Goal: Task Accomplishment & Management: Manage account settings

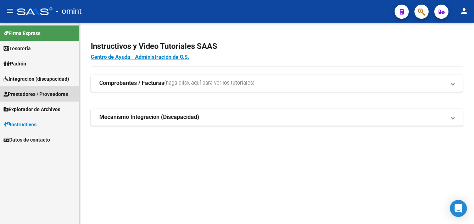
click at [42, 96] on span "Prestadores / Proveedores" at bounding box center [36, 94] width 64 height 8
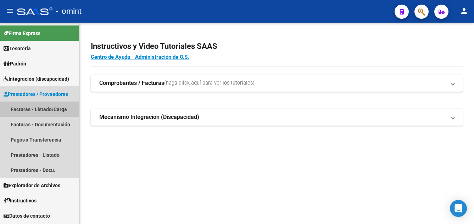
click at [51, 111] on link "Facturas - Listado/Carga" at bounding box center [39, 109] width 79 height 15
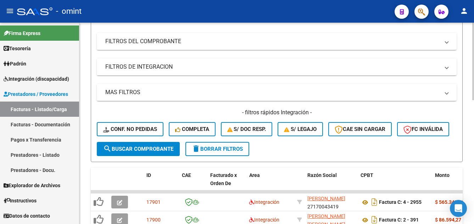
scroll to position [142, 0]
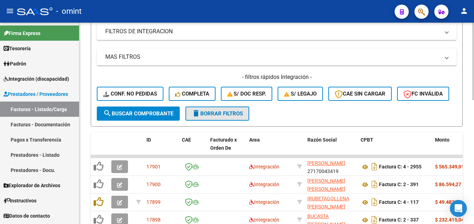
click at [237, 117] on span "delete Borrar Filtros" at bounding box center [217, 114] width 51 height 6
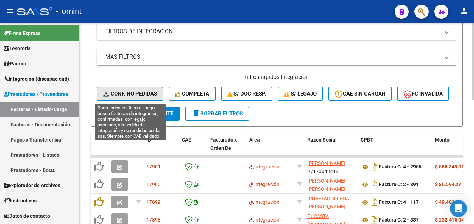
click at [144, 94] on span "Conf. no pedidas" at bounding box center [130, 94] width 54 height 6
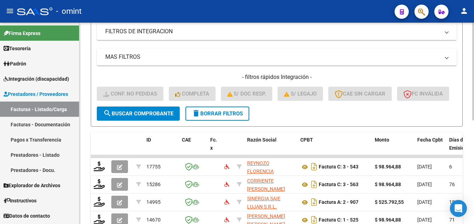
scroll to position [35, 0]
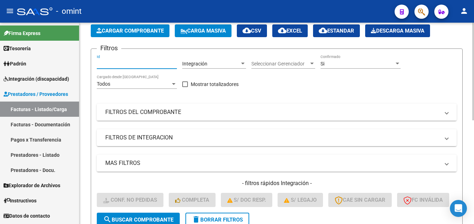
paste input "17755"
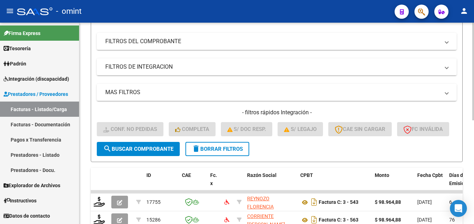
scroll to position [177, 0]
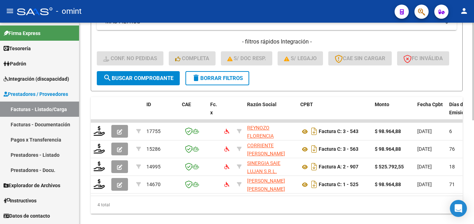
type input "17755"
click at [145, 81] on span "search Buscar Comprobante" at bounding box center [138, 78] width 70 height 6
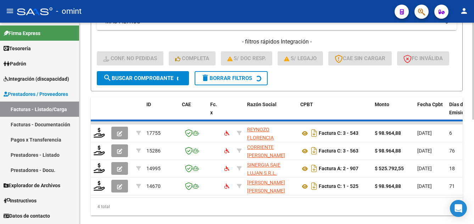
scroll to position [162, 0]
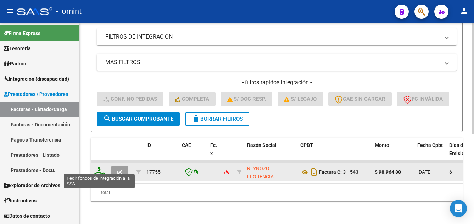
click at [97, 169] on icon at bounding box center [99, 172] width 11 height 10
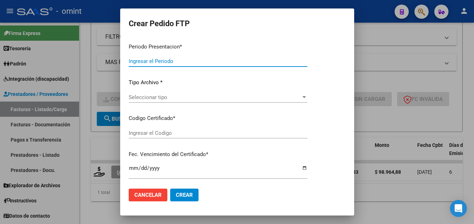
type input "202507"
type input "$ 98.964,88"
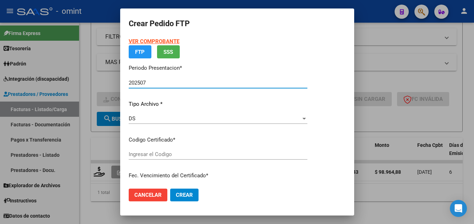
type input "6927215762"
type input "2028-01-26"
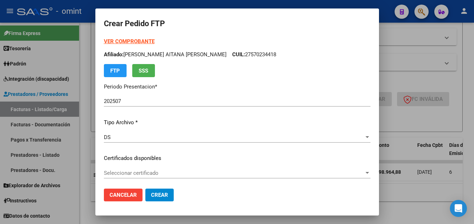
click at [210, 178] on div "Seleccionar certificado Seleccionar certificado" at bounding box center [237, 173] width 266 height 11
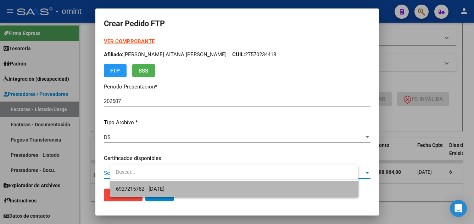
click at [211, 192] on span "6927215762 - 2028-01-26" at bounding box center [234, 189] width 237 height 16
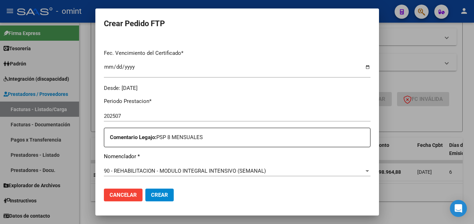
scroll to position [248, 0]
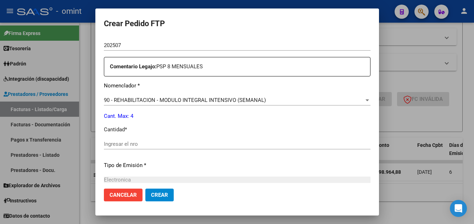
click at [146, 142] on input "Ingresar el nro" at bounding box center [237, 144] width 266 height 6
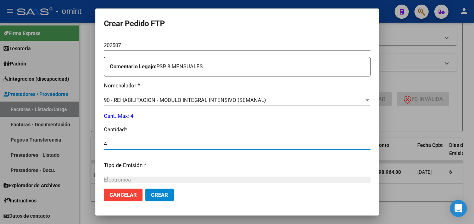
scroll to position [329, 0]
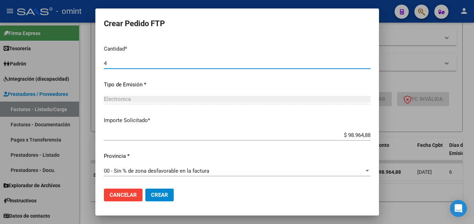
type input "4"
click at [168, 197] on span "Crear" at bounding box center [159, 195] width 17 height 6
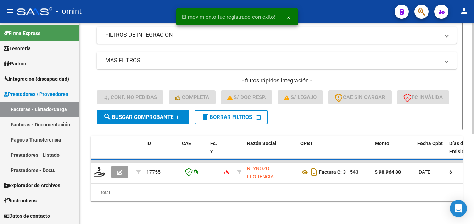
scroll to position [151, 0]
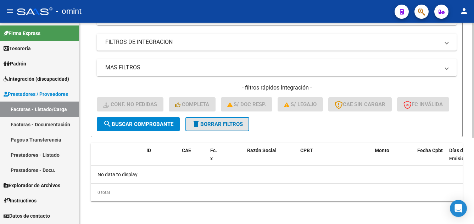
click at [227, 125] on span "delete Borrar Filtros" at bounding box center [217, 124] width 51 height 6
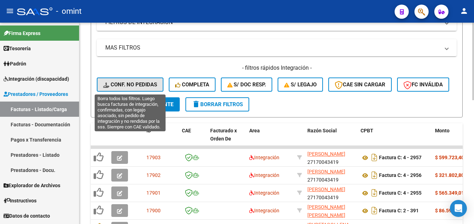
click at [149, 83] on span "Conf. no pedidas" at bounding box center [130, 84] width 54 height 6
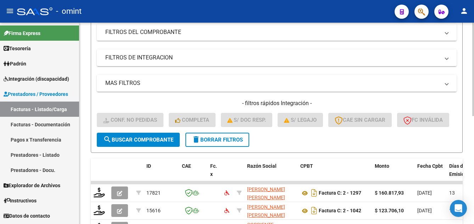
scroll to position [9, 0]
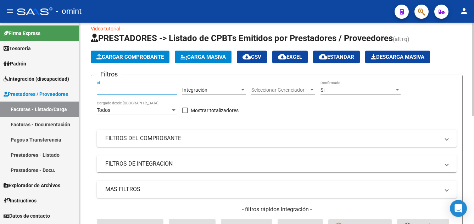
paste input "17821"
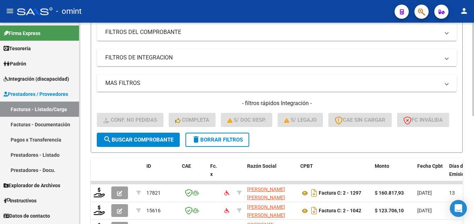
scroll to position [186, 0]
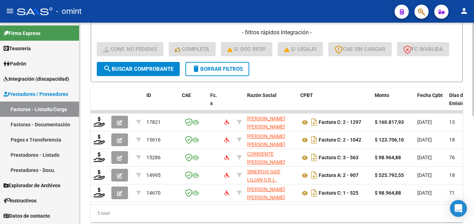
type input "17821"
click at [163, 76] on button "search Buscar Comprobante" at bounding box center [138, 69] width 83 height 14
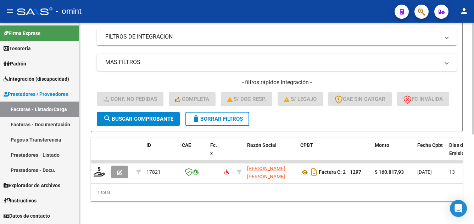
scroll to position [162, 0]
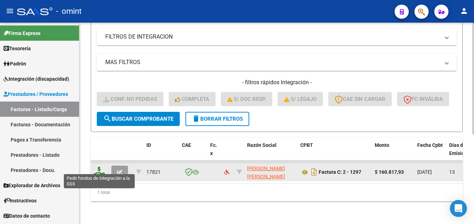
click at [101, 168] on icon at bounding box center [99, 172] width 11 height 10
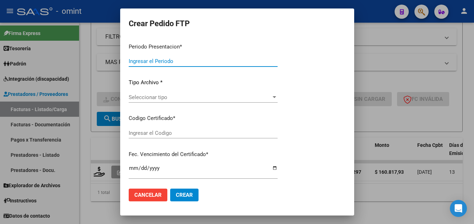
type input "202507"
type input "$ 160.817,93"
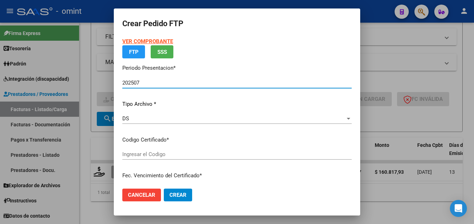
type input "8057523966"
type input "2027-09-29"
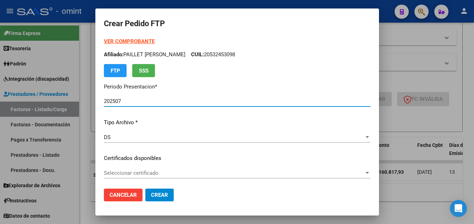
scroll to position [71, 0]
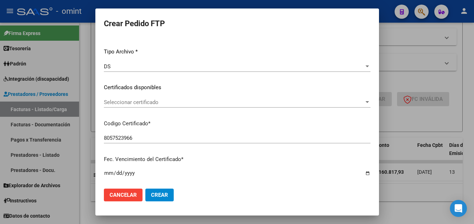
click at [184, 104] on span "Seleccionar certificado" at bounding box center [234, 102] width 260 height 6
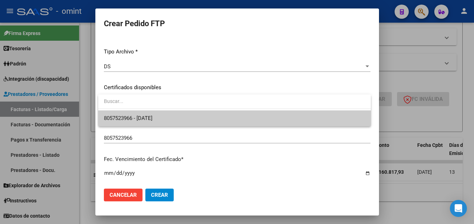
click at [190, 121] on span "8057523966 - 2027-09-29" at bounding box center [234, 119] width 261 height 16
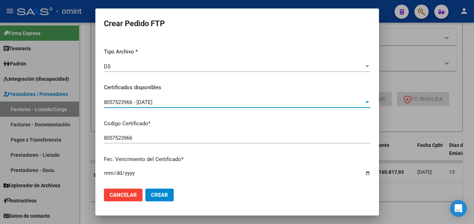
scroll to position [248, 0]
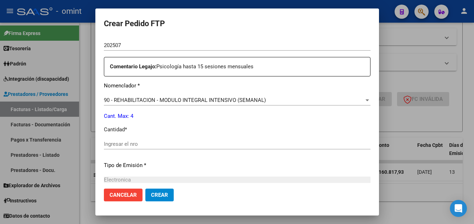
click at [141, 143] on input "Ingresar el nro" at bounding box center [237, 144] width 266 height 6
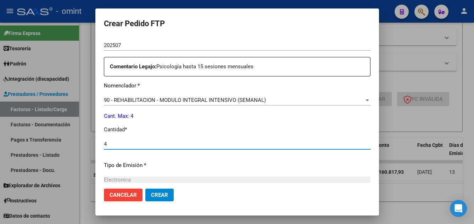
scroll to position [329, 0]
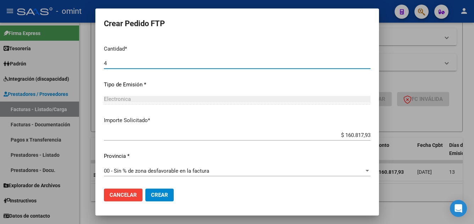
type input "4"
click at [164, 193] on span "Crear" at bounding box center [159, 195] width 17 height 6
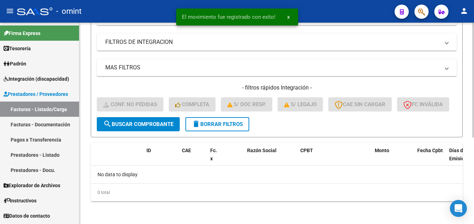
scroll to position [151, 0]
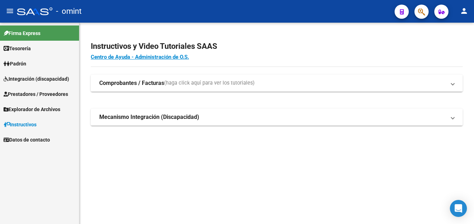
click at [30, 79] on span "Integración (discapacidad)" at bounding box center [37, 79] width 66 height 8
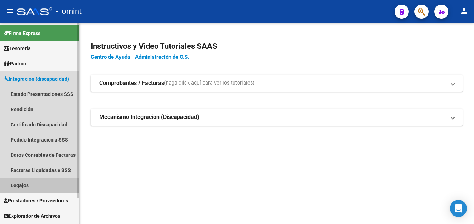
click at [25, 186] on link "Legajos" at bounding box center [39, 185] width 79 height 15
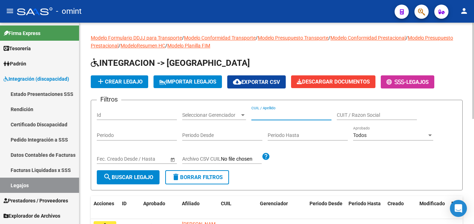
paste input "OSER AITANA CATALINA"
type input "OSER AITANA CATALINA"
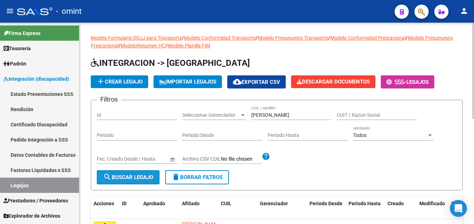
click at [145, 175] on span "search Buscar Legajo" at bounding box center [128, 177] width 50 height 6
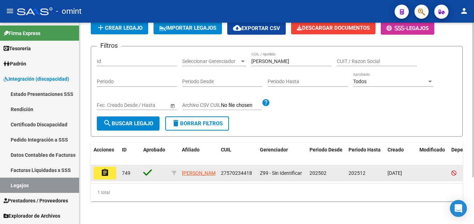
click at [109, 169] on mat-icon "assignment" at bounding box center [105, 173] width 9 height 9
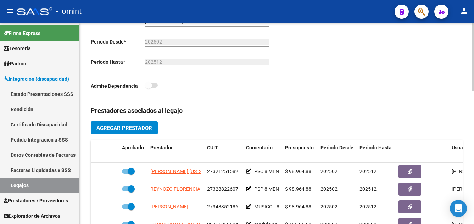
scroll to position [248, 0]
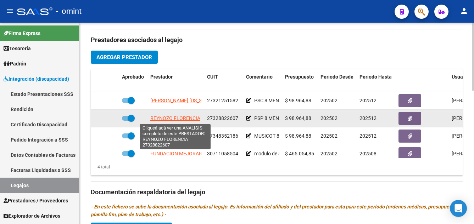
click at [186, 118] on span "REYNOZO FLORENCIA" at bounding box center [175, 118] width 50 height 6
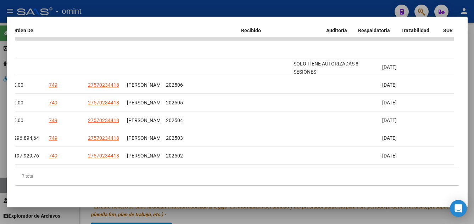
scroll to position [0, 0]
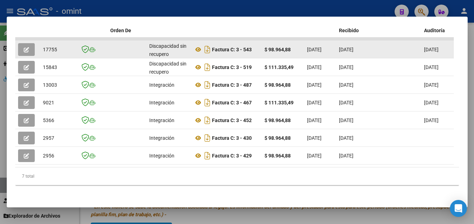
click at [28, 47] on icon "button" at bounding box center [26, 49] width 5 height 5
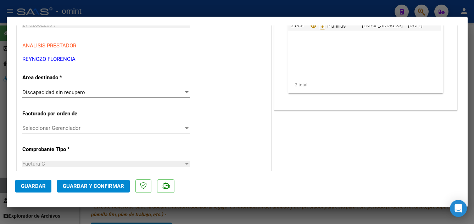
scroll to position [142, 0]
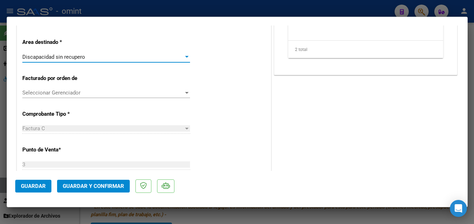
click at [79, 57] on span "Discapacidad sin recupero" at bounding box center [53, 57] width 63 height 6
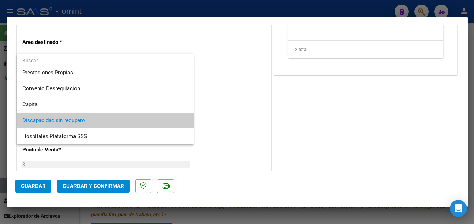
scroll to position [0, 0]
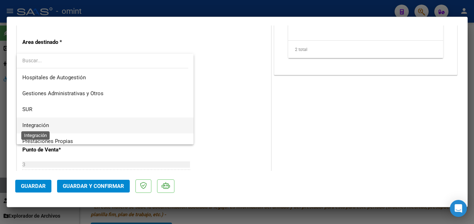
click at [49, 125] on span "Integración" at bounding box center [35, 125] width 27 height 6
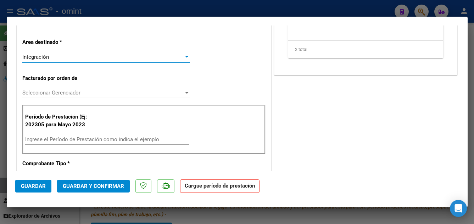
click at [46, 139] on input "Ingrese el Período de Prestación como indica el ejemplo" at bounding box center [107, 139] width 164 height 6
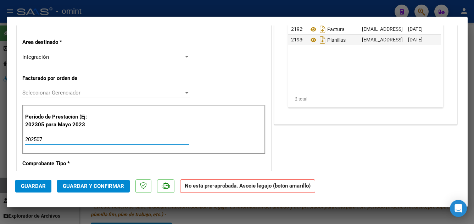
type input "202507"
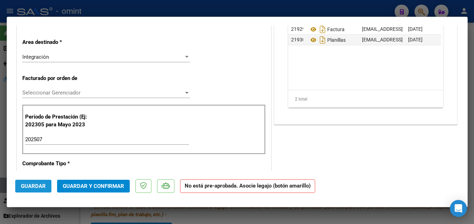
drag, startPoint x: 33, startPoint y: 180, endPoint x: 33, endPoint y: 184, distance: 4.0
click at [33, 181] on button "Guardar" at bounding box center [33, 186] width 36 height 13
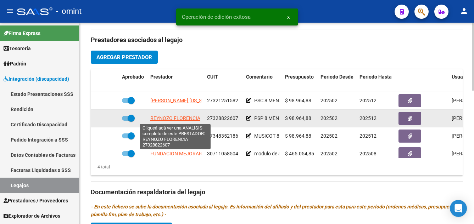
click at [187, 117] on span "REYNOZO FLORENCIA" at bounding box center [175, 118] width 50 height 6
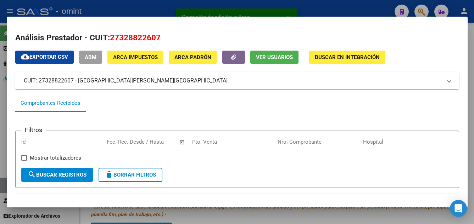
scroll to position [106, 0]
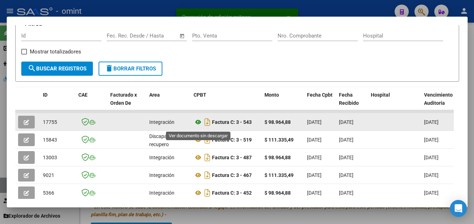
click at [198, 125] on icon at bounding box center [197, 122] width 9 height 9
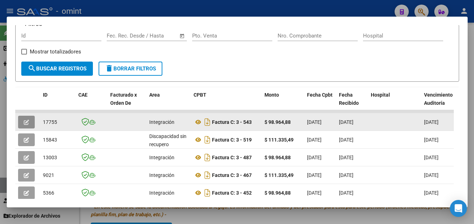
click at [27, 121] on span "button" at bounding box center [26, 122] width 5 height 6
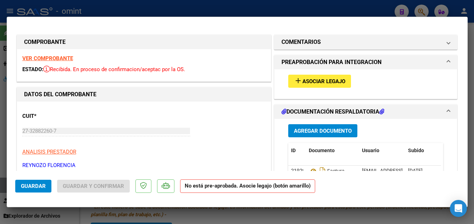
scroll to position [35, 0]
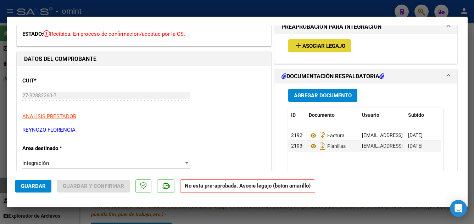
click at [323, 45] on span "Asociar Legajo" at bounding box center [323, 46] width 43 height 6
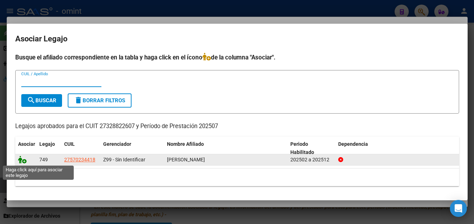
click at [18, 159] on icon at bounding box center [22, 160] width 9 height 8
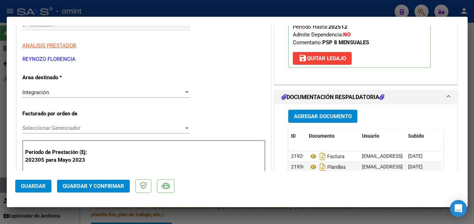
scroll to position [142, 0]
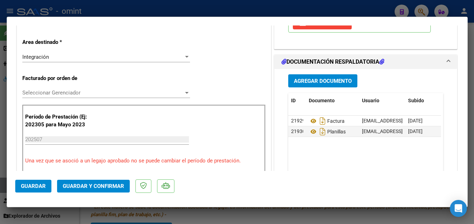
click at [98, 188] on span "Guardar y Confirmar" at bounding box center [93, 186] width 61 height 6
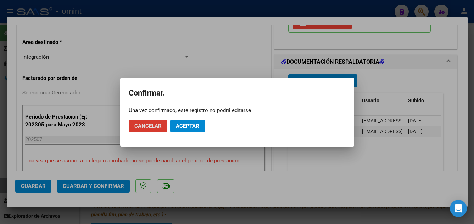
click at [191, 126] on span "Aceptar" at bounding box center [187, 126] width 23 height 6
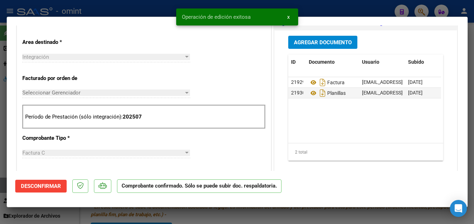
type input "$ 0,00"
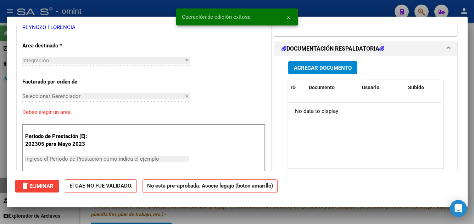
scroll to position [0, 0]
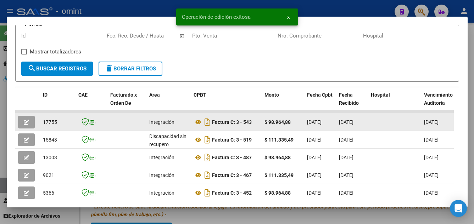
drag, startPoint x: 43, startPoint y: 125, endPoint x: 57, endPoint y: 125, distance: 14.9
click at [57, 125] on div "17755" at bounding box center [58, 122] width 30 height 8
drag, startPoint x: 57, startPoint y: 125, endPoint x: 52, endPoint y: 125, distance: 5.0
copy span "17755"
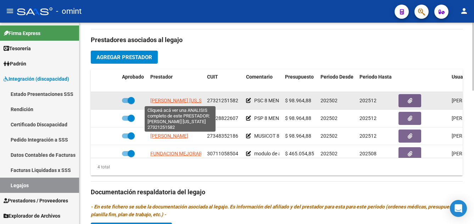
click at [181, 99] on span "AIELLO ROXANA VIRGINIA" at bounding box center [182, 101] width 64 height 6
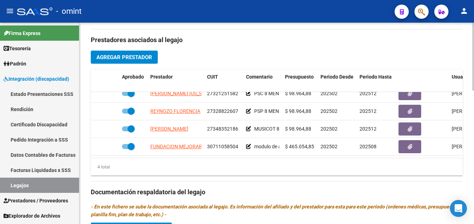
scroll to position [12, 0]
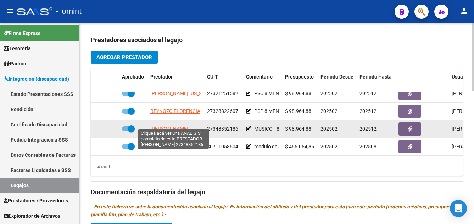
click at [188, 126] on span "GIL YANINA VANESA" at bounding box center [169, 129] width 38 height 6
type textarea "27348352186"
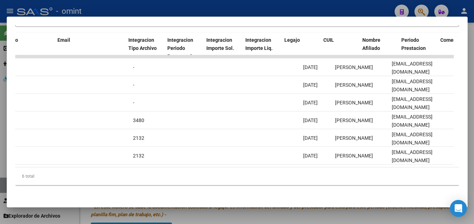
scroll to position [0, 0]
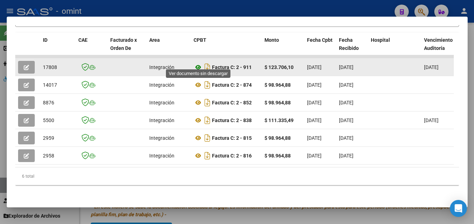
click at [198, 63] on icon at bounding box center [197, 67] width 9 height 9
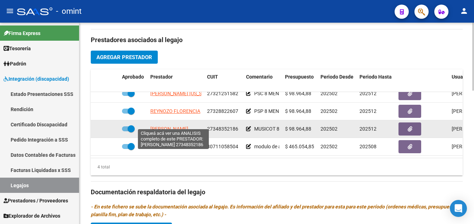
click at [175, 126] on span "GIL YANINA VANESA" at bounding box center [169, 129] width 38 height 6
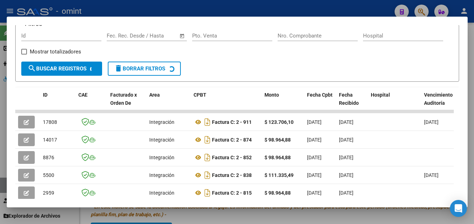
scroll to position [169, 0]
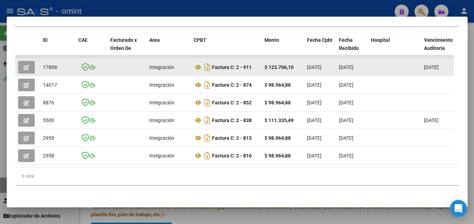
click at [23, 61] on button "button" at bounding box center [26, 67] width 17 height 13
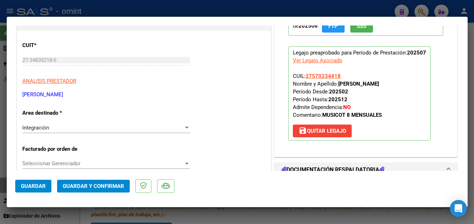
scroll to position [106, 0]
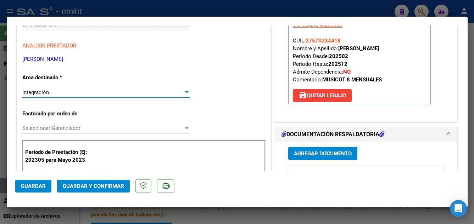
click at [84, 94] on div "Integración" at bounding box center [102, 92] width 161 height 6
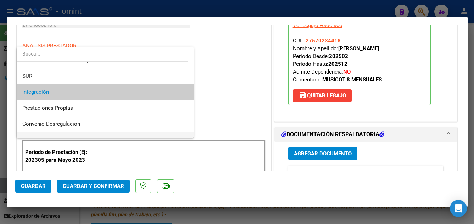
scroll to position [69, 0]
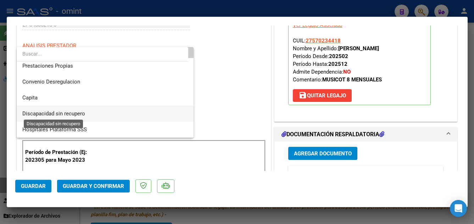
click at [75, 112] on span "Discapacidad sin recupero" at bounding box center [53, 114] width 63 height 6
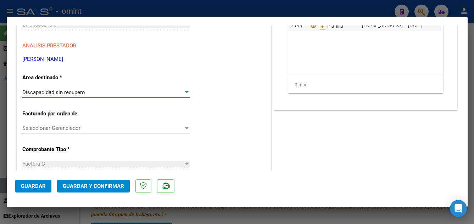
scroll to position [0, 0]
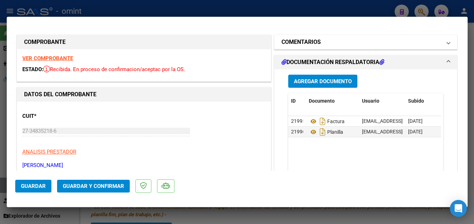
click at [322, 41] on mat-panel-title "COMENTARIOS" at bounding box center [361, 42] width 160 height 9
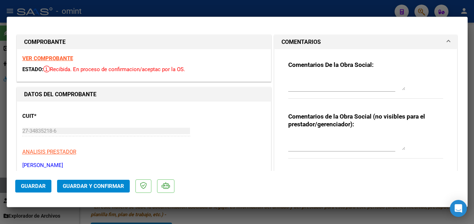
click at [326, 85] on textarea at bounding box center [346, 83] width 117 height 14
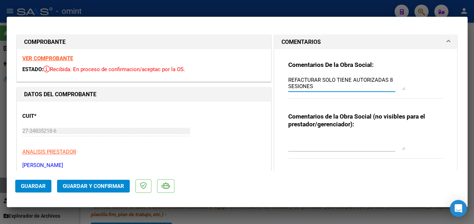
type textarea "REFACTURAR SOLO TIENE AUTORIZADAS 8 SESIONES"
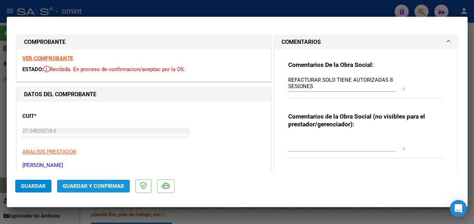
click at [90, 186] on span "Guardar y Confirmar" at bounding box center [93, 186] width 61 height 6
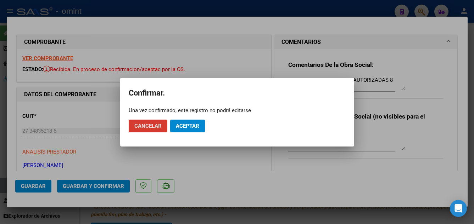
click at [197, 124] on span "Aceptar" at bounding box center [187, 126] width 23 height 6
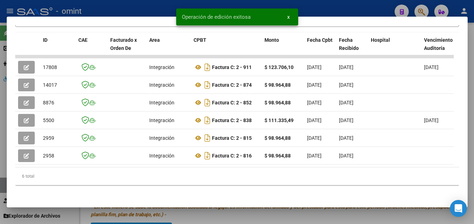
drag, startPoint x: 136, startPoint y: 163, endPoint x: 186, endPoint y: 167, distance: 49.8
click at [190, 167] on datatable-body "17808 Integración Factura C: 2 - 911 $ 123.706,10 01/08/2025 14/08/2025 11/08/2…" at bounding box center [234, 111] width 438 height 112
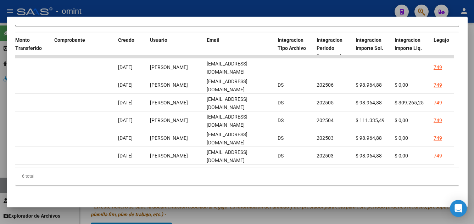
scroll to position [0, 710]
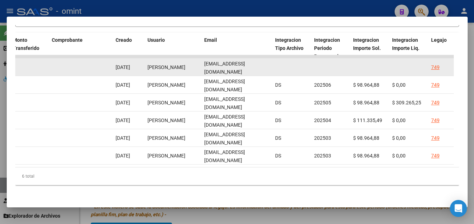
drag, startPoint x: 204, startPoint y: 63, endPoint x: 245, endPoint y: 66, distance: 41.2
click at [245, 66] on div "ygil1@abc.gob.ar" at bounding box center [236, 67] width 65 height 15
drag, startPoint x: 245, startPoint y: 66, endPoint x: 239, endPoint y: 63, distance: 6.1
copy span "ygil1@abc.gob.ar"
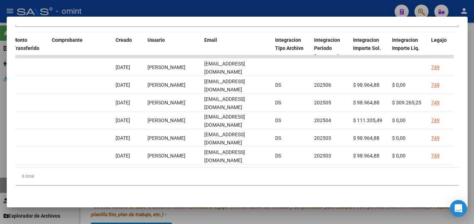
click at [261, 162] on datatable-body "17808 Integración Factura C: 2 - 911 $ 123.706,10 01/08/2025 14/08/2025 11/08/2…" at bounding box center [234, 111] width 438 height 112
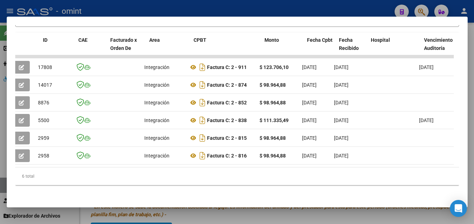
scroll to position [0, 0]
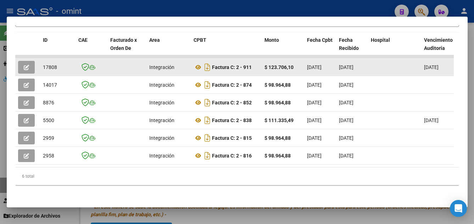
drag, startPoint x: 244, startPoint y: 63, endPoint x: 253, endPoint y: 63, distance: 9.6
click at [253, 63] on div "Factura C: 2 - 911" at bounding box center [225, 67] width 65 height 11
copy strong "911"
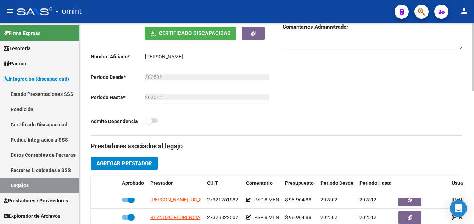
scroll to position [106, 0]
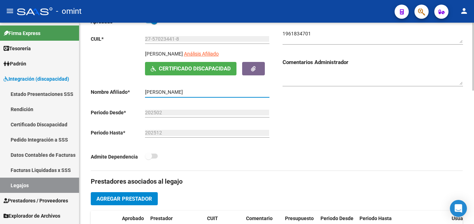
drag, startPoint x: 199, startPoint y: 94, endPoint x: 160, endPoint y: 92, distance: 39.0
click at [141, 91] on app-form-text-field "Nombre Afiliado * OSER AITANA CATALINA Ingresar el nombre" at bounding box center [180, 92] width 178 height 6
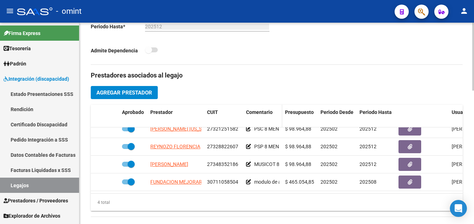
scroll to position [248, 0]
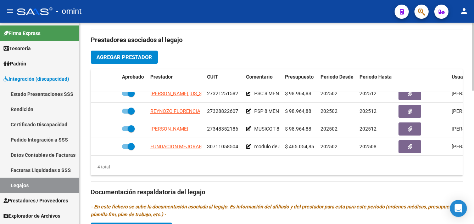
click at [457, 117] on datatable-body "AIELLO ROXANA VIRGINIA 27321251582 PSC 8 MENSUALES $ 98.964,88 202502 202512 An…" at bounding box center [277, 125] width 372 height 66
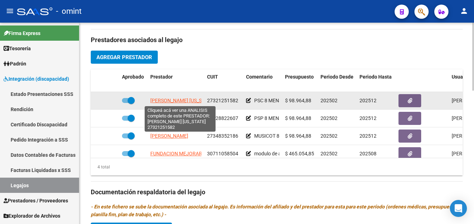
click at [173, 101] on span "AIELLO ROXANA VIRGINIA" at bounding box center [182, 101] width 64 height 6
type textarea "27321251582"
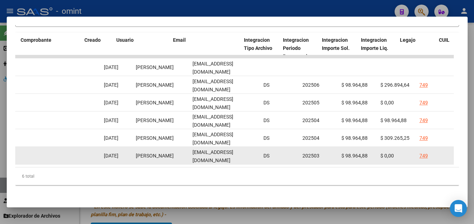
scroll to position [0, 741]
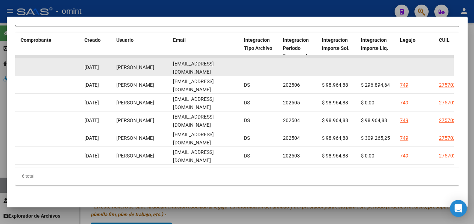
drag, startPoint x: 173, startPoint y: 62, endPoint x: 243, endPoint y: 65, distance: 69.8
click at [243, 65] on div "17466 Discapacidad sin recupero Factura C: 2 - 1179 $ 111.335,49 10/08/2025 10/…" at bounding box center [39, 67] width 1530 height 18
drag, startPoint x: 243, startPoint y: 65, endPoint x: 230, endPoint y: 62, distance: 13.3
copy div "lic.roxanaaiello@gmail.com"
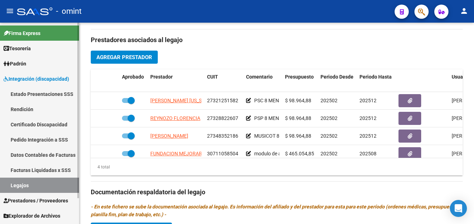
click at [39, 125] on link "Certificado Discapacidad" at bounding box center [39, 124] width 79 height 15
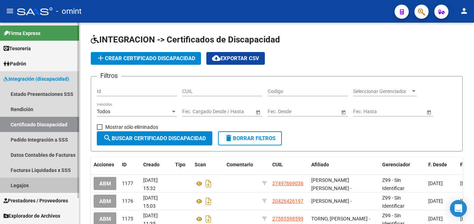
click at [39, 186] on link "Legajos" at bounding box center [39, 185] width 79 height 15
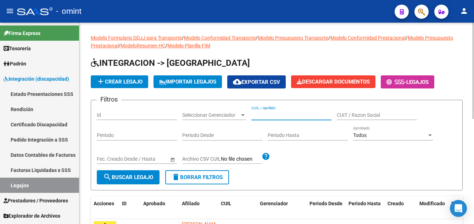
paste input "PAEZ EITAN"
type input "PAEZ EITAN"
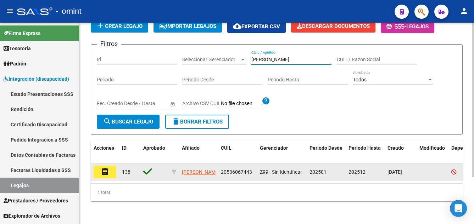
click at [103, 168] on mat-icon "assignment" at bounding box center [105, 172] width 9 height 9
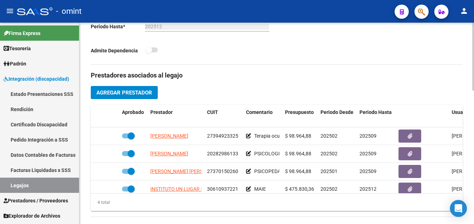
scroll to position [12, 0]
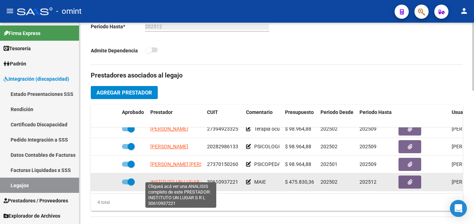
click at [188, 179] on span "INSTITUTO UN LUGAR S R L" at bounding box center [180, 182] width 61 height 6
type textarea "30610937221"
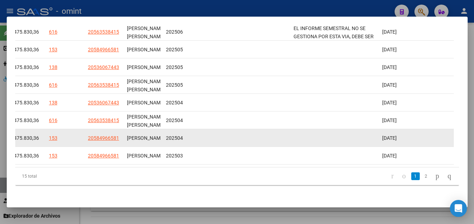
scroll to position [169, 0]
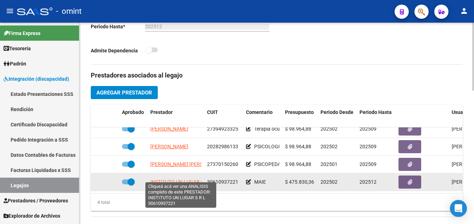
click at [190, 179] on span "INSTITUTO UN LUGAR S R L" at bounding box center [180, 182] width 61 height 6
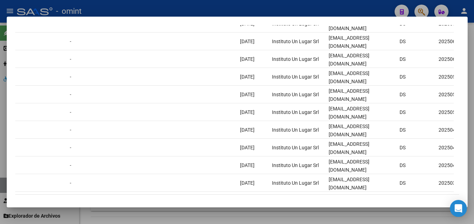
scroll to position [134, 0]
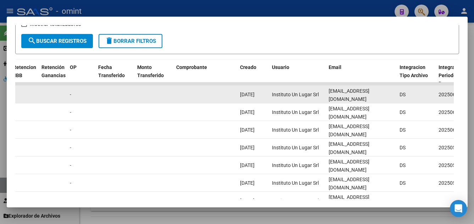
click at [328, 97] on datatable-body-cell "facturacion@institutounlugar.edu.ar" at bounding box center [361, 94] width 71 height 17
drag, startPoint x: 328, startPoint y: 98, endPoint x: 402, endPoint y: 100, distance: 74.4
click at [402, 100] on div "13984 Integración Factura C: 30 - 16951 $ 475.830,36 01/07/2025 10/07/2025 11/0…" at bounding box center [194, 95] width 1530 height 18
drag, startPoint x: 402, startPoint y: 100, endPoint x: 389, endPoint y: 98, distance: 13.9
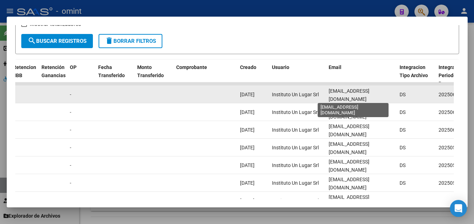
copy div "facturacion@institutounlugar.edu.ar D"
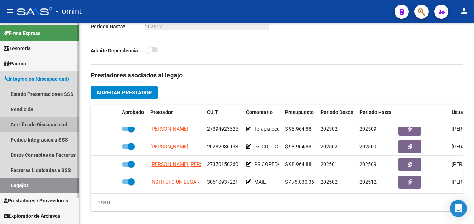
click at [46, 124] on link "Certificado Discapacidad" at bounding box center [39, 124] width 79 height 15
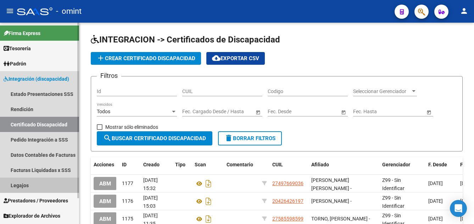
click at [34, 184] on link "Legajos" at bounding box center [39, 185] width 79 height 15
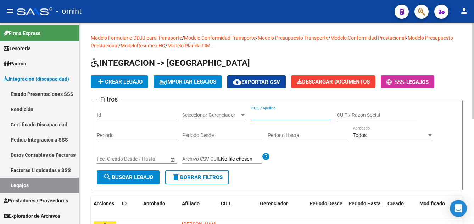
paste input "PAILLET ULISES SANTIAGO"
type input "PAILLET ULISES SANTIAGO"
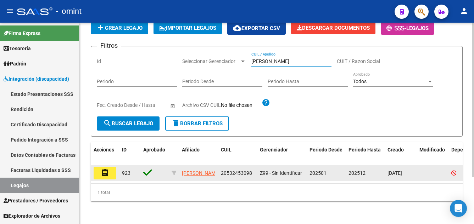
click at [101, 169] on mat-icon "assignment" at bounding box center [105, 173] width 9 height 9
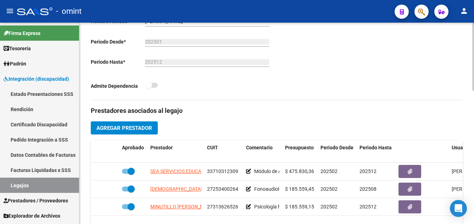
scroll to position [213, 0]
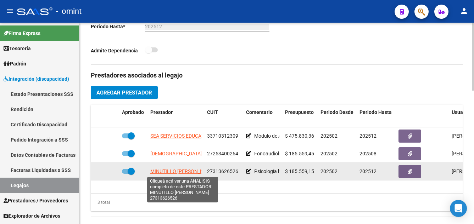
click at [190, 173] on span "MINUTILLO LETICIA ANABEL" at bounding box center [182, 172] width 65 height 6
type textarea "27313626526"
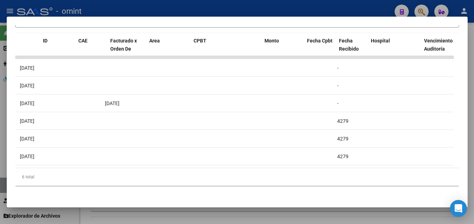
scroll to position [0, 0]
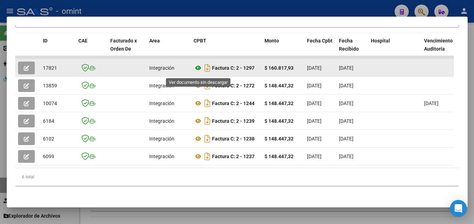
click at [196, 71] on icon at bounding box center [197, 68] width 9 height 9
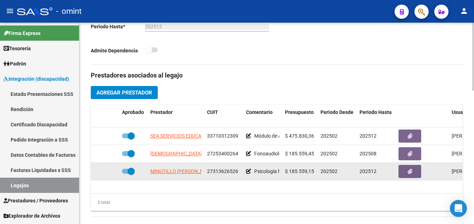
click at [132, 170] on span at bounding box center [131, 171] width 7 height 7
click at [125, 174] on input "checkbox" at bounding box center [125, 174] width 0 height 0
click at [109, 172] on icon at bounding box center [108, 171] width 5 height 5
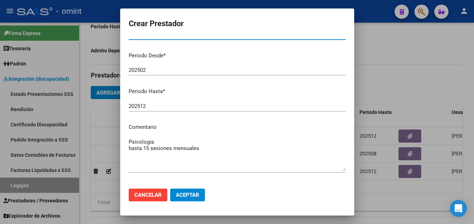
scroll to position [97, 0]
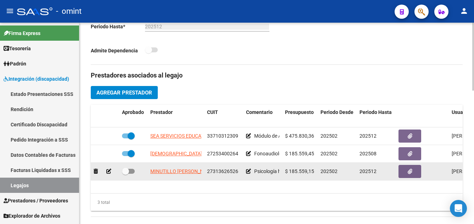
click at [125, 172] on span at bounding box center [125, 171] width 7 height 7
click at [125, 174] on input "checkbox" at bounding box center [125, 174] width 0 height 0
checkbox input "true"
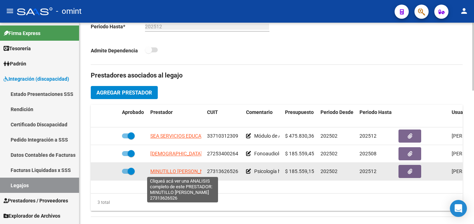
click at [178, 173] on span "MINUTILLO LETICIA ANABEL" at bounding box center [182, 172] width 65 height 6
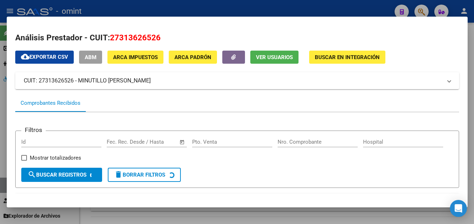
scroll to position [106, 0]
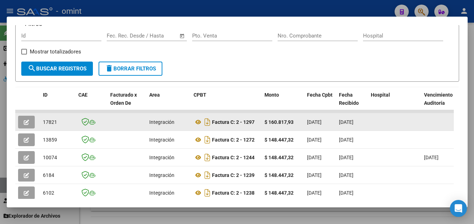
click at [28, 123] on icon "button" at bounding box center [26, 122] width 5 height 5
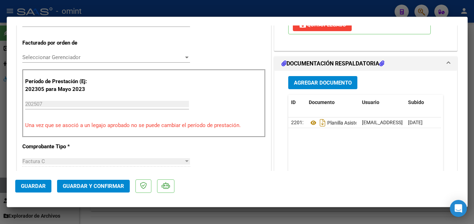
scroll to position [213, 0]
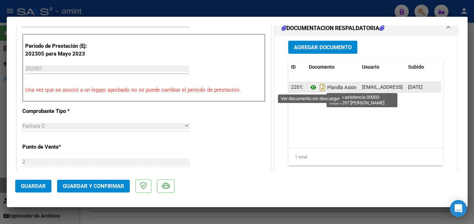
click at [310, 87] on icon at bounding box center [313, 87] width 9 height 9
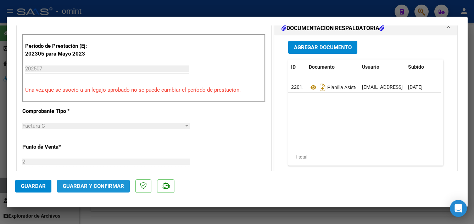
click at [110, 187] on span "Guardar y Confirmar" at bounding box center [93, 186] width 61 height 6
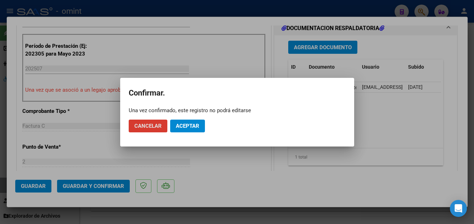
click at [187, 126] on span "Aceptar" at bounding box center [187, 126] width 23 height 6
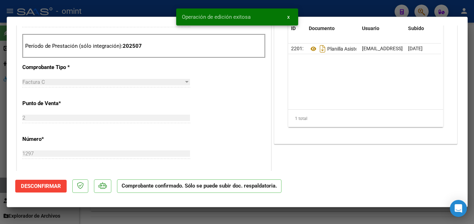
type input "$ 0,00"
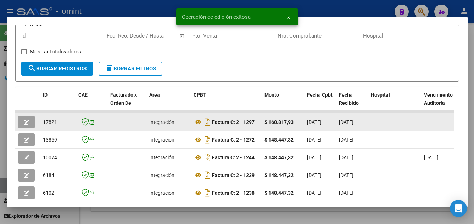
drag, startPoint x: 43, startPoint y: 126, endPoint x: 59, endPoint y: 128, distance: 16.4
click at [59, 126] on div "17821" at bounding box center [58, 122] width 30 height 8
drag, startPoint x: 59, startPoint y: 128, endPoint x: 54, endPoint y: 127, distance: 5.0
copy span "17821"
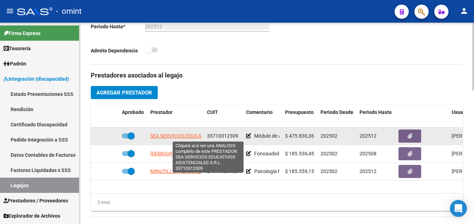
click at [181, 136] on span "SEA SERVICIOS EDUCATIVOS ASISTENCIALES S.R.L." at bounding box center [207, 136] width 115 height 6
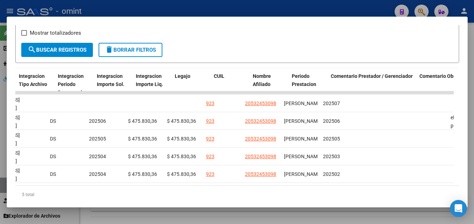
scroll to position [0, 977]
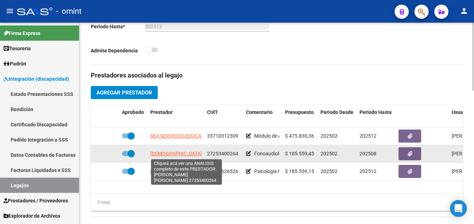
click at [180, 153] on span "PASTORINI MARIA EVANGELINA" at bounding box center [195, 154] width 91 height 6
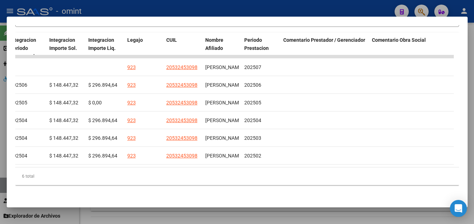
scroll to position [0, 1092]
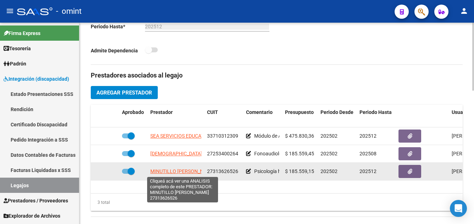
click at [187, 170] on span "MINUTILLO LETICIA ANABEL" at bounding box center [182, 172] width 65 height 6
type textarea "27313626526"
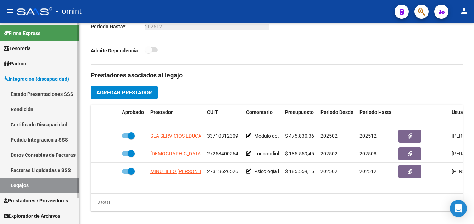
click at [43, 124] on link "Certificado Discapacidad" at bounding box center [39, 124] width 79 height 15
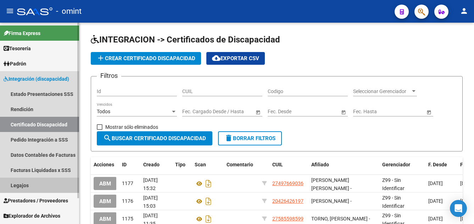
click at [30, 188] on link "Legajos" at bounding box center [39, 185] width 79 height 15
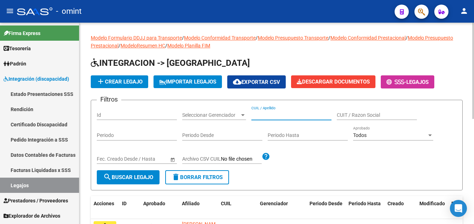
paste input "PANUTTI MATEO"
type input "PANUTTI MATEO"
click at [141, 176] on span "search Buscar Legajo" at bounding box center [128, 177] width 50 height 6
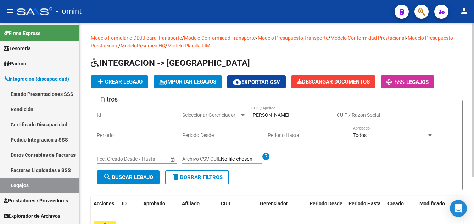
scroll to position [61, 0]
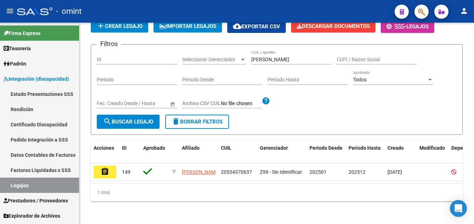
click at [104, 168] on mat-icon "assignment" at bounding box center [105, 172] width 9 height 9
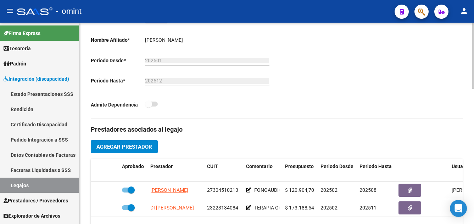
scroll to position [283, 0]
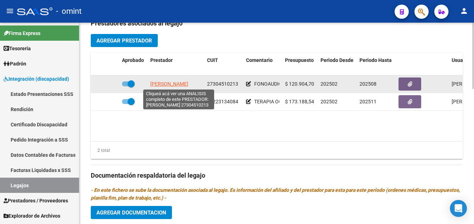
click at [188, 85] on span "CHERVO CINTIA NATALIA" at bounding box center [169, 84] width 38 height 6
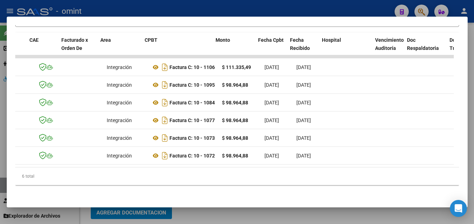
scroll to position [0, 0]
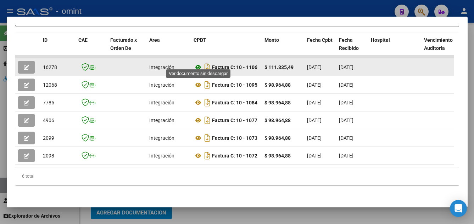
click at [198, 64] on icon at bounding box center [197, 67] width 9 height 9
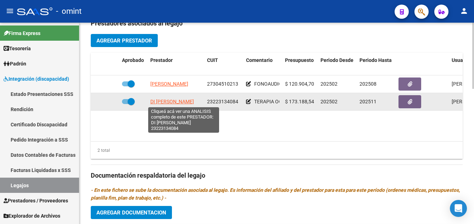
click at [179, 100] on span "DI LORENZO MYRIAM KARINA" at bounding box center [172, 102] width 44 height 6
type textarea "23223134084"
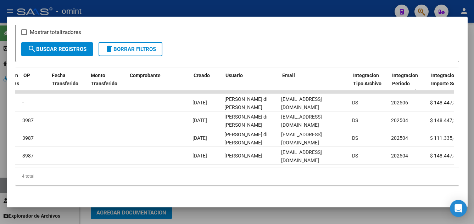
scroll to position [0, 632]
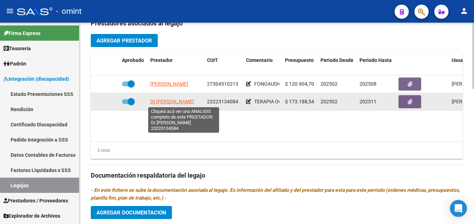
click at [184, 102] on span "DI LORENZO MYRIAM KARINA" at bounding box center [172, 102] width 44 height 6
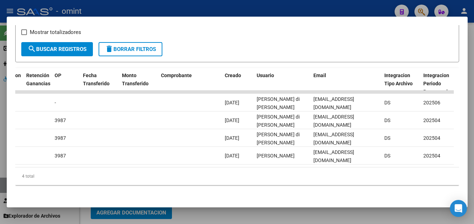
scroll to position [0, 689]
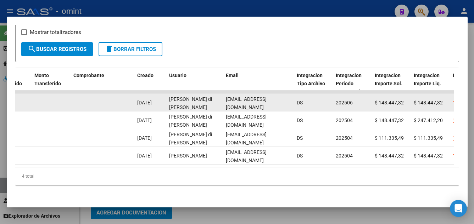
drag, startPoint x: 226, startPoint y: 98, endPoint x: 284, endPoint y: 99, distance: 57.8
click at [284, 99] on div "dilorenzomk@gmail.com" at bounding box center [258, 102] width 65 height 15
drag, startPoint x: 284, startPoint y: 99, endPoint x: 271, endPoint y: 100, distance: 13.1
copy span "dilorenzomk@gmail.com"
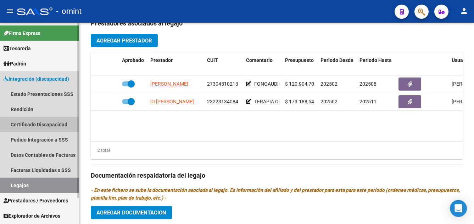
click at [50, 124] on link "Certificado Discapacidad" at bounding box center [39, 124] width 79 height 15
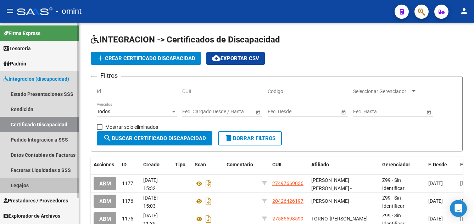
click at [32, 184] on link "Legajos" at bounding box center [39, 185] width 79 height 15
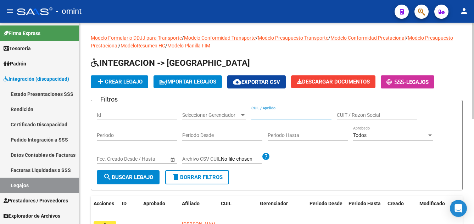
paste input "PARADA BAUTISTA ESTE"
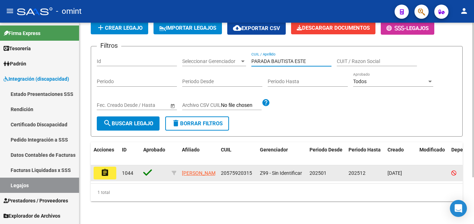
type input "PARADA BAUTISTA ESTE"
click at [115, 167] on button "assignment" at bounding box center [105, 173] width 23 height 13
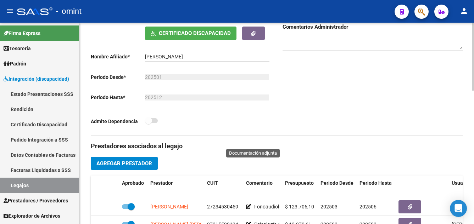
scroll to position [283, 0]
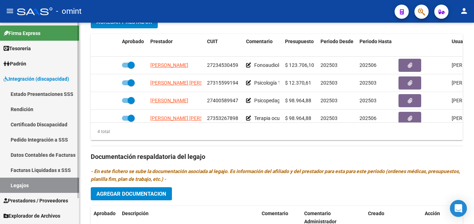
click at [50, 125] on link "Certificado Discapacidad" at bounding box center [39, 124] width 79 height 15
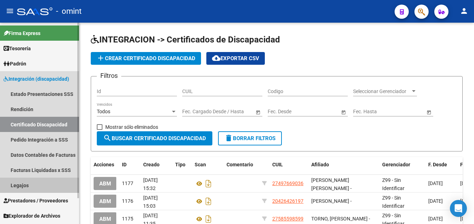
click at [34, 187] on link "Legajos" at bounding box center [39, 185] width 79 height 15
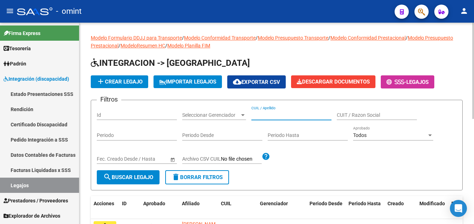
paste input "PARISI RUEDA GUADALUPE"
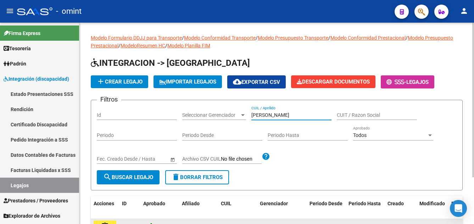
scroll to position [61, 0]
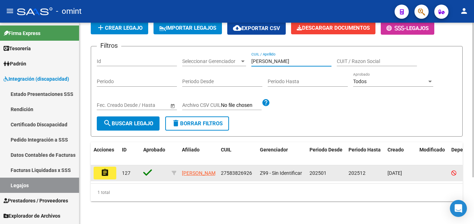
type input "PARISI RUEDA GUADALUPE"
click at [103, 170] on mat-icon "assignment" at bounding box center [105, 173] width 9 height 9
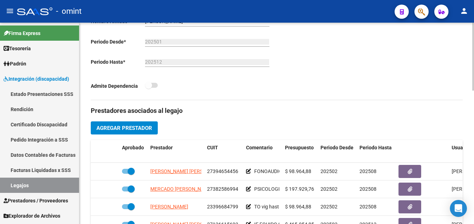
scroll to position [213, 0]
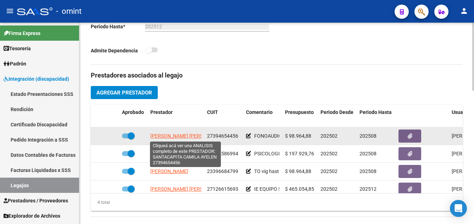
click at [191, 138] on span "SANTACAPITA CAMILA AYELEN" at bounding box center [188, 136] width 77 height 6
type textarea "27394654456"
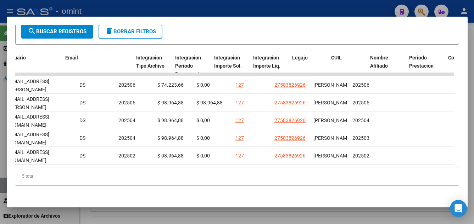
scroll to position [0, 811]
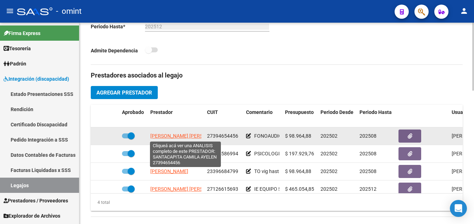
click at [180, 137] on span "SANTACAPITA CAMILA AYELEN" at bounding box center [188, 136] width 77 height 6
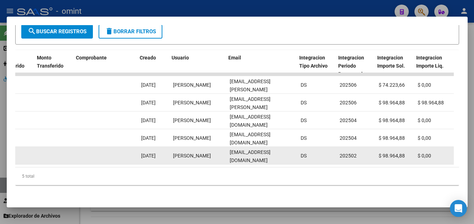
scroll to position [0, 686]
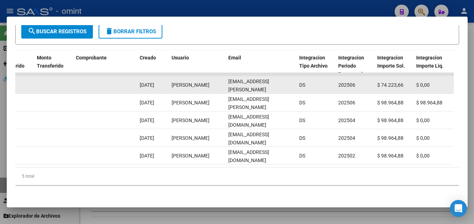
drag, startPoint x: 227, startPoint y: 79, endPoint x: 291, endPoint y: 83, distance: 63.8
click at [291, 83] on datatable-body-cell "lic.santacapita@gmail.com" at bounding box center [260, 84] width 71 height 17
drag, startPoint x: 291, startPoint y: 83, endPoint x: 284, endPoint y: 81, distance: 7.6
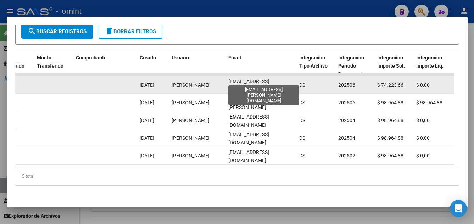
copy span "lic.santacapita@gmail.com"
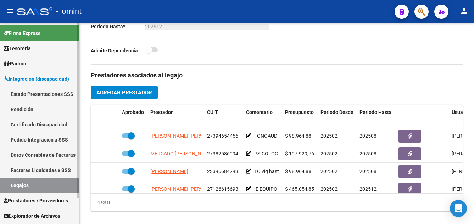
click at [40, 124] on link "Certificado Discapacidad" at bounding box center [39, 124] width 79 height 15
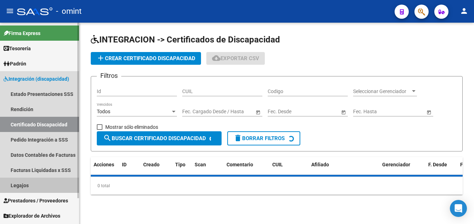
click at [24, 184] on link "Legajos" at bounding box center [39, 185] width 79 height 15
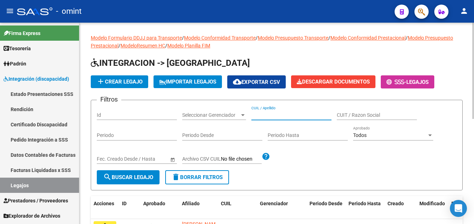
paste input "PERALTA ROJO MARTINA AILIN"
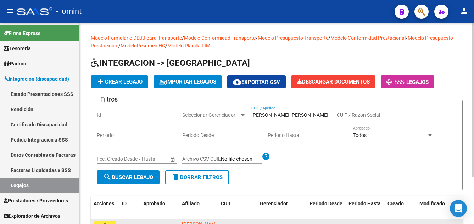
scroll to position [61, 0]
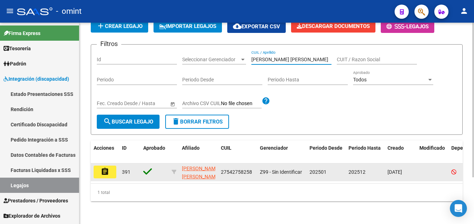
type input "PERALTA ROJO MARTINA AILIN"
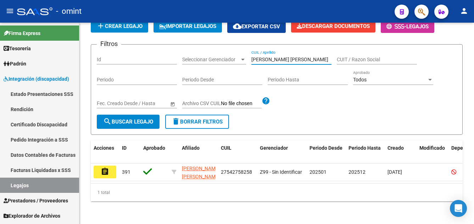
click at [102, 168] on mat-icon "assignment" at bounding box center [105, 172] width 9 height 9
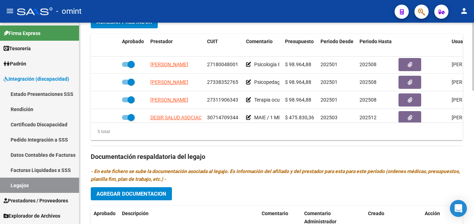
scroll to position [30, 0]
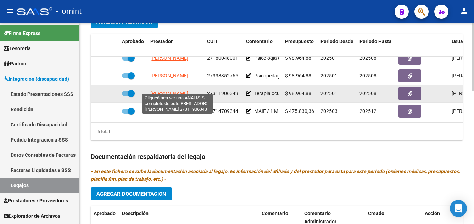
click at [183, 91] on span "ZARZA ESTELA BEATRIZ" at bounding box center [169, 94] width 38 height 6
type textarea "27311906343"
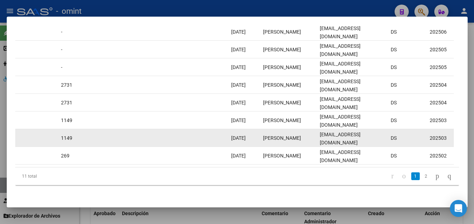
scroll to position [169, 0]
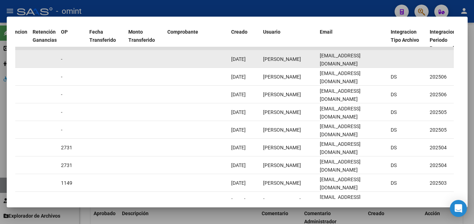
drag, startPoint x: 320, startPoint y: 63, endPoint x: 383, endPoint y: 62, distance: 63.4
click at [383, 62] on div "estelazarza@hotmail.com.ar" at bounding box center [352, 59] width 65 height 15
drag, startPoint x: 383, startPoint y: 62, endPoint x: 378, endPoint y: 62, distance: 5.7
copy span "estelazarza@hotmail.com.ar"
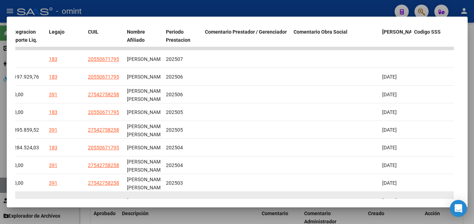
scroll to position [205, 0]
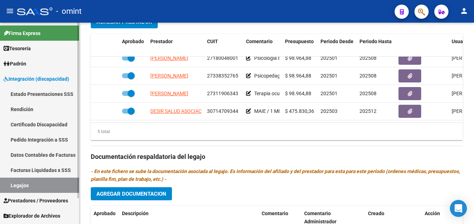
click at [40, 123] on link "Certificado Discapacidad" at bounding box center [39, 124] width 79 height 15
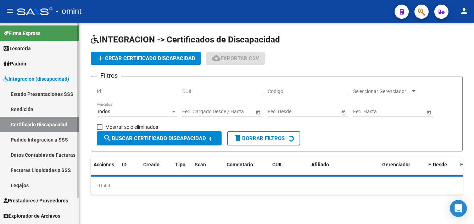
drag, startPoint x: 26, startPoint y: 187, endPoint x: 29, endPoint y: 185, distance: 3.8
click at [26, 187] on link "Legajos" at bounding box center [39, 185] width 79 height 15
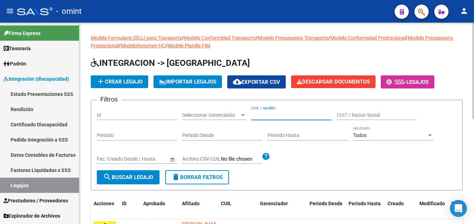
paste input "PERALTA SOSA JUANA"
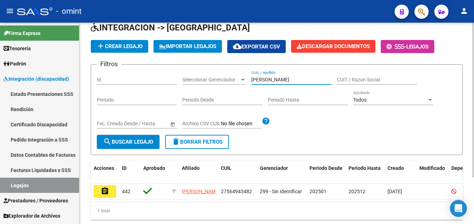
scroll to position [61, 0]
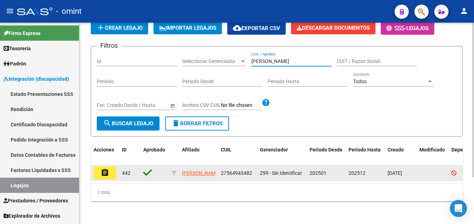
type input "PERALTA SOSA JUANA"
drag, startPoint x: 100, startPoint y: 174, endPoint x: 99, endPoint y: 170, distance: 3.7
click at [99, 170] on datatable-body-cell "assignment" at bounding box center [105, 173] width 28 height 16
click at [103, 169] on mat-icon "assignment" at bounding box center [105, 173] width 9 height 9
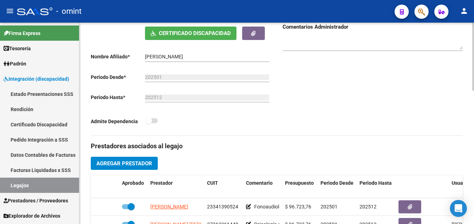
scroll to position [213, 0]
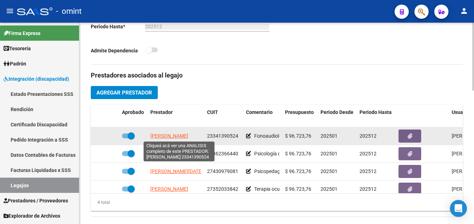
click at [186, 136] on span "PEREZ ROMINA MARIELA" at bounding box center [169, 136] width 38 height 6
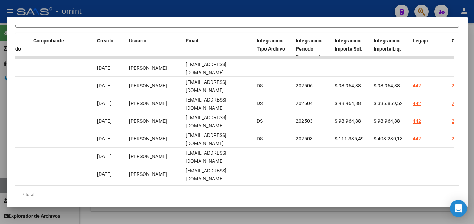
scroll to position [0, 730]
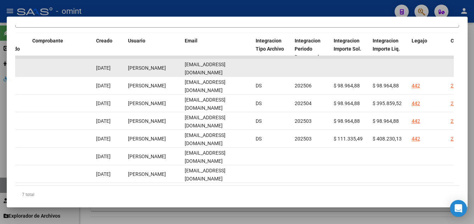
drag, startPoint x: 184, startPoint y: 73, endPoint x: 251, endPoint y: 74, distance: 67.3
click at [251, 74] on datatable-body-cell "rominamp.redes@gmail.com" at bounding box center [217, 67] width 71 height 17
drag, startPoint x: 251, startPoint y: 74, endPoint x: 238, endPoint y: 72, distance: 13.6
copy span "rominamp.redes@gmail.com"
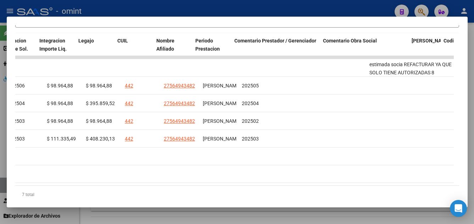
scroll to position [0, 1005]
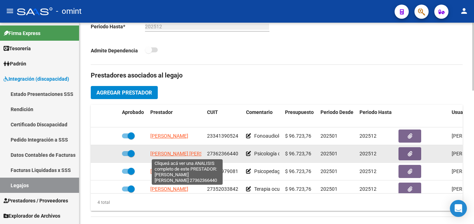
click at [195, 154] on span "VARGAS NADIA AIMARA MAGALI" at bounding box center [188, 154] width 77 height 6
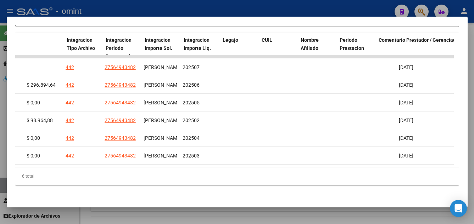
scroll to position [0, 1092]
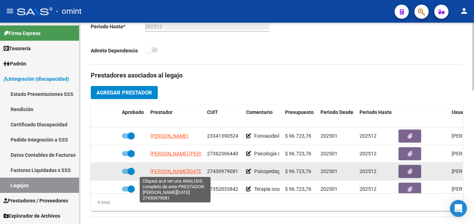
click at [189, 171] on span "RICCIO MELINA LUCIA" at bounding box center [176, 172] width 52 height 6
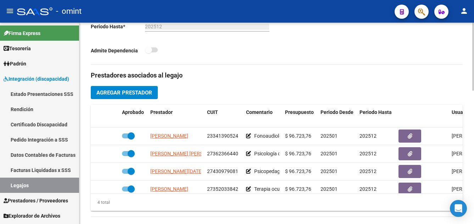
scroll to position [12, 0]
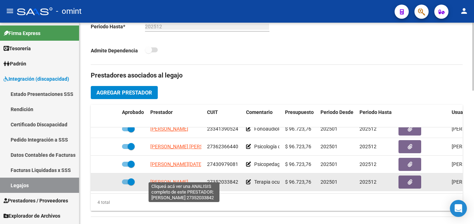
click at [168, 179] on span "PISCOPO NORALI ANTONELIA" at bounding box center [169, 182] width 38 height 6
type textarea "27352033842"
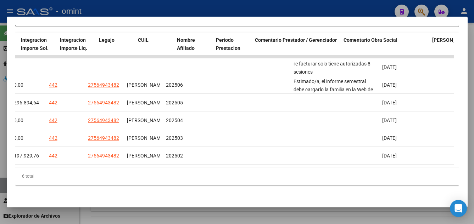
scroll to position [0, 709]
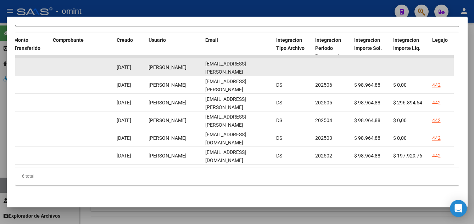
drag, startPoint x: 204, startPoint y: 62, endPoint x: 277, endPoint y: 65, distance: 73.4
click at [277, 65] on div "16545 Discapacidad sin recupero Factura C: 2 - 1275 $ 123.706,10 04/08/2025 05/…" at bounding box center [71, 67] width 1530 height 18
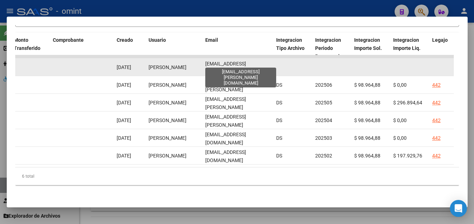
drag, startPoint x: 277, startPoint y: 65, endPoint x: 264, endPoint y: 63, distance: 13.2
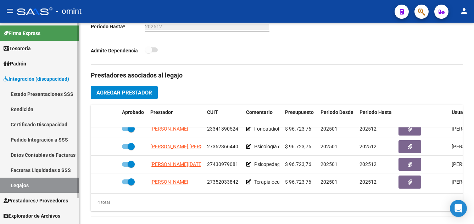
click at [40, 122] on link "Certificado Discapacidad" at bounding box center [39, 124] width 79 height 15
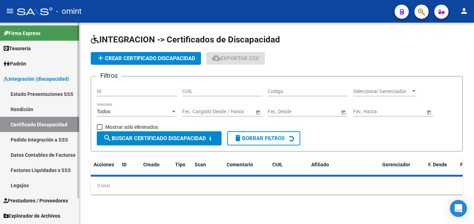
drag, startPoint x: 38, startPoint y: 187, endPoint x: 43, endPoint y: 184, distance: 6.2
click at [37, 187] on link "Legajos" at bounding box center [39, 185] width 79 height 15
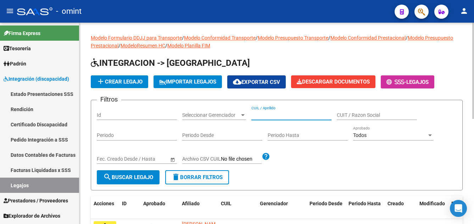
paste input "PERALTA VALENTINO TO"
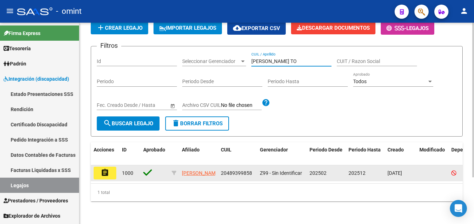
type input "PERALTA VALENTINO TO"
click at [109, 168] on button "assignment" at bounding box center [105, 173] width 23 height 13
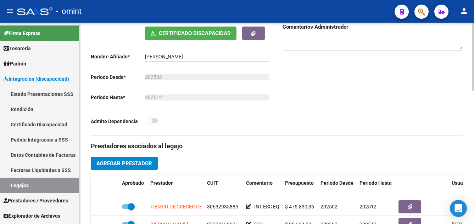
scroll to position [177, 0]
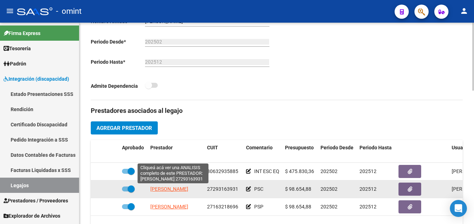
click at [185, 190] on span "CERONE ESTEFANIA" at bounding box center [169, 189] width 38 height 6
type textarea "27293163931"
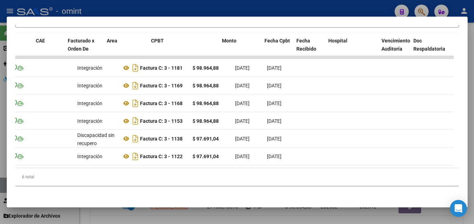
scroll to position [0, 0]
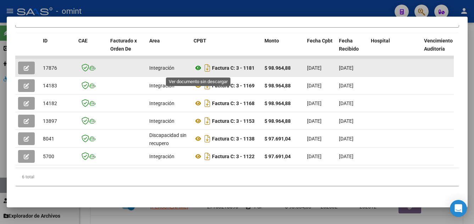
click at [197, 71] on icon at bounding box center [197, 68] width 9 height 9
click at [29, 67] on button "button" at bounding box center [26, 68] width 17 height 13
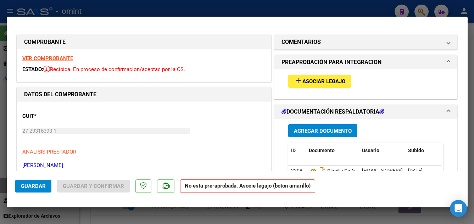
scroll to position [35, 0]
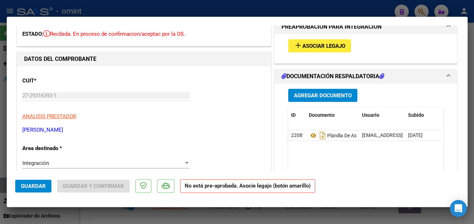
click at [318, 47] on span "Asociar Legajo" at bounding box center [323, 46] width 43 height 6
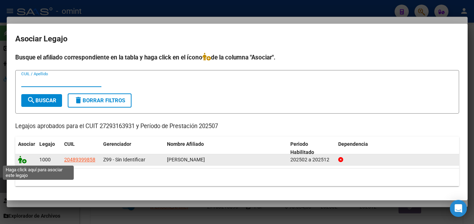
click at [20, 158] on icon at bounding box center [22, 160] width 9 height 8
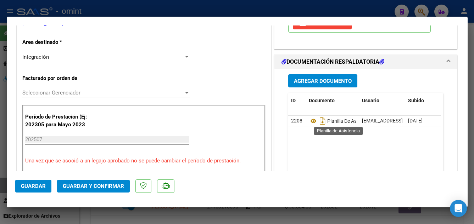
scroll to position [213, 0]
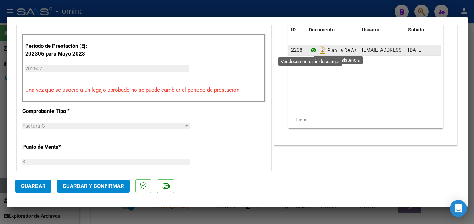
click at [309, 49] on icon at bounding box center [313, 50] width 9 height 9
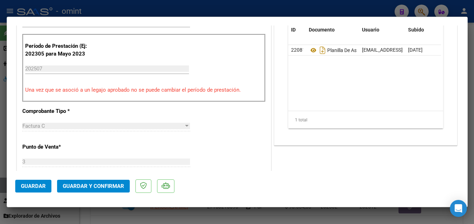
click at [106, 184] on span "Guardar y Confirmar" at bounding box center [93, 186] width 61 height 6
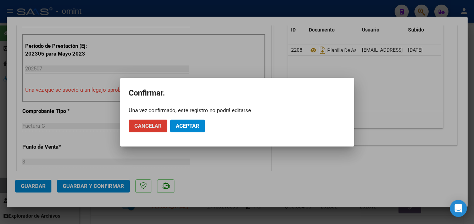
click at [188, 125] on span "Aceptar" at bounding box center [187, 126] width 23 height 6
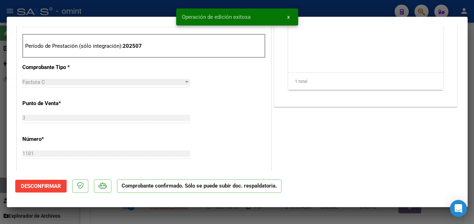
type input "$ 0,00"
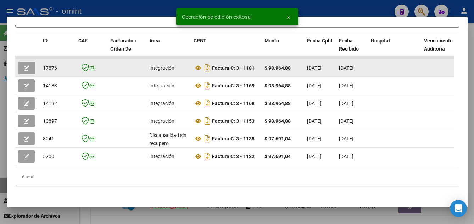
drag, startPoint x: 43, startPoint y: 69, endPoint x: 58, endPoint y: 71, distance: 16.0
click at [58, 71] on div "17876" at bounding box center [58, 68] width 30 height 8
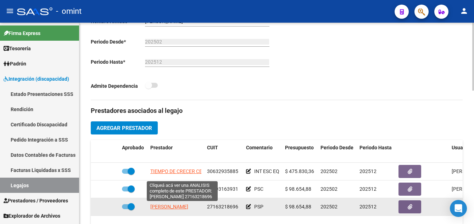
click at [188, 207] on span "DIAZ ALEJANDRA MARCELA" at bounding box center [169, 207] width 38 height 6
type textarea "27163218696"
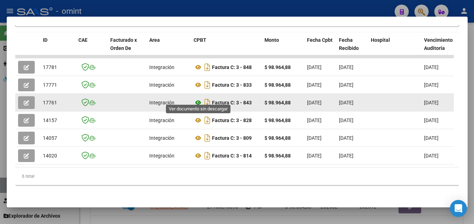
click at [196, 98] on icon at bounding box center [197, 102] width 9 height 9
click at [25, 100] on icon "button" at bounding box center [26, 102] width 5 height 5
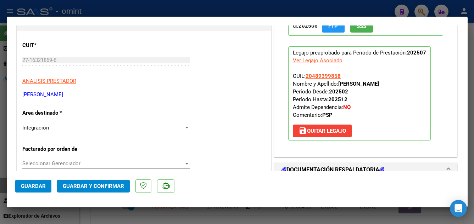
scroll to position [177, 0]
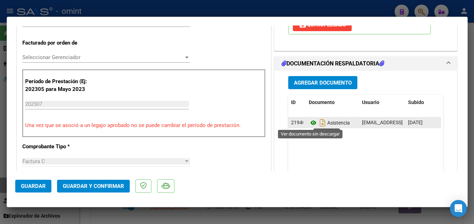
click at [311, 123] on icon at bounding box center [313, 123] width 9 height 9
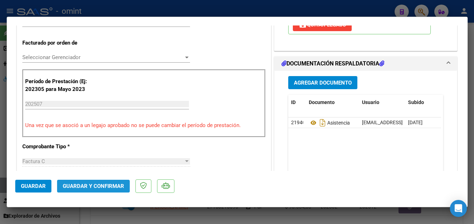
click at [108, 185] on span "Guardar y Confirmar" at bounding box center [93, 186] width 61 height 6
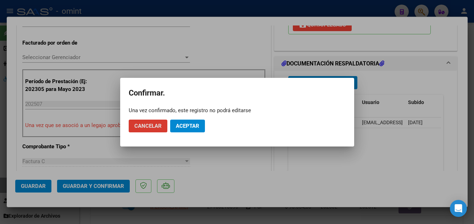
click at [189, 128] on span "Aceptar" at bounding box center [187, 126] width 23 height 6
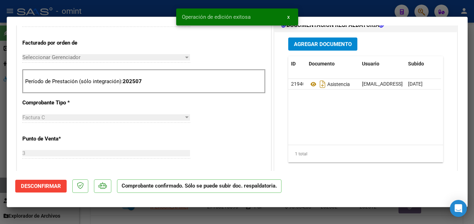
type input "$ 0,00"
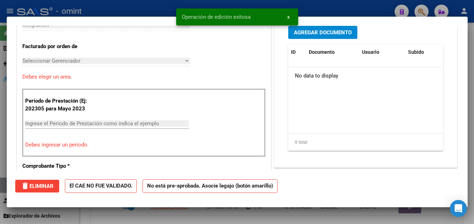
scroll to position [190, 0]
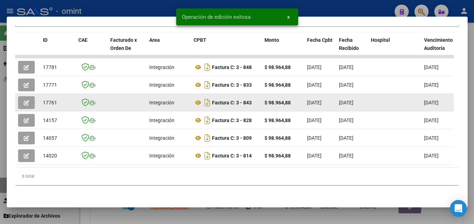
drag, startPoint x: 43, startPoint y: 95, endPoint x: 58, endPoint y: 96, distance: 15.6
click at [58, 99] on div "17761" at bounding box center [58, 103] width 30 height 8
drag, startPoint x: 58, startPoint y: 96, endPoint x: 53, endPoint y: 99, distance: 5.2
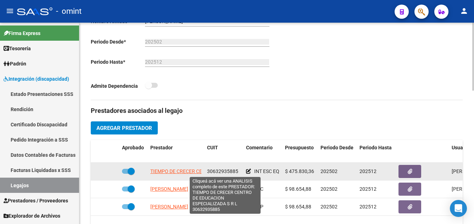
click at [194, 171] on span "TIEMPO DE CRECER CENTRO DE EDUCACION ESPECIALIZADA S R L" at bounding box center [224, 172] width 149 height 6
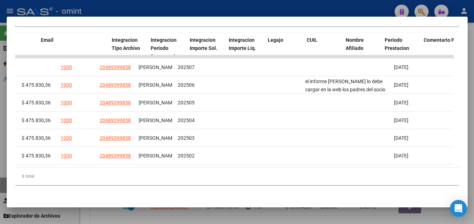
scroll to position [0, 1092]
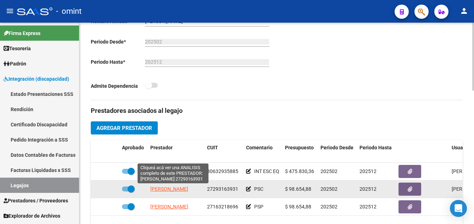
click at [184, 190] on span "CERONE ESTEFANIA" at bounding box center [169, 189] width 38 height 6
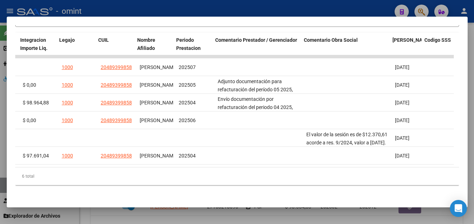
scroll to position [0, 1082]
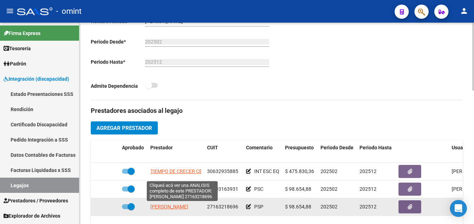
click at [182, 206] on span "DIAZ ALEJANDRA MARCELA" at bounding box center [169, 207] width 38 height 6
type textarea "27163218696"
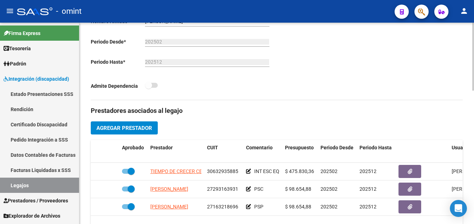
scroll to position [248, 0]
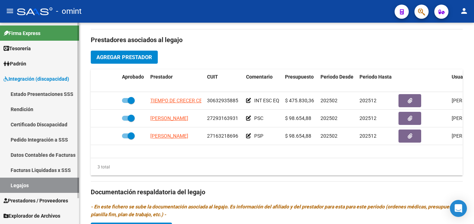
click at [37, 125] on link "Certificado Discapacidad" at bounding box center [39, 124] width 79 height 15
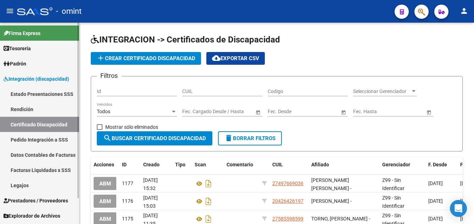
drag, startPoint x: 35, startPoint y: 185, endPoint x: 60, endPoint y: 184, distance: 24.5
click at [35, 184] on link "Legajos" at bounding box center [39, 185] width 79 height 15
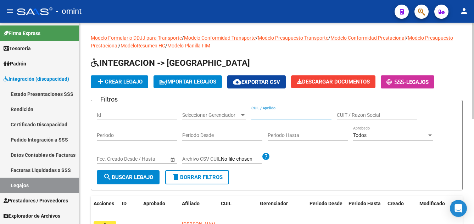
paste input "PEREA ROMAN BENJAMIN"
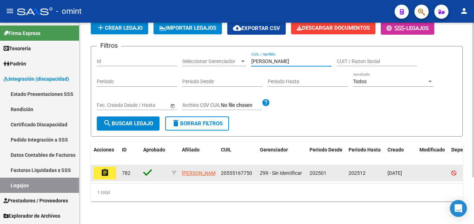
type input "PEREA ROMAN BENJAMIN"
click at [109, 167] on button "assignment" at bounding box center [105, 173] width 23 height 13
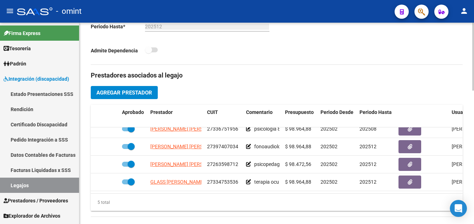
scroll to position [30, 0]
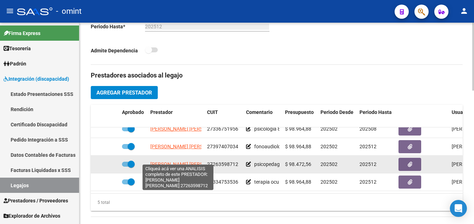
click at [192, 162] on span "DANSERO MARIA LAURA" at bounding box center [188, 165] width 77 height 6
type textarea "27263598712"
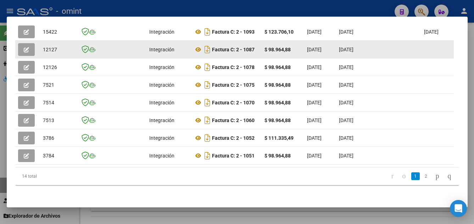
scroll to position [168, 0]
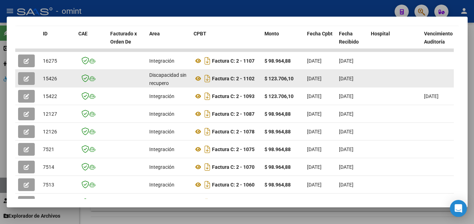
click at [26, 79] on span "button" at bounding box center [26, 78] width 5 height 6
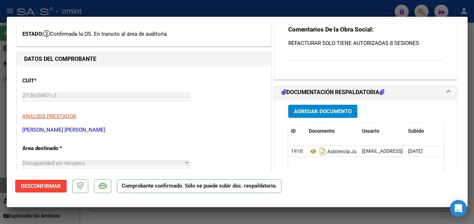
scroll to position [0, 0]
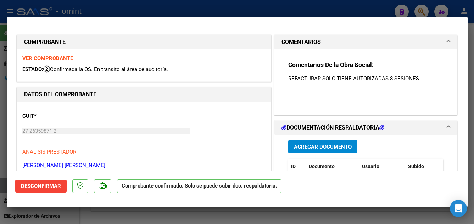
type input "$ 0,00"
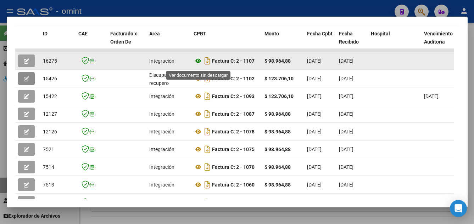
click at [197, 62] on icon at bounding box center [197, 61] width 9 height 9
click at [29, 64] on icon "button" at bounding box center [26, 60] width 5 height 5
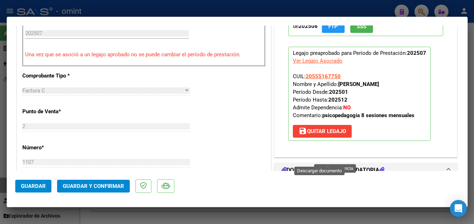
scroll to position [319, 0]
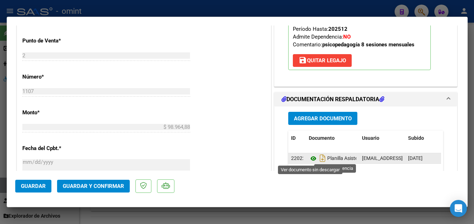
click at [309, 159] on icon at bounding box center [313, 158] width 9 height 9
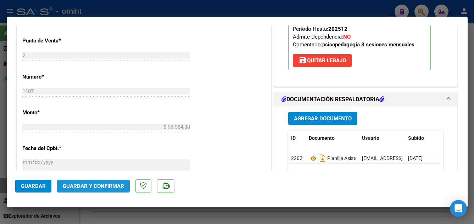
click at [105, 185] on span "Guardar y Confirmar" at bounding box center [93, 186] width 61 height 6
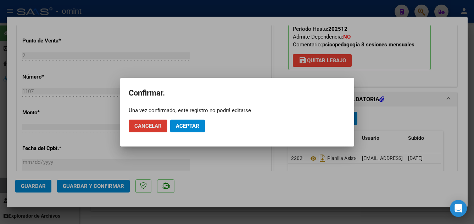
click at [187, 123] on span "Aceptar" at bounding box center [187, 126] width 23 height 6
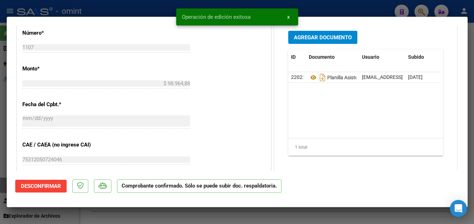
type input "$ 0,00"
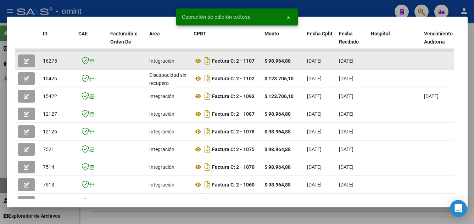
drag, startPoint x: 44, startPoint y: 64, endPoint x: 57, endPoint y: 65, distance: 13.1
click at [57, 64] on span "16275" at bounding box center [50, 61] width 14 height 6
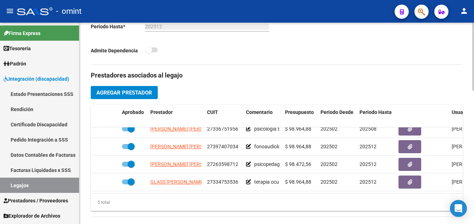
scroll to position [0, 0]
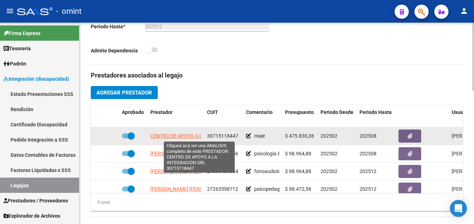
click at [193, 137] on span "CENTRO DE APOYO A LA INTEGRACION SRL" at bounding box center [199, 136] width 98 height 6
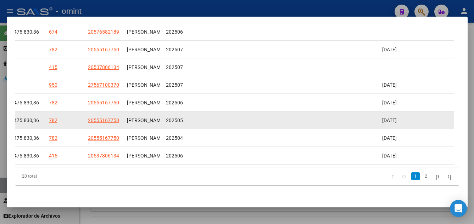
scroll to position [169, 0]
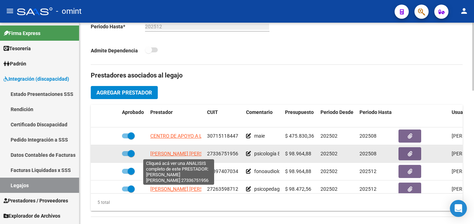
click at [177, 155] on span "CORIAS DIAMELA GISELE" at bounding box center [188, 154] width 77 height 6
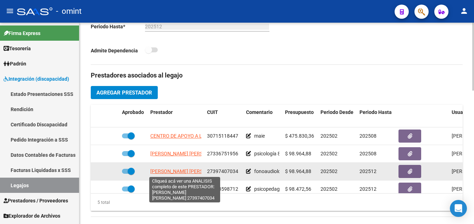
click at [185, 170] on span "BORQUEZ YAMILA FLORENCIA" at bounding box center [188, 172] width 77 height 6
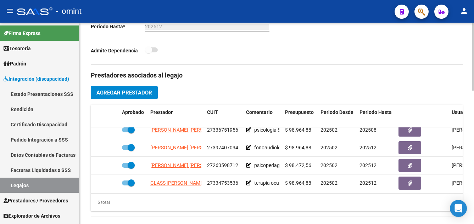
scroll to position [27, 0]
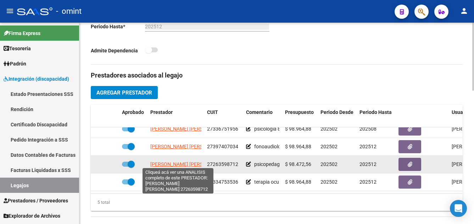
click at [179, 162] on span "DANSERO MARIA LAURA" at bounding box center [188, 165] width 77 height 6
type textarea "27263598712"
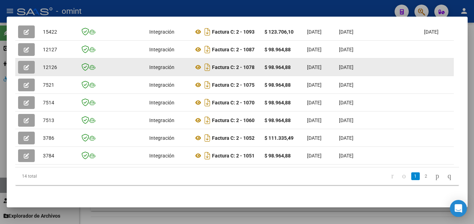
scroll to position [168, 0]
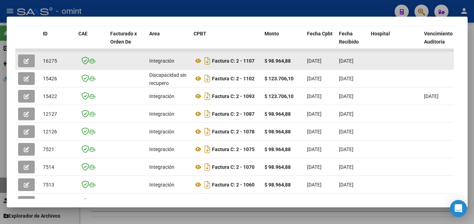
click at [29, 64] on icon "button" at bounding box center [26, 60] width 5 height 5
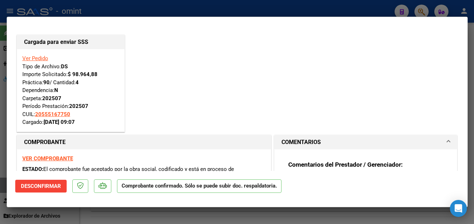
type input "$ 0,00"
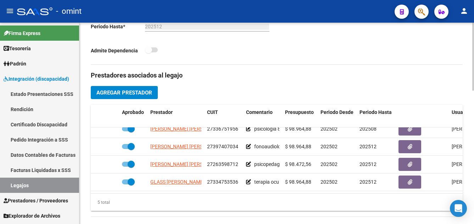
scroll to position [30, 0]
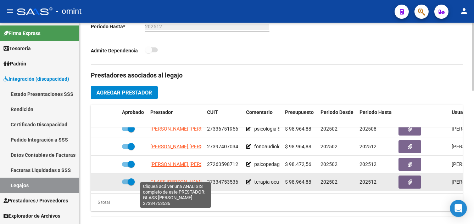
click at [189, 179] on span "GLASS DAIANA MARIA" at bounding box center [177, 182] width 54 height 6
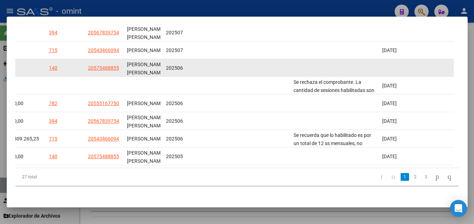
scroll to position [160, 0]
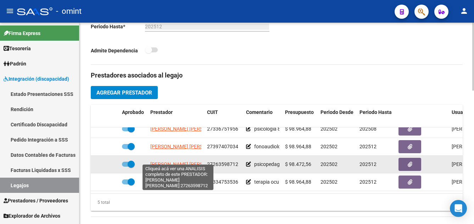
click at [177, 162] on span "DANSERO MARIA LAURA" at bounding box center [188, 165] width 77 height 6
type textarea "27263598712"
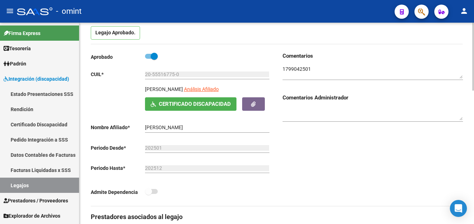
scroll to position [213, 0]
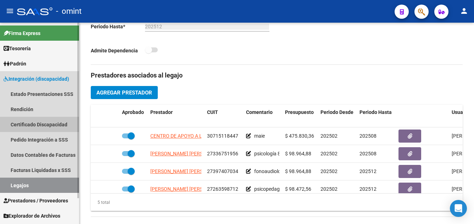
click at [36, 125] on link "Certificado Discapacidad" at bounding box center [39, 124] width 79 height 15
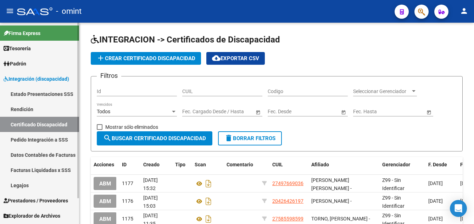
click at [34, 185] on link "Legajos" at bounding box center [39, 185] width 79 height 15
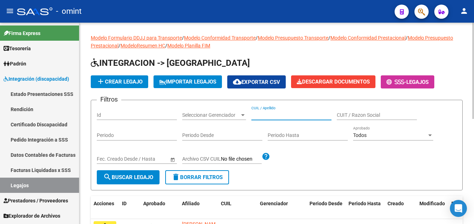
paste input "PEREZ ELIAN"
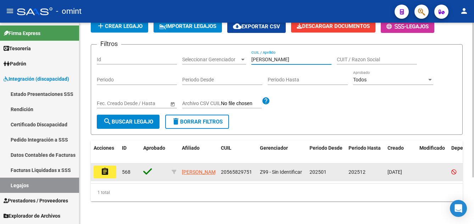
type input "PEREZ ELIAN"
click at [108, 168] on mat-icon "assignment" at bounding box center [105, 172] width 9 height 9
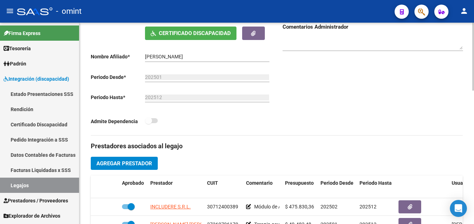
scroll to position [283, 0]
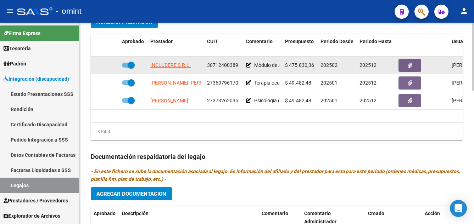
click at [178, 69] on datatable-body-cell "INCLUDERE S.R.L." at bounding box center [175, 65] width 57 height 17
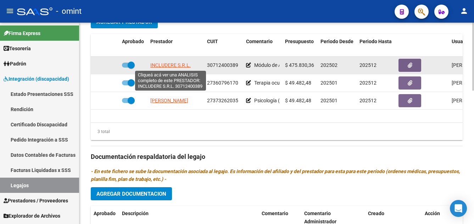
click at [176, 67] on span "INCLUDERE S.R.L." at bounding box center [170, 65] width 40 height 6
type textarea "30712400389"
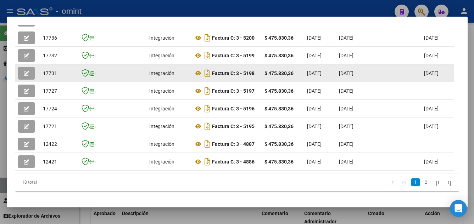
scroll to position [155, 0]
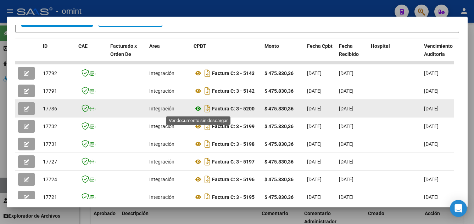
click at [197, 107] on icon at bounding box center [197, 108] width 9 height 9
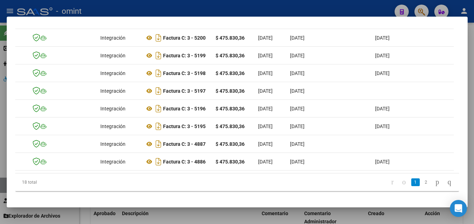
scroll to position [0, 0]
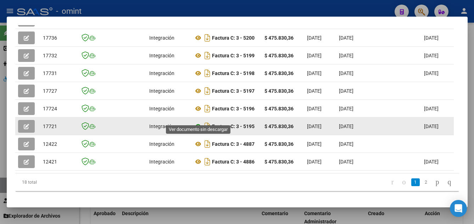
click at [198, 122] on icon at bounding box center [197, 126] width 9 height 9
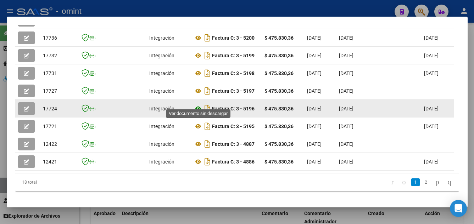
click at [197, 104] on icon at bounding box center [197, 108] width 9 height 9
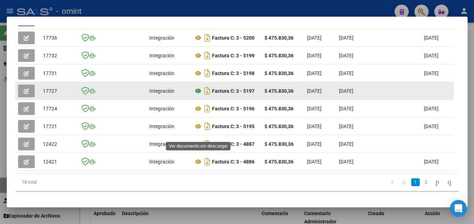
click at [197, 87] on icon at bounding box center [197, 91] width 9 height 9
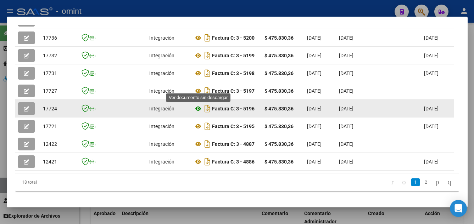
click at [197, 104] on icon at bounding box center [197, 108] width 9 height 9
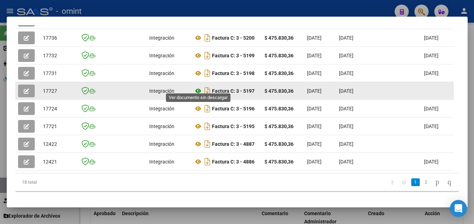
click at [196, 87] on icon at bounding box center [197, 91] width 9 height 9
click at [198, 87] on icon at bounding box center [197, 91] width 9 height 9
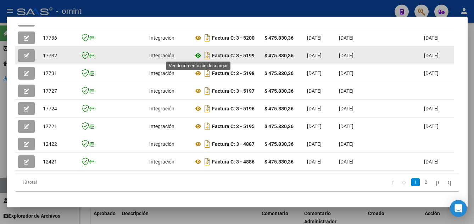
click at [199, 53] on icon at bounding box center [197, 55] width 9 height 9
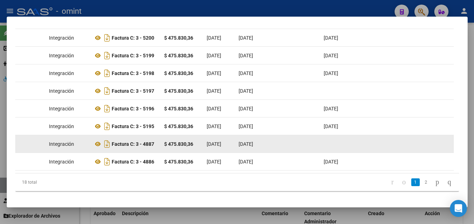
scroll to position [191, 0]
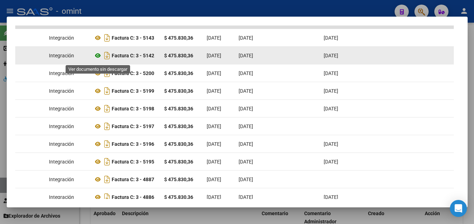
click at [96, 57] on icon at bounding box center [97, 55] width 9 height 9
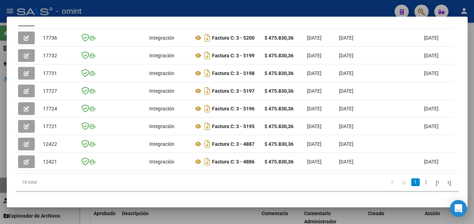
scroll to position [120, 0]
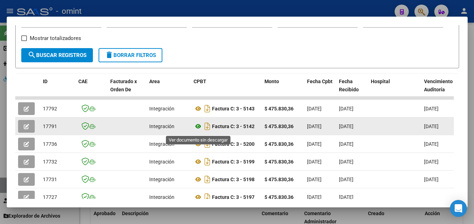
click at [197, 129] on icon at bounding box center [197, 126] width 9 height 9
click at [29, 129] on icon "button" at bounding box center [26, 126] width 5 height 5
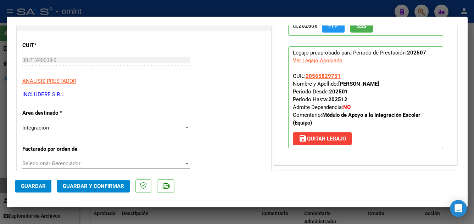
scroll to position [177, 0]
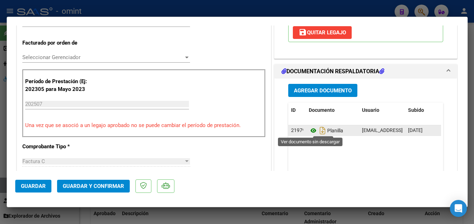
click at [310, 130] on icon at bounding box center [313, 130] width 9 height 9
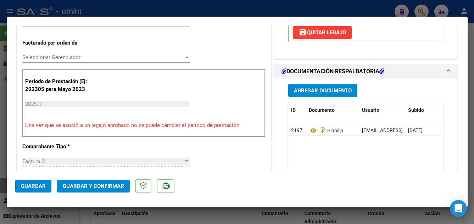
click at [111, 181] on button "Guardar y Confirmar" at bounding box center [93, 186] width 73 height 13
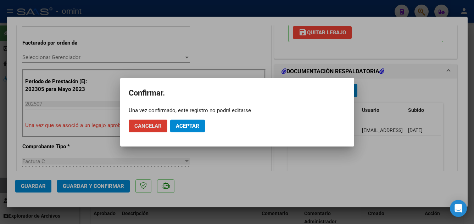
click at [186, 124] on span "Aceptar" at bounding box center [187, 126] width 23 height 6
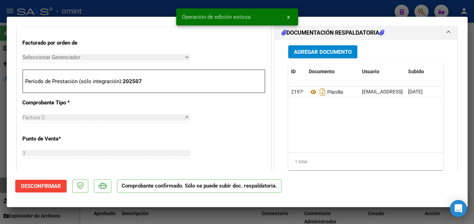
type input "$ 0,00"
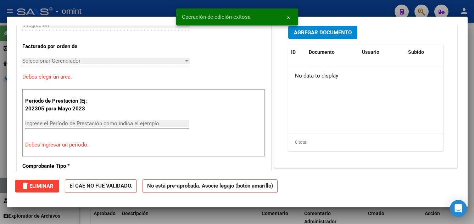
scroll to position [190, 0]
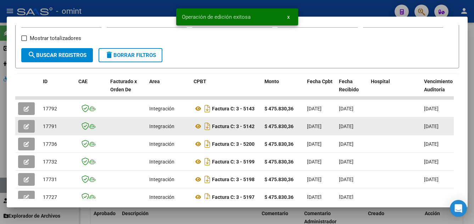
drag, startPoint x: 43, startPoint y: 128, endPoint x: 57, endPoint y: 129, distance: 13.5
click at [57, 129] on span "17791" at bounding box center [50, 127] width 14 height 6
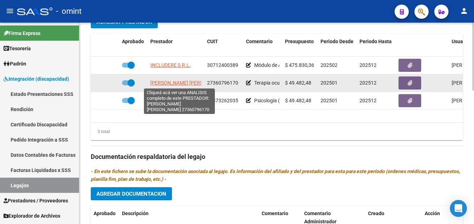
click at [180, 82] on span "DONADIO BETINA FATIMA" at bounding box center [188, 83] width 77 height 6
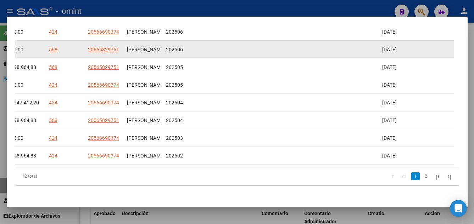
scroll to position [162, 0]
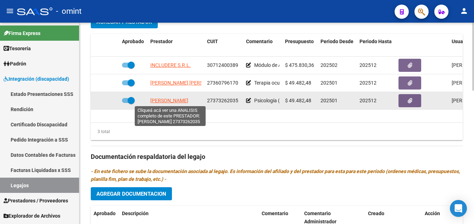
click at [177, 101] on span "VALENTE EVELYN" at bounding box center [169, 101] width 38 height 6
type textarea "27373262035"
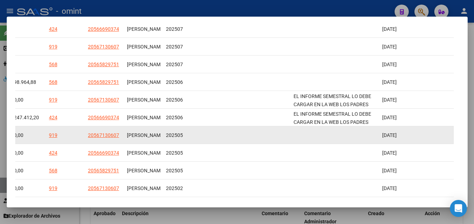
scroll to position [164, 0]
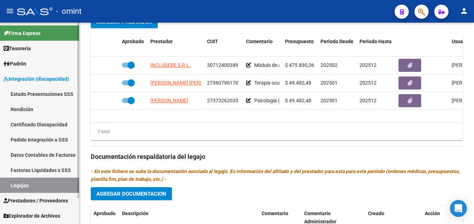
click at [52, 123] on link "Certificado Discapacidad" at bounding box center [39, 124] width 79 height 15
click at [42, 123] on link "Certificado Discapacidad" at bounding box center [39, 124] width 79 height 15
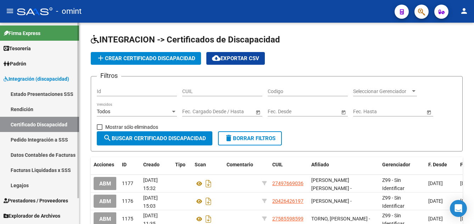
click at [15, 185] on link "Legajos" at bounding box center [39, 185] width 79 height 15
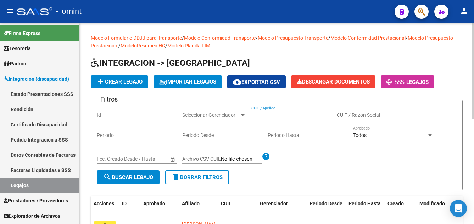
drag, startPoint x: 269, startPoint y: 112, endPoint x: 263, endPoint y: 115, distance: 6.9
paste input "PEREZ LUCIANO GAEL"
type input "PEREZ LUCIANO GAEL"
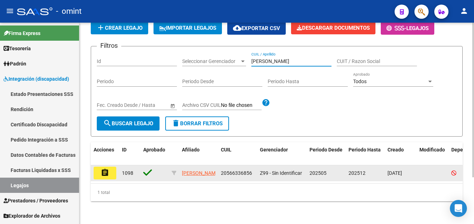
click at [106, 169] on mat-icon "assignment" at bounding box center [105, 173] width 9 height 9
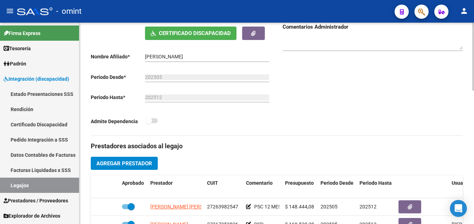
scroll to position [213, 0]
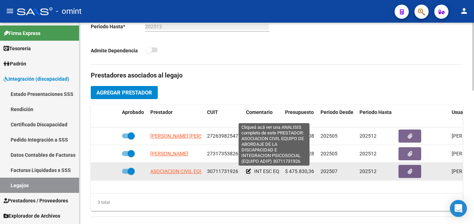
click at [190, 172] on span "ASOCIACION CIVIL EQUIPO DE ABORDAJE DE LA DISCAPACIDAD E INTEGRACION PSICOSOCIA…" at bounding box center [273, 172] width 247 height 6
type textarea "30711731926"
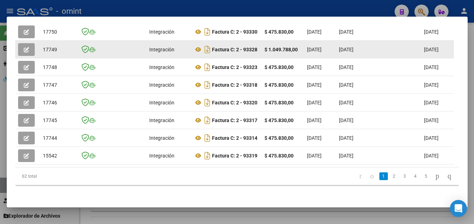
scroll to position [168, 0]
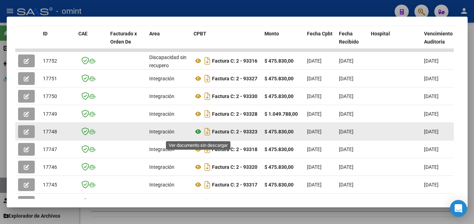
click at [198, 133] on icon at bounding box center [197, 132] width 9 height 9
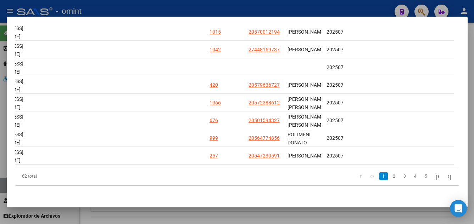
scroll to position [0, 1092]
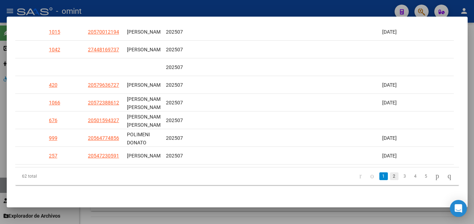
click at [390, 176] on link "2" at bounding box center [394, 177] width 9 height 8
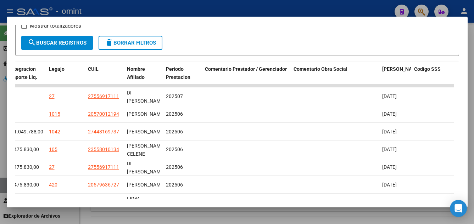
scroll to position [238, 0]
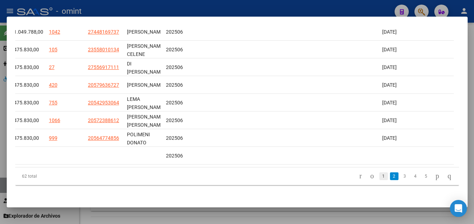
click at [379, 176] on link "1" at bounding box center [383, 177] width 9 height 8
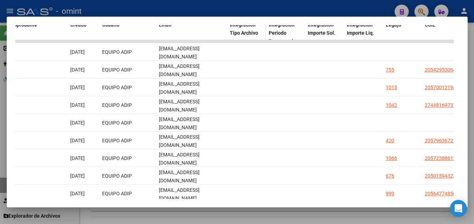
scroll to position [167, 0]
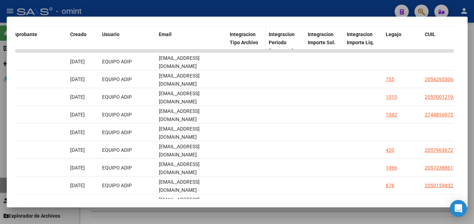
drag, startPoint x: 159, startPoint y: 30, endPoint x: 242, endPoint y: 49, distance: 85.1
click at [242, 49] on div "ID CAE Facturado x Orden De Area CPBT Monto Fecha Cpbt Fecha Recibido Hospital …" at bounding box center [236, 139] width 443 height 224
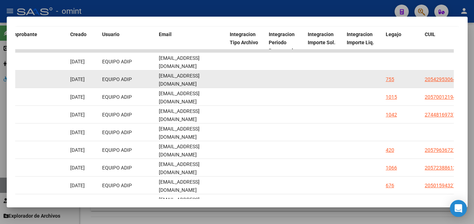
click at [177, 78] on datatable-body-cell "factura.electronica@equipoadip.com.ar" at bounding box center [191, 78] width 71 height 17
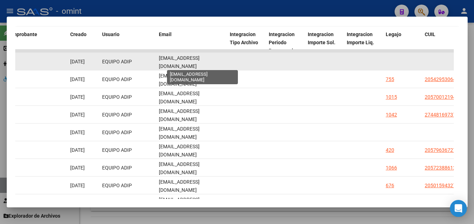
scroll to position [0, 23]
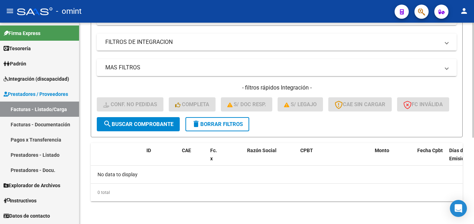
click at [236, 124] on span "delete Borrar Filtros" at bounding box center [217, 124] width 51 height 6
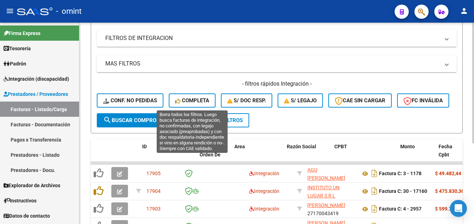
scroll to position [151, 0]
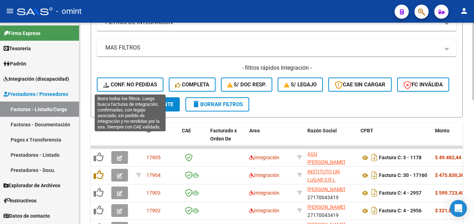
click at [146, 84] on span "Conf. no pedidas" at bounding box center [130, 84] width 54 height 6
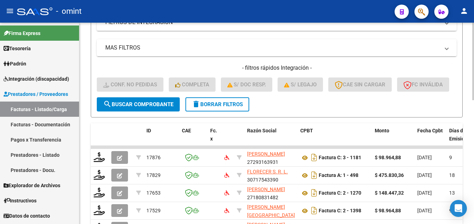
scroll to position [45, 0]
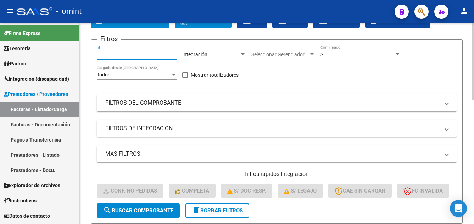
paste input "17876"
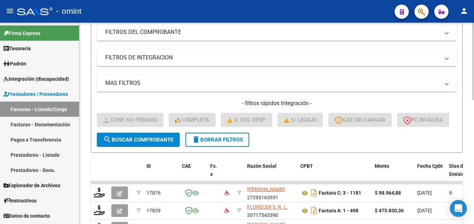
type input "17876"
click at [164, 147] on button "search Buscar Comprobante" at bounding box center [138, 140] width 83 height 14
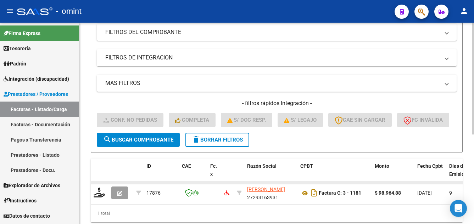
scroll to position [162, 0]
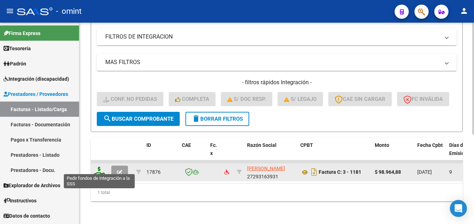
click at [103, 171] on icon at bounding box center [99, 172] width 11 height 10
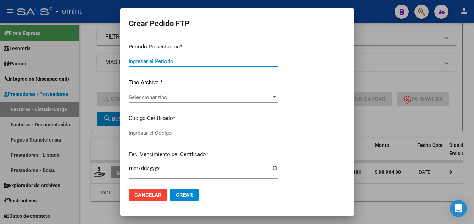
type input "202507"
type input "$ 98.964,88"
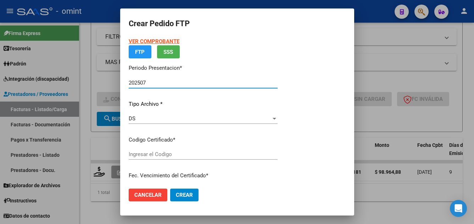
type input "8162310940"
type input "[DATE]"
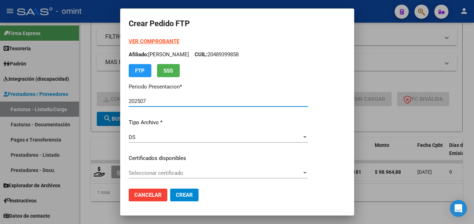
click at [200, 175] on span "Seleccionar certificado" at bounding box center [215, 173] width 173 height 6
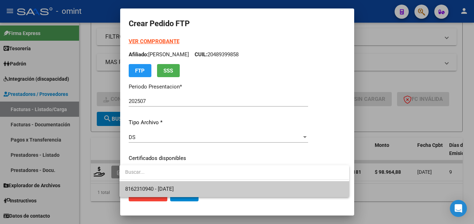
click at [210, 188] on span "8162310940 - [DATE]" at bounding box center [234, 189] width 218 height 16
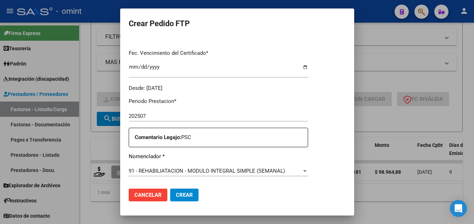
scroll to position [248, 0]
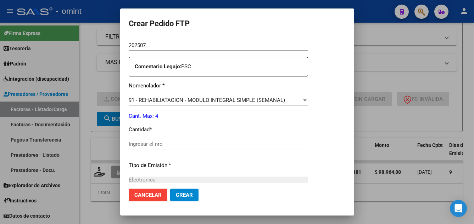
click at [157, 144] on input "Ingresar el nro" at bounding box center [218, 144] width 179 height 6
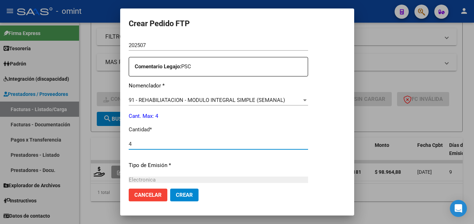
type input "4"
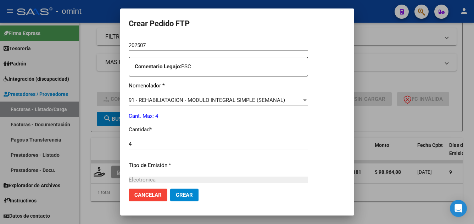
scroll to position [329, 0]
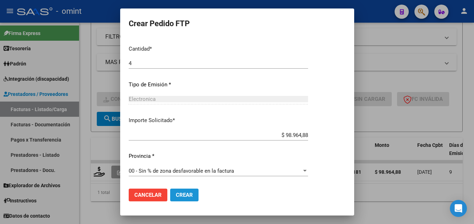
click at [179, 195] on span "Crear" at bounding box center [184, 195] width 17 height 6
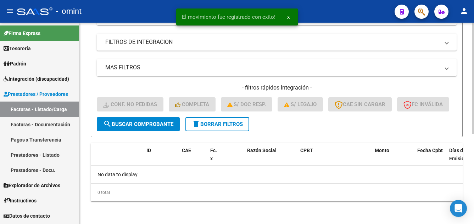
scroll to position [151, 0]
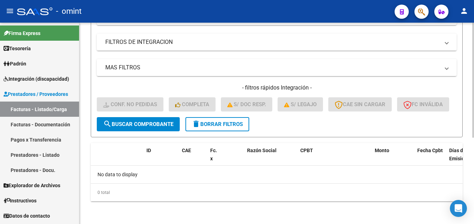
click at [224, 122] on span "delete Borrar Filtros" at bounding box center [217, 124] width 51 height 6
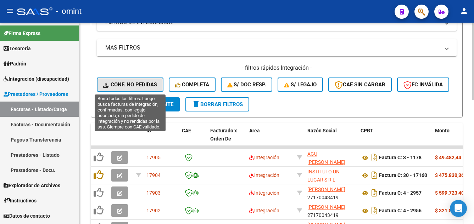
click at [146, 84] on span "Conf. no pedidas" at bounding box center [130, 84] width 54 height 6
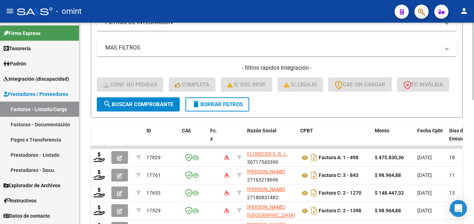
scroll to position [45, 0]
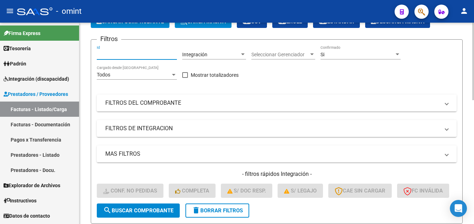
paste input "17761"
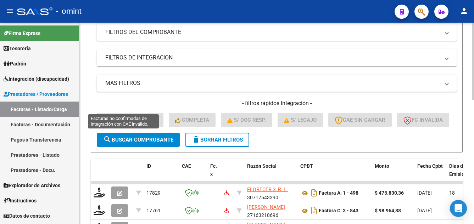
scroll to position [151, 0]
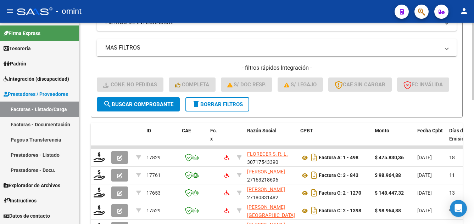
type input "17761"
click at [154, 108] on span "search Buscar Comprobante" at bounding box center [138, 104] width 70 height 6
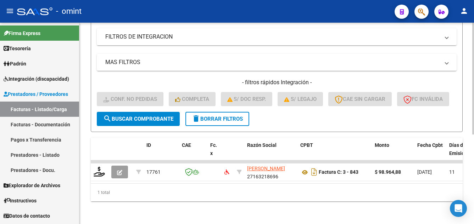
scroll to position [162, 0]
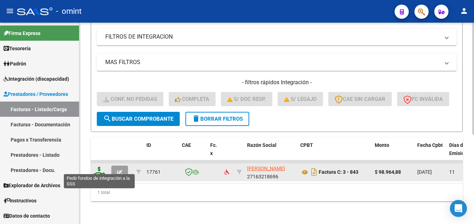
click at [101, 167] on icon at bounding box center [99, 172] width 11 height 10
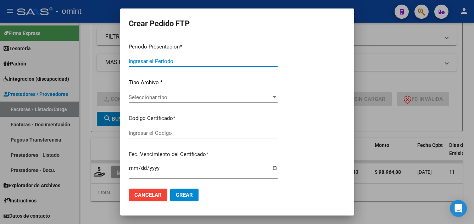
type input "202507"
type input "$ 98.964,88"
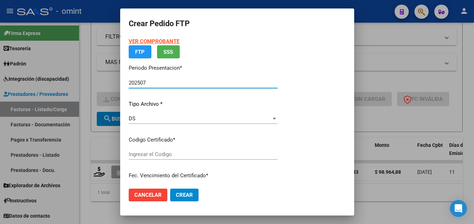
type input "8162310940"
type input "2027-10-25"
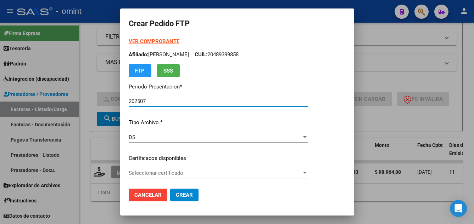
click at [199, 173] on span "Seleccionar certificado" at bounding box center [215, 173] width 173 height 6
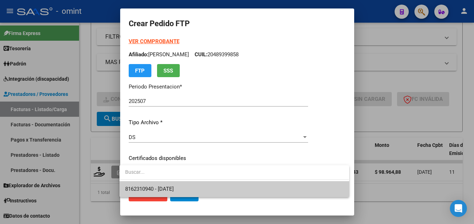
click at [210, 187] on span "8162310940 - 2027-10-25" at bounding box center [234, 189] width 218 height 16
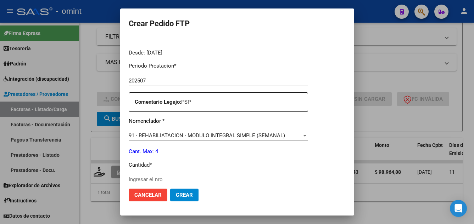
scroll to position [283, 0]
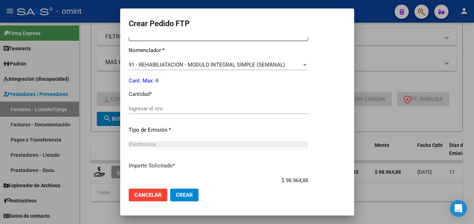
click at [147, 108] on input "Ingresar el nro" at bounding box center [218, 109] width 179 height 6
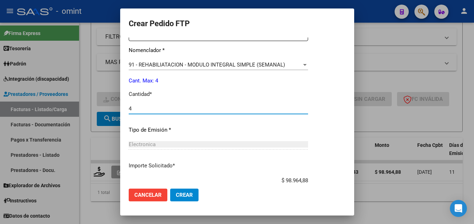
type input "4"
click at [275, 103] on div "Periodo Prestacion * 202507 Ingresar el Periodo Prestacion Comentario Legajo: P…" at bounding box center [218, 107] width 179 height 243
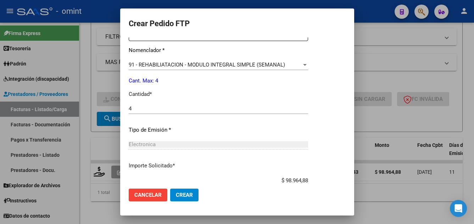
click at [184, 194] on span "Crear" at bounding box center [184, 195] width 17 height 6
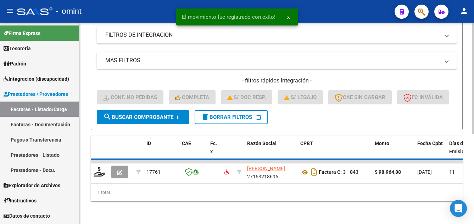
scroll to position [151, 0]
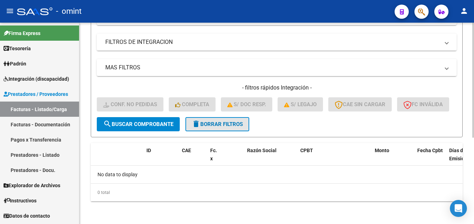
click at [227, 124] on span "delete Borrar Filtros" at bounding box center [217, 124] width 51 height 6
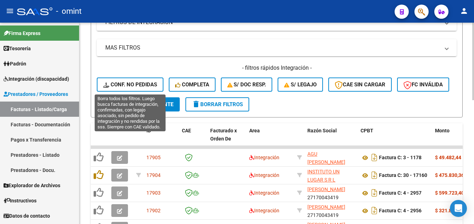
click at [133, 85] on span "Conf. no pedidas" at bounding box center [130, 84] width 54 height 6
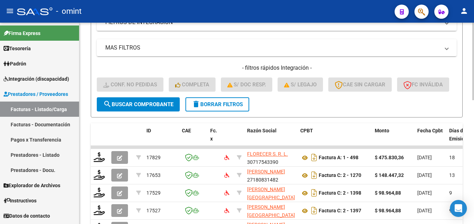
scroll to position [9, 0]
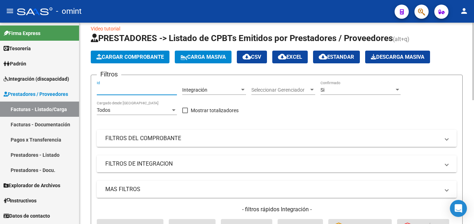
paste input "16275"
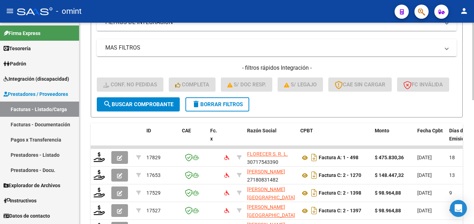
type input "16275"
click at [154, 108] on span "search Buscar Comprobante" at bounding box center [138, 104] width 70 height 6
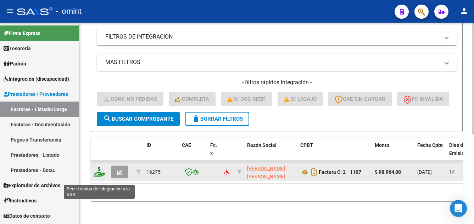
click at [98, 177] on icon at bounding box center [99, 172] width 11 height 10
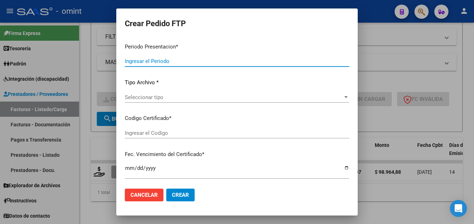
type input "202507"
type input "$ 98.964,88"
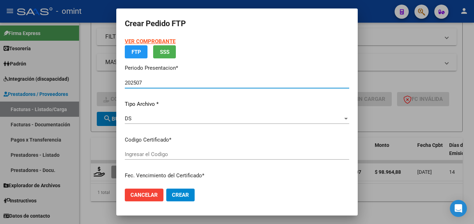
type input "8515822081"
type input "2029-02-19"
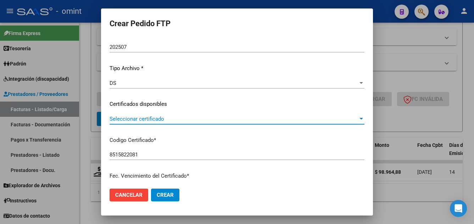
click at [188, 120] on span "Seleccionar certificado" at bounding box center [233, 119] width 248 height 6
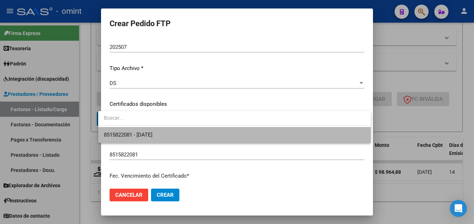
click at [194, 134] on span "8515822081 - 2029-02-19" at bounding box center [234, 135] width 261 height 16
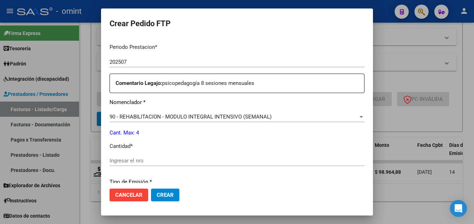
scroll to position [302, 0]
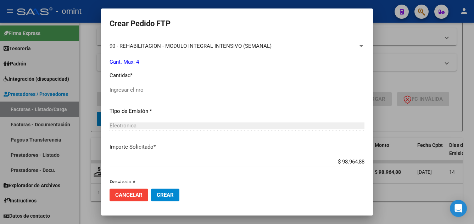
click at [138, 95] on div "Ingresar el nro" at bounding box center [236, 93] width 255 height 17
drag, startPoint x: 138, startPoint y: 95, endPoint x: 141, endPoint y: 91, distance: 4.5
click at [141, 91] on input "Ingresar el nro" at bounding box center [236, 90] width 255 height 6
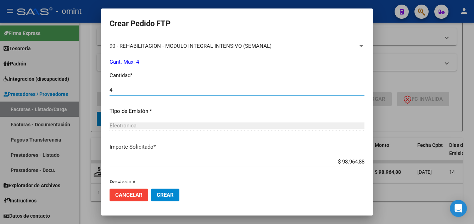
type input "4"
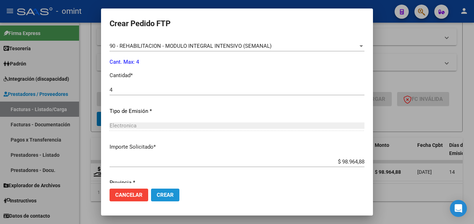
click at [166, 193] on span "Crear" at bounding box center [165, 195] width 17 height 6
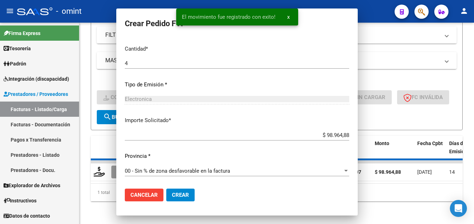
scroll to position [0, 0]
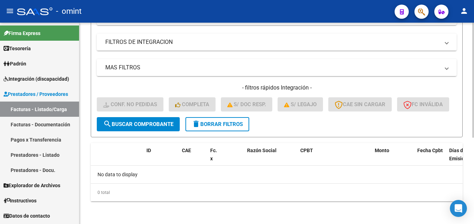
click at [219, 123] on span "delete Borrar Filtros" at bounding box center [217, 124] width 51 height 6
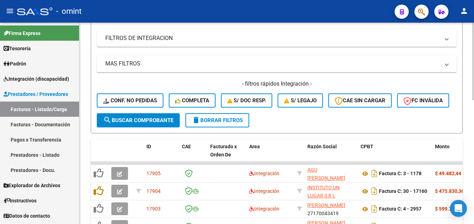
scroll to position [151, 0]
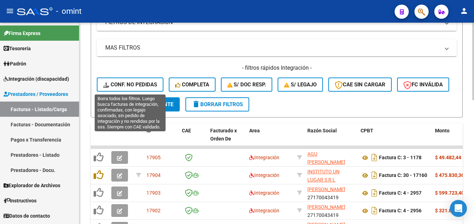
click at [140, 83] on span "Conf. no pedidas" at bounding box center [130, 84] width 54 height 6
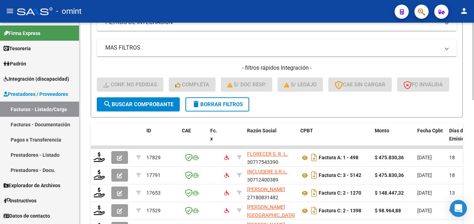
scroll to position [9, 0]
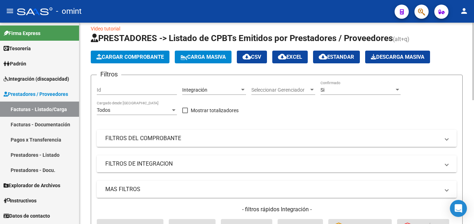
drag, startPoint x: 136, startPoint y: 94, endPoint x: 125, endPoint y: 94, distance: 10.3
drag, startPoint x: 125, startPoint y: 94, endPoint x: 115, endPoint y: 94, distance: 10.6
drag, startPoint x: 115, startPoint y: 94, endPoint x: 107, endPoint y: 90, distance: 8.6
click at [107, 90] on input "Id" at bounding box center [137, 90] width 80 height 6
paste input "17791"
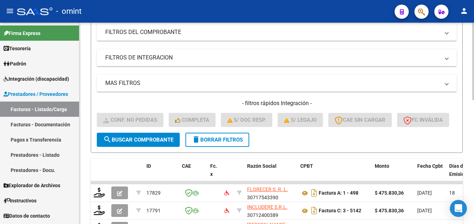
scroll to position [151, 0]
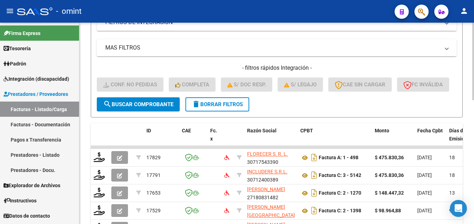
type input "17791"
click at [143, 108] on span "search Buscar Comprobante" at bounding box center [138, 104] width 70 height 6
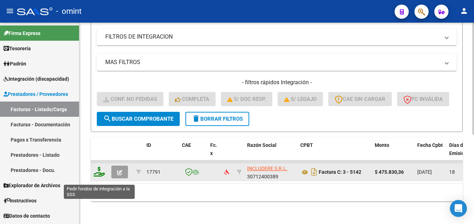
click at [97, 177] on icon at bounding box center [99, 172] width 11 height 10
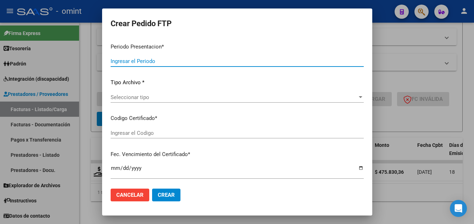
type input "202507"
type input "$ 475.830,36"
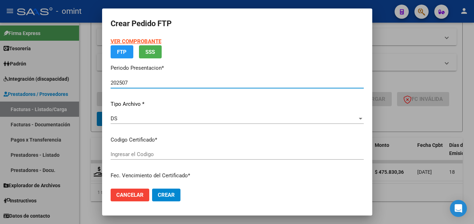
type input "9443479621"
type input "2030-02-01"
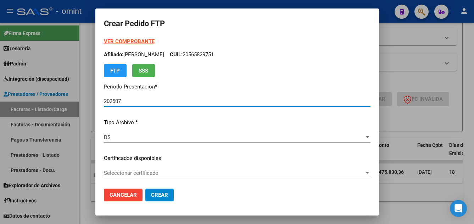
click at [188, 175] on span "Seleccionar certificado" at bounding box center [234, 173] width 260 height 6
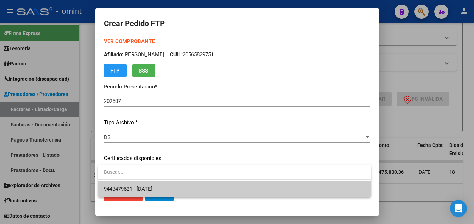
click at [193, 189] on span "9443479621 - 2030-02-01" at bounding box center [234, 189] width 261 height 16
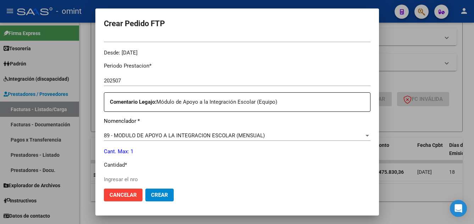
scroll to position [283, 0]
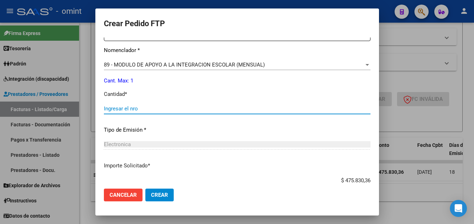
click at [125, 111] on input "Ingresar el nro" at bounding box center [237, 109] width 266 height 6
type input "1"
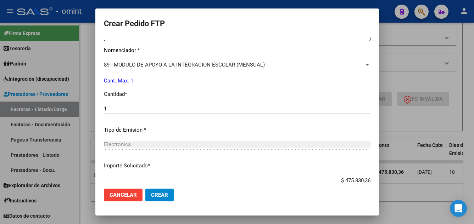
click at [294, 128] on p "Tipo de Emisión *" at bounding box center [237, 130] width 266 height 8
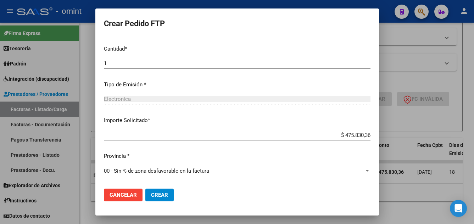
click at [163, 195] on span "Crear" at bounding box center [159, 195] width 17 height 6
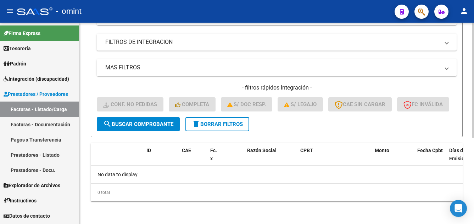
click at [215, 121] on span "delete Borrar Filtros" at bounding box center [217, 124] width 51 height 6
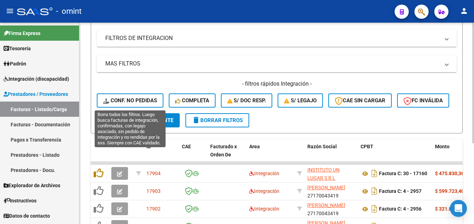
scroll to position [151, 0]
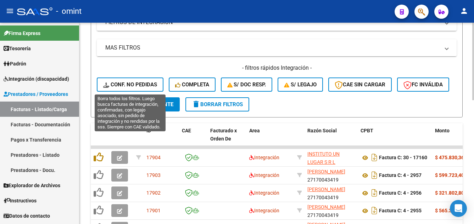
click at [144, 85] on span "Conf. no pedidas" at bounding box center [130, 84] width 54 height 6
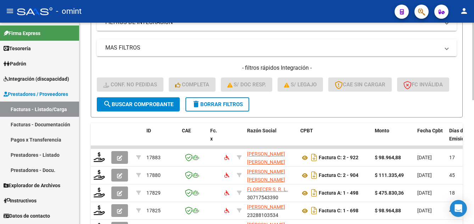
scroll to position [45, 0]
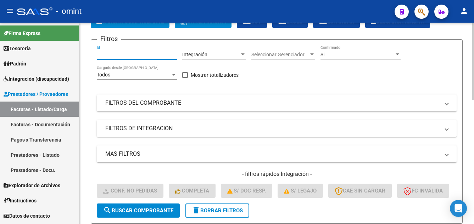
paste input "17825"
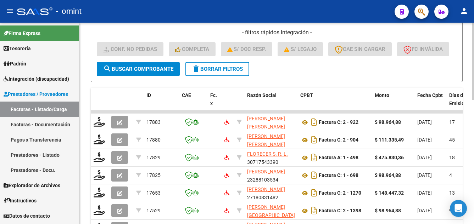
type input "17825"
click at [156, 72] on span "search Buscar Comprobante" at bounding box center [138, 69] width 70 height 6
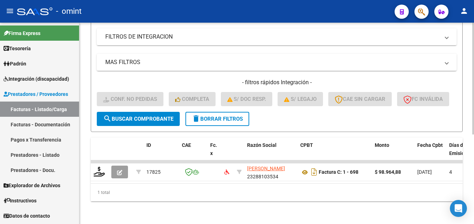
scroll to position [162, 0]
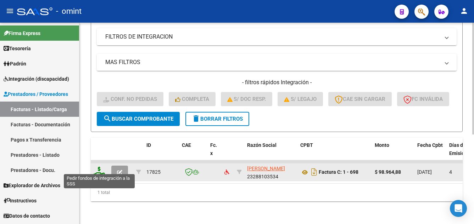
click at [101, 167] on icon at bounding box center [99, 172] width 11 height 10
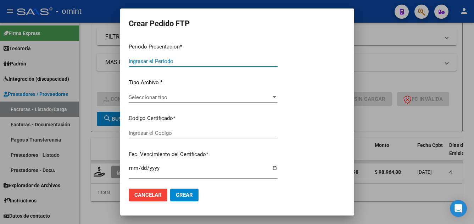
type input "202507"
type input "$ 98.964,88"
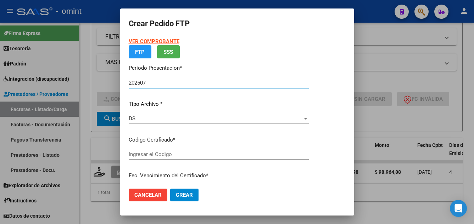
type input "7628067615"
type input "2030-01-31"
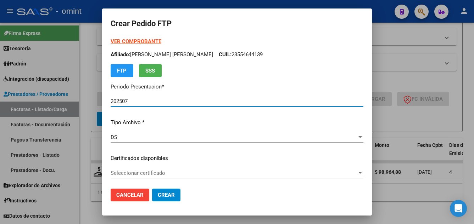
click at [192, 175] on span "Seleccionar certificado" at bounding box center [234, 173] width 246 height 6
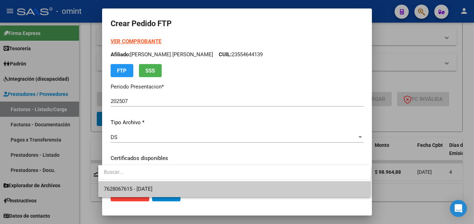
click at [195, 187] on span "7628067615 - 2030-01-31" at bounding box center [234, 189] width 261 height 16
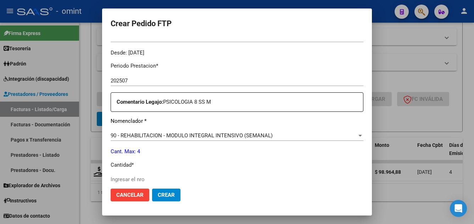
scroll to position [319, 0]
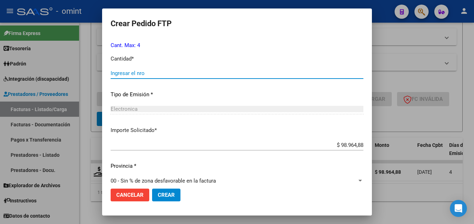
click at [127, 74] on input "Ingresar el nro" at bounding box center [237, 73] width 253 height 6
click at [114, 74] on input "44" at bounding box center [237, 73] width 253 height 6
click at [111, 73] on input "44" at bounding box center [237, 73] width 253 height 6
type input "4"
click at [163, 197] on span "Crear" at bounding box center [166, 195] width 17 height 6
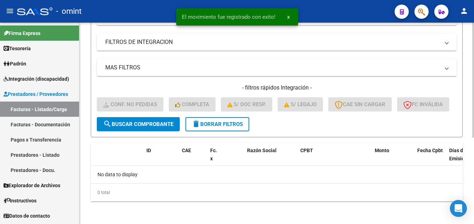
scroll to position [151, 0]
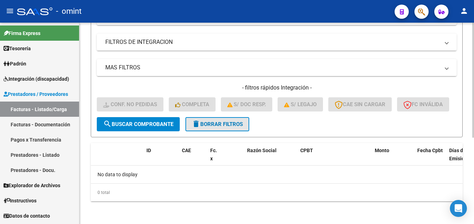
drag, startPoint x: 216, startPoint y: 119, endPoint x: 219, endPoint y: 123, distance: 5.0
click at [219, 123] on button "delete Borrar Filtros" at bounding box center [217, 124] width 64 height 14
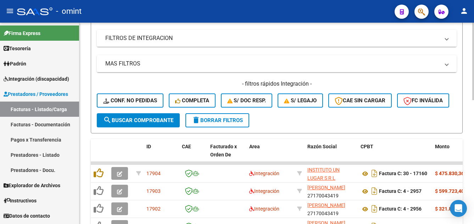
click at [397, 99] on button "FC Inválida" at bounding box center [423, 101] width 52 height 14
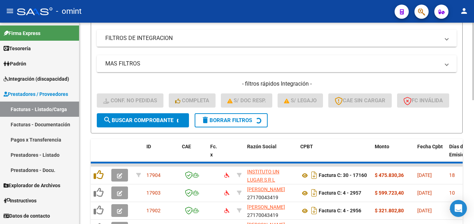
scroll to position [151, 0]
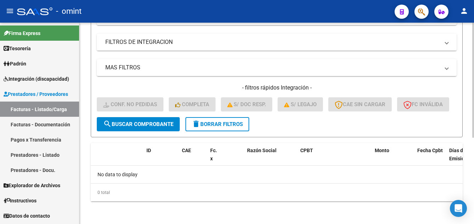
click at [217, 124] on span "delete Borrar Filtros" at bounding box center [217, 124] width 51 height 6
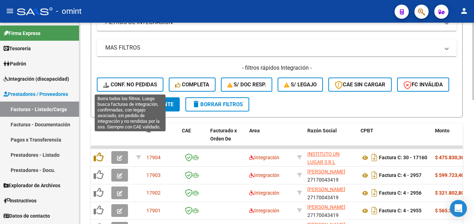
click at [150, 84] on span "Conf. no pedidas" at bounding box center [130, 84] width 54 height 6
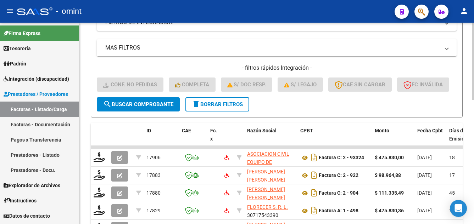
scroll to position [9, 0]
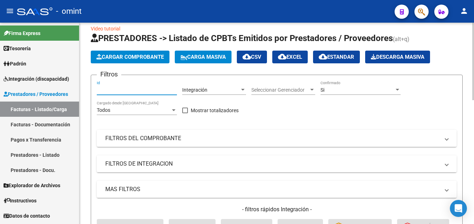
paste input "17906"
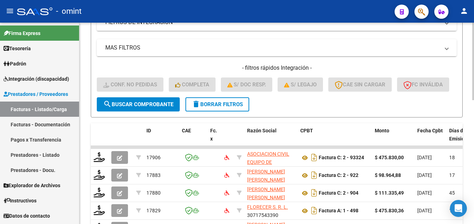
type input "17906"
click at [154, 108] on span "search Buscar Comprobante" at bounding box center [138, 104] width 70 height 6
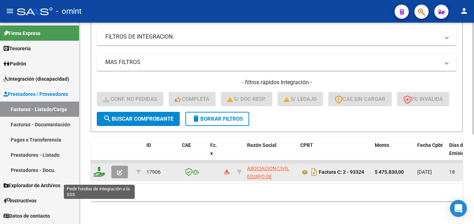
click at [97, 177] on icon at bounding box center [99, 172] width 11 height 10
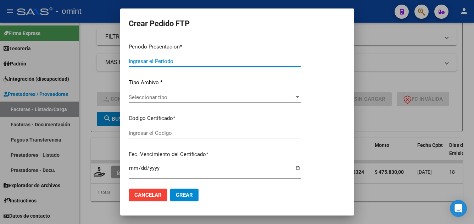
type input "202507"
type input "$ 475.830,00"
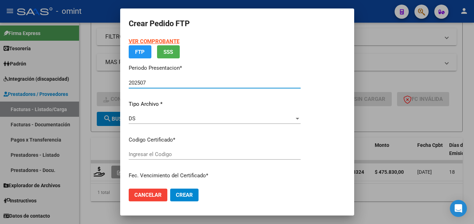
type input "1368712552"
type input "2027-10-14"
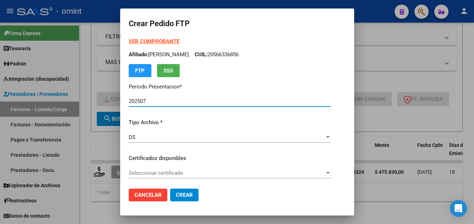
click at [204, 175] on span "Seleccionar certificado" at bounding box center [227, 173] width 196 height 6
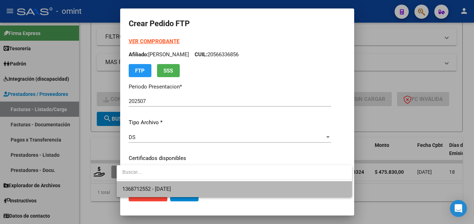
click at [208, 188] on span "1368712552 - 2027-10-14" at bounding box center [234, 189] width 224 height 16
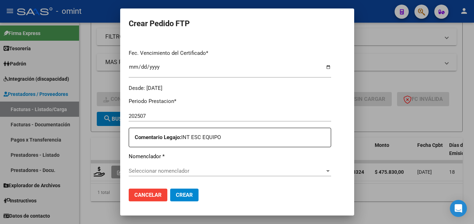
scroll to position [213, 0]
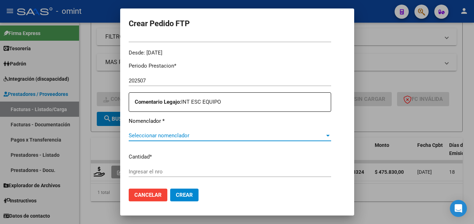
click at [189, 136] on span "Seleccionar nomenclador" at bounding box center [227, 135] width 196 height 6
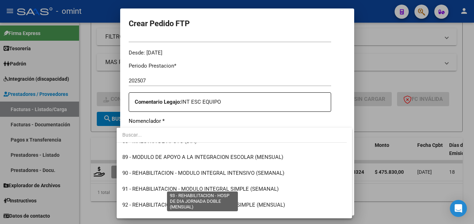
scroll to position [1362, 0]
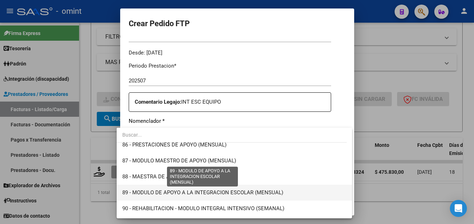
click at [249, 192] on span "89 - MODULO DE APOYO A LA INTEGRACION ESCOLAR (MENSUAL)" at bounding box center [202, 193] width 161 height 6
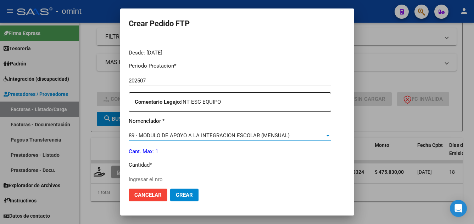
scroll to position [248, 0]
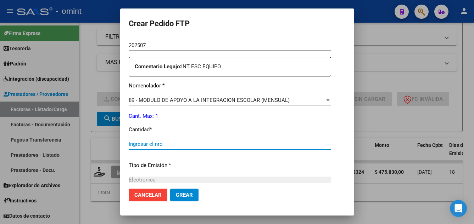
click at [140, 145] on input "Ingresar el nro" at bounding box center [230, 144] width 202 height 6
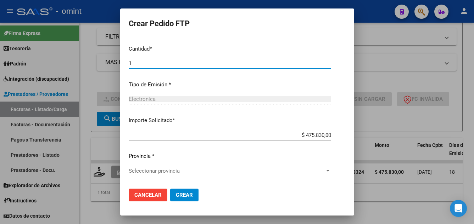
type input "1"
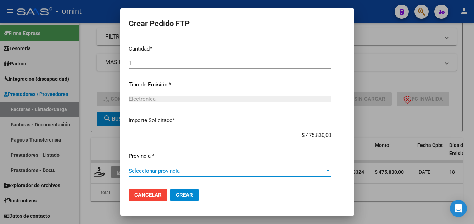
click at [168, 172] on span "Seleccionar provincia" at bounding box center [227, 171] width 196 height 6
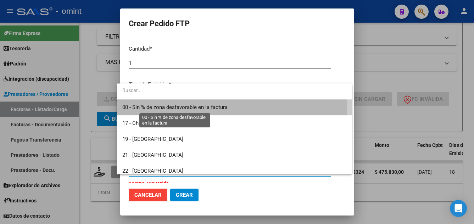
click at [156, 109] on span "00 - Sin % de zona desfavorable en la factura" at bounding box center [174, 107] width 105 height 6
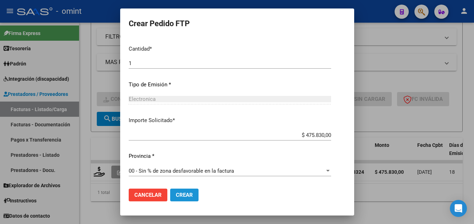
click at [181, 195] on span "Crear" at bounding box center [184, 195] width 17 height 6
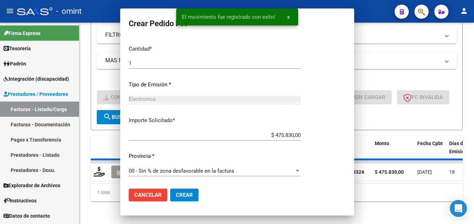
scroll to position [0, 0]
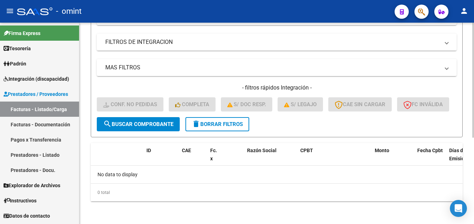
click at [217, 123] on span "delete Borrar Filtros" at bounding box center [217, 124] width 51 height 6
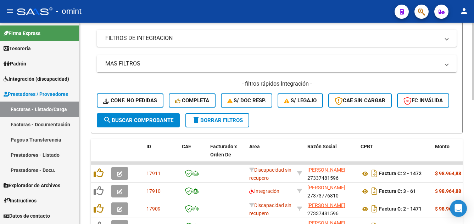
scroll to position [151, 0]
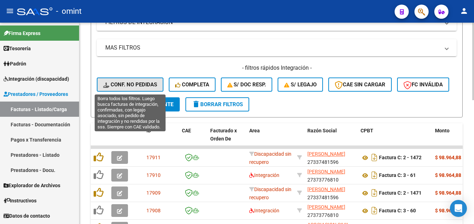
click at [139, 86] on span "Conf. no pedidas" at bounding box center [130, 84] width 54 height 6
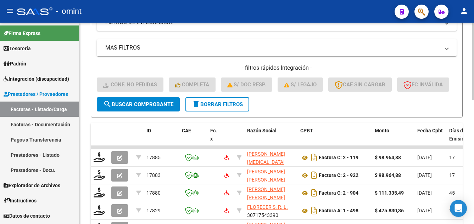
scroll to position [45, 0]
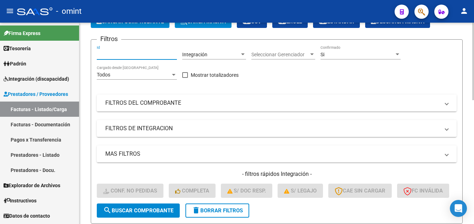
paste input "17885"
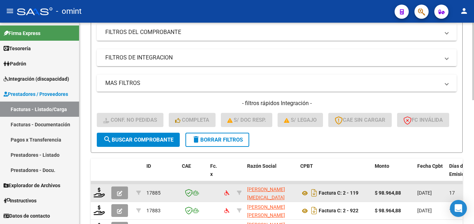
scroll to position [222, 0]
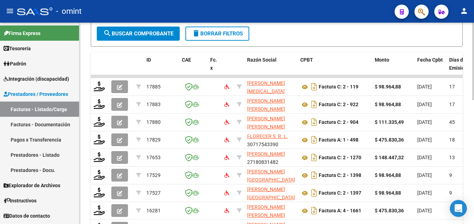
type input "17885"
click at [154, 37] on span "search Buscar Comprobante" at bounding box center [138, 33] width 70 height 6
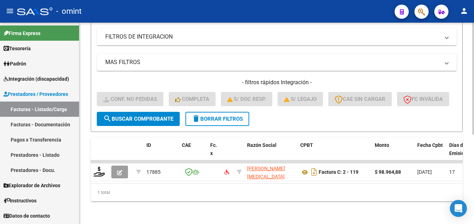
scroll to position [162, 0]
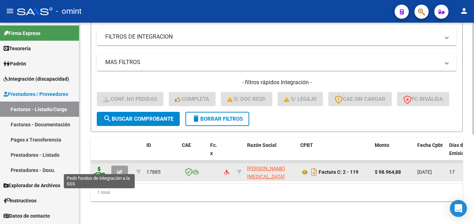
click at [100, 168] on icon at bounding box center [99, 172] width 11 height 10
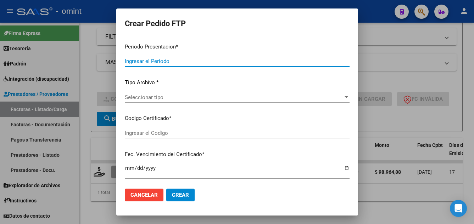
type input "202507"
type input "$ 98.964,88"
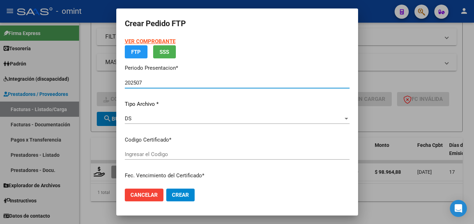
type input "6325982083"
type input "2027-09-09"
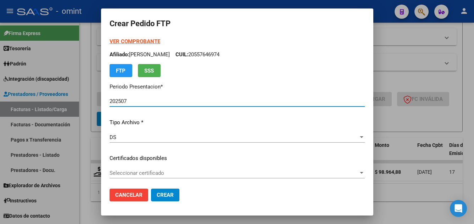
click at [196, 175] on span "Seleccionar certificado" at bounding box center [233, 173] width 249 height 6
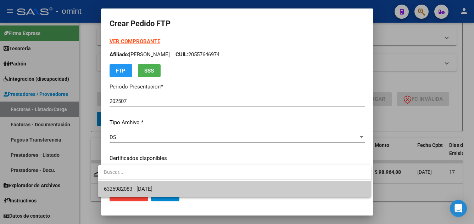
click at [196, 187] on span "6325982083 - 2027-09-09" at bounding box center [234, 189] width 261 height 16
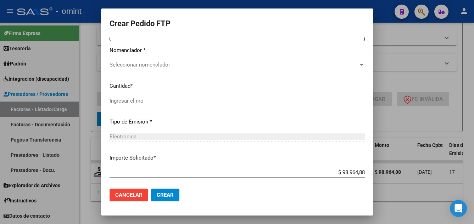
scroll to position [248, 0]
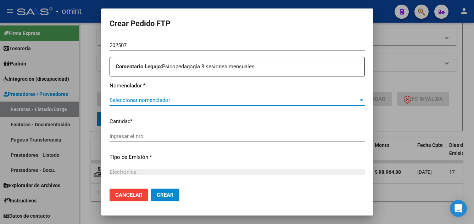
click at [176, 101] on span "Seleccionar nomenclador" at bounding box center [233, 100] width 249 height 6
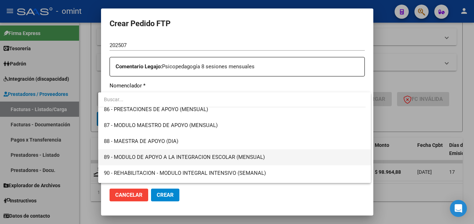
scroll to position [1397, 0]
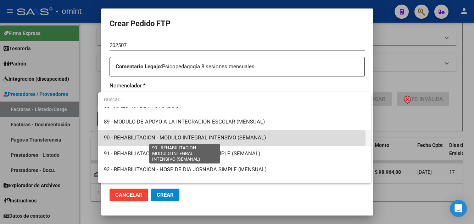
click at [190, 138] on span "90 - REHABILITACION - MODULO INTEGRAL INTENSIVO (SEMANAL)" at bounding box center [185, 138] width 162 height 6
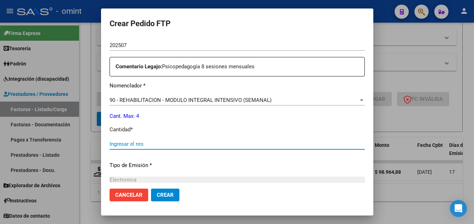
click at [119, 143] on input "Ingresar el nro" at bounding box center [236, 144] width 255 height 6
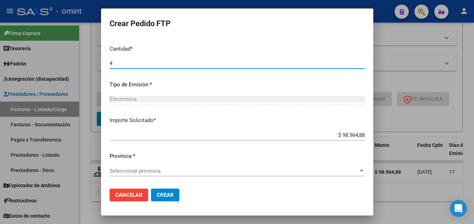
type input "4"
click at [162, 173] on span "Seleccionar provincia" at bounding box center [233, 171] width 249 height 6
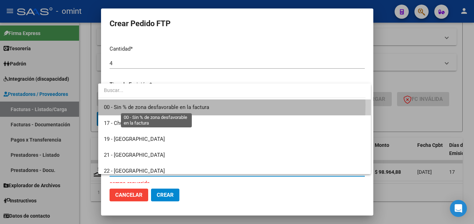
click at [164, 106] on span "00 - Sin % de zona desfavorable en la factura" at bounding box center [156, 107] width 105 height 6
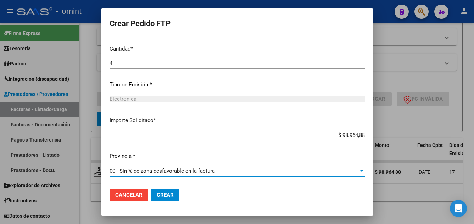
click at [165, 193] on span "Crear" at bounding box center [165, 195] width 17 height 6
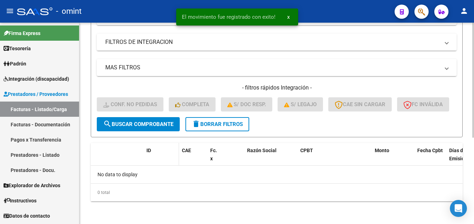
scroll to position [151, 0]
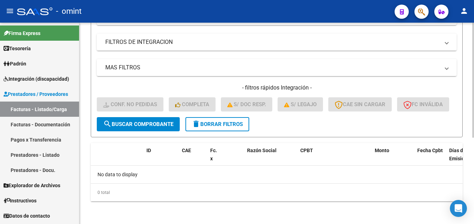
click at [219, 123] on span "delete Borrar Filtros" at bounding box center [217, 124] width 51 height 6
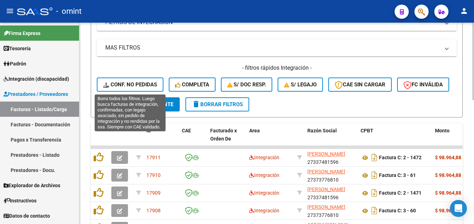
click at [147, 84] on span "Conf. no pedidas" at bounding box center [130, 84] width 54 height 6
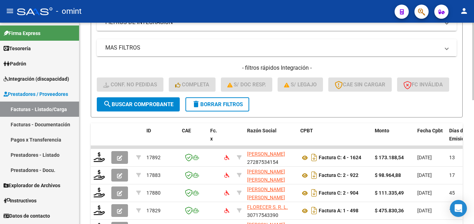
scroll to position [9, 0]
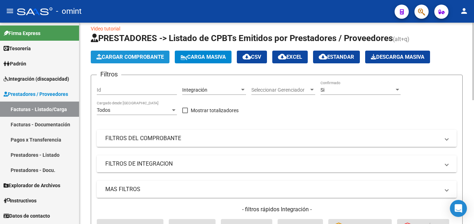
click at [134, 54] on span "Cargar Comprobante" at bounding box center [129, 57] width 67 height 6
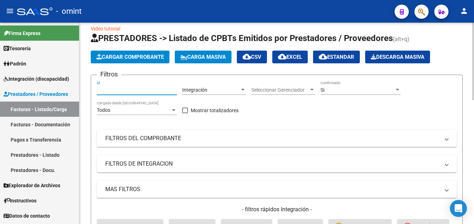
paste input "17892"
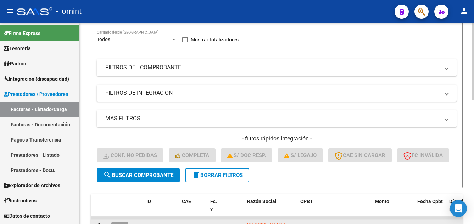
scroll to position [186, 0]
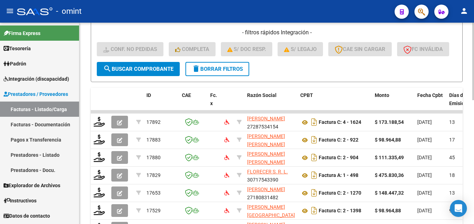
type input "17892"
click at [139, 72] on span "search Buscar Comprobante" at bounding box center [138, 69] width 70 height 6
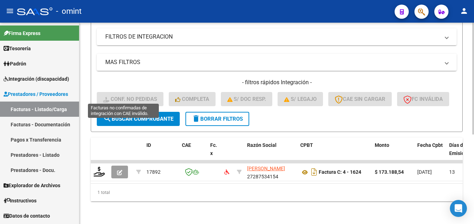
scroll to position [162, 0]
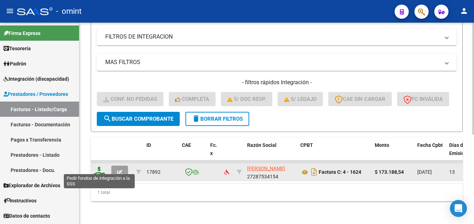
click at [97, 169] on icon at bounding box center [99, 172] width 11 height 10
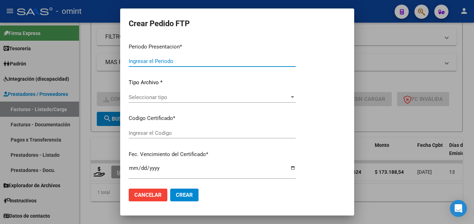
type input "202507"
type input "$ 173.188,54"
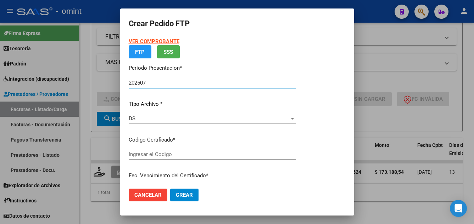
type input "4073008369"
type input "2028-05-15"
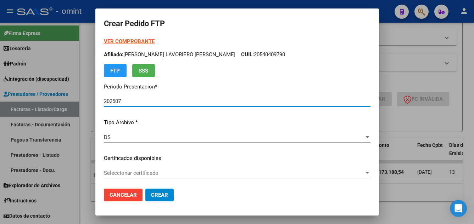
click at [193, 175] on span "Seleccionar certificado" at bounding box center [234, 173] width 260 height 6
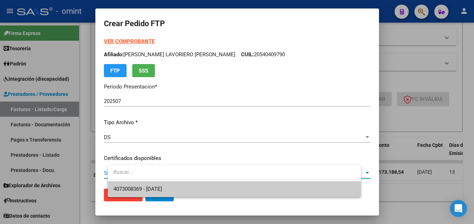
click at [196, 188] on span "4073008369 - 2028-05-15" at bounding box center [233, 189] width 241 height 16
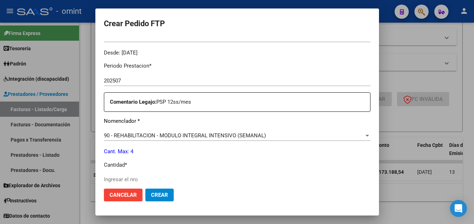
scroll to position [283, 0]
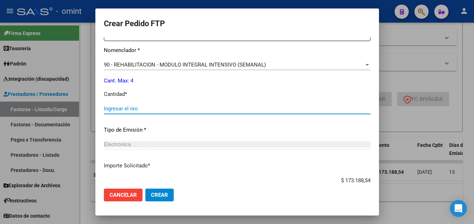
click at [136, 109] on input "Ingresar el nro" at bounding box center [237, 109] width 266 height 6
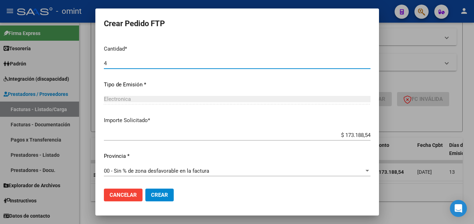
type input "4"
click at [168, 195] on span "Crear" at bounding box center [159, 195] width 17 height 6
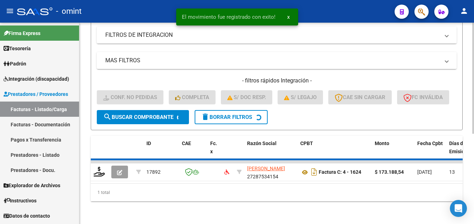
scroll to position [151, 0]
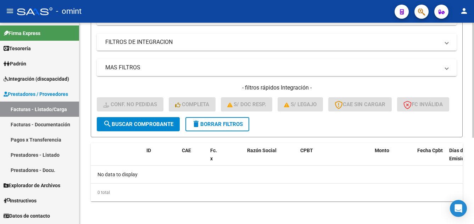
click at [217, 124] on span "delete Borrar Filtros" at bounding box center [217, 124] width 51 height 6
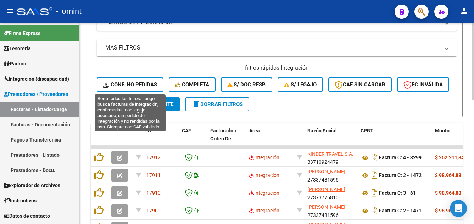
click at [139, 83] on span "Conf. no pedidas" at bounding box center [130, 84] width 54 height 6
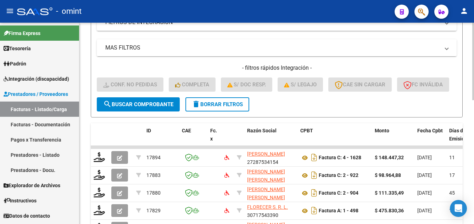
scroll to position [45, 0]
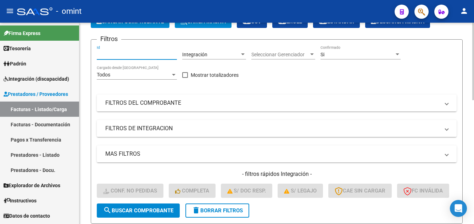
paste input "17894"
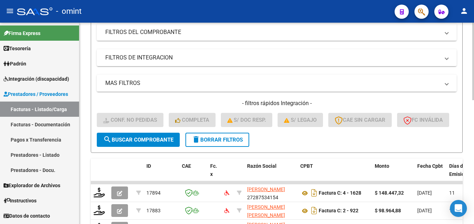
scroll to position [186, 0]
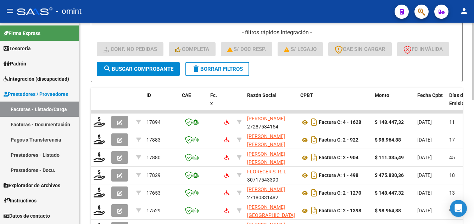
type input "17894"
click at [153, 72] on span "search Buscar Comprobante" at bounding box center [138, 69] width 70 height 6
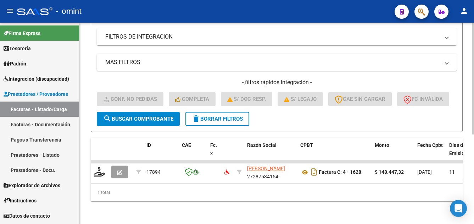
scroll to position [162, 0]
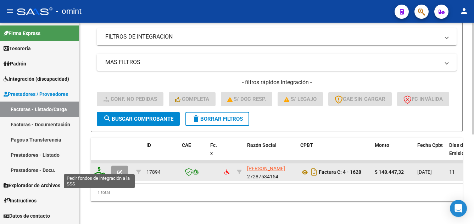
click at [98, 167] on icon at bounding box center [99, 172] width 11 height 10
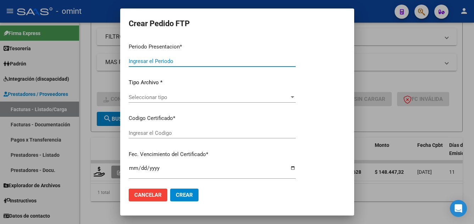
type input "202507"
type input "202505"
type input "$ 148.447,32"
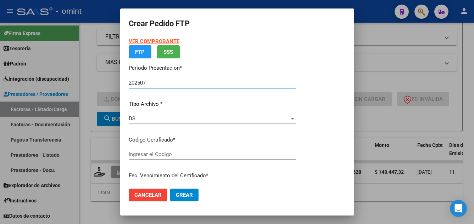
type input "4073008369"
type input "2028-05-15"
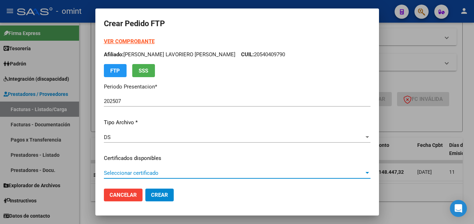
click at [188, 173] on span "Seleccionar certificado" at bounding box center [234, 173] width 260 height 6
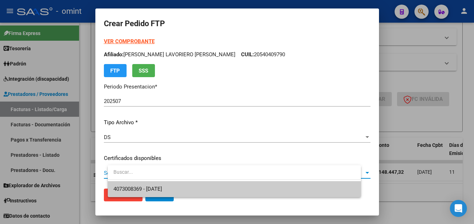
click at [193, 187] on span "4073008369 - 2028-05-15" at bounding box center [233, 189] width 241 height 16
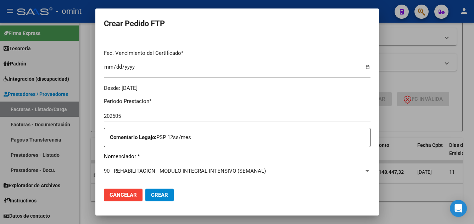
scroll to position [248, 0]
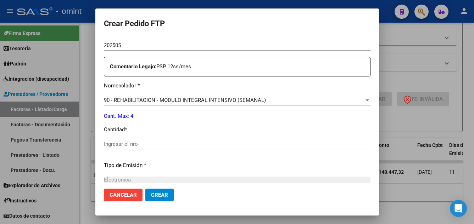
click at [128, 147] on input "Ingresar el nro" at bounding box center [237, 144] width 266 height 6
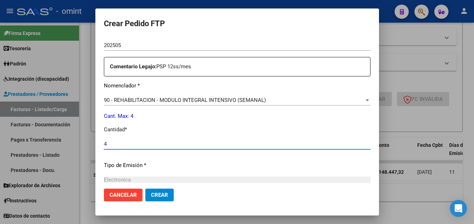
scroll to position [329, 0]
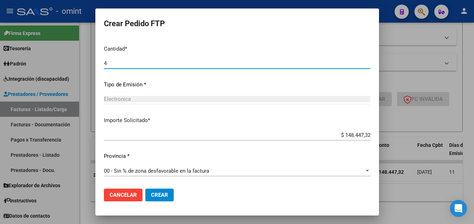
type input "4"
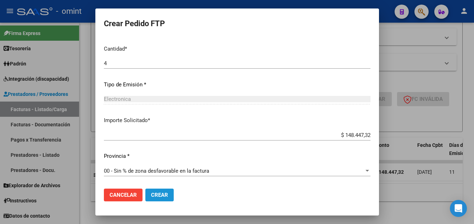
click at [168, 194] on span "Crear" at bounding box center [159, 195] width 17 height 6
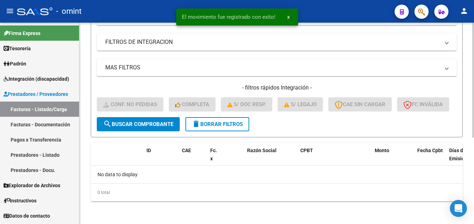
scroll to position [151, 0]
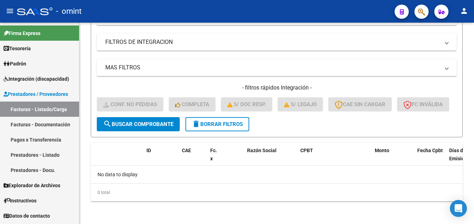
click at [34, 80] on span "Integración (discapacidad)" at bounding box center [37, 79] width 66 height 8
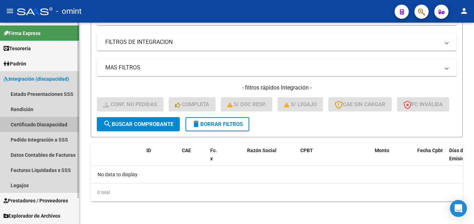
click at [55, 123] on link "Certificado Discapacidad" at bounding box center [39, 124] width 79 height 15
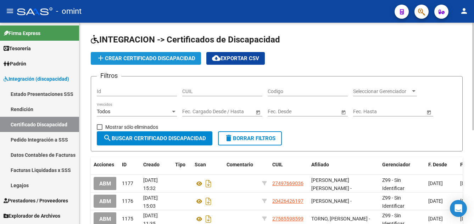
click at [148, 56] on span "add Crear Certificado Discapacidad" at bounding box center [145, 58] width 99 height 6
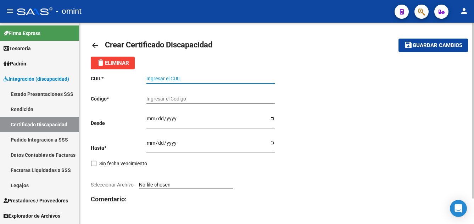
click at [169, 78] on input "Ingresar el CUIL" at bounding box center [210, 79] width 128 height 6
type input "20-54067515-6"
click at [157, 98] on input "Ingresar el Codigo" at bounding box center [210, 99] width 128 height 6
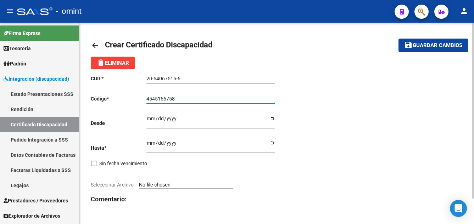
type input "4545166758"
click at [149, 120] on input "Ingresar fec. Desde" at bounding box center [210, 121] width 128 height 11
type input "2019-08-12"
click at [148, 146] on input "Ingresar fec. Hasta" at bounding box center [210, 145] width 128 height 11
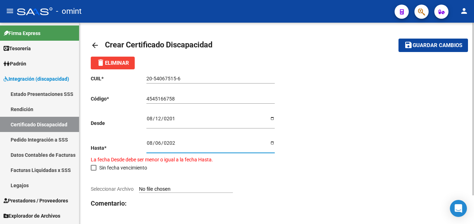
type input "2024-08-06"
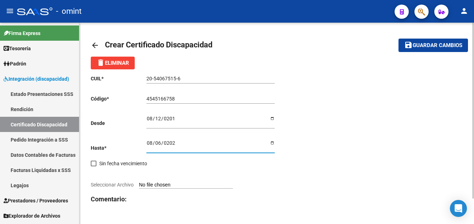
click at [179, 185] on input "Seleccionar Archivo" at bounding box center [186, 185] width 94 height 7
type input "C:\fakepath\0.jpg"
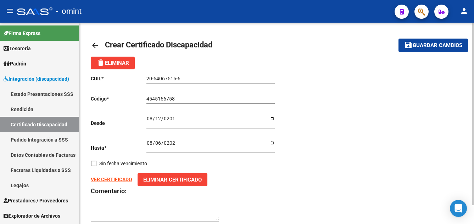
click at [442, 45] on span "Guardar cambios" at bounding box center [437, 46] width 50 height 6
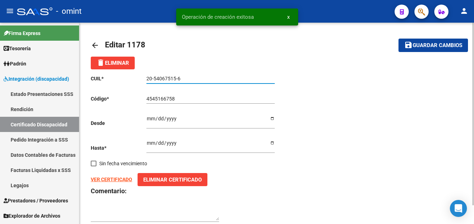
click at [139, 80] on app-form-text-field "CUIL * 20-54067515-6 Ingresar el CUIL" at bounding box center [183, 79] width 184 height 6
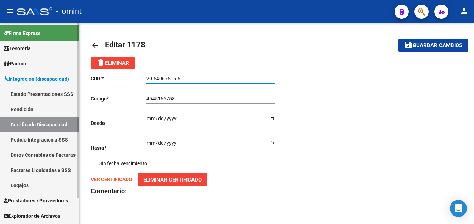
click at [24, 186] on link "Legajos" at bounding box center [39, 185] width 79 height 15
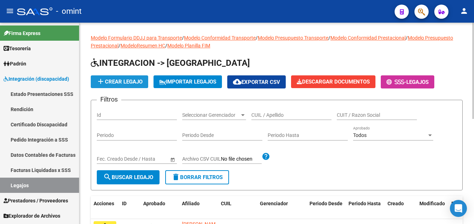
click at [134, 81] on span "add Crear Legajo" at bounding box center [119, 82] width 46 height 6
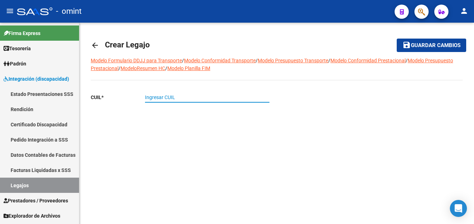
paste input "20-54067515-6"
type input "20-54067515-6"
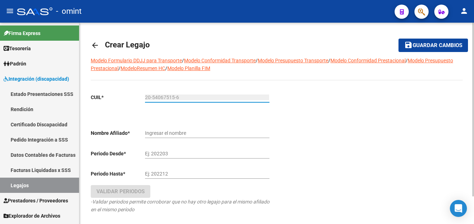
type input "POLECH LEON"
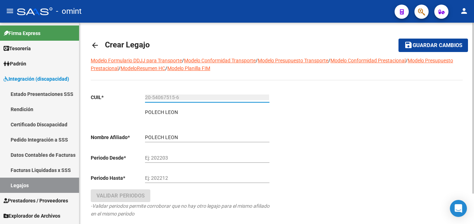
type input "20-54067515-6"
click at [145, 157] on input "Ej: 202203" at bounding box center [207, 158] width 124 height 6
type input "202501"
type input "202512"
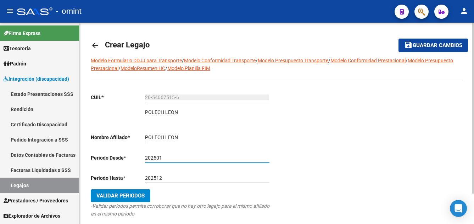
click at [140, 195] on span "Validar Periodos" at bounding box center [120, 196] width 48 height 6
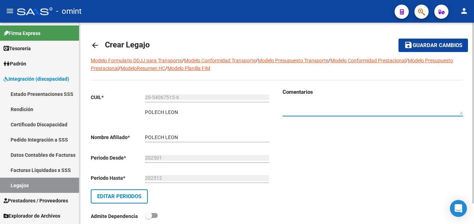
paste textarea "1771341302"
type textarea "1771341302"
click at [424, 43] on span "Guardar cambios" at bounding box center [437, 46] width 50 height 6
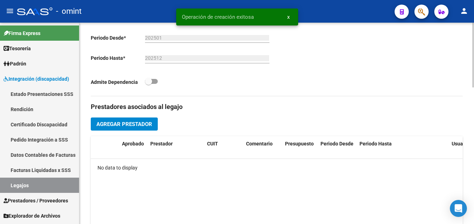
scroll to position [248, 0]
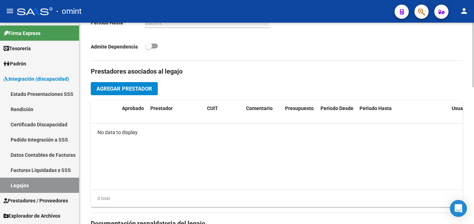
click at [138, 89] on span "Agregar Prestador" at bounding box center [124, 89] width 56 height 6
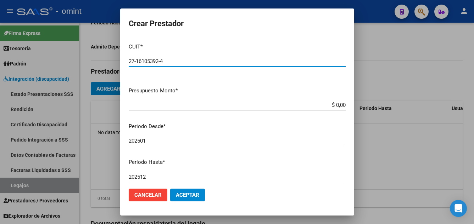
type input "27-16105392-4"
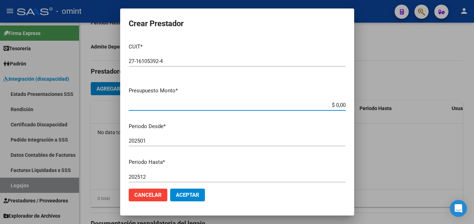
click at [339, 104] on input "$ 0,00" at bounding box center [237, 105] width 217 height 6
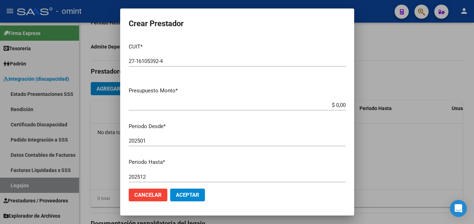
click at [340, 106] on app-form-text-field "Presupuesto Monto * $ 0,00 Ingresar el monto" at bounding box center [240, 98] width 222 height 22
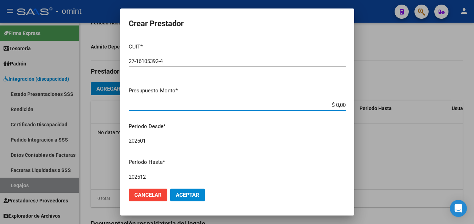
click at [339, 104] on input "$ 0,00" at bounding box center [237, 105] width 217 height 6
type input "$ 475.830,36"
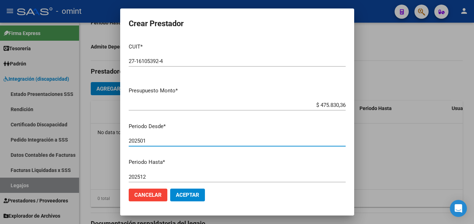
drag, startPoint x: 143, startPoint y: 141, endPoint x: 148, endPoint y: 141, distance: 4.6
click at [148, 141] on input "202501" at bounding box center [237, 141] width 217 height 6
type input "202503"
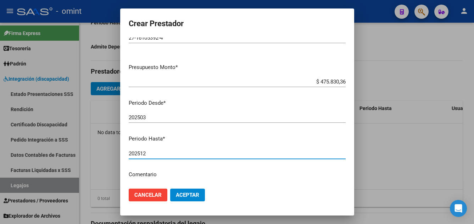
drag, startPoint x: 140, startPoint y: 177, endPoint x: 148, endPoint y: 178, distance: 8.2
click at [148, 178] on mat-dialog-content "CUIT * 27-16105392-4 Ingresar CUIT ARCA Padrón Presupuesto Monto * $ 475.830,36…" at bounding box center [237, 111] width 234 height 146
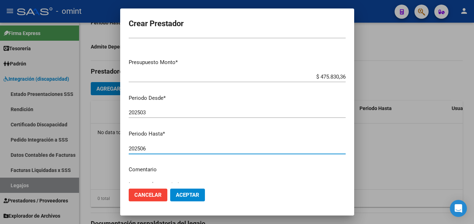
type input "202506"
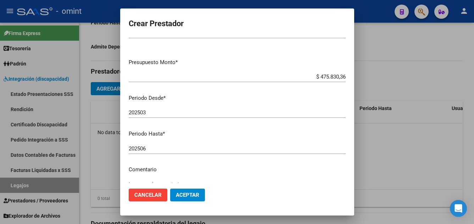
click at [152, 167] on p "Comentario" at bounding box center [237, 170] width 217 height 8
drag, startPoint x: 152, startPoint y: 169, endPoint x: 141, endPoint y: 164, distance: 11.4
click at [141, 164] on mat-dialog-content "CUIT * 27-16105392-4 Ingresar CUIT ARCA Padrón Presupuesto Monto * $ 475.830,36…" at bounding box center [237, 111] width 234 height 146
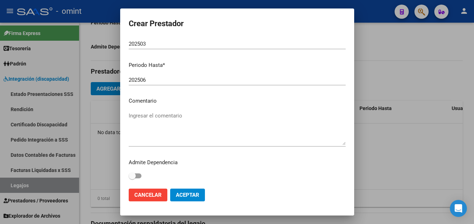
click at [144, 115] on textarea "Ingresar el comentario" at bounding box center [237, 128] width 217 height 33
paste textarea "Módulo de Apoyo a la Integración Escolar (Equipo)"
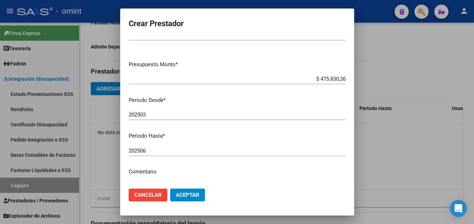
scroll to position [0, 0]
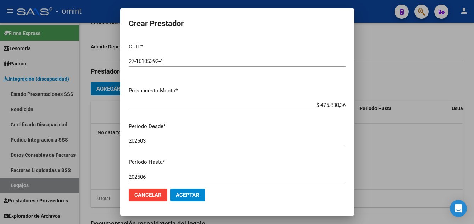
type textarea "Módulo de Apoyo a la Integración Escolar (Equipo)"
click at [191, 196] on span "Aceptar" at bounding box center [187, 195] width 23 height 6
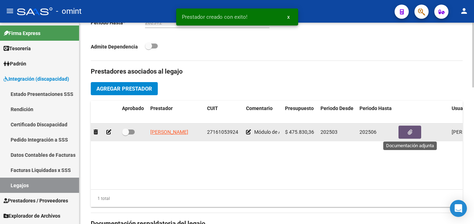
click at [409, 132] on icon "button" at bounding box center [409, 132] width 5 height 5
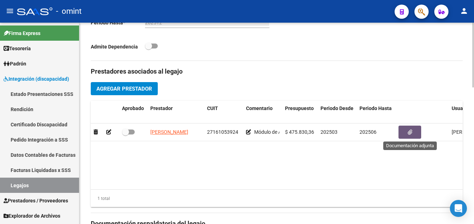
click at [127, 132] on span at bounding box center [125, 132] width 7 height 7
click at [125, 135] on input "checkbox" at bounding box center [125, 135] width 0 height 0
click at [126, 133] on span at bounding box center [125, 132] width 7 height 7
click at [125, 135] on input "checkbox" at bounding box center [125, 135] width 0 height 0
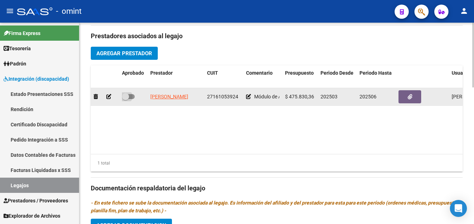
click at [126, 96] on span at bounding box center [125, 96] width 7 height 7
click at [125, 99] on input "checkbox" at bounding box center [125, 99] width 0 height 0
checkbox input "true"
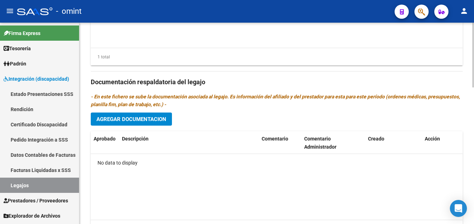
scroll to position [425, 0]
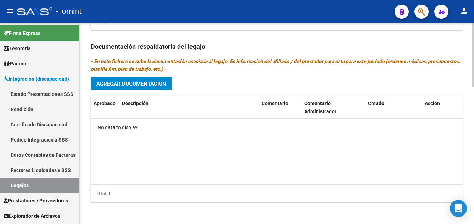
click at [157, 84] on span "Agregar Documentacion" at bounding box center [131, 84] width 70 height 6
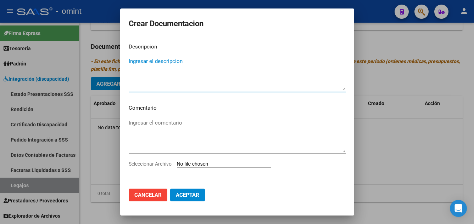
paste textarea "Módulo de Apoyo a la Integración Escolar (Equipo)"
type textarea "Módulo de Apoyo a la Integración Escolar (Equipo)"
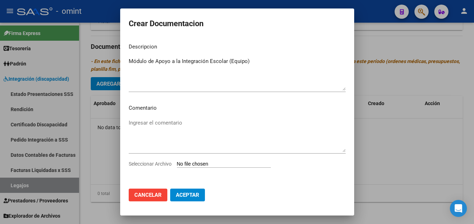
click at [215, 164] on input "Seleccionar Archivo" at bounding box center [224, 164] width 94 height 7
type input "C:\fakepath\maie prestacion.pdf"
click at [192, 194] on span "Aceptar" at bounding box center [187, 195] width 23 height 6
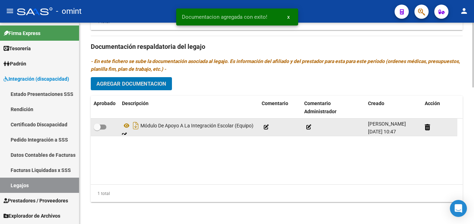
click at [97, 125] on span at bounding box center [97, 127] width 7 height 7
click at [97, 130] on input "checkbox" at bounding box center [97, 130] width 0 height 0
checkbox input "true"
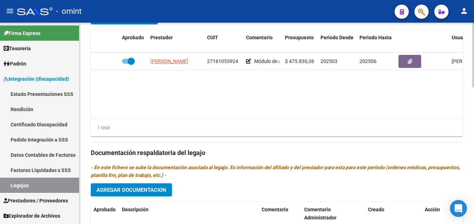
scroll to position [248, 0]
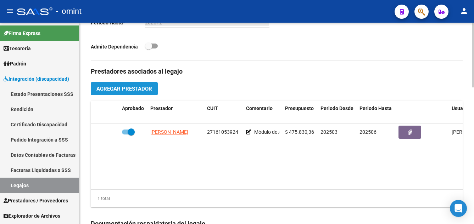
click at [132, 88] on span "Agregar Prestador" at bounding box center [124, 89] width 56 height 6
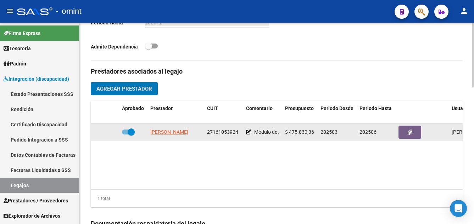
click at [130, 131] on span at bounding box center [131, 132] width 7 height 7
click at [125, 135] on input "checkbox" at bounding box center [125, 135] width 0 height 0
checkbox input "false"
click at [108, 131] on icon at bounding box center [108, 132] width 5 height 5
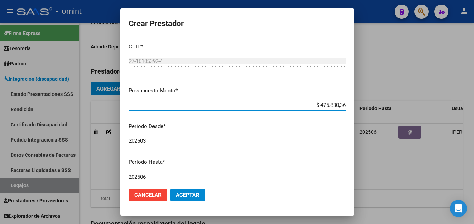
scroll to position [97, 0]
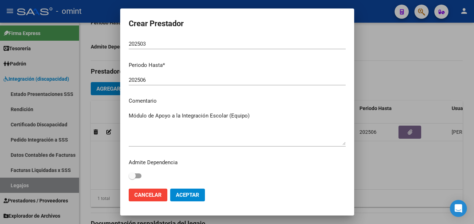
click at [255, 118] on textarea "Módulo de Apoyo a la Integración Escolar (Equipo)" at bounding box center [237, 128] width 217 height 33
paste textarea "Rehabilitación Módulo Integral Intensivo (Valor Semanal"
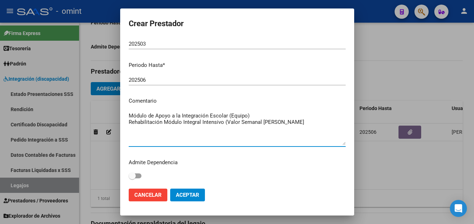
type textarea "Módulo de Apoyo a la Integración Escolar (Equipo) Rehabilitación Módulo Integra…"
click at [192, 196] on span "Aceptar" at bounding box center [187, 195] width 23 height 6
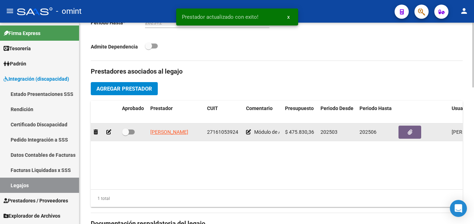
click at [125, 132] on span at bounding box center [125, 132] width 7 height 7
click at [125, 135] on input "checkbox" at bounding box center [125, 135] width 0 height 0
checkbox input "true"
click at [409, 132] on icon "button" at bounding box center [409, 132] width 5 height 5
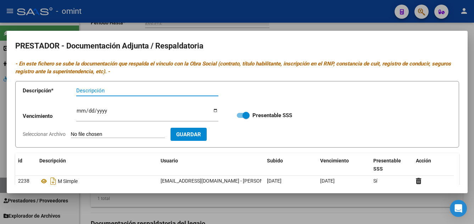
click at [101, 91] on input "Descripción" at bounding box center [147, 90] width 142 height 6
click at [102, 91] on input "Descripción" at bounding box center [147, 90] width 142 height 6
click at [137, 86] on div "Descripción" at bounding box center [147, 90] width 142 height 11
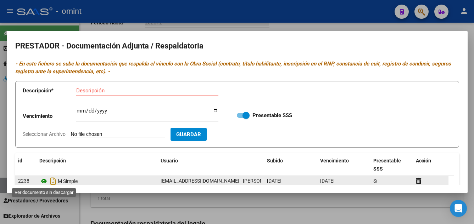
click at [44, 180] on icon at bounding box center [43, 181] width 9 height 9
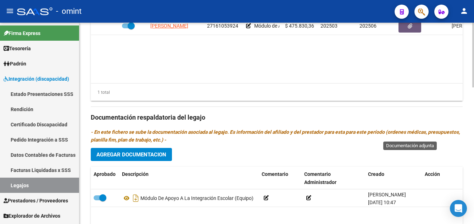
scroll to position [425, 0]
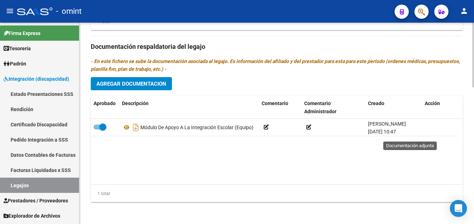
click at [156, 80] on button "Agregar Documentacion" at bounding box center [131, 83] width 81 height 13
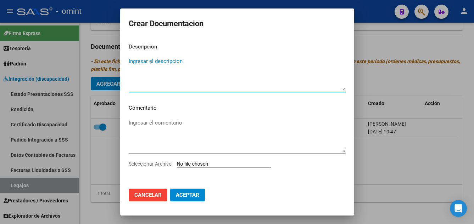
paste textarea "Rehabilitación Módulo Integral Intensivo (Valor Semanal"
type textarea "Rehabilitación Módulo Integral Intensivo (Valor Semanal"
click at [236, 165] on input "Seleccionar Archivo" at bounding box center [224, 164] width 94 height 7
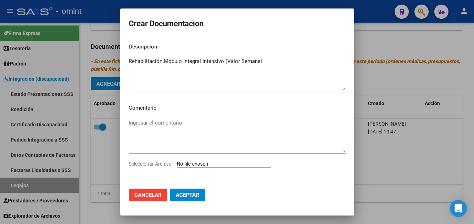
type input "C:\fakepath\mii prestacion.pdf"
click at [193, 197] on span "Aceptar" at bounding box center [187, 195] width 23 height 6
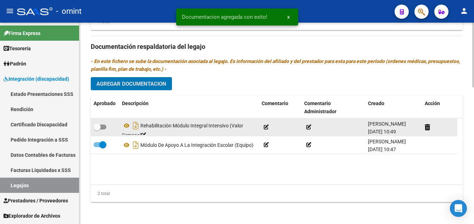
click at [98, 127] on span at bounding box center [97, 127] width 7 height 7
click at [97, 130] on input "checkbox" at bounding box center [97, 130] width 0 height 0
checkbox input "true"
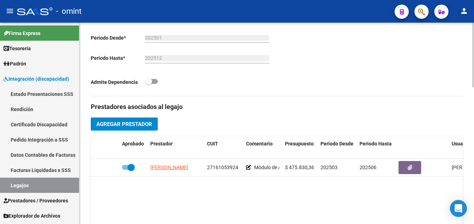
scroll to position [106, 0]
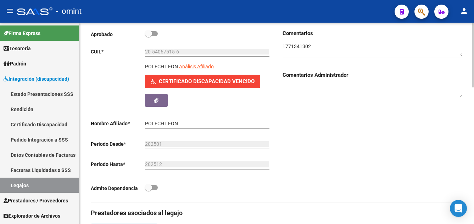
click at [148, 33] on span at bounding box center [148, 33] width 7 height 7
click at [148, 36] on input "checkbox" at bounding box center [148, 36] width 0 height 0
checkbox input "true"
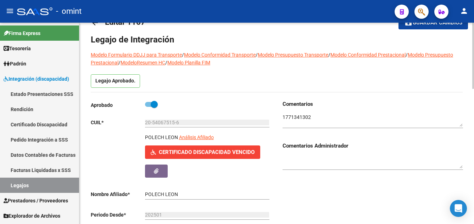
scroll to position [0, 0]
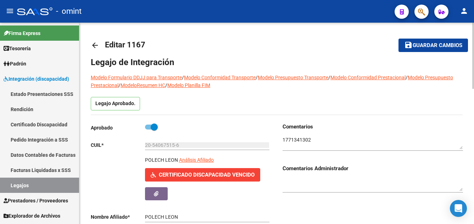
click at [432, 43] on span "Guardar cambios" at bounding box center [437, 46] width 50 height 6
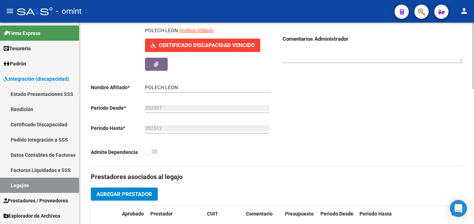
scroll to position [236, 0]
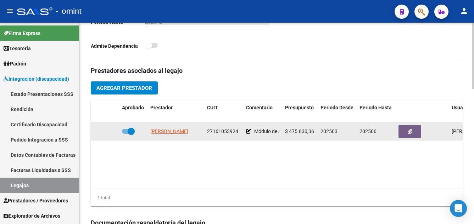
drag, startPoint x: 238, startPoint y: 131, endPoint x: 208, endPoint y: 133, distance: 30.5
click at [208, 133] on div "27161053924" at bounding box center [223, 132] width 33 height 8
drag, startPoint x: 208, startPoint y: 133, endPoint x: 217, endPoint y: 134, distance: 9.7
copy span "27161053924"
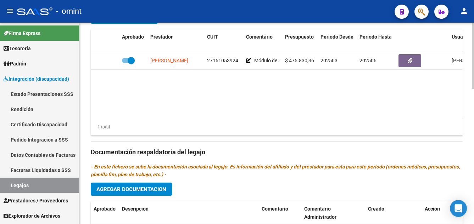
scroll to position [378, 0]
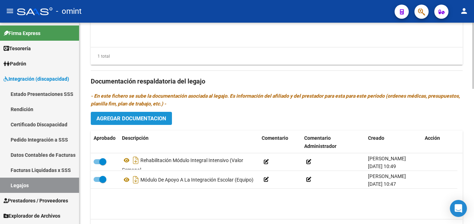
click at [149, 119] on span "Agregar Documentacion" at bounding box center [131, 118] width 70 height 6
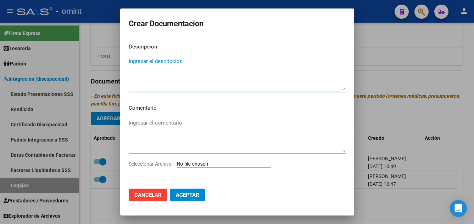
click at [157, 66] on textarea "Ingresar el descripcion" at bounding box center [237, 73] width 217 height 33
type textarea "car"
click at [211, 164] on input "Seleccionar Archivo" at bounding box center [224, 164] width 94 height 7
type input "C:\fakepath\1771341302_250523031811_const-alumn-reg.jpg"
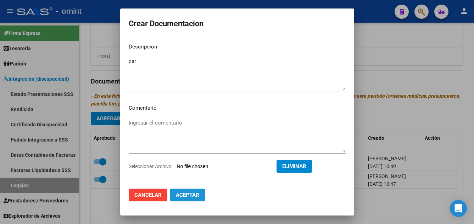
click at [185, 193] on span "Aceptar" at bounding box center [187, 195] width 23 height 6
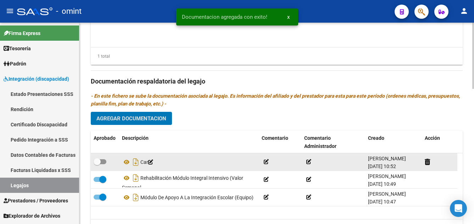
click at [96, 162] on span at bounding box center [97, 161] width 7 height 7
click at [97, 164] on input "checkbox" at bounding box center [97, 164] width 0 height 0
checkbox input "true"
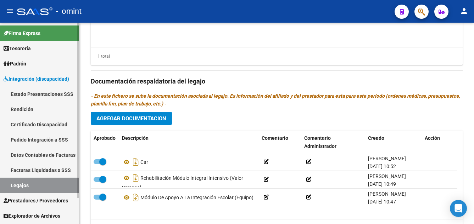
click at [28, 126] on link "Certificado Discapacidad" at bounding box center [39, 124] width 79 height 15
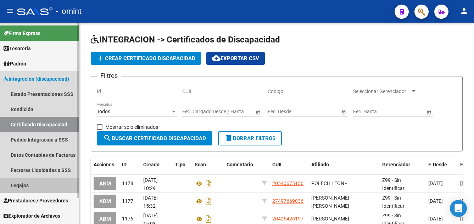
click at [26, 187] on link "Legajos" at bounding box center [39, 185] width 79 height 15
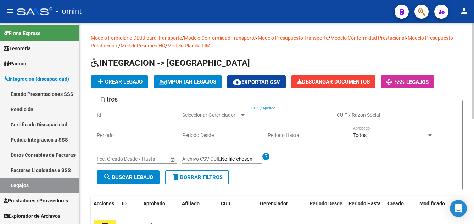
paste input "RODRIGUEZ MEDRANO DANTE ROCCO"
drag, startPoint x: 300, startPoint y: 115, endPoint x: 342, endPoint y: 117, distance: 42.2
click at [342, 117] on div "Filtros Id Seleccionar Gerenciador Seleccionar Gerenciador RODRIGUEZ MEDRANO DA…" at bounding box center [277, 138] width 360 height 64
type input "RODRIGUEZ MEDRANO"
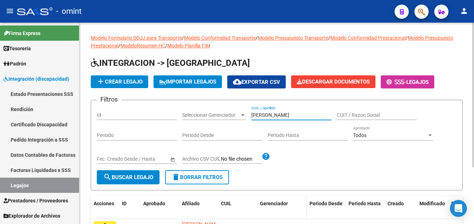
scroll to position [71, 0]
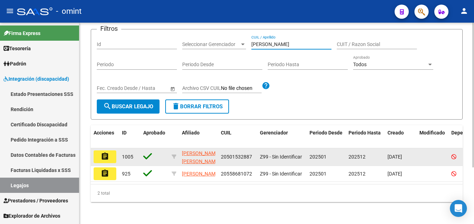
click at [109, 157] on mat-icon "assignment" at bounding box center [105, 156] width 9 height 9
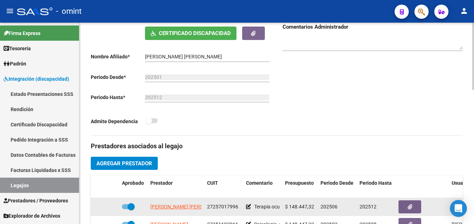
scroll to position [177, 0]
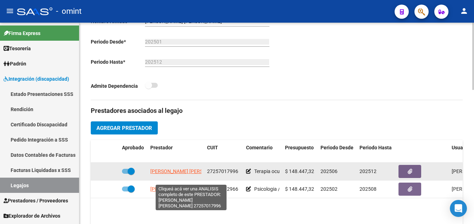
click at [187, 174] on span "GODOY AVILA CLAUDIA ALEJANDRA" at bounding box center [188, 172] width 77 height 6
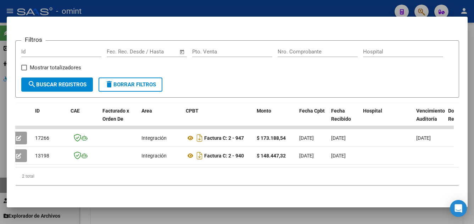
scroll to position [0, 0]
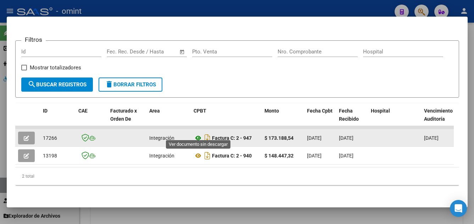
click at [195, 134] on icon at bounding box center [197, 138] width 9 height 9
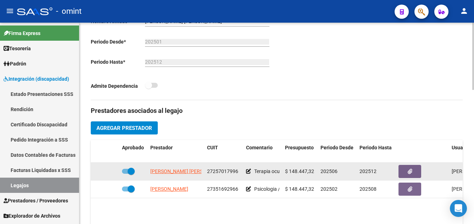
click at [130, 175] on span at bounding box center [131, 171] width 7 height 7
click at [125, 174] on input "checkbox" at bounding box center [125, 174] width 0 height 0
click at [108, 174] on icon at bounding box center [108, 171] width 5 height 5
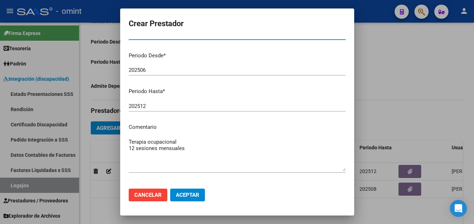
scroll to position [97, 0]
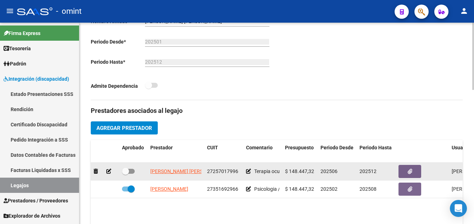
click at [121, 179] on datatable-body-cell at bounding box center [133, 171] width 28 height 17
click at [127, 175] on span at bounding box center [125, 171] width 7 height 7
click at [125, 174] on input "checkbox" at bounding box center [125, 174] width 0 height 0
checkbox input "true"
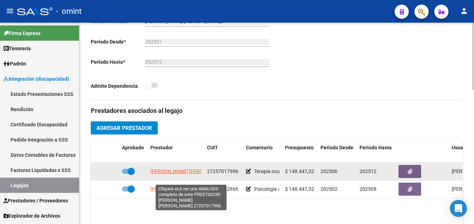
click at [178, 174] on span "GODOY AVILA CLAUDIA ALEJANDRA" at bounding box center [188, 172] width 77 height 6
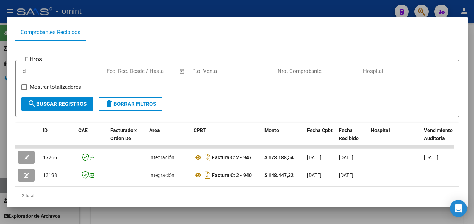
scroll to position [98, 0]
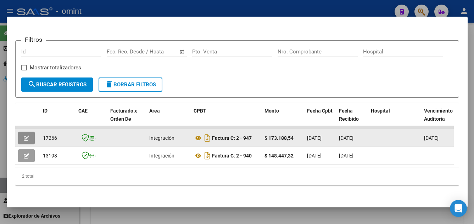
click at [26, 136] on icon "button" at bounding box center [26, 138] width 5 height 5
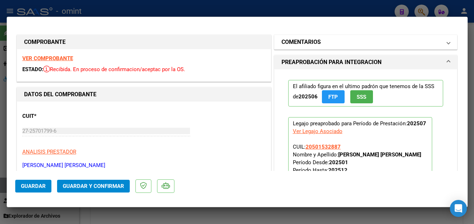
click at [323, 45] on mat-panel-title "COMENTARIOS" at bounding box center [361, 42] width 160 height 9
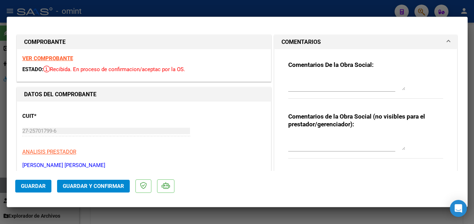
drag, startPoint x: 319, startPoint y: 87, endPoint x: 315, endPoint y: 87, distance: 3.9
click at [317, 87] on textarea at bounding box center [346, 83] width 117 height 14
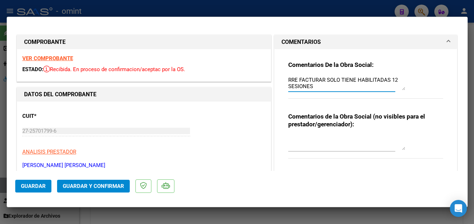
scroll to position [106, 0]
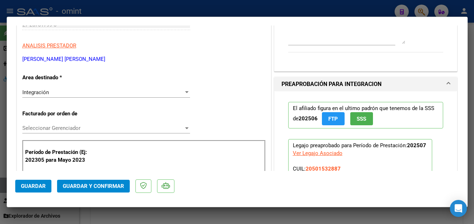
type textarea "RRE FACTURAR SOLO TIENE HABILITADAS 12 SESIONES"
click at [80, 97] on div "Integración Seleccionar Area" at bounding box center [106, 92] width 168 height 11
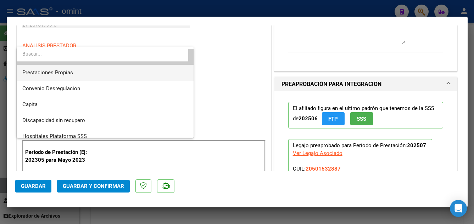
scroll to position [69, 0]
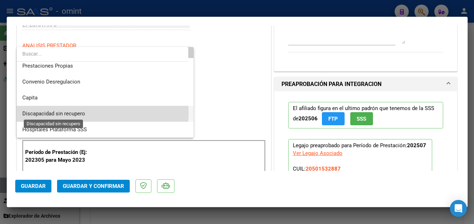
click at [78, 113] on span "Discapacidad sin recupero" at bounding box center [53, 114] width 63 height 6
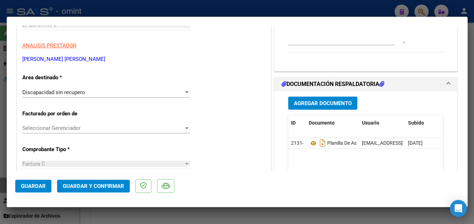
click at [92, 184] on span "Guardar y Confirmar" at bounding box center [93, 186] width 61 height 6
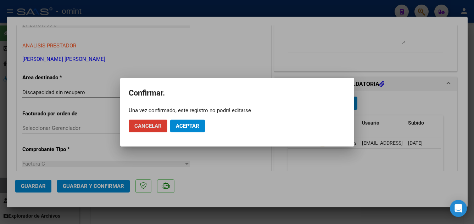
click at [188, 126] on span "Aceptar" at bounding box center [187, 126] width 23 height 6
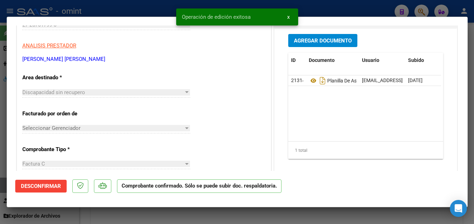
type input "$ 0,00"
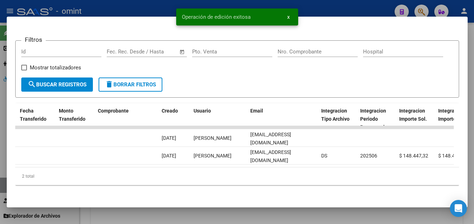
scroll to position [0, 691]
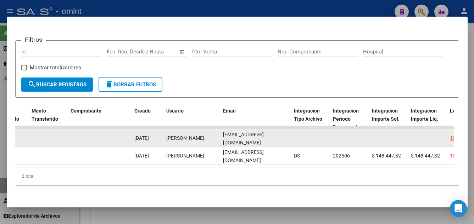
drag, startPoint x: 222, startPoint y: 134, endPoint x: 290, endPoint y: 136, distance: 68.1
click at [290, 136] on datatable-body-cell "togodoyclaudia@gmail.com" at bounding box center [255, 137] width 71 height 17
drag, startPoint x: 290, startPoint y: 136, endPoint x: 275, endPoint y: 134, distance: 15.7
copy span "togodoyclaudia@gmail.com"
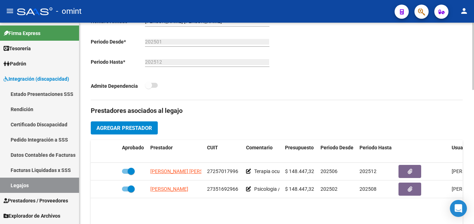
scroll to position [71, 0]
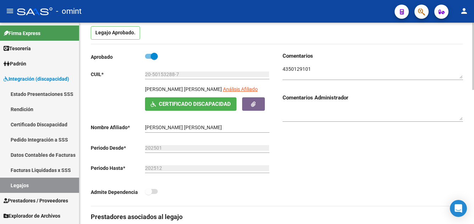
drag, startPoint x: 143, startPoint y: 90, endPoint x: 253, endPoint y: 96, distance: 109.6
click at [253, 96] on div "RODRIGUEZ MEDRANO DANTE ROCCO ANAKIN Análisis Afiliado Certificado Discapacidad…" at bounding box center [181, 97] width 180 height 25
drag, startPoint x: 253, startPoint y: 96, endPoint x: 238, endPoint y: 89, distance: 16.2
copy div "RODRIGUEZ MEDRANO DANTE ROCCO ANAKIN"
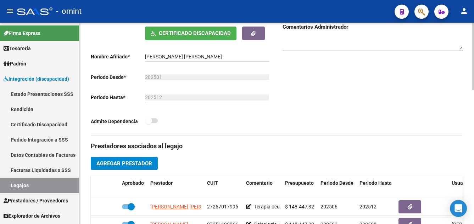
scroll to position [213, 0]
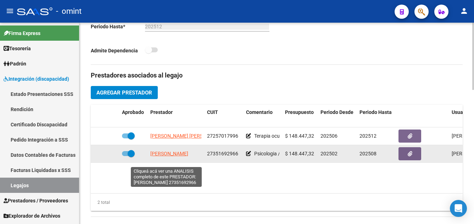
click at [165, 157] on span "[PERSON_NAME]" at bounding box center [169, 154] width 38 height 6
type textarea "27351692966"
click at [168, 157] on span "[PERSON_NAME]" at bounding box center [169, 154] width 38 height 6
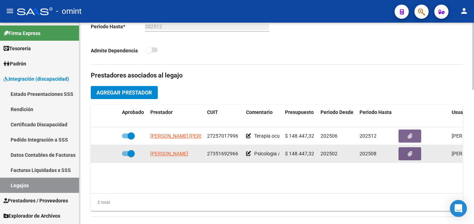
drag, startPoint x: 206, startPoint y: 163, endPoint x: 241, endPoint y: 164, distance: 35.1
click at [241, 163] on datatable-body-cell "27351692966" at bounding box center [223, 153] width 39 height 17
drag, startPoint x: 241, startPoint y: 164, endPoint x: 235, endPoint y: 163, distance: 6.6
copy span "27351692966"
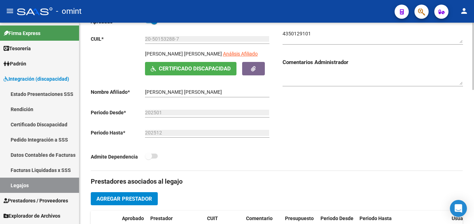
scroll to position [0, 0]
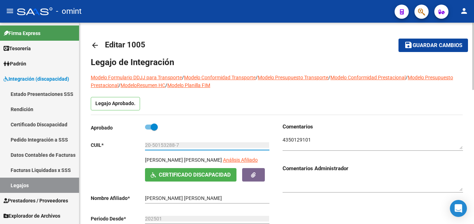
drag, startPoint x: 177, startPoint y: 146, endPoint x: 137, endPoint y: 146, distance: 40.4
click at [137, 146] on app-form-text-field "CUIL * 20-50153288-7 Ingresar CUIL" at bounding box center [180, 145] width 178 height 6
drag, startPoint x: 137, startPoint y: 146, endPoint x: 164, endPoint y: 145, distance: 26.6
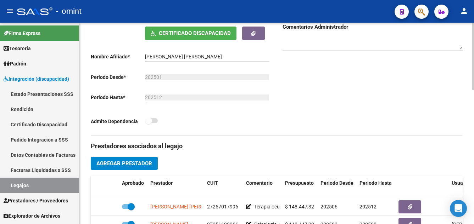
scroll to position [248, 0]
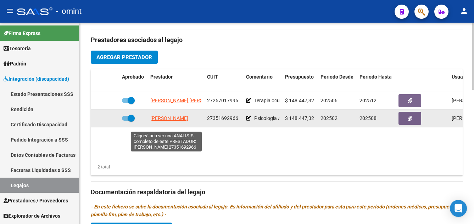
click at [171, 121] on span "[PERSON_NAME]" at bounding box center [169, 118] width 38 height 6
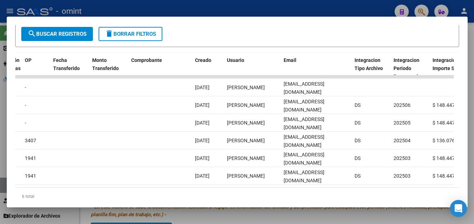
scroll to position [0, 653]
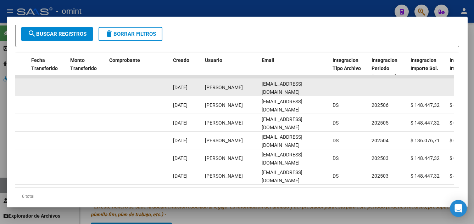
drag, startPoint x: 260, startPoint y: 91, endPoint x: 321, endPoint y: 92, distance: 61.3
click at [321, 92] on datatable-body-cell "pepajulieta@gmail.com" at bounding box center [294, 87] width 71 height 17
drag, startPoint x: 321, startPoint y: 92, endPoint x: 307, endPoint y: 91, distance: 14.2
copy span "pepajulieta@gmail.com"
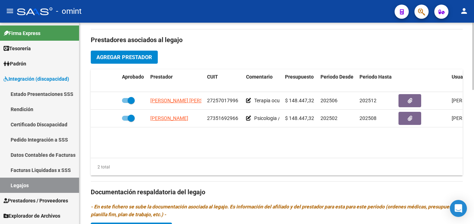
scroll to position [142, 0]
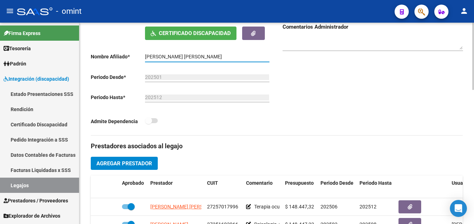
drag, startPoint x: 145, startPoint y: 65, endPoint x: 247, endPoint y: 63, distance: 102.0
click at [260, 60] on input "RODRIGUEZ MEDRANO DANTE ROCCO ANAKIN" at bounding box center [207, 57] width 124 height 6
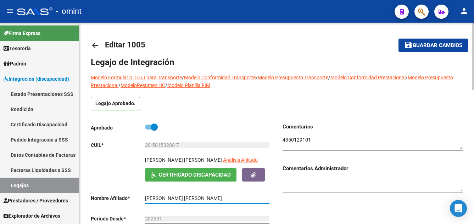
scroll to position [71, 0]
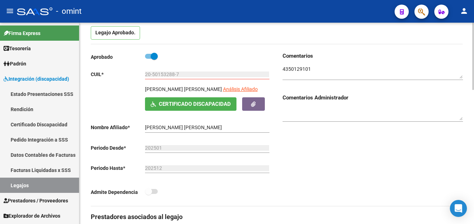
click at [294, 166] on div "Comentarios Comentarios Administrador" at bounding box center [370, 129] width 186 height 154
drag, startPoint x: 147, startPoint y: 90, endPoint x: 195, endPoint y: 91, distance: 48.5
click at [195, 91] on p "RODRIGUEZ MEDRANO DANTE ROCCO ANAKIN" at bounding box center [183, 89] width 77 height 8
drag, startPoint x: 195, startPoint y: 91, endPoint x: 202, endPoint y: 90, distance: 7.1
click at [202, 90] on p "RODRIGUEZ MEDRANO DANTE ROCCO ANAKIN" at bounding box center [183, 89] width 77 height 8
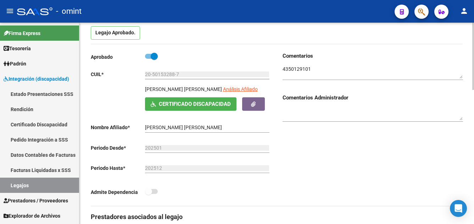
drag, startPoint x: 214, startPoint y: 89, endPoint x: 143, endPoint y: 89, distance: 71.2
click at [143, 89] on div "RODRIGUEZ MEDRANO DANTE ROCCO ANAKIN Análisis Afiliado Certificado Discapacidad…" at bounding box center [181, 97] width 180 height 25
drag, startPoint x: 143, startPoint y: 89, endPoint x: 161, endPoint y: 89, distance: 17.7
copy p "RODRIGUEZ MEDRANO DANTE"
click at [195, 95] on div "RODRIGUEZ MEDRANO DANTE ROCCO ANAKIN Análisis Afiliado" at bounding box center [208, 91] width 126 height 12
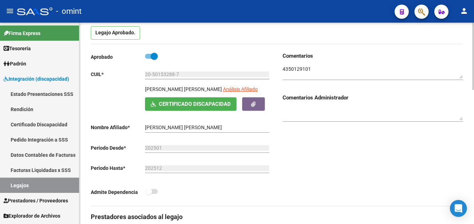
click at [315, 73] on textarea at bounding box center [372, 72] width 180 height 13
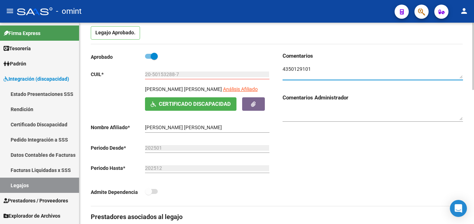
drag, startPoint x: 312, startPoint y: 69, endPoint x: 282, endPoint y: 71, distance: 30.1
click at [282, 71] on div "Comentarios Comentarios Administrador" at bounding box center [370, 129] width 186 height 154
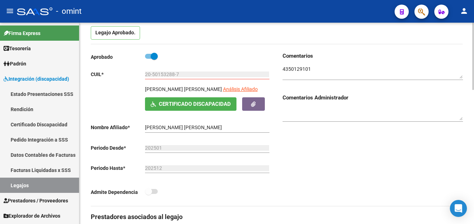
drag, startPoint x: 196, startPoint y: 88, endPoint x: 143, endPoint y: 87, distance: 52.8
click at [143, 87] on div "RODRIGUEZ MEDRANO DANTE ROCCO ANAKIN Análisis Afiliado Certificado Discapacidad…" at bounding box center [181, 97] width 180 height 25
drag, startPoint x: 143, startPoint y: 87, endPoint x: 156, endPoint y: 87, distance: 12.4
copy p "RODRIGUEZ MEDRANO"
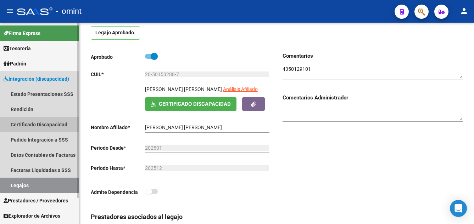
click at [33, 122] on link "Certificado Discapacidad" at bounding box center [39, 124] width 79 height 15
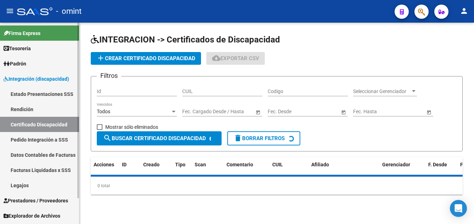
click at [38, 184] on link "Legajos" at bounding box center [39, 185] width 79 height 15
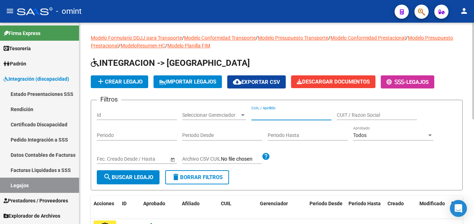
paste input "RODRIGUEZ MEDRANO"
type input "RODRIGUEZ MEDRANO"
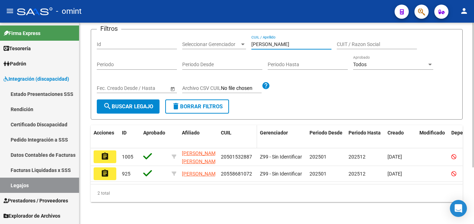
scroll to position [79, 0]
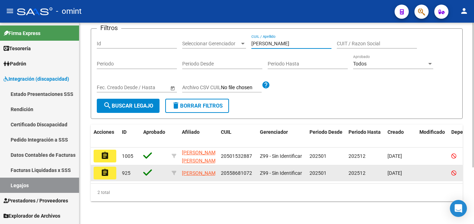
click at [104, 169] on mat-icon "assignment" at bounding box center [105, 173] width 9 height 9
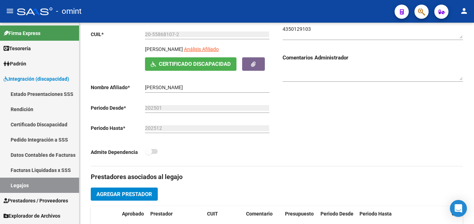
scroll to position [40, 0]
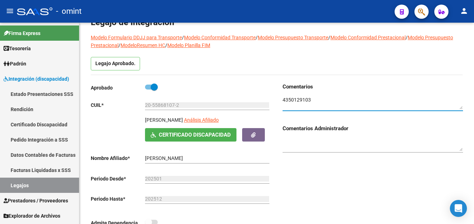
drag, startPoint x: 309, startPoint y: 101, endPoint x: 279, endPoint y: 100, distance: 29.4
click at [279, 100] on div "Comentarios Comentarios Administrador" at bounding box center [370, 160] width 186 height 154
drag, startPoint x: 312, startPoint y: 99, endPoint x: 286, endPoint y: 100, distance: 26.6
click at [283, 99] on textarea at bounding box center [372, 102] width 180 height 13
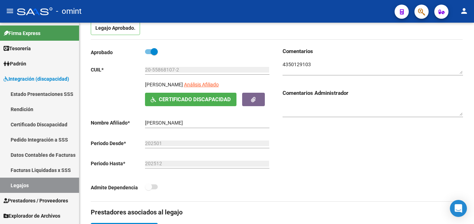
drag, startPoint x: 146, startPoint y: 84, endPoint x: 218, endPoint y: 86, distance: 72.6
click at [218, 86] on div "RODRIGUEZ MEDRANO SANTINO Análisis Afiliado" at bounding box center [208, 87] width 126 height 12
copy p "[PERSON_NAME]"
drag, startPoint x: 181, startPoint y: 69, endPoint x: 144, endPoint y: 68, distance: 37.2
click at [144, 68] on app-form-text-field "CUIL * 20-55868107-2 Ingresar CUIL" at bounding box center [180, 70] width 178 height 6
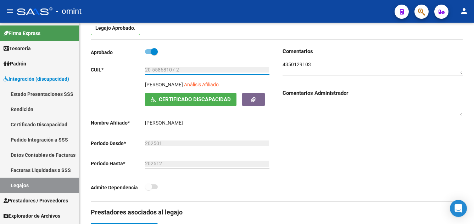
drag, startPoint x: 144, startPoint y: 68, endPoint x: 152, endPoint y: 69, distance: 7.8
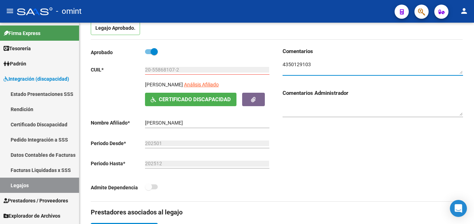
drag, startPoint x: 309, startPoint y: 65, endPoint x: 282, endPoint y: 63, distance: 27.7
click at [282, 63] on div "Comentarios Comentarios Administrador" at bounding box center [370, 124] width 186 height 154
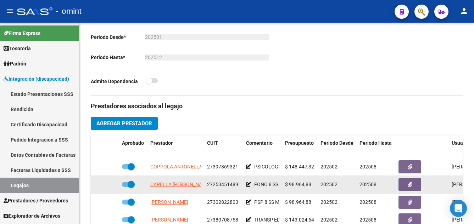
scroll to position [217, 0]
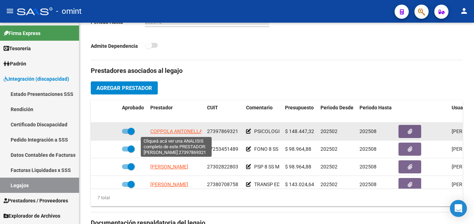
click at [185, 132] on span "COPPOLA ANTONELLA" at bounding box center [176, 132] width 52 height 6
type textarea "27397869321"
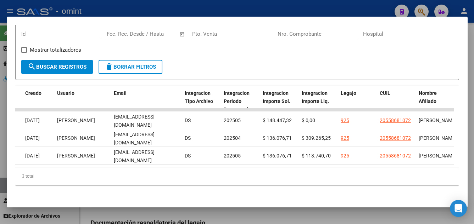
scroll to position [0, 773]
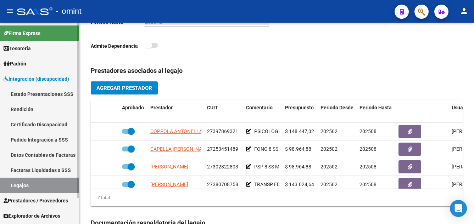
click at [44, 124] on link "Certificado Discapacidad" at bounding box center [39, 124] width 79 height 15
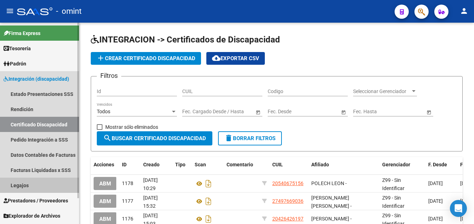
click at [29, 186] on link "Legajos" at bounding box center [39, 185] width 79 height 15
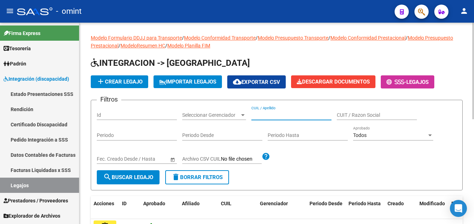
paste input "POZZO, LUCA"
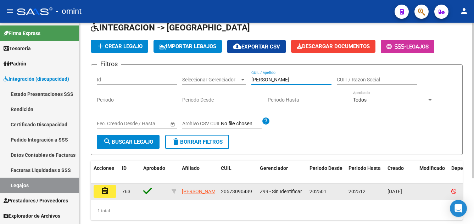
scroll to position [59, 0]
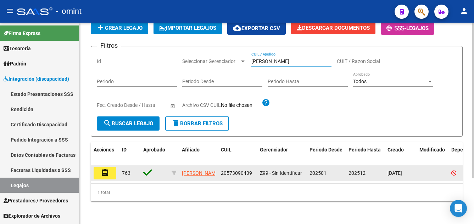
type input "POZZO, LUCA"
click at [108, 169] on mat-icon "assignment" at bounding box center [105, 173] width 9 height 9
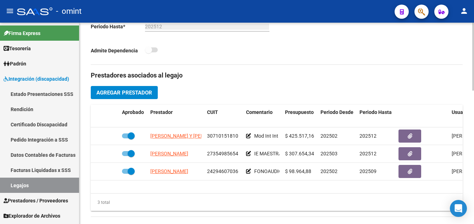
scroll to position [248, 0]
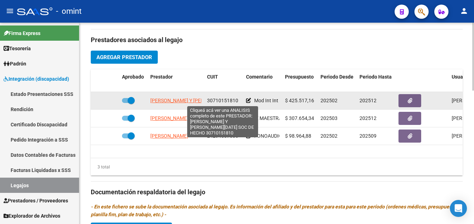
click at [177, 102] on span "GARCIA DIEGO HERNAN Y TREZZA LUCIA ISABEL SOC DE HECHO" at bounding box center [215, 101] width 131 height 6
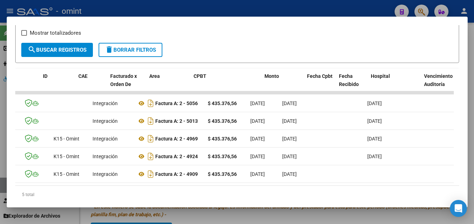
scroll to position [0, 0]
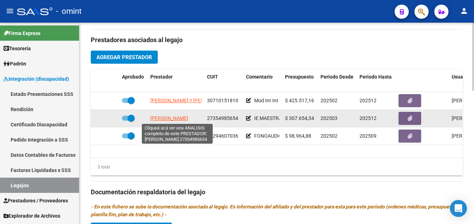
click at [177, 117] on span "DIAB LOURDES SALOME" at bounding box center [169, 118] width 38 height 6
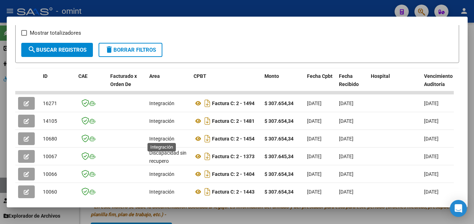
scroll to position [160, 0]
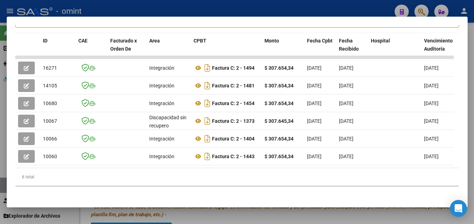
click at [344, 12] on div at bounding box center [237, 112] width 474 height 224
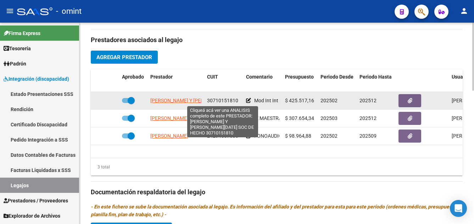
click at [187, 100] on span "GARCIA DIEGO HERNAN Y TREZZA LUCIA ISABEL SOC DE HECHO" at bounding box center [215, 101] width 131 height 6
type textarea "30710151810"
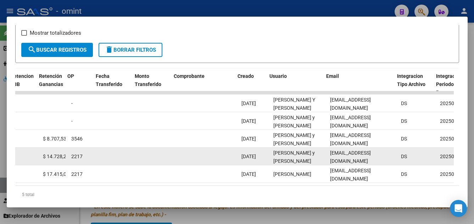
scroll to position [0, 588]
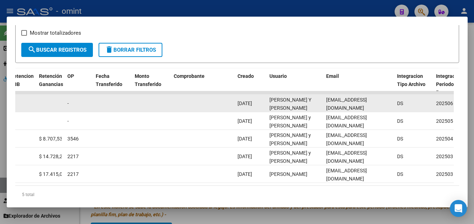
drag, startPoint x: 326, startPoint y: 108, endPoint x: 376, endPoint y: 107, distance: 49.6
click at [381, 107] on div "cerinfo2020@gmail.com" at bounding box center [358, 103] width 65 height 15
drag, startPoint x: 376, startPoint y: 107, endPoint x: 372, endPoint y: 107, distance: 3.9
copy span "cerinfo2020@gmail.com"
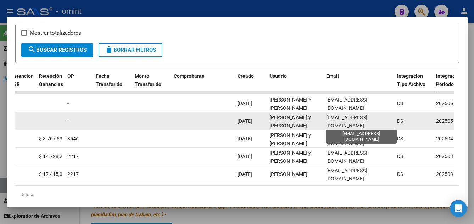
click at [363, 124] on span "centrocer@hotmail.com" at bounding box center [346, 122] width 41 height 14
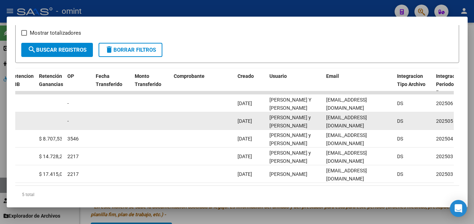
drag, startPoint x: 377, startPoint y: 123, endPoint x: 318, endPoint y: 129, distance: 58.7
click at [318, 129] on div "8600 Integración Factura A: 2 - 5013 $ 435.376,56 01/06/2025 04/06/2025 11/06/2…" at bounding box center [192, 121] width 1530 height 18
drag, startPoint x: 318, startPoint y: 129, endPoint x: 332, endPoint y: 126, distance: 13.5
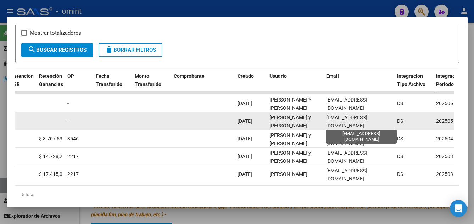
copy div "centrocer@hotmail.com"
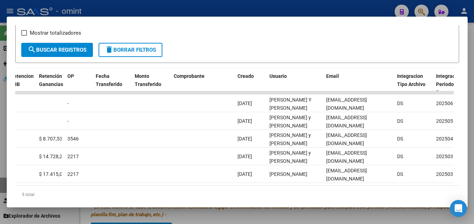
click at [301, 11] on div at bounding box center [237, 112] width 474 height 224
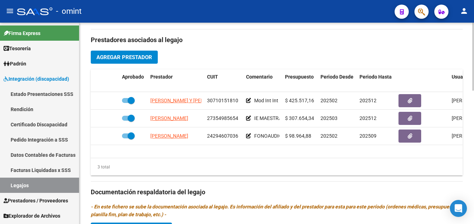
scroll to position [142, 0]
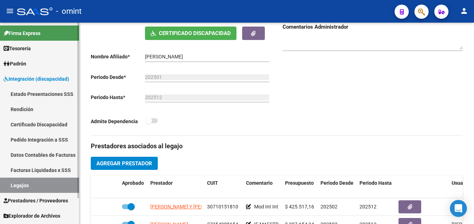
click at [33, 124] on link "Certificado Discapacidad" at bounding box center [39, 124] width 79 height 15
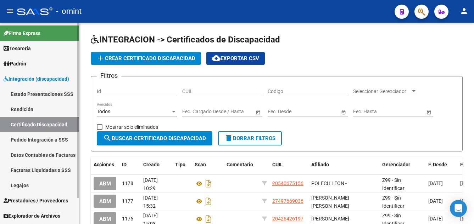
click at [21, 186] on link "Legajos" at bounding box center [39, 185] width 79 height 15
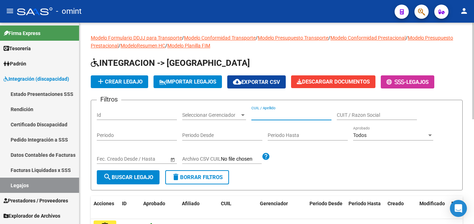
paste input "RODRIGUEZ CUEZZO KIARA SOL"
type input "RODRIGUEZ CUEZZO KIARA SOL"
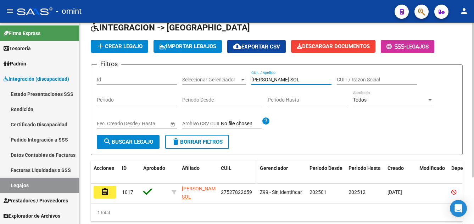
scroll to position [61, 0]
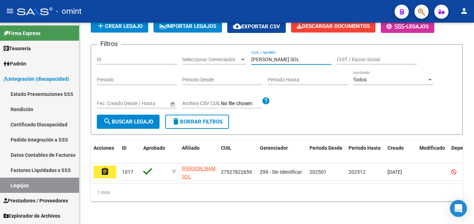
click at [103, 168] on mat-icon "assignment" at bounding box center [105, 172] width 9 height 9
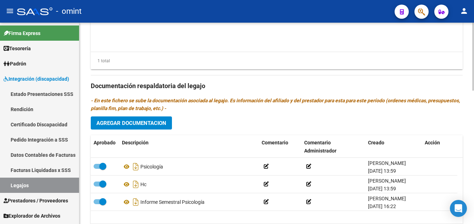
scroll to position [390, 0]
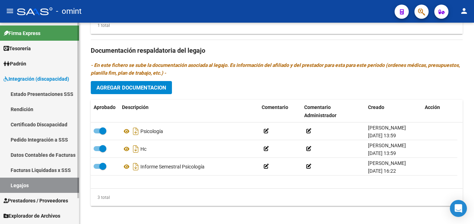
click at [43, 123] on link "Certificado Discapacidad" at bounding box center [39, 124] width 79 height 15
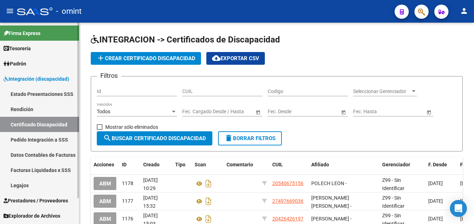
click at [30, 184] on link "Legajos" at bounding box center [39, 185] width 79 height 15
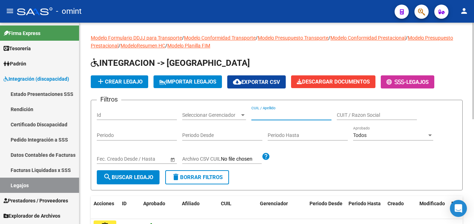
paste input "RODRIGUEZ BLANCO MOISES GABRIE"
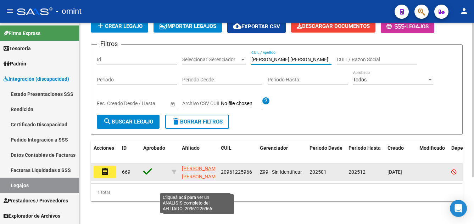
scroll to position [17, 0]
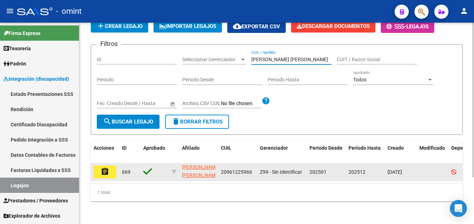
type input "RODRIGUEZ BLANCO MOISES GABRIE"
click at [112, 166] on button "assignment" at bounding box center [105, 172] width 23 height 13
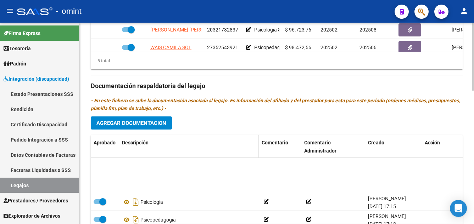
scroll to position [35, 0]
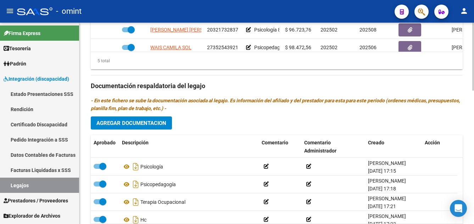
click at [159, 123] on span "Agregar Documentacion" at bounding box center [131, 123] width 70 height 6
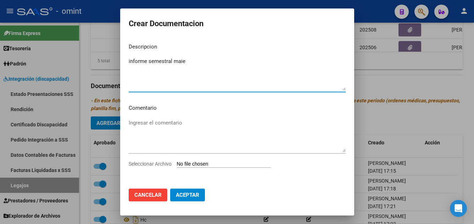
type textarea "informe semestral maie"
click at [223, 162] on input "Seleccionar Archivo" at bounding box center [224, 164] width 94 height 7
type input "C:\fakepath\048 maie.pdf"
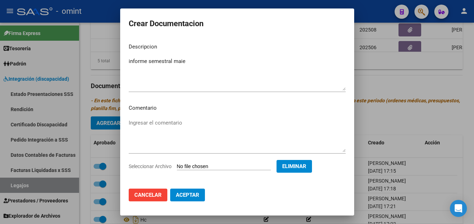
click at [194, 194] on span "Aceptar" at bounding box center [187, 195] width 23 height 6
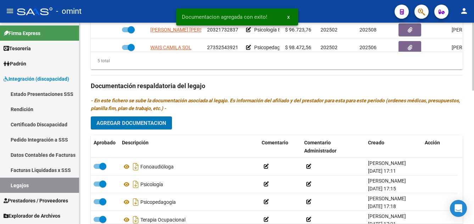
scroll to position [0, 0]
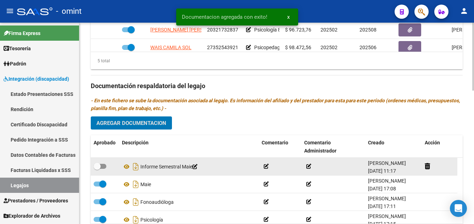
click at [102, 166] on span at bounding box center [100, 166] width 13 height 5
click at [97, 169] on input "checkbox" at bounding box center [97, 169] width 0 height 0
checkbox input "true"
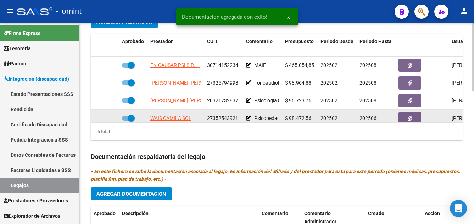
scroll to position [248, 0]
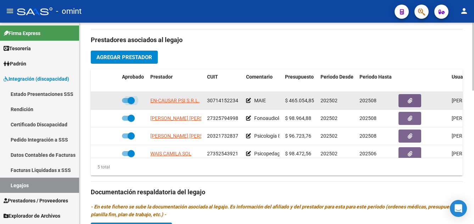
click at [128, 101] on span at bounding box center [131, 100] width 7 height 7
click at [125, 103] on input "checkbox" at bounding box center [125, 103] width 0 height 0
checkbox input "false"
click at [108, 101] on icon at bounding box center [108, 100] width 5 height 5
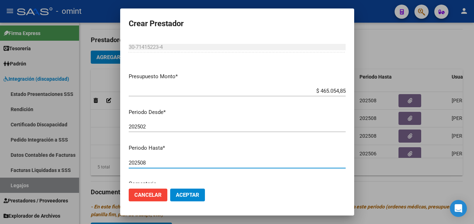
drag, startPoint x: 140, startPoint y: 177, endPoint x: 152, endPoint y: 176, distance: 11.5
click at [152, 177] on mat-dialog-content "CUIT * 30-71415223-4 Ingresar CUIT ARCA Padrón Presupuesto Monto * $ 465.054,85…" at bounding box center [237, 111] width 234 height 146
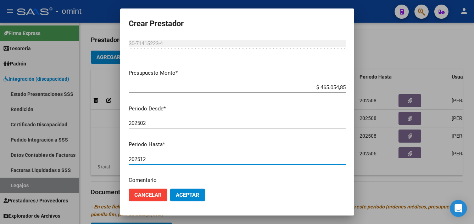
type input "202512"
click at [189, 197] on span "Aceptar" at bounding box center [187, 195] width 23 height 6
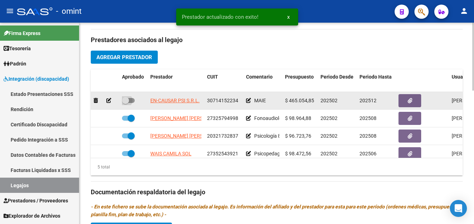
click at [127, 100] on span at bounding box center [125, 100] width 7 height 7
click at [125, 103] on input "checkbox" at bounding box center [125, 103] width 0 height 0
checkbox input "true"
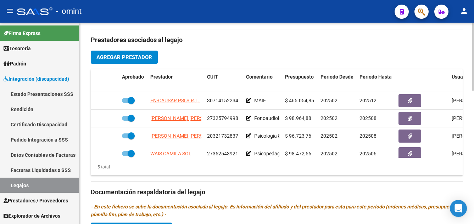
scroll to position [319, 0]
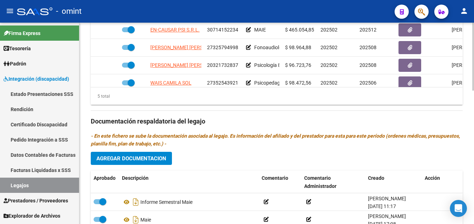
click at [159, 159] on span "Agregar Documentacion" at bounding box center [131, 159] width 70 height 6
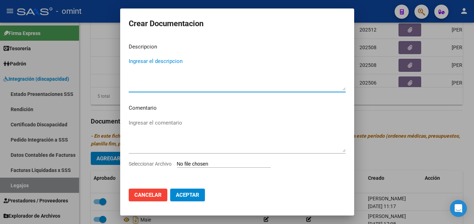
click at [199, 74] on textarea "Ingresar el descripcion" at bounding box center [237, 73] width 217 height 33
type textarea "informe semestral psicope"
click at [229, 164] on input "Seleccionar Archivo" at bounding box center [224, 164] width 94 height 7
type input "C:\fakepath\informe psp.pdf"
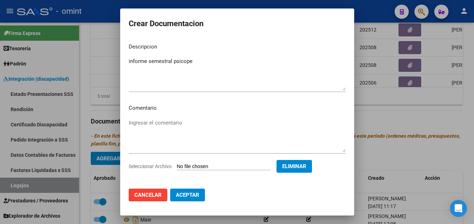
click at [190, 192] on span "Aceptar" at bounding box center [187, 195] width 23 height 6
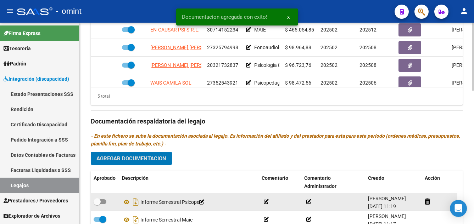
click at [97, 200] on span at bounding box center [97, 201] width 7 height 7
click at [97, 204] on input "checkbox" at bounding box center [97, 204] width 0 height 0
checkbox input "true"
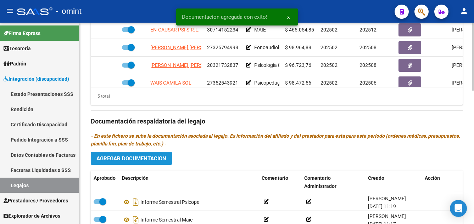
click at [147, 160] on span "Agregar Documentacion" at bounding box center [131, 159] width 70 height 6
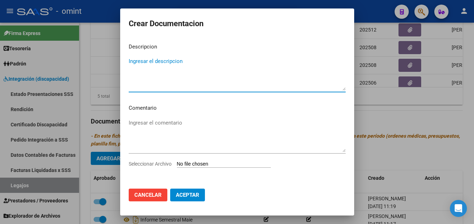
click at [167, 61] on textarea "Ingresar el descripcion" at bounding box center [237, 73] width 217 height 33
type textarea "cbu psicope"
click at [221, 164] on input "Seleccionar Archivo" at bounding box center [224, 164] width 94 height 7
type input "C:\fakepath\CBU.pdf"
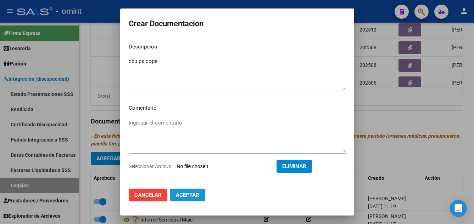
click at [196, 192] on span "Aceptar" at bounding box center [187, 195] width 23 height 6
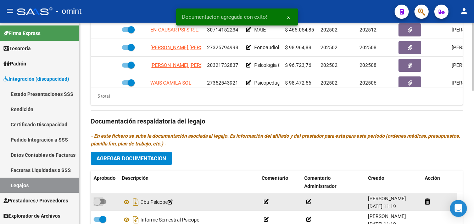
click at [100, 200] on span at bounding box center [97, 201] width 7 height 7
click at [97, 204] on input "checkbox" at bounding box center [97, 204] width 0 height 0
checkbox input "true"
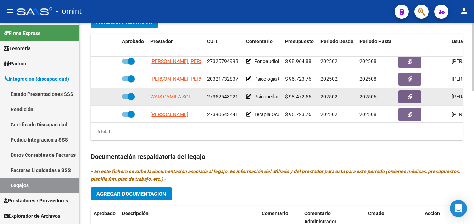
scroll to position [22, 0]
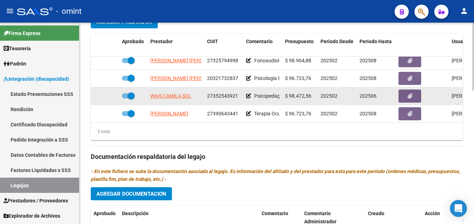
click at [130, 95] on span at bounding box center [131, 95] width 7 height 7
click at [125, 98] on input "checkbox" at bounding box center [125, 98] width 0 height 0
checkbox input "false"
click at [106, 95] on icon at bounding box center [108, 96] width 5 height 5
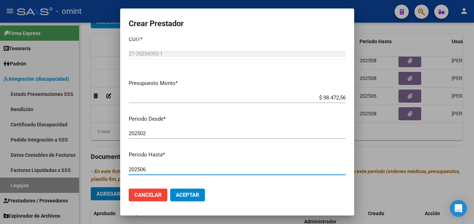
drag, startPoint x: 140, startPoint y: 176, endPoint x: 148, endPoint y: 177, distance: 7.8
click at [148, 177] on div "202506 Ingresar el periodo" at bounding box center [237, 172] width 217 height 17
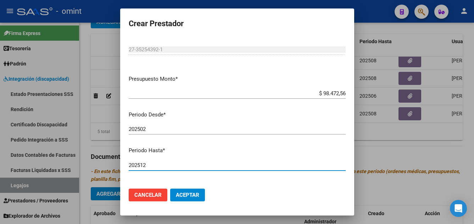
type input "202512"
click at [188, 196] on span "Aceptar" at bounding box center [187, 195] width 23 height 6
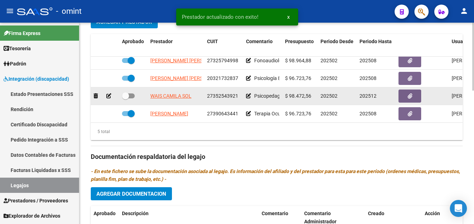
click at [125, 96] on span at bounding box center [125, 95] width 7 height 7
click at [125, 98] on input "checkbox" at bounding box center [125, 98] width 0 height 0
checkbox input "true"
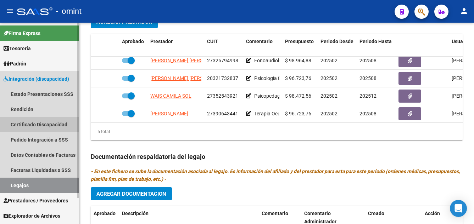
click at [51, 122] on link "Certificado Discapacidad" at bounding box center [39, 124] width 79 height 15
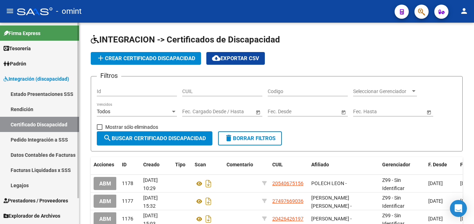
click at [37, 184] on link "Legajos" at bounding box center [39, 185] width 79 height 15
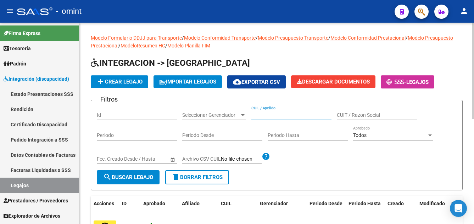
paste input "PONCE VAZQUEZ FELIPE"
type input "PONCE VAZQUEZ FELIPE"
click at [140, 177] on span "search Buscar Legajo" at bounding box center [128, 177] width 50 height 6
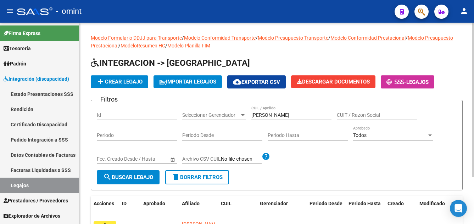
scroll to position [61, 0]
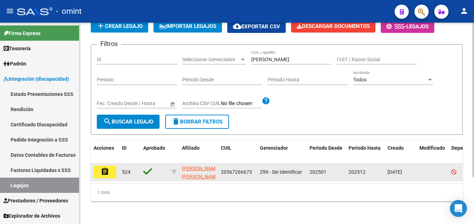
drag, startPoint x: 104, startPoint y: 166, endPoint x: 121, endPoint y: 171, distance: 17.1
click at [104, 168] on mat-icon "assignment" at bounding box center [105, 172] width 9 height 9
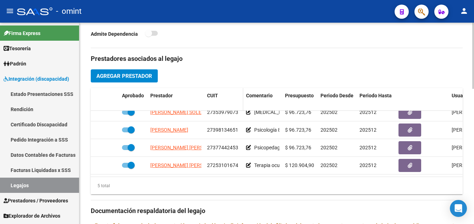
scroll to position [283, 0]
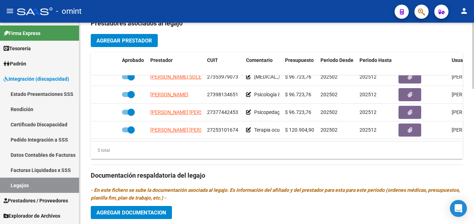
click at [130, 41] on span "Agregar Prestador" at bounding box center [124, 41] width 56 height 6
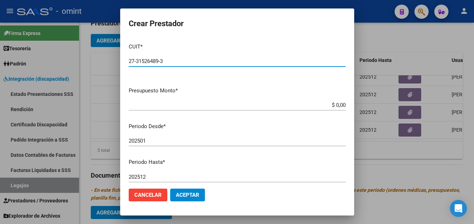
type input "27-31526489-3"
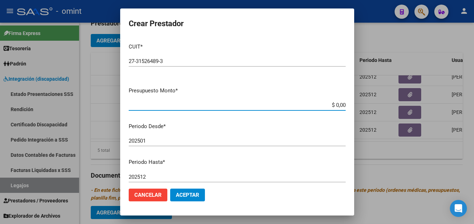
click at [339, 104] on input "$ 0,00" at bounding box center [237, 105] width 217 height 6
type input "$ 98.964,88"
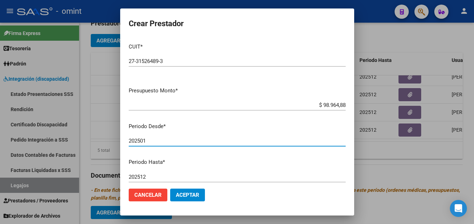
click at [146, 139] on input "202501" at bounding box center [237, 141] width 217 height 6
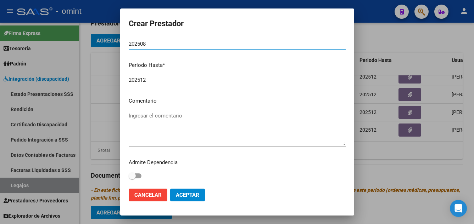
type input "202508"
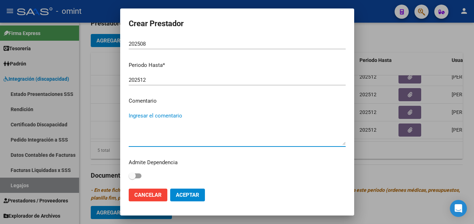
click at [153, 118] on textarea "Ingresar el comentario" at bounding box center [237, 128] width 217 height 33
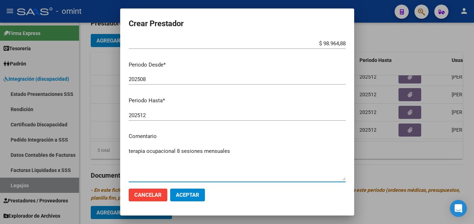
type textarea "terapia ocupacional 8 sesiones mensuales"
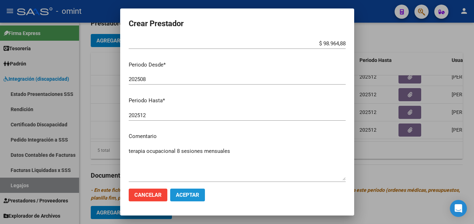
click at [191, 196] on span "Aceptar" at bounding box center [187, 195] width 23 height 6
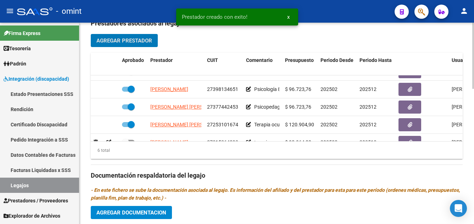
scroll to position [48, 0]
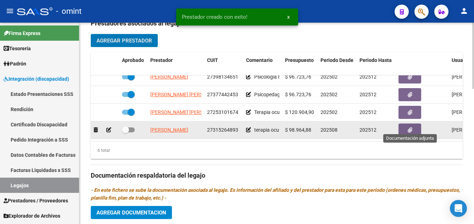
click at [414, 124] on button "button" at bounding box center [409, 130] width 23 height 13
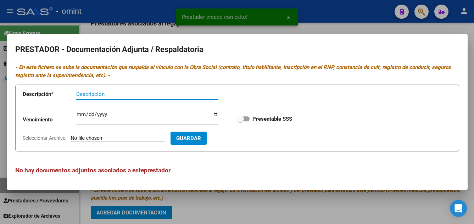
click at [113, 97] on input "Descripción" at bounding box center [147, 94] width 142 height 6
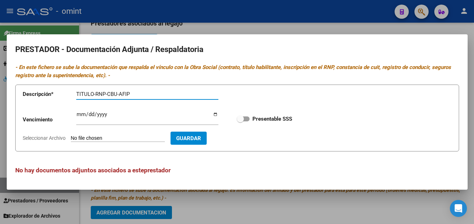
type input "TITULO-RNP-CBU-AFIP"
click at [79, 115] on input "Ingresar vencimiento" at bounding box center [147, 117] width 142 height 11
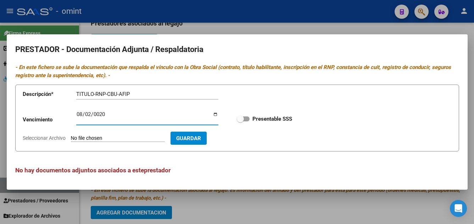
type input "0202-08-02"
click at [86, 114] on input "0202-08-02" at bounding box center [147, 117] width 142 height 11
type input "2028-01-02"
click at [116, 136] on input "Seleccionar Archivo" at bounding box center [118, 138] width 94 height 7
type input "C:\fakepath\pdf24_merged (1).pdf"
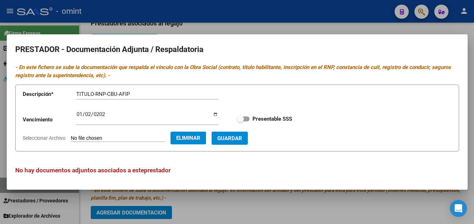
click at [241, 119] on span at bounding box center [240, 118] width 7 height 7
click at [240, 121] on input "Presentable SSS" at bounding box center [240, 121] width 0 height 0
checkbox input "true"
click at [242, 140] on span "Guardar" at bounding box center [229, 138] width 25 height 6
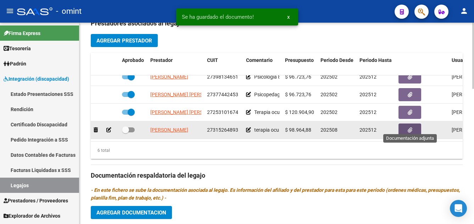
drag, startPoint x: 123, startPoint y: 122, endPoint x: 129, endPoint y: 123, distance: 6.1
click at [124, 126] on span at bounding box center [125, 129] width 7 height 7
click at [125, 132] on input "checkbox" at bounding box center [125, 132] width 0 height 0
checkbox input "true"
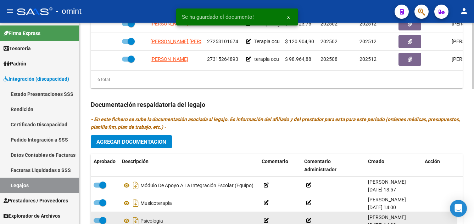
scroll to position [413, 0]
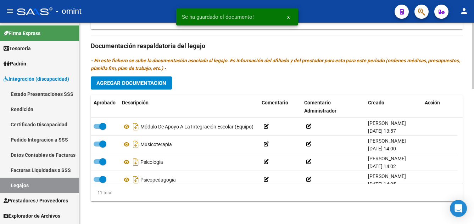
click at [155, 84] on span "Agregar Documentacion" at bounding box center [131, 83] width 70 height 6
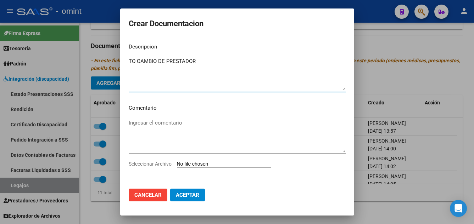
type textarea "TO CAMBIO DE PRESTADOR"
click at [215, 163] on input "Seleccionar Archivo" at bounding box center [224, 164] width 94 height 7
type input "C:\fakepath\pdf24_merged.pdf"
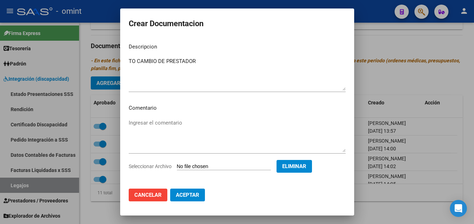
click at [190, 192] on span "Aceptar" at bounding box center [187, 195] width 23 height 6
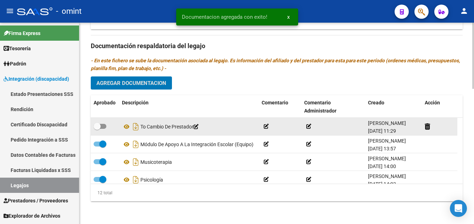
drag, startPoint x: 97, startPoint y: 125, endPoint x: 108, endPoint y: 125, distance: 11.0
click at [97, 125] on span at bounding box center [97, 126] width 7 height 7
click at [97, 129] on input "checkbox" at bounding box center [97, 129] width 0 height 0
checkbox input "true"
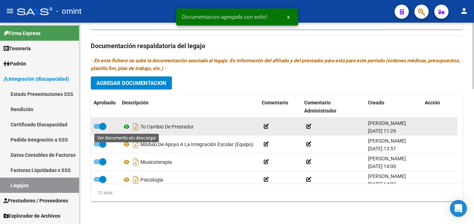
click at [126, 126] on icon at bounding box center [126, 127] width 9 height 9
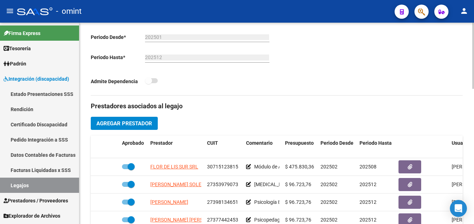
scroll to position [130, 0]
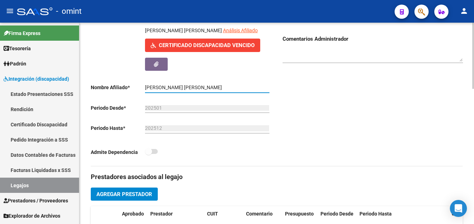
drag, startPoint x: 215, startPoint y: 88, endPoint x: 156, endPoint y: 87, distance: 59.5
click at [139, 87] on app-form-text-field "Nombre Afiliado * PONCE VAZQUEZ FELIPE MARTIN Ingresar el nombre" at bounding box center [180, 88] width 178 height 6
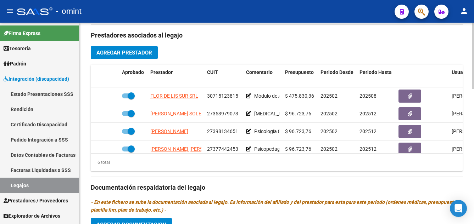
scroll to position [307, 0]
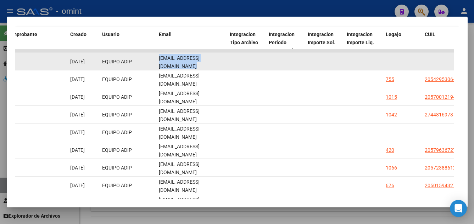
drag, startPoint x: 231, startPoint y: 67, endPoint x: 215, endPoint y: 64, distance: 15.6
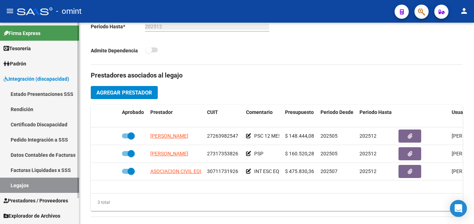
click at [43, 124] on link "Certificado Discapacidad" at bounding box center [39, 124] width 79 height 15
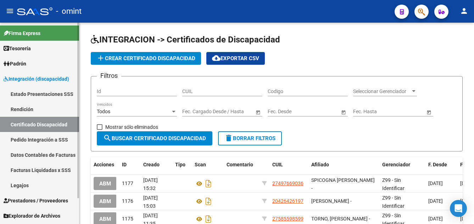
click at [26, 182] on link "Legajos" at bounding box center [39, 185] width 79 height 15
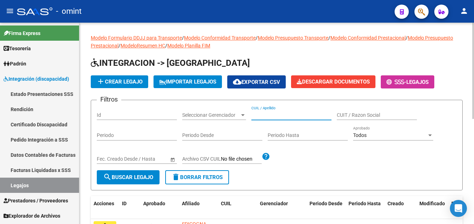
paste input "PINCARDINI MARIA EMI"
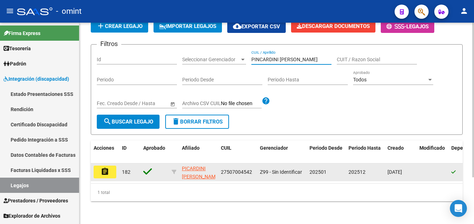
scroll to position [9, 0]
type input "PINCARDINI MARIA EMI"
click at [111, 166] on button "assignment" at bounding box center [105, 172] width 23 height 13
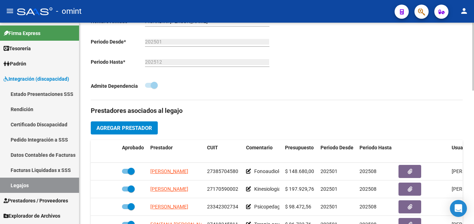
scroll to position [213, 0]
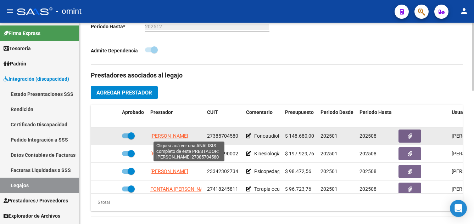
click at [176, 136] on span "NIETO MARIA VICTORIA SOCORRO" at bounding box center [169, 136] width 38 height 6
type textarea "27385704580"
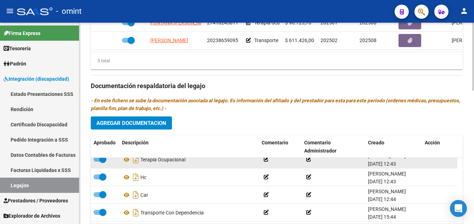
scroll to position [0, 0]
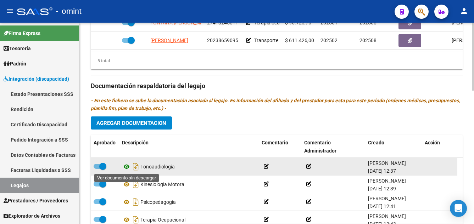
click at [125, 166] on icon at bounding box center [126, 167] width 9 height 9
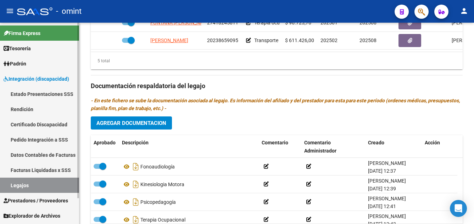
click at [38, 125] on link "Certificado Discapacidad" at bounding box center [39, 124] width 79 height 15
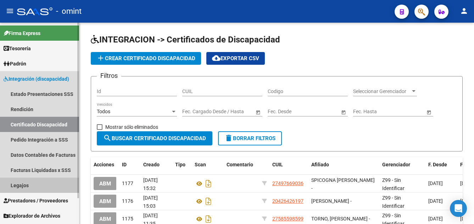
click at [39, 185] on link "Legajos" at bounding box center [39, 185] width 79 height 15
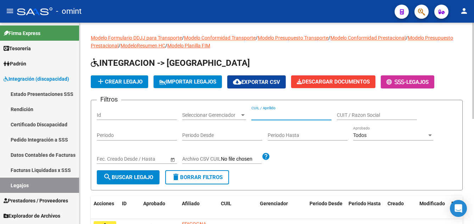
paste input "PIPPIA MARTIN"
type input "PIPPIA MARTIN"
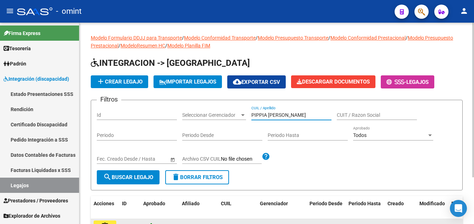
scroll to position [61, 0]
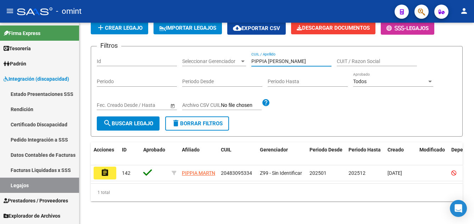
click at [105, 169] on mat-icon "assignment" at bounding box center [105, 173] width 9 height 9
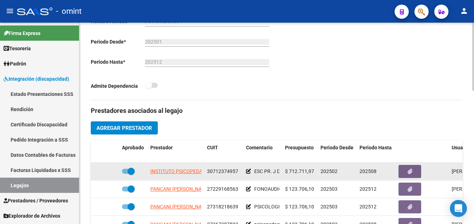
scroll to position [12, 0]
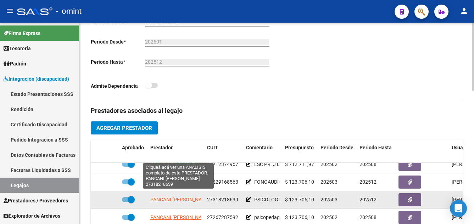
click at [196, 197] on span "PANCANI DAIANA MARIA" at bounding box center [180, 200] width 60 height 6
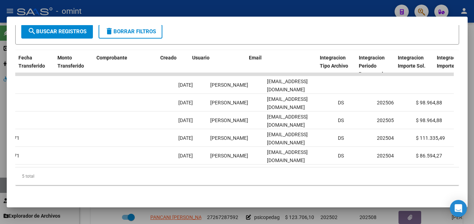
scroll to position [0, 666]
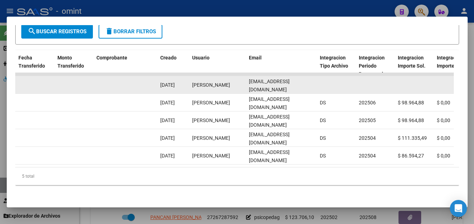
drag, startPoint x: 249, startPoint y: 81, endPoint x: 316, endPoint y: 81, distance: 67.3
click at [316, 81] on datatable-body-cell "daianapancani@gmail.com" at bounding box center [281, 84] width 71 height 17
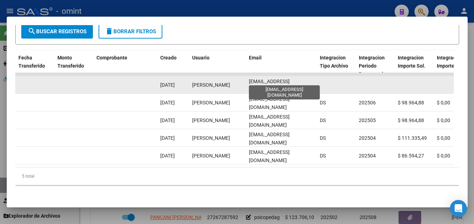
copy span "daianapancani@gmail.com"
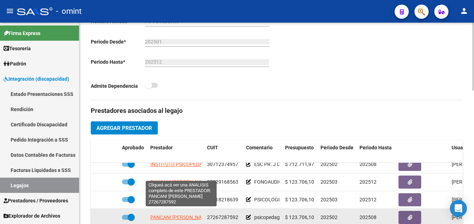
click at [195, 215] on span "PANCANI NATALIA LORENA" at bounding box center [180, 218] width 60 height 6
type textarea "27267287592"
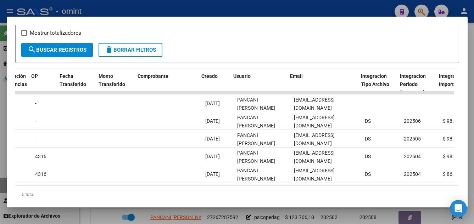
scroll to position [0, 624]
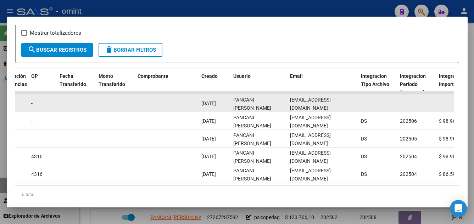
drag, startPoint x: 289, startPoint y: 108, endPoint x: 363, endPoint y: 109, distance: 74.4
click at [363, 109] on div "17201 Discapacidad sin recupero Factura C: 2 - 1116 $ 111.335,49 04/08/2025 07/…" at bounding box center [156, 104] width 1530 height 18
drag, startPoint x: 363, startPoint y: 109, endPoint x: 347, endPoint y: 107, distance: 15.8
copy div "nataliapancani@hotmail.com"
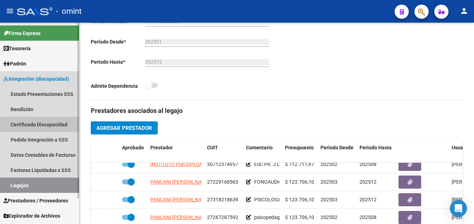
click at [43, 125] on link "Certificado Discapacidad" at bounding box center [39, 124] width 79 height 15
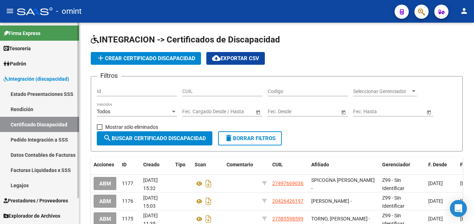
click at [33, 186] on link "Legajos" at bounding box center [39, 185] width 79 height 15
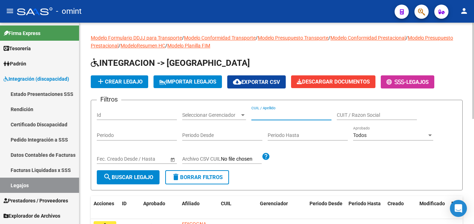
paste input "PISTAN DRAGANCZUK ERICK"
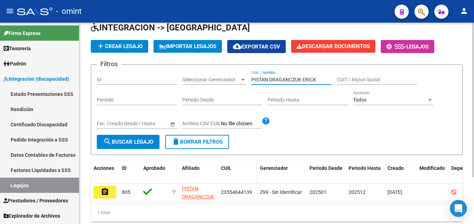
scroll to position [61, 0]
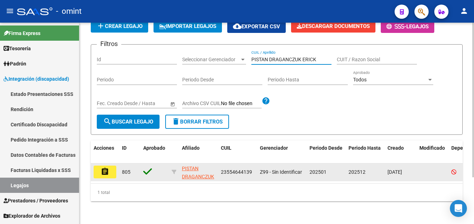
type input "PISTAN DRAGANCZUK ERICK"
click at [109, 168] on mat-icon "assignment" at bounding box center [105, 172] width 9 height 9
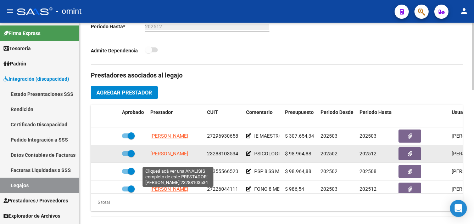
click at [188, 157] on span "LOTO ROMINA SOLEDAD" at bounding box center [169, 154] width 38 height 6
type textarea "23288103534"
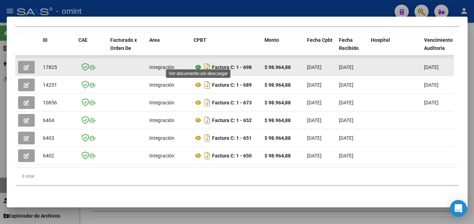
click at [195, 63] on icon at bounding box center [197, 67] width 9 height 9
click at [29, 61] on button "button" at bounding box center [26, 67] width 17 height 13
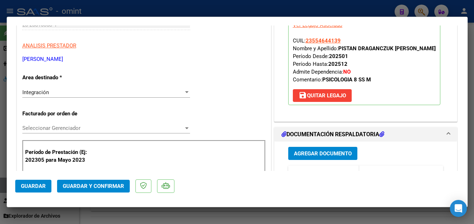
scroll to position [142, 0]
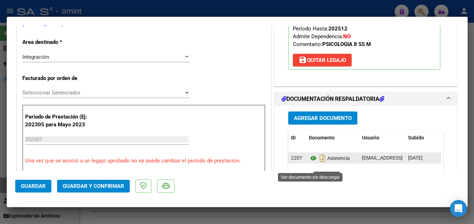
click at [310, 163] on icon at bounding box center [313, 158] width 9 height 9
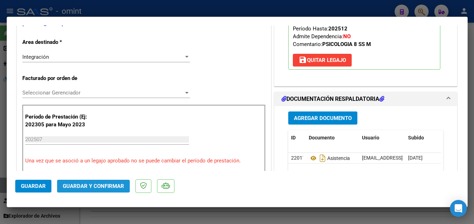
click at [116, 185] on span "Guardar y Confirmar" at bounding box center [93, 186] width 61 height 6
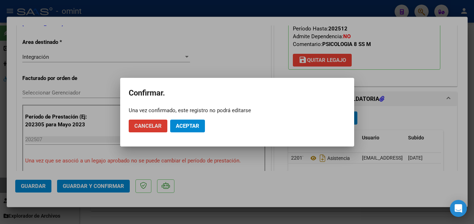
click at [190, 125] on span "Aceptar" at bounding box center [187, 126] width 23 height 6
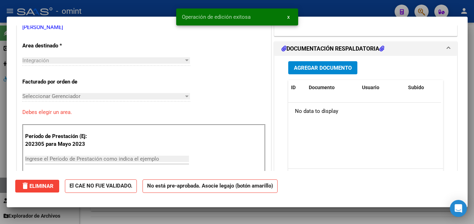
scroll to position [0, 0]
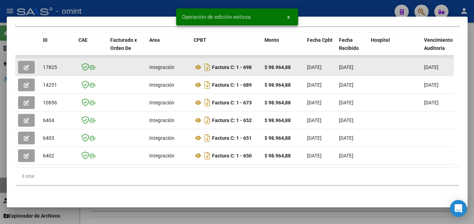
drag, startPoint x: 43, startPoint y: 62, endPoint x: 58, endPoint y: 63, distance: 15.6
click at [58, 63] on datatable-body-cell "17825" at bounding box center [57, 66] width 35 height 17
copy span "17825"
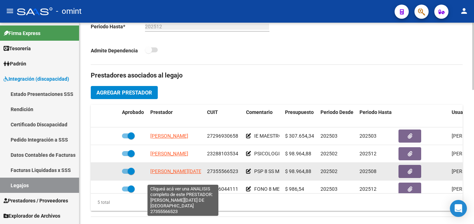
click at [194, 174] on span "RUIZ LUCIA DE LOS ANGELES" at bounding box center [204, 172] width 108 height 6
type textarea "27355566523"
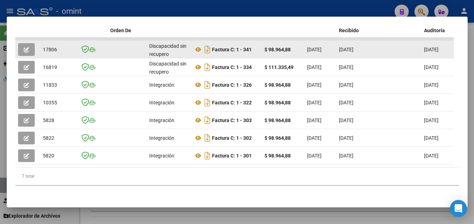
click at [28, 47] on icon "button" at bounding box center [26, 49] width 5 height 5
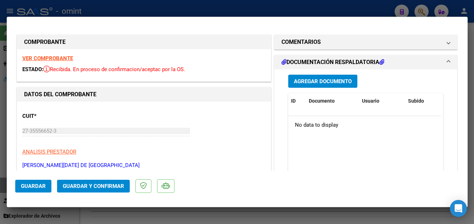
scroll to position [106, 0]
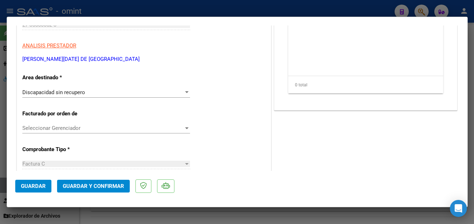
click at [78, 92] on span "Discapacidad sin recupero" at bounding box center [53, 92] width 63 height 6
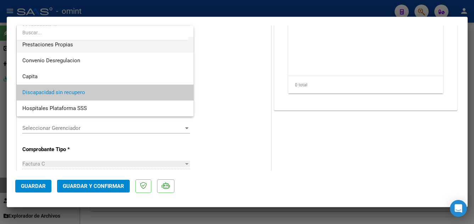
scroll to position [0, 0]
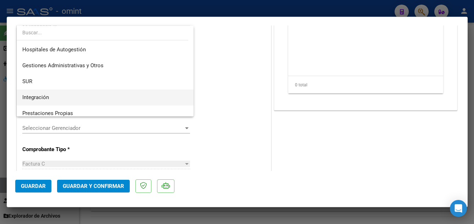
click at [50, 97] on span "Integración" at bounding box center [104, 98] width 165 height 16
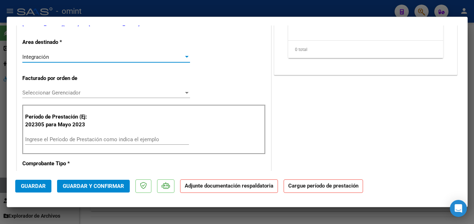
scroll to position [177, 0]
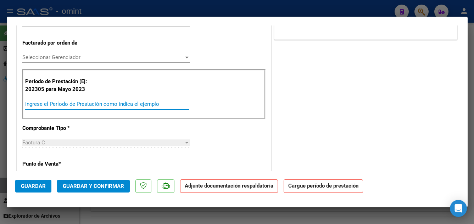
click at [54, 105] on input "Ingrese el Período de Prestación como indica el ejemplo" at bounding box center [107, 104] width 164 height 6
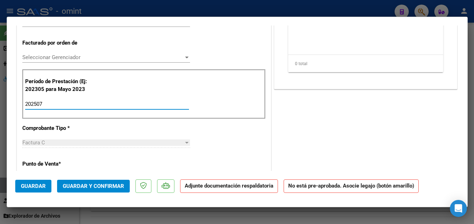
type input "202507"
click at [29, 187] on span "Guardar" at bounding box center [33, 186] width 25 height 6
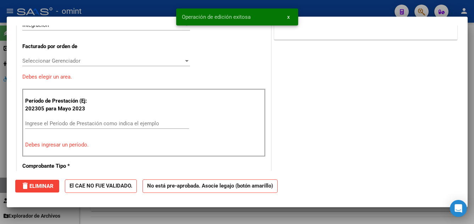
scroll to position [0, 0]
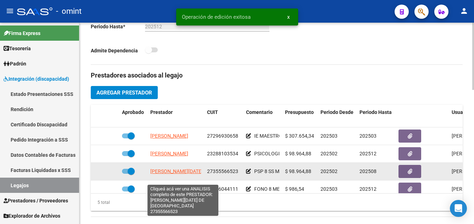
click at [182, 174] on span "RUIZ LUCIA DE LOS ANGELES" at bounding box center [204, 172] width 108 height 6
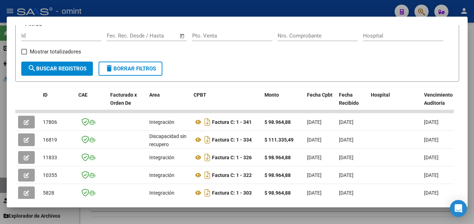
scroll to position [142, 0]
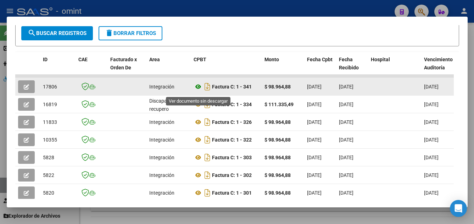
click at [197, 90] on icon at bounding box center [197, 87] width 9 height 9
click at [29, 91] on button "button" at bounding box center [26, 86] width 17 height 13
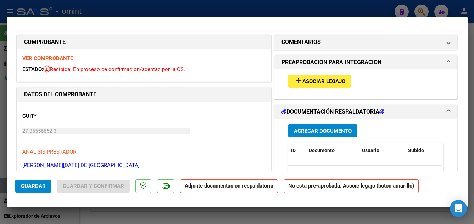
scroll to position [35, 0]
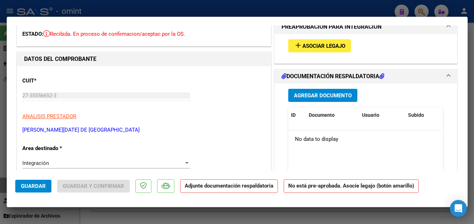
click at [322, 47] on span "Asociar Legajo" at bounding box center [323, 46] width 43 height 6
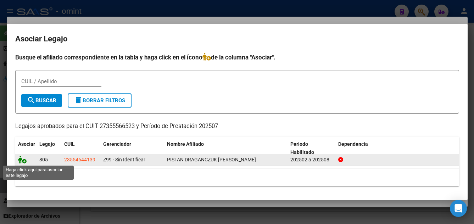
click at [21, 161] on icon at bounding box center [22, 160] width 9 height 8
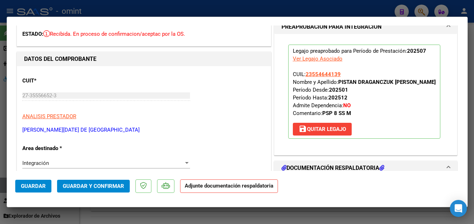
scroll to position [0, 0]
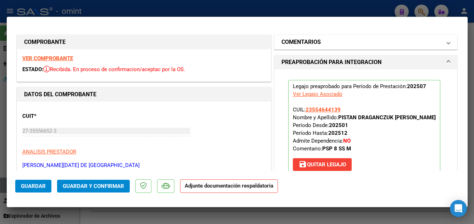
click at [310, 45] on h1 "COMENTARIOS" at bounding box center [300, 42] width 39 height 9
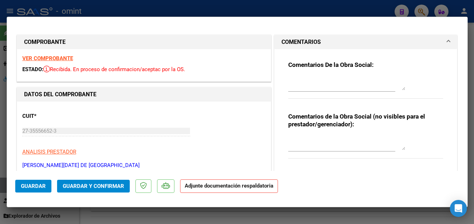
click at [313, 87] on textarea at bounding box center [346, 83] width 117 height 14
type textarea "FALTA PLANILLA DE ASISTENCIA"
click at [38, 183] on span "Guardar" at bounding box center [33, 186] width 25 height 6
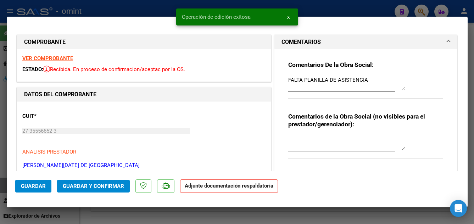
type input "$ 0,00"
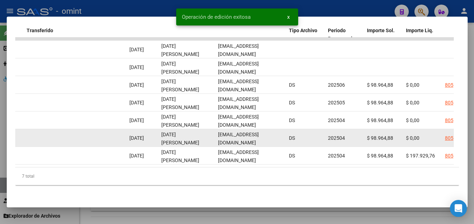
scroll to position [0, 697]
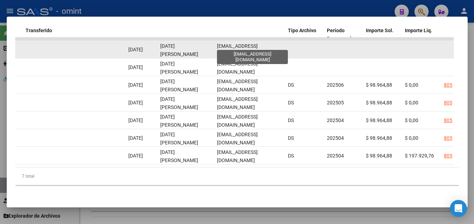
click at [217, 45] on span "luciaruiz2605@gmail.com" at bounding box center [237, 50] width 41 height 14
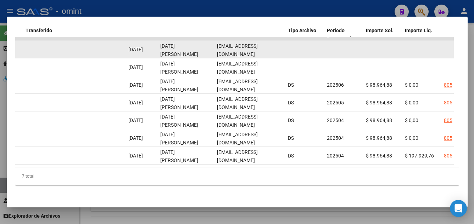
drag, startPoint x: 216, startPoint y: 44, endPoint x: 276, endPoint y: 45, distance: 59.5
click at [276, 45] on div "luciaruiz2605@gmail.com" at bounding box center [249, 49] width 65 height 15
drag, startPoint x: 276, startPoint y: 45, endPoint x: 270, endPoint y: 45, distance: 5.7
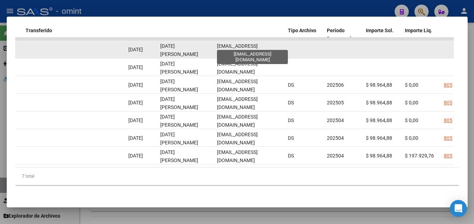
copy span "luciaruiz2605@gmail.com"
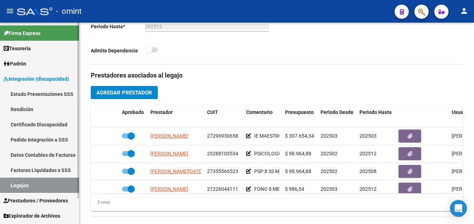
click at [45, 125] on link "Certificado Discapacidad" at bounding box center [39, 124] width 79 height 15
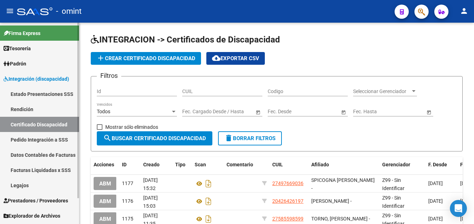
click at [46, 182] on link "Legajos" at bounding box center [39, 185] width 79 height 15
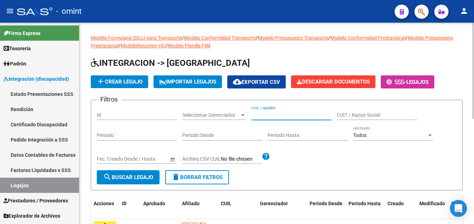
paste input "POLIMENI DONATO"
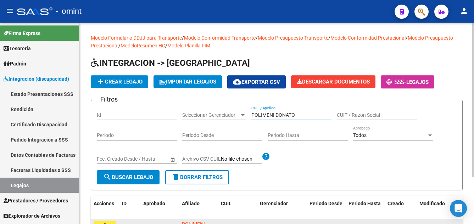
scroll to position [61, 0]
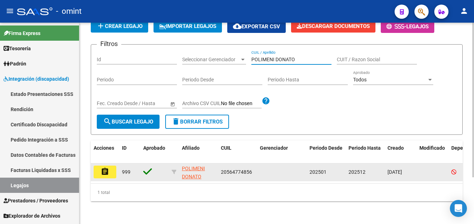
type input "POLIMENI DONATO"
click at [103, 168] on mat-icon "assignment" at bounding box center [105, 172] width 9 height 9
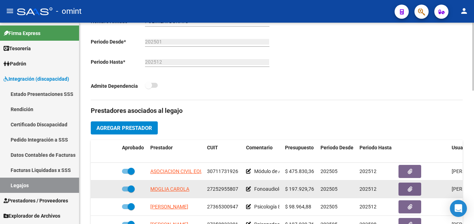
scroll to position [213, 0]
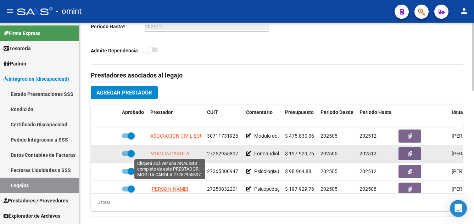
click at [170, 153] on span "MOGLIA CAROLA" at bounding box center [169, 154] width 39 height 6
type textarea "27252955807"
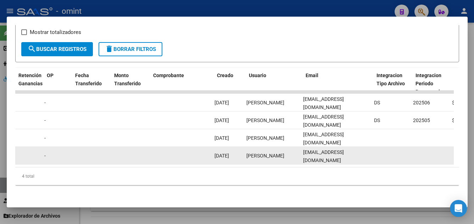
scroll to position [0, 609]
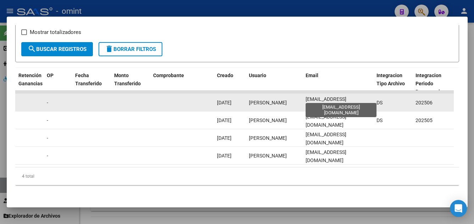
drag, startPoint x: 305, startPoint y: 98, endPoint x: 364, endPoint y: 97, distance: 59.2
click at [346, 97] on span "[EMAIL_ADDRESS][DOMAIN_NAME]" at bounding box center [325, 103] width 41 height 14
copy span "[EMAIL_ADDRESS][DOMAIN_NAME]"
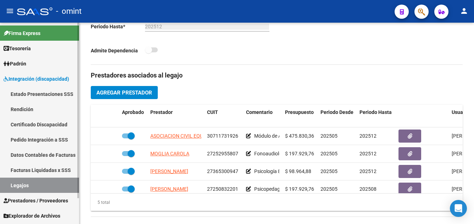
click at [57, 125] on link "Certificado Discapacidad" at bounding box center [39, 124] width 79 height 15
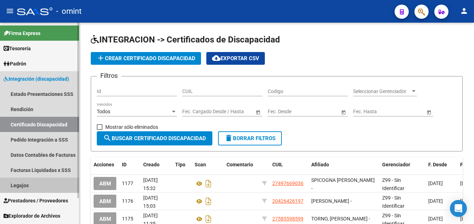
drag, startPoint x: 43, startPoint y: 186, endPoint x: 79, endPoint y: 179, distance: 36.5
click at [43, 186] on link "Legajos" at bounding box center [39, 185] width 79 height 15
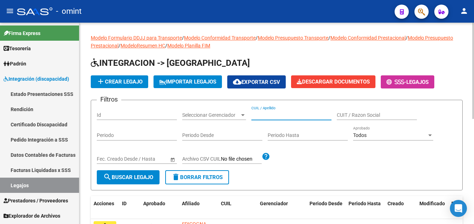
paste input "PEREZ LUCIANO GAEL"
type input "PEREZ LUCIANO GAEL"
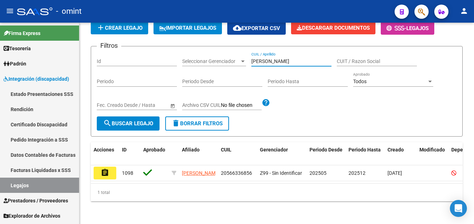
click at [113, 167] on button "assignment" at bounding box center [105, 173] width 23 height 13
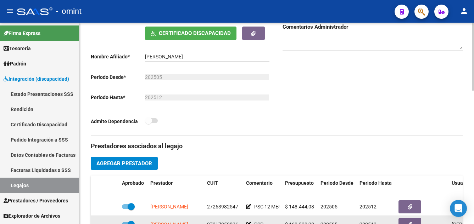
scroll to position [213, 0]
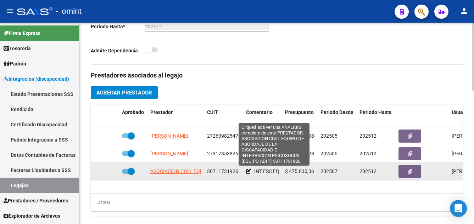
click at [189, 171] on span "ASOCIACION CIVIL EQUIPO DE ABORDAJE DE LA DISCAPACIDAD E INTEGRACION PSICOSOCIA…" at bounding box center [273, 172] width 247 height 6
type textarea "30711731926"
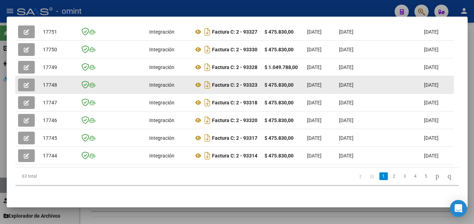
scroll to position [168, 0]
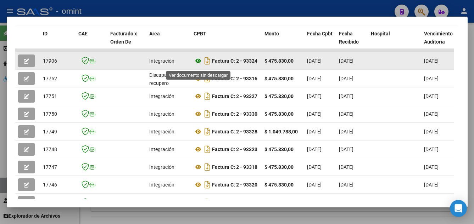
click at [198, 65] on icon at bounding box center [197, 61] width 9 height 9
click at [27, 62] on icon "button" at bounding box center [26, 60] width 5 height 5
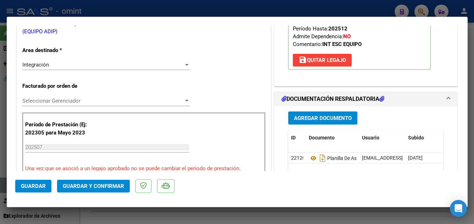
scroll to position [177, 0]
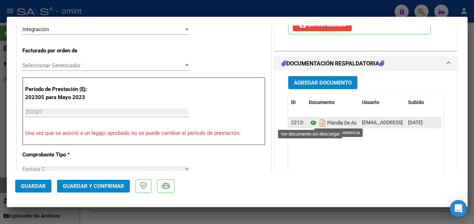
click at [309, 124] on icon at bounding box center [313, 123] width 9 height 9
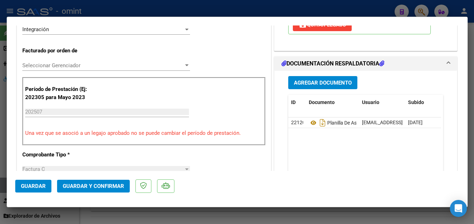
click at [113, 188] on span "Guardar y Confirmar" at bounding box center [93, 186] width 61 height 6
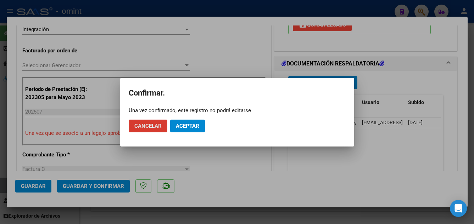
click at [191, 124] on span "Aceptar" at bounding box center [187, 126] width 23 height 6
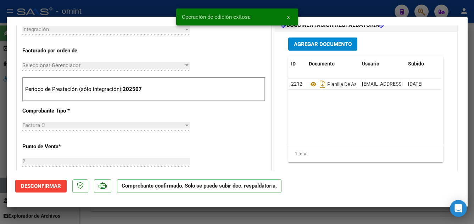
type input "$ 0,00"
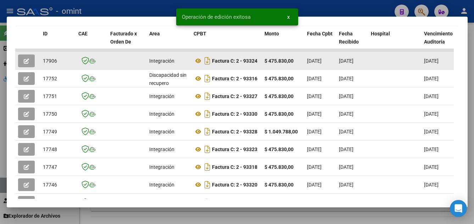
drag, startPoint x: 40, startPoint y: 65, endPoint x: 61, endPoint y: 63, distance: 21.7
click at [61, 63] on datatable-body-cell "17906" at bounding box center [57, 60] width 35 height 17
drag, startPoint x: 61, startPoint y: 63, endPoint x: 54, endPoint y: 64, distance: 7.1
copy span "17906"
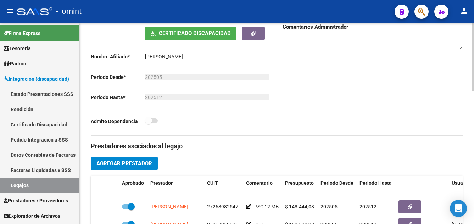
scroll to position [106, 0]
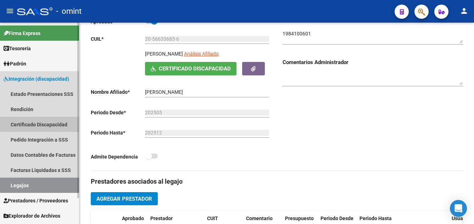
click at [53, 123] on link "Certificado Discapacidad" at bounding box center [39, 124] width 79 height 15
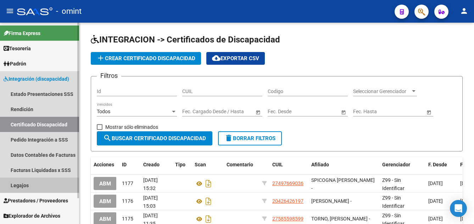
click at [36, 186] on link "Legajos" at bounding box center [39, 185] width 79 height 15
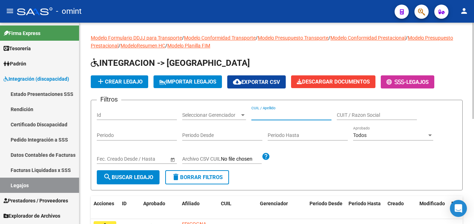
paste input "POLIMENI DONATO"
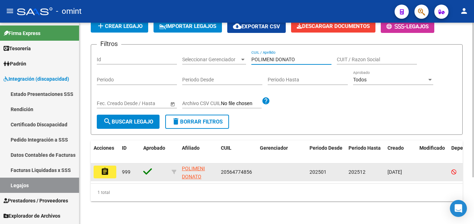
type input "POLIMENI DONATO"
click at [112, 166] on button "assignment" at bounding box center [105, 172] width 23 height 13
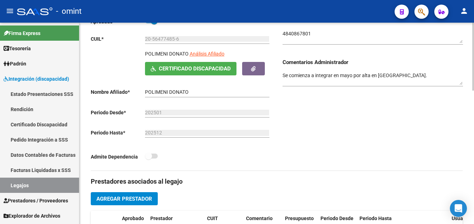
scroll to position [213, 0]
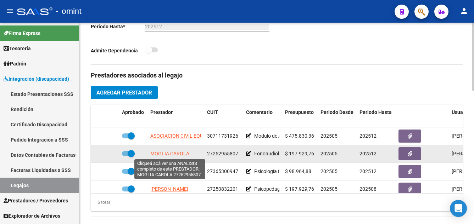
click at [174, 156] on span "MOGLIA CAROLA" at bounding box center [169, 154] width 39 height 6
type textarea "27252955807"
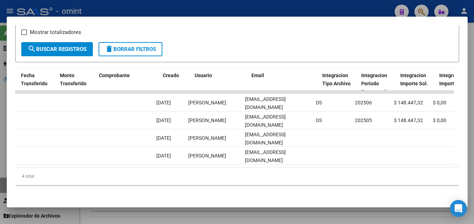
scroll to position [0, 672]
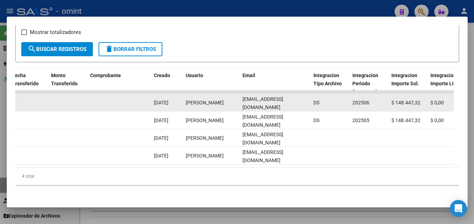
drag, startPoint x: 242, startPoint y: 97, endPoint x: 305, endPoint y: 100, distance: 63.1
click at [305, 100] on div "[EMAIL_ADDRESS][DOMAIN_NAME]" at bounding box center [274, 102] width 65 height 15
drag, startPoint x: 305, startPoint y: 100, endPoint x: 297, endPoint y: 97, distance: 8.2
copy span "[EMAIL_ADDRESS][DOMAIN_NAME]"
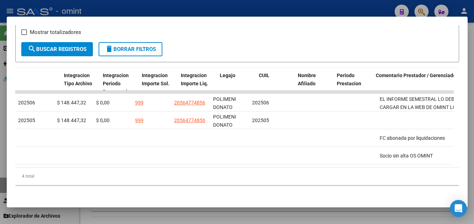
scroll to position [0, 1092]
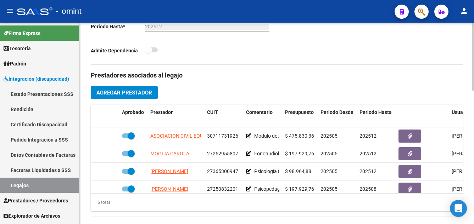
click at [133, 75] on h3 "Prestadores asociados al legajo" at bounding box center [277, 75] width 372 height 10
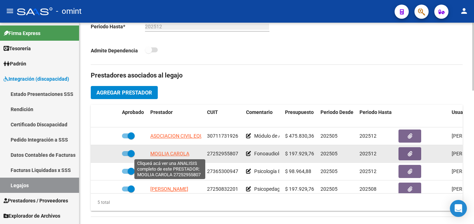
click at [181, 152] on span "MOGLIA CAROLA" at bounding box center [169, 154] width 39 height 6
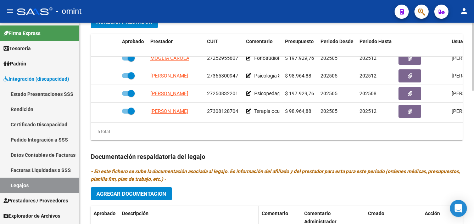
scroll to position [390, 0]
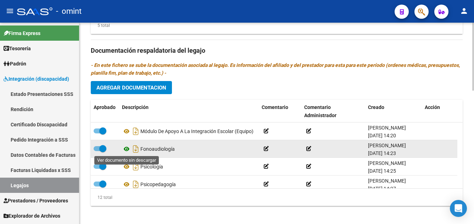
click at [125, 150] on icon at bounding box center [126, 149] width 9 height 9
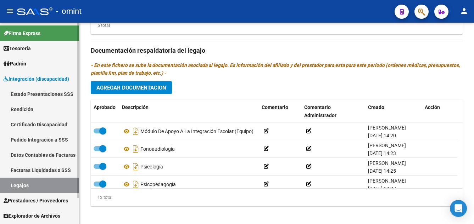
drag, startPoint x: 60, startPoint y: 125, endPoint x: 56, endPoint y: 131, distance: 7.2
click at [60, 125] on link "Certificado Discapacidad" at bounding box center [39, 124] width 79 height 15
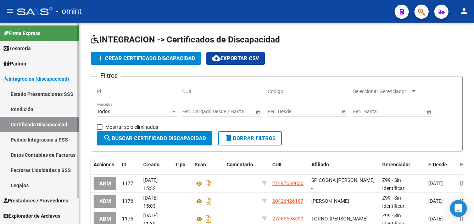
click at [36, 183] on link "Legajos" at bounding box center [39, 185] width 79 height 15
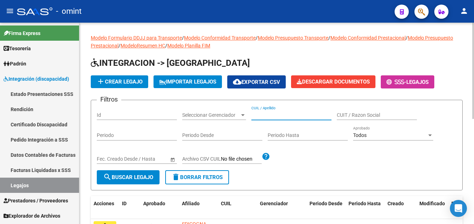
paste input "PONCE VAZQUEZ FELIPE"
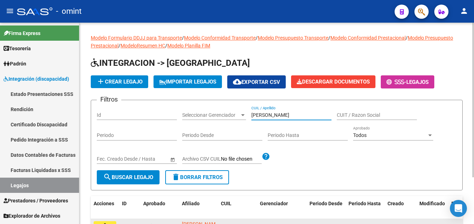
scroll to position [61, 0]
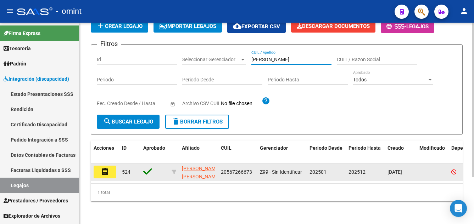
type input "PONCE VAZQUEZ FELIPE"
click at [104, 168] on mat-icon "assignment" at bounding box center [105, 172] width 9 height 9
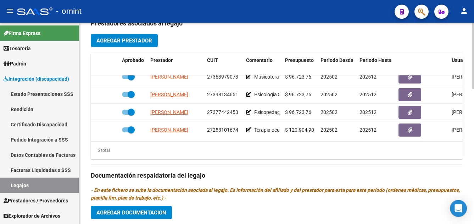
scroll to position [30, 0]
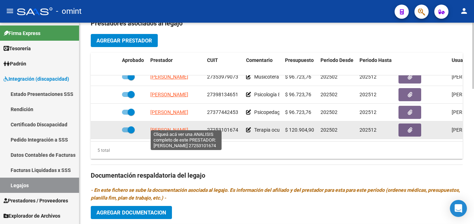
click at [188, 127] on span "VICTORIANO ARIAS ANA MARIA" at bounding box center [169, 130] width 38 height 6
type textarea "27253101674"
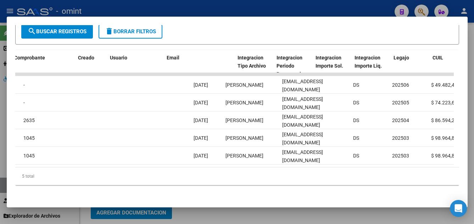
scroll to position [0, 570]
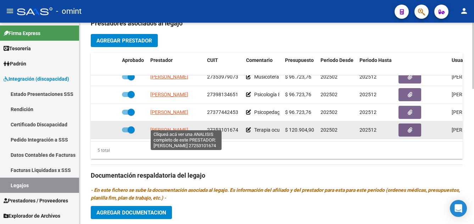
click at [188, 127] on span "VICTORIANO ARIAS ANA MARIA" at bounding box center [169, 130] width 38 height 6
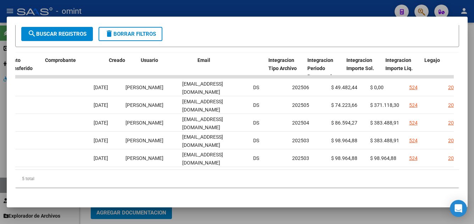
scroll to position [0, 770]
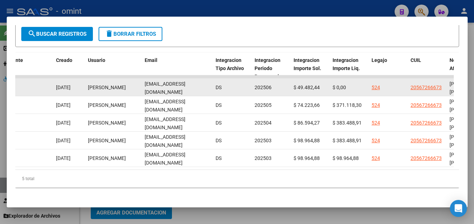
drag, startPoint x: 144, startPoint y: 92, endPoint x: 214, endPoint y: 92, distance: 70.5
click at [214, 92] on div "14304 Integración Factura C: 2 - 1639 $ 49.482,44 07/07/2025 16/07/2025 17/07/2…" at bounding box center [11, 88] width 1530 height 18
drag, startPoint x: 214, startPoint y: 92, endPoint x: 204, endPoint y: 89, distance: 11.1
copy span "avictoriano.96@hotmail.com"
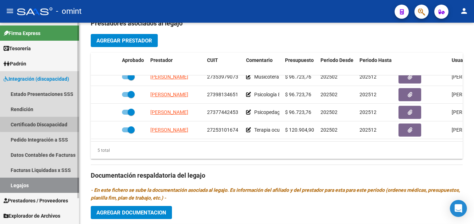
click at [53, 123] on link "Certificado Discapacidad" at bounding box center [39, 124] width 79 height 15
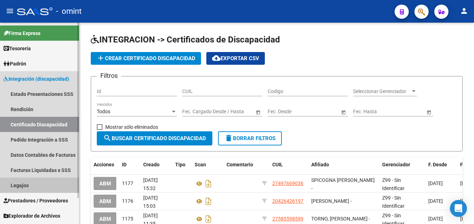
click at [32, 189] on link "Legajos" at bounding box center [39, 185] width 79 height 15
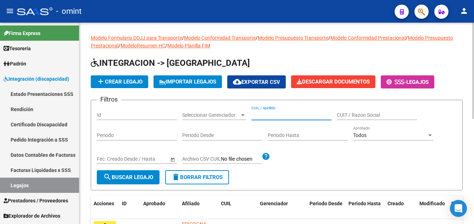
paste input "POZZO, LUCA"
type input "POZZO, LUCA"
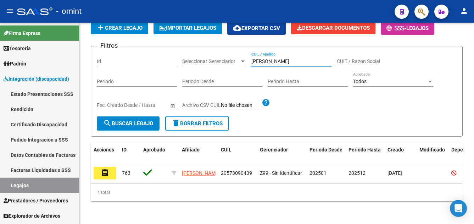
click at [109, 169] on mat-icon "assignment" at bounding box center [105, 173] width 9 height 9
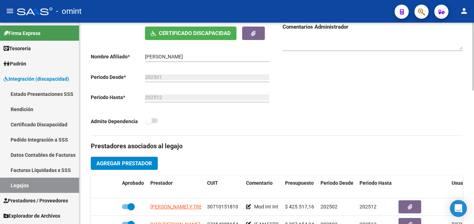
scroll to position [213, 0]
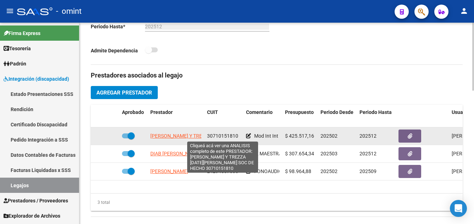
click at [187, 137] on span "GARCIA DIEGO HERNAN Y TREZZA LUCIA ISABEL SOC DE HECHO" at bounding box center [224, 136] width 149 height 6
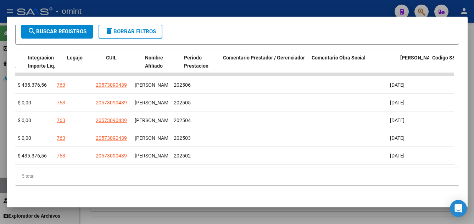
scroll to position [0, 1092]
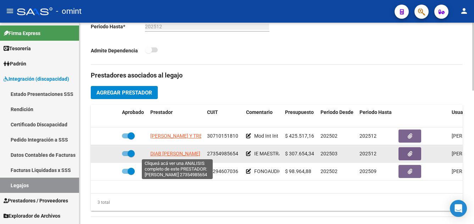
click at [192, 154] on span "DIAB LOURDES SALOME" at bounding box center [175, 154] width 50 height 6
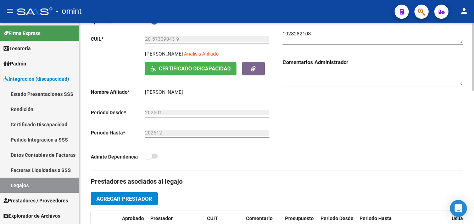
scroll to position [71, 0]
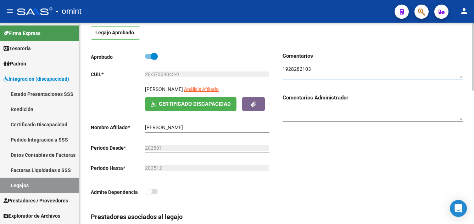
drag, startPoint x: 312, startPoint y: 68, endPoint x: 281, endPoint y: 69, distance: 31.9
click at [281, 69] on div "Comentarios Comentarios Administrador" at bounding box center [370, 129] width 186 height 154
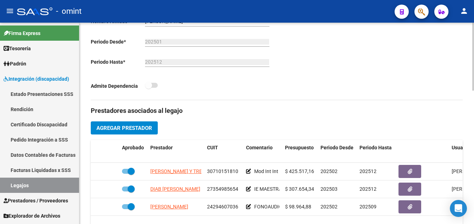
scroll to position [213, 0]
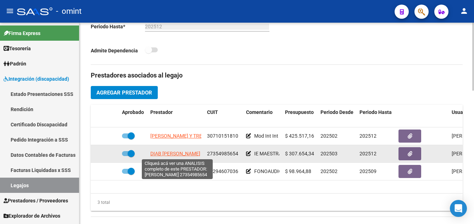
click at [186, 154] on span "DIAB LOURDES SALOME" at bounding box center [175, 154] width 50 height 6
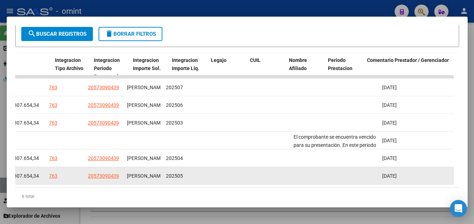
scroll to position [0, 729]
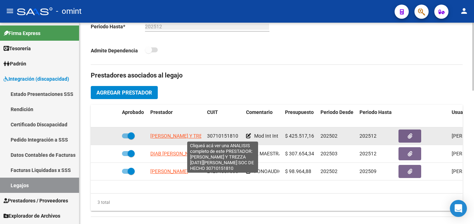
click at [188, 136] on span "GARCIA DIEGO HERNAN Y TREZZA LUCIA ISABEL SOC DE HECHO" at bounding box center [224, 136] width 149 height 6
type textarea "30710151810"
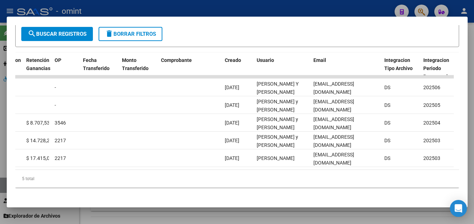
scroll to position [0, 611]
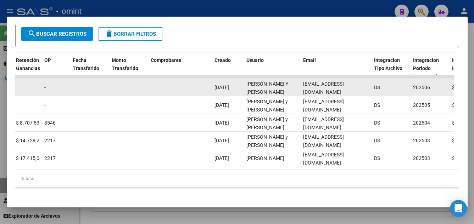
drag, startPoint x: 303, startPoint y: 91, endPoint x: 365, endPoint y: 93, distance: 61.7
click at [365, 93] on div "cerinfo2020@gmail.com" at bounding box center [335, 87] width 65 height 15
drag, startPoint x: 365, startPoint y: 93, endPoint x: 352, endPoint y: 91, distance: 12.6
copy span "cerinfo2020@gmail.com"
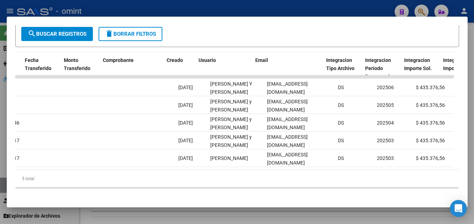
scroll to position [0, 659]
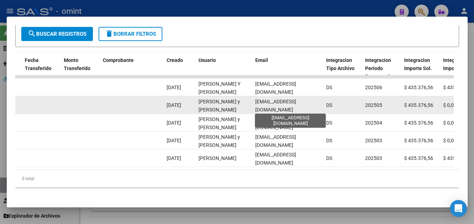
click at [271, 109] on span "centrocer@hotmail.com" at bounding box center [275, 106] width 41 height 14
drag, startPoint x: 255, startPoint y: 107, endPoint x: 312, endPoint y: 109, distance: 56.7
click at [312, 109] on div "centrocer@hotmail.com" at bounding box center [287, 105] width 65 height 15
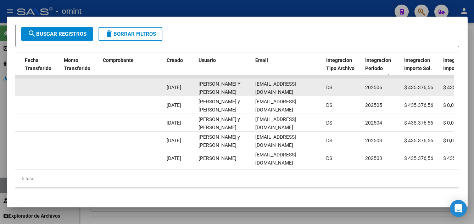
drag, startPoint x: 312, startPoint y: 109, endPoint x: 282, endPoint y: 92, distance: 34.5
click at [282, 92] on span "cerinfo2020@gmail.com" at bounding box center [275, 88] width 41 height 14
drag, startPoint x: 254, startPoint y: 91, endPoint x: 314, endPoint y: 89, distance: 60.3
click at [314, 89] on datatable-body-cell "cerinfo2020@gmail.com" at bounding box center [287, 87] width 71 height 17
drag, startPoint x: 314, startPoint y: 89, endPoint x: 305, endPoint y: 90, distance: 9.3
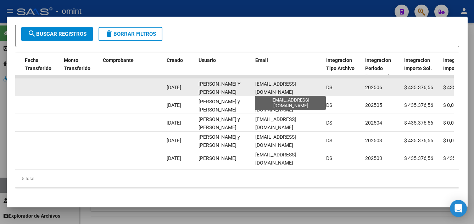
copy span "cerinfo2020@gmail.com"
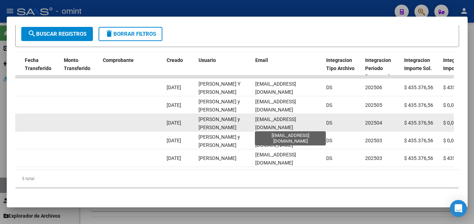
click at [261, 125] on span "centrocer@hotmail.com" at bounding box center [275, 124] width 41 height 14
drag, startPoint x: 257, startPoint y: 125, endPoint x: 308, endPoint y: 128, distance: 51.1
click at [308, 128] on div "centrocer@hotmail.com" at bounding box center [287, 122] width 65 height 15
click at [254, 125] on datatable-body-cell "centrocer@hotmail.com" at bounding box center [287, 122] width 71 height 17
drag, startPoint x: 254, startPoint y: 126, endPoint x: 310, endPoint y: 129, distance: 56.0
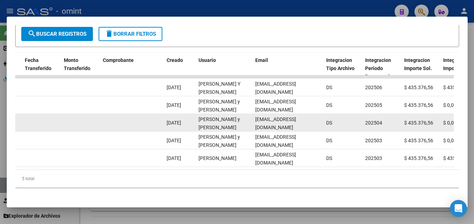
click at [310, 129] on datatable-body-cell "centrocer@hotmail.com" at bounding box center [287, 122] width 71 height 17
click at [296, 126] on span "centrocer@hotmail.com" at bounding box center [275, 124] width 41 height 14
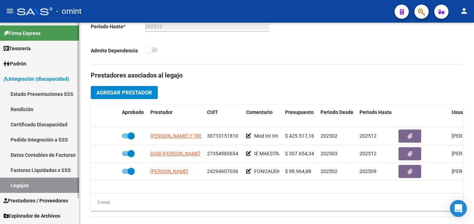
click at [51, 125] on link "Certificado Discapacidad" at bounding box center [39, 124] width 79 height 15
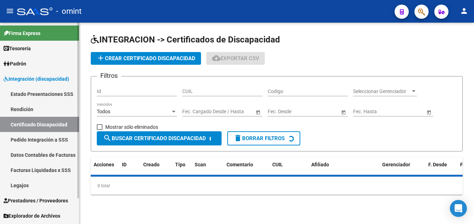
click at [34, 189] on link "Legajos" at bounding box center [39, 185] width 79 height 15
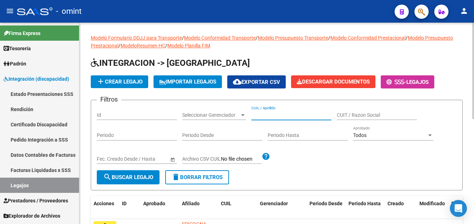
paste input "PROCH JOEL ESTEBAN"
type input "PROCH JOEL ESTEBAN"
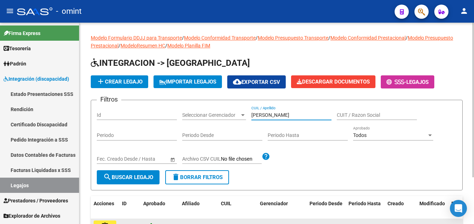
scroll to position [61, 0]
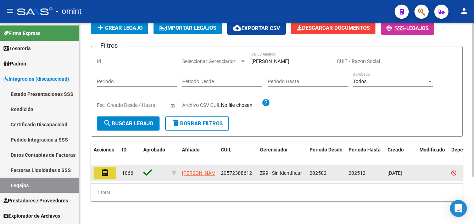
click at [109, 167] on button "assignment" at bounding box center [105, 173] width 23 height 13
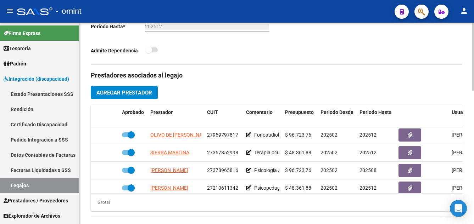
scroll to position [30, 0]
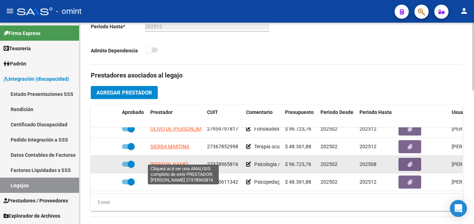
click at [188, 162] on span "ALFONSO YAMILA AGUSTINA" at bounding box center [169, 165] width 38 height 6
type textarea "27378965816"
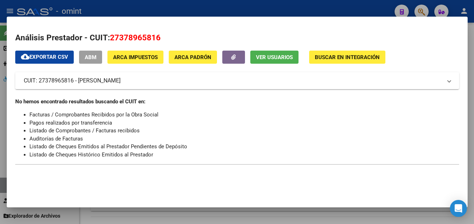
click at [276, 55] on span "Ver Usuarios" at bounding box center [274, 57] width 37 height 6
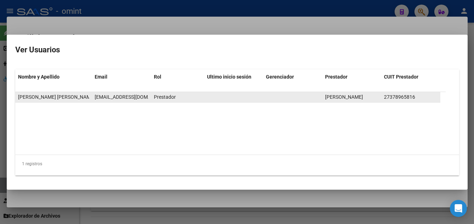
scroll to position [0, 11]
drag, startPoint x: 94, startPoint y: 96, endPoint x: 152, endPoint y: 98, distance: 57.8
click at [152, 98] on div "Yamila agustina Alfonso Yamila agustina Alfonso lic.alfonsoyamila@gmail.com Pre…" at bounding box center [227, 97] width 425 height 11
drag, startPoint x: 152, startPoint y: 98, endPoint x: 144, endPoint y: 98, distance: 8.1
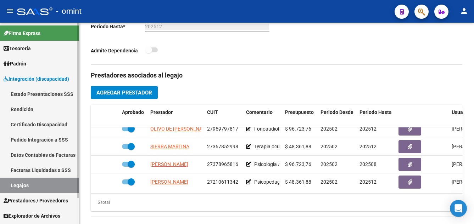
click at [52, 126] on link "Certificado Discapacidad" at bounding box center [39, 124] width 79 height 15
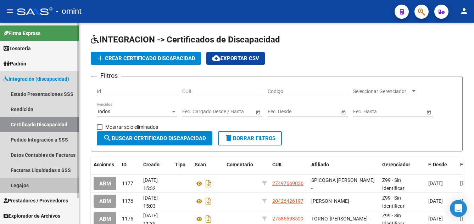
click at [43, 186] on link "Legajos" at bounding box center [39, 185] width 79 height 15
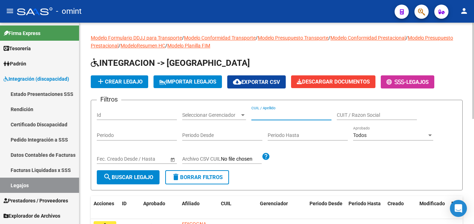
paste input "PRUYAS LEONEL"
type input "PRUYAS LEONEL"
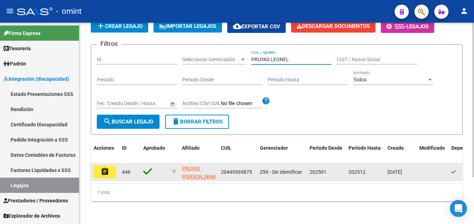
click at [109, 168] on button "assignment" at bounding box center [105, 172] width 23 height 13
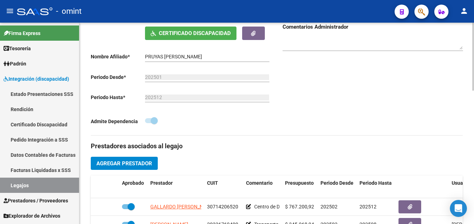
scroll to position [248, 0]
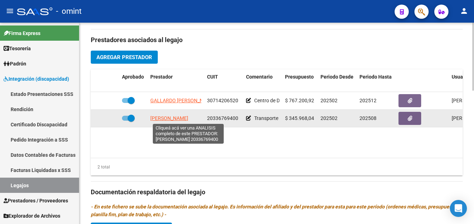
click at [179, 117] on span "GONZALEZ SEBASTIAN EZEQUIEL" at bounding box center [169, 118] width 38 height 6
type textarea "20336769400"
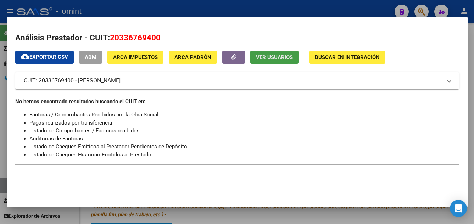
click at [276, 60] on span "Ver Usuarios" at bounding box center [274, 57] width 37 height 6
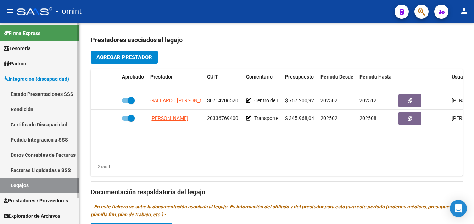
click at [49, 125] on link "Certificado Discapacidad" at bounding box center [39, 124] width 79 height 15
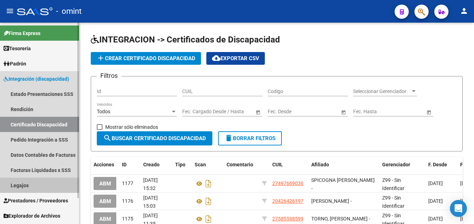
click at [36, 188] on link "Legajos" at bounding box center [39, 185] width 79 height 15
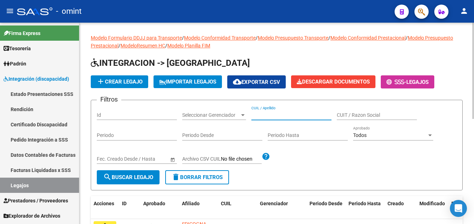
paste input "RAMIREZ SAMUEL LIAM"
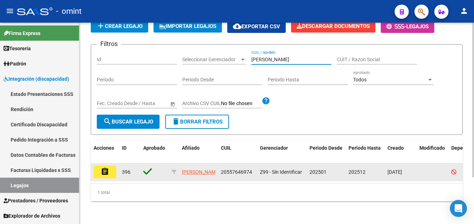
scroll to position [1, 0]
type input "RAMIREZ SAMUEL LIAM"
click at [111, 167] on button "assignment" at bounding box center [105, 172] width 23 height 13
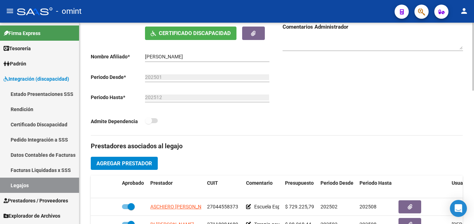
scroll to position [213, 0]
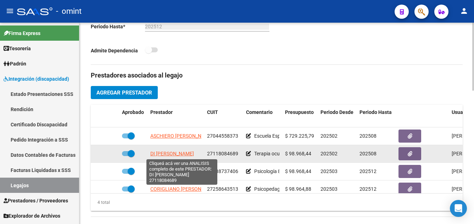
click at [192, 153] on span "DI SCIASCIO MIRTA SUSANA" at bounding box center [172, 154] width 44 height 6
type textarea "27118084689"
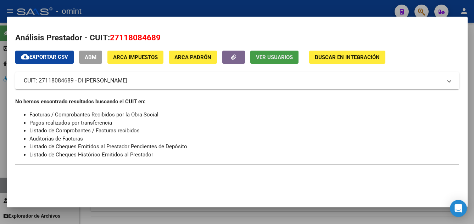
click at [273, 54] on span "Ver Usuarios" at bounding box center [274, 57] width 37 height 6
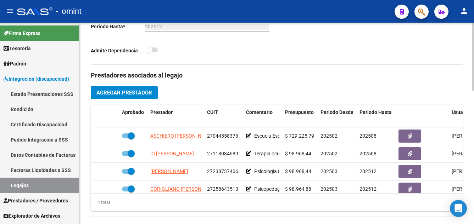
scroll to position [12, 0]
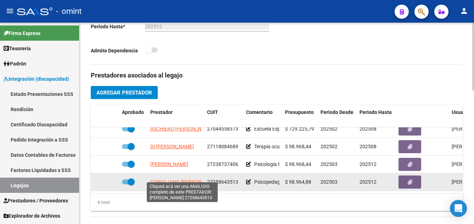
click at [196, 179] on span "CORIGLIANO LORENA ELISA" at bounding box center [184, 182] width 68 height 6
type textarea "27258643513"
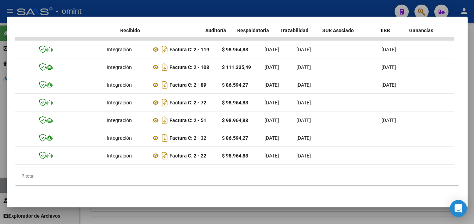
scroll to position [0, 0]
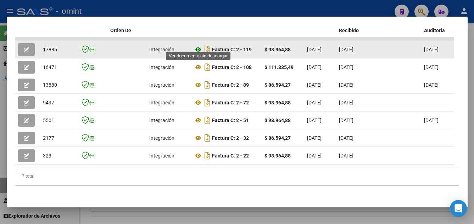
click at [200, 45] on icon at bounding box center [197, 49] width 9 height 9
click at [24, 47] on icon "button" at bounding box center [26, 49] width 5 height 5
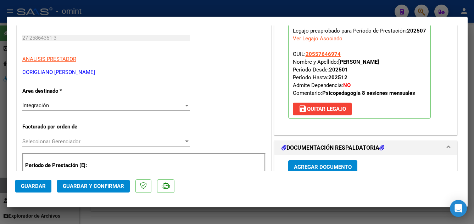
scroll to position [248, 0]
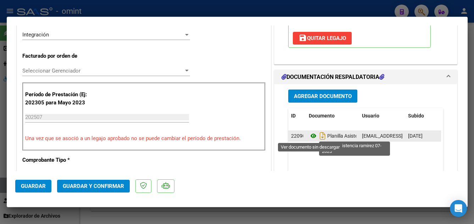
click at [310, 136] on icon at bounding box center [313, 136] width 9 height 9
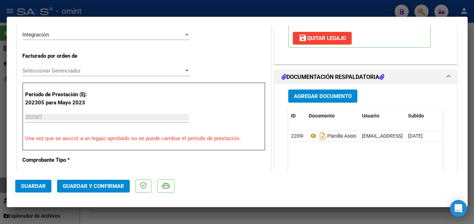
click at [115, 186] on span "Guardar y Confirmar" at bounding box center [93, 186] width 61 height 6
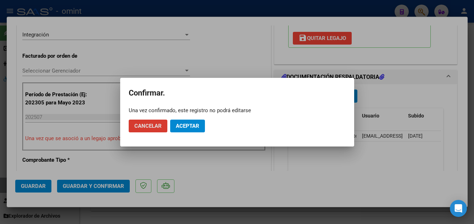
click at [186, 127] on span "Aceptar" at bounding box center [187, 126] width 23 height 6
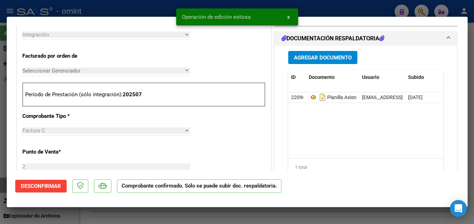
type input "$ 0,00"
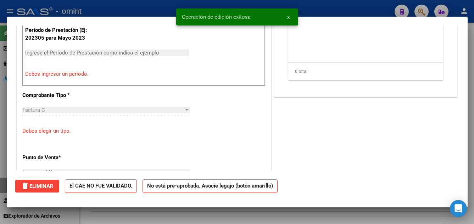
scroll to position [176, 0]
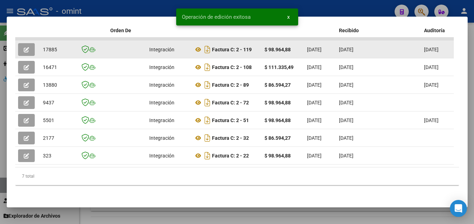
click at [57, 44] on datatable-body-cell "17885" at bounding box center [57, 49] width 35 height 17
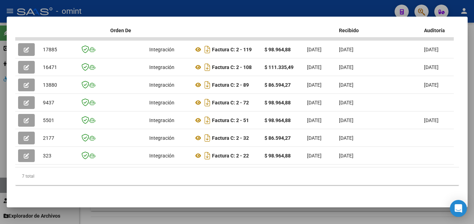
click at [245, 218] on div at bounding box center [237, 112] width 474 height 224
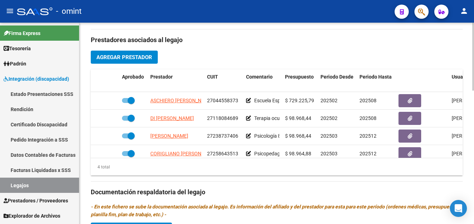
scroll to position [213, 0]
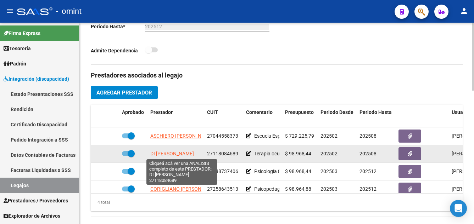
click at [183, 153] on span "DI SCIASCIO MIRTA SUSANA" at bounding box center [172, 154] width 44 height 6
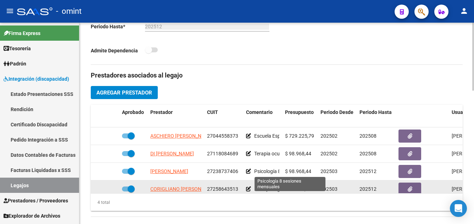
scroll to position [12, 0]
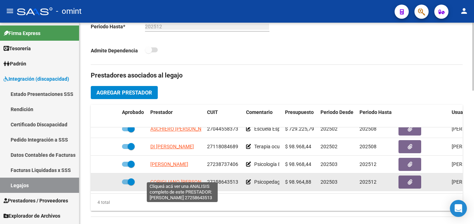
click at [190, 179] on span "CORIGLIANO LORENA ELISA" at bounding box center [184, 182] width 68 height 6
type textarea "27258643513"
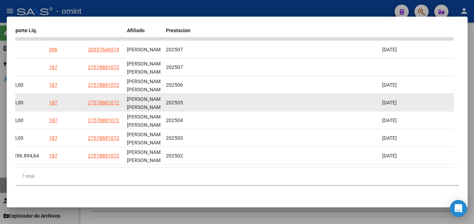
scroll to position [116, 0]
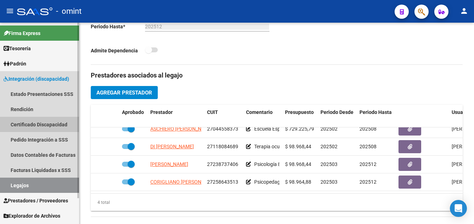
drag, startPoint x: 42, startPoint y: 121, endPoint x: 41, endPoint y: 128, distance: 6.5
click at [42, 121] on link "Certificado Discapacidad" at bounding box center [39, 124] width 79 height 15
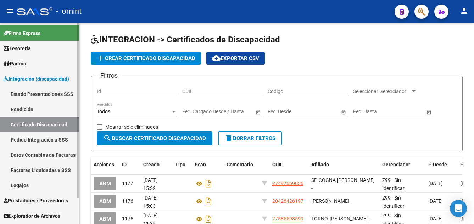
click at [33, 183] on link "Legajos" at bounding box center [39, 185] width 79 height 15
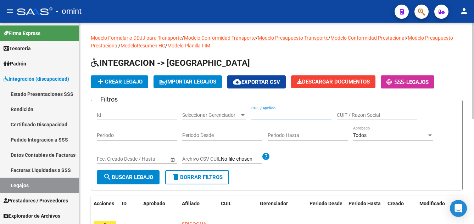
paste input "RETUERTO CRISANTO MI"
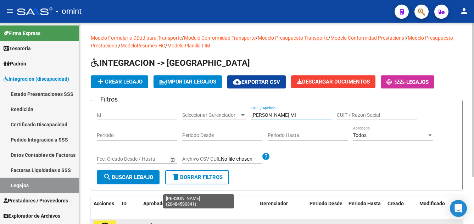
scroll to position [61, 0]
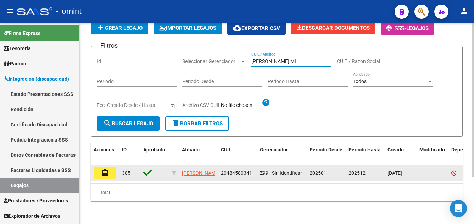
type input "RETUERTO CRISANTO MI"
click at [111, 167] on button "assignment" at bounding box center [105, 173] width 23 height 13
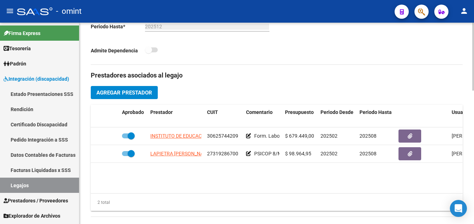
scroll to position [248, 0]
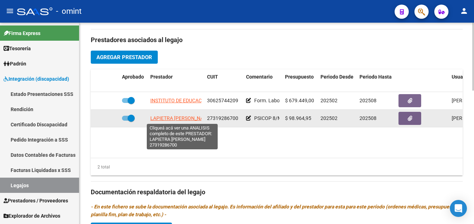
click at [196, 120] on span "LAPIETRA ANALIA SOLEDAD" at bounding box center [181, 118] width 62 height 6
type textarea "27319286700"
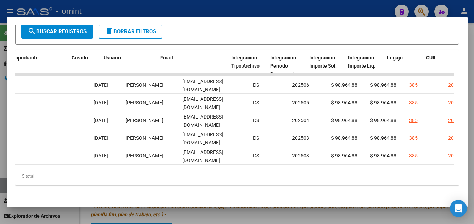
scroll to position [0, 731]
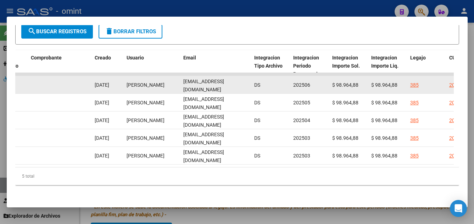
drag, startPoint x: 183, startPoint y: 79, endPoint x: 247, endPoint y: 81, distance: 64.5
click at [248, 81] on div "analialapietra@hotmail.com" at bounding box center [215, 85] width 65 height 15
drag, startPoint x: 247, startPoint y: 81, endPoint x: 240, endPoint y: 79, distance: 7.5
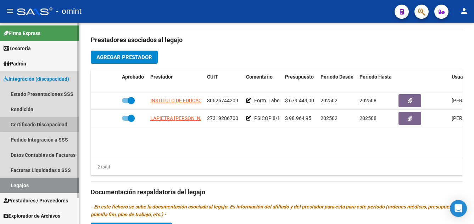
click at [46, 124] on link "Certificado Discapacidad" at bounding box center [39, 124] width 79 height 15
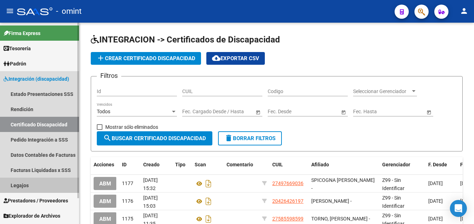
click at [36, 185] on link "Legajos" at bounding box center [39, 185] width 79 height 15
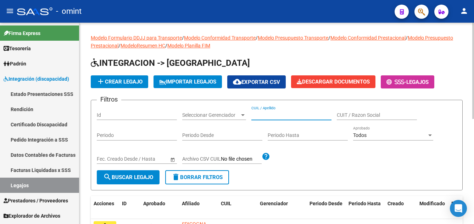
paste input "RINALDI EMMA"
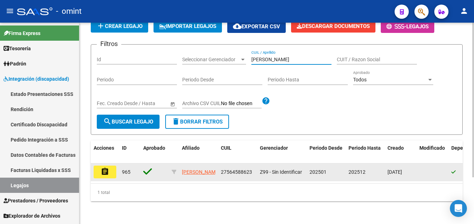
type input "RINALDI EMMA"
click at [106, 170] on mat-icon "assignment" at bounding box center [105, 172] width 9 height 9
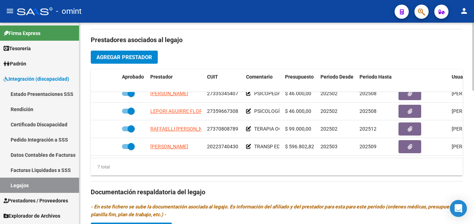
scroll to position [66, 0]
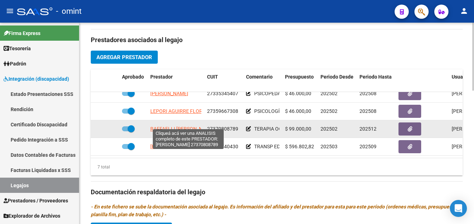
click at [194, 126] on span "RAFFAELLI ANABELLA AGUSTINA" at bounding box center [182, 129] width 64 height 6
type textarea "27370808789"
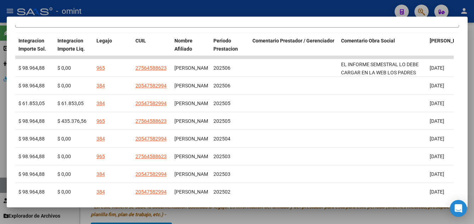
scroll to position [205, 0]
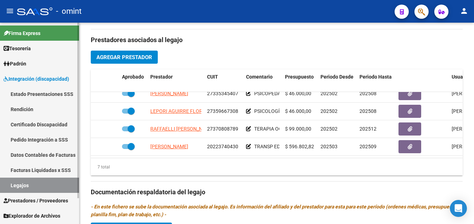
click at [46, 125] on link "Certificado Discapacidad" at bounding box center [39, 124] width 79 height 15
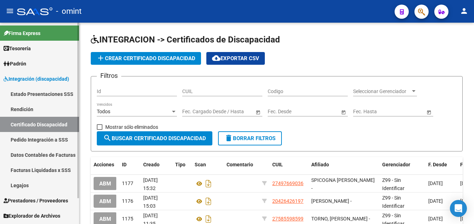
click at [39, 187] on link "Legajos" at bounding box center [39, 185] width 79 height 15
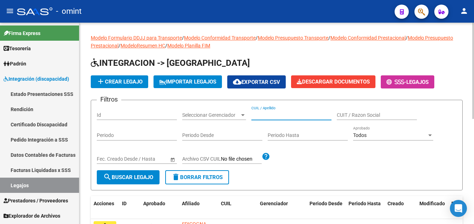
paste input "RIOS BENJAMIN"
type input "RIOS BENJAMIN"
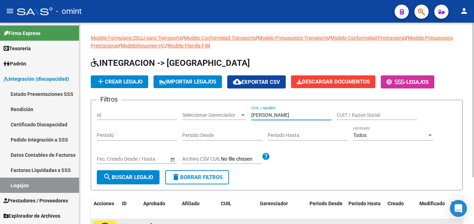
scroll to position [61, 0]
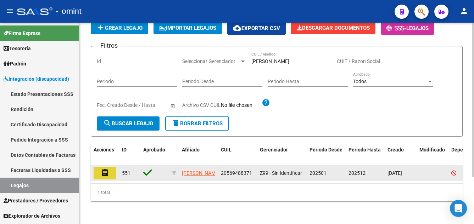
click at [111, 168] on button "assignment" at bounding box center [105, 173] width 23 height 13
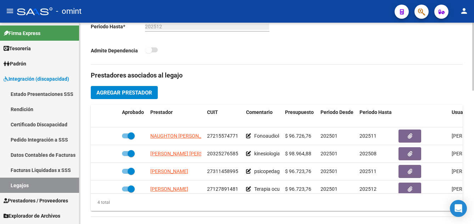
scroll to position [12, 0]
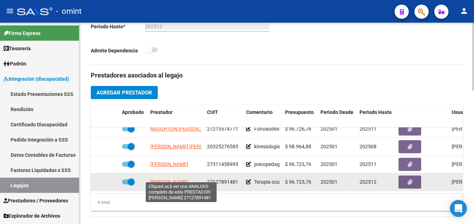
click at [185, 179] on span "ANDREANI MARTA SUSANA" at bounding box center [169, 182] width 38 height 6
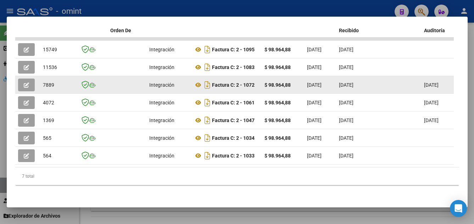
scroll to position [152, 0]
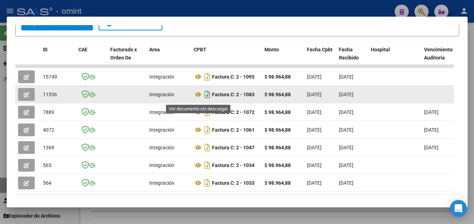
click at [197, 80] on icon at bounding box center [197, 77] width 9 height 9
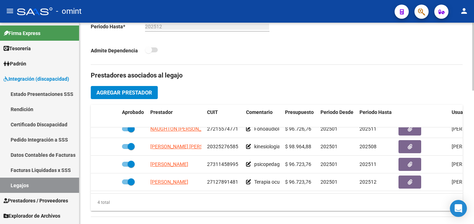
scroll to position [0, 0]
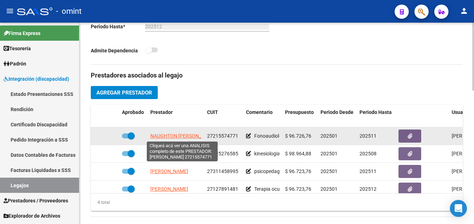
click at [167, 136] on span "NAUGHTON ANDREA NOEMI" at bounding box center [183, 136] width 66 height 6
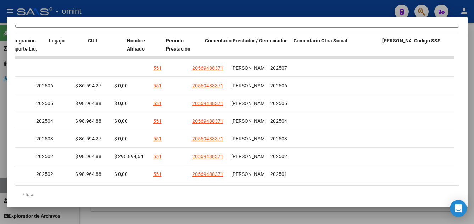
scroll to position [0, 1092]
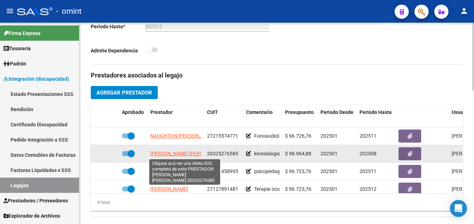
click at [191, 152] on span "RACIGH RINALDI IVAN MATIAS" at bounding box center [188, 154] width 77 height 6
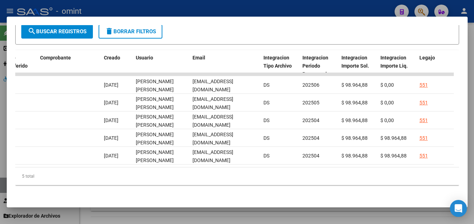
scroll to position [0, 635]
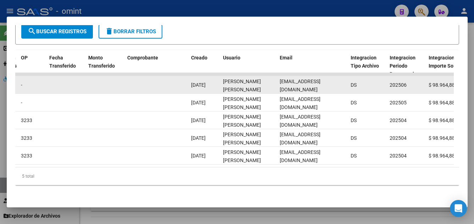
drag, startPoint x: 280, startPoint y: 81, endPoint x: 345, endPoint y: 80, distance: 65.2
click at [345, 80] on datatable-body-cell "sportkinesis@hotmail.com" at bounding box center [312, 84] width 71 height 17
drag, startPoint x: 345, startPoint y: 80, endPoint x: 332, endPoint y: 80, distance: 13.1
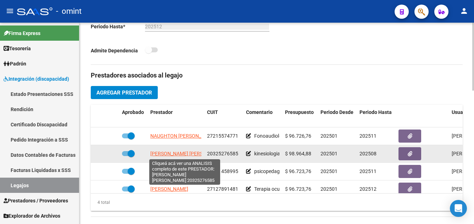
click at [183, 154] on span "RACIGH RINALDI IVAN MATIAS" at bounding box center [188, 154] width 77 height 6
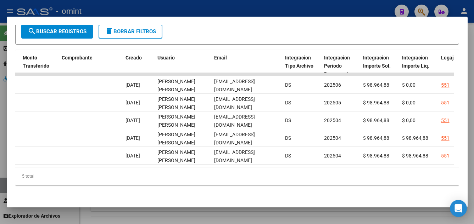
scroll to position [0, 697]
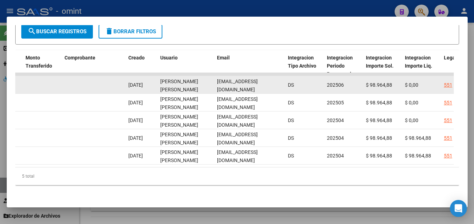
drag, startPoint x: 217, startPoint y: 80, endPoint x: 280, endPoint y: 83, distance: 62.8
click at [280, 83] on div "sportkinesis@hotmail.com" at bounding box center [249, 85] width 65 height 15
drag, startPoint x: 280, startPoint y: 83, endPoint x: 270, endPoint y: 80, distance: 9.9
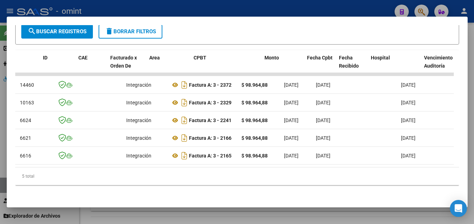
scroll to position [0, 0]
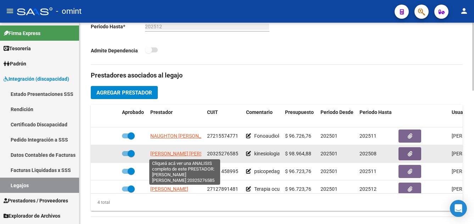
click at [184, 153] on span "RACIGH RINALDI IVAN MATIAS" at bounding box center [188, 154] width 77 height 6
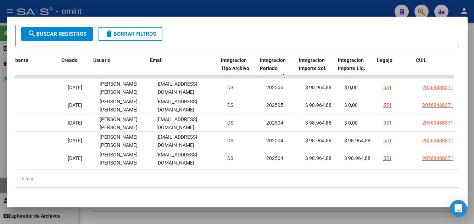
scroll to position [0, 764]
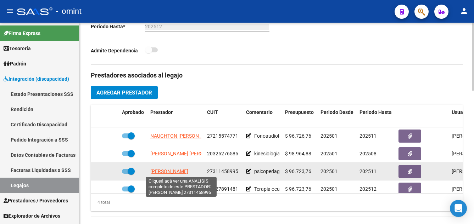
click at [179, 171] on span "BRIZUELA ALDANA MARIEL" at bounding box center [169, 172] width 38 height 6
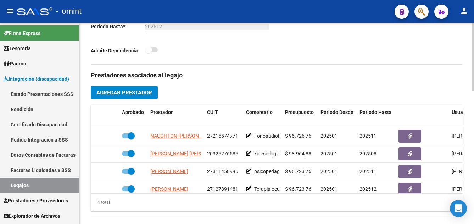
scroll to position [12, 0]
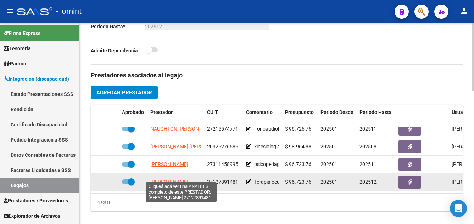
click at [183, 179] on span "ANDREANI MARTA SUSANA" at bounding box center [169, 182] width 38 height 6
type textarea "27127891481"
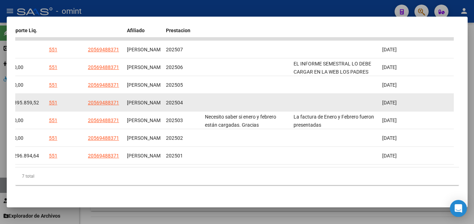
scroll to position [152, 0]
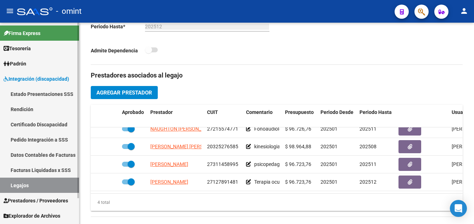
click at [44, 127] on link "Certificado Discapacidad" at bounding box center [39, 124] width 79 height 15
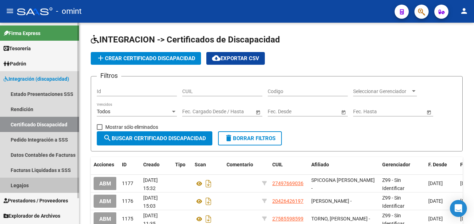
click at [29, 186] on link "Legajos" at bounding box center [39, 185] width 79 height 15
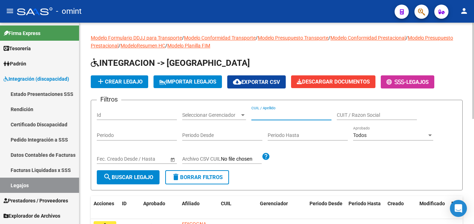
paste input "RIVAS EVA JUANA"
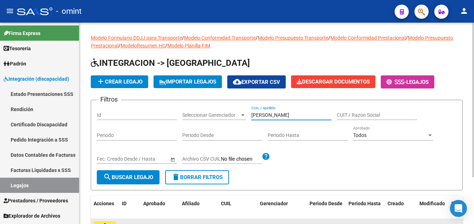
scroll to position [61, 0]
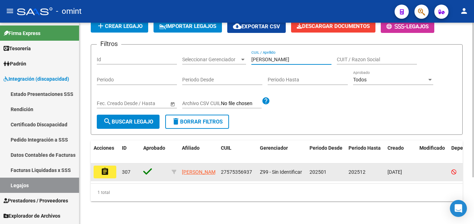
type input "RIVAS EVA JUANA"
click at [112, 166] on button "assignment" at bounding box center [105, 172] width 23 height 13
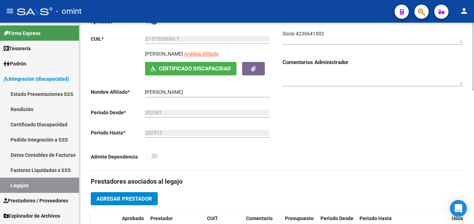
scroll to position [177, 0]
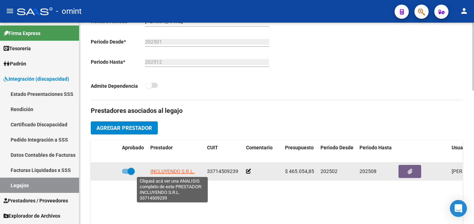
click at [181, 172] on span "INCLUYENDO S.R.L." at bounding box center [172, 172] width 44 height 6
type textarea "33714509239"
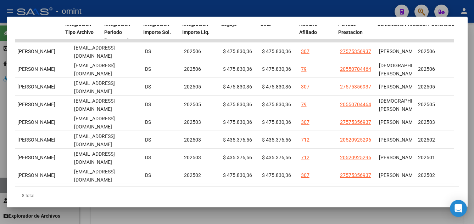
scroll to position [0, 754]
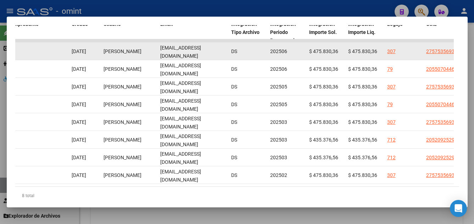
drag, startPoint x: 160, startPoint y: 55, endPoint x: 219, endPoint y: 56, distance: 59.5
click at [219, 56] on div "[EMAIL_ADDRESS][DOMAIN_NAME]" at bounding box center [192, 51] width 65 height 15
drag, startPoint x: 219, startPoint y: 56, endPoint x: 214, endPoint y: 55, distance: 5.8
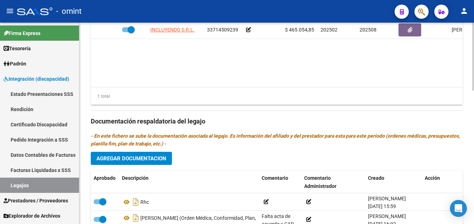
scroll to position [390, 0]
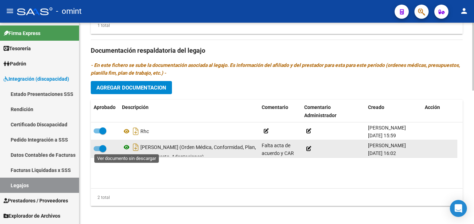
click at [126, 146] on icon at bounding box center [126, 147] width 9 height 9
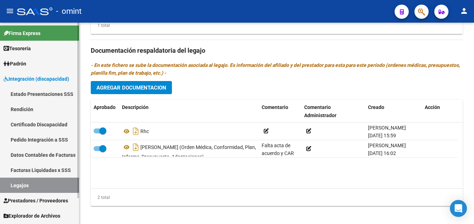
drag, startPoint x: 55, startPoint y: 122, endPoint x: 54, endPoint y: 126, distance: 4.0
click at [56, 122] on link "Certificado Discapacidad" at bounding box center [39, 124] width 79 height 15
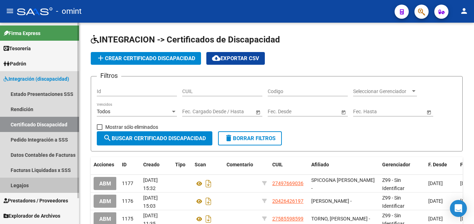
click at [37, 185] on link "Legajos" at bounding box center [39, 185] width 79 height 15
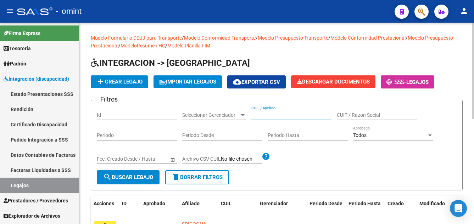
paste input "ROCHA ENCISO ISABELLA"
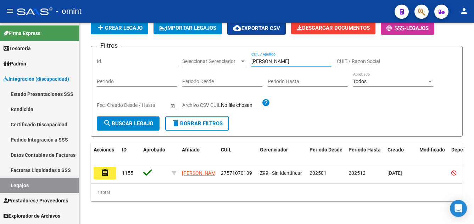
type input "ROCHA ENCISO ISABELLA"
click at [107, 169] on mat-icon "assignment" at bounding box center [105, 173] width 9 height 9
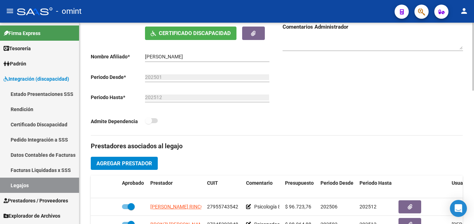
scroll to position [213, 0]
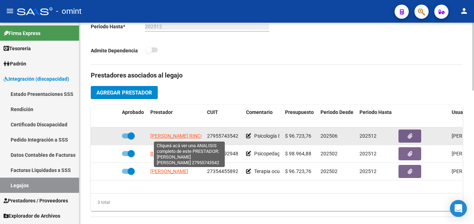
click at [194, 134] on span "SANCHEZ RINCON KAREN LILIANA" at bounding box center [198, 136] width 96 height 6
type textarea "27955743542"
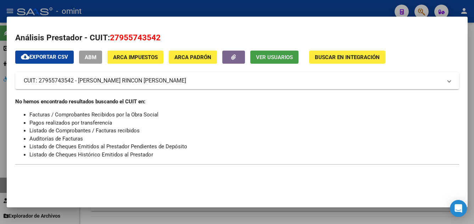
click at [281, 60] on span "Ver Usuarios" at bounding box center [274, 57] width 37 height 6
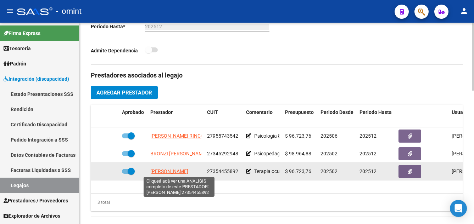
click at [188, 169] on span "DENIS MARIA FLORENCIA" at bounding box center [169, 172] width 38 height 6
type textarea "27354455892"
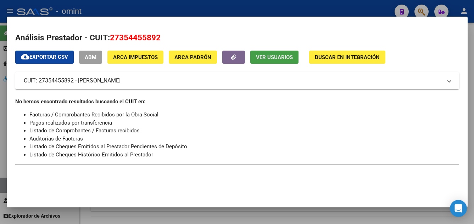
click at [272, 57] on span "Ver Usuarios" at bounding box center [274, 57] width 37 height 6
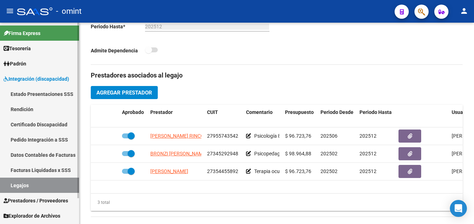
click at [58, 123] on link "Certificado Discapacidad" at bounding box center [39, 124] width 79 height 15
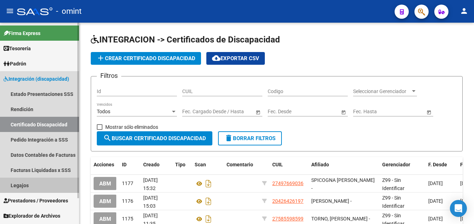
click at [49, 183] on link "Legajos" at bounding box center [39, 185] width 79 height 15
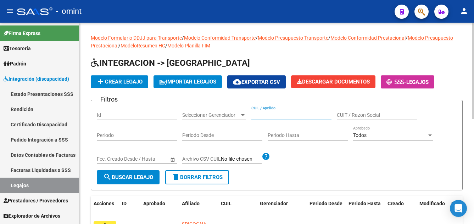
paste input "RODRIGUEZ BLANCO MOISES GABRIE"
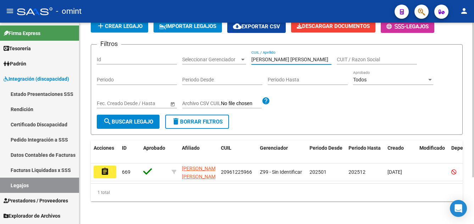
scroll to position [17, 0]
type input "RODRIGUEZ BLANCO MOISES GABRIE"
click at [106, 168] on mat-icon "assignment" at bounding box center [105, 172] width 9 height 9
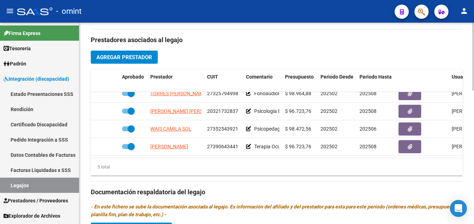
scroll to position [28, 0]
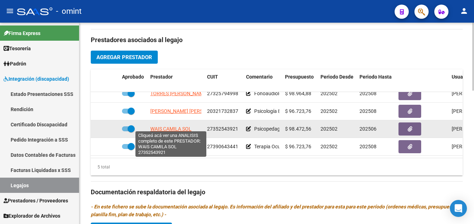
click at [186, 126] on span "WAIS CAMILA SOL" at bounding box center [170, 129] width 41 height 6
type textarea "27352543921"
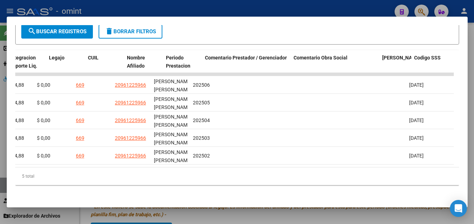
scroll to position [0, 1092]
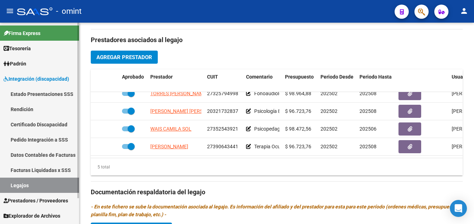
drag, startPoint x: 59, startPoint y: 123, endPoint x: 52, endPoint y: 128, distance: 8.3
click at [58, 123] on link "Certificado Discapacidad" at bounding box center [39, 124] width 79 height 15
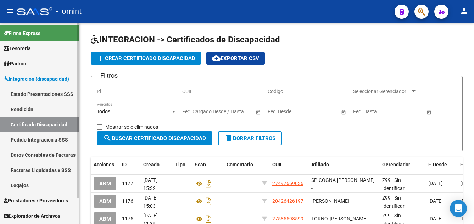
click at [45, 183] on link "Legajos" at bounding box center [39, 185] width 79 height 15
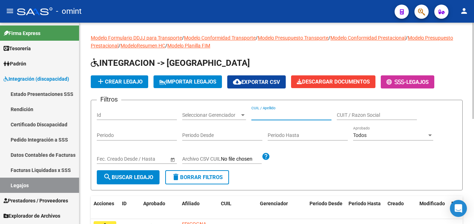
paste input "RODRIGUEZ JULIETA"
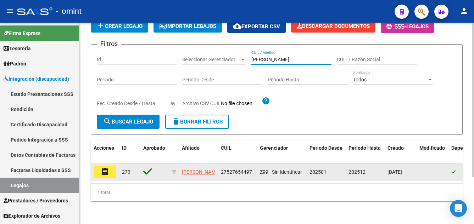
scroll to position [9, 0]
type input "RODRIGUEZ JULIETA"
click at [111, 166] on button "assignment" at bounding box center [105, 172] width 23 height 13
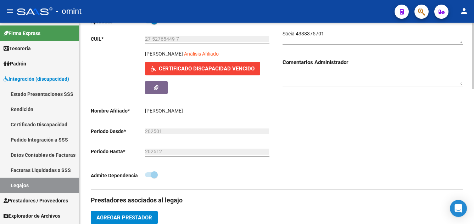
scroll to position [213, 0]
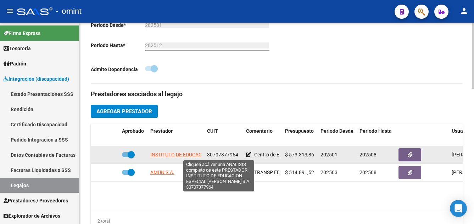
click at [191, 156] on span "INSTITUTO DE EDUCACION ESPECIAL FRANCOISE DOLTO S.A." at bounding box center [216, 155] width 132 height 6
type textarea "30707377964"
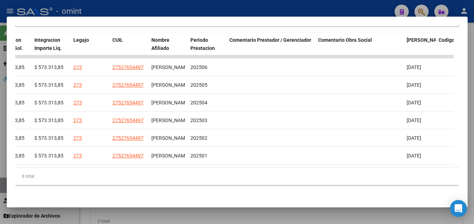
scroll to position [0, 1092]
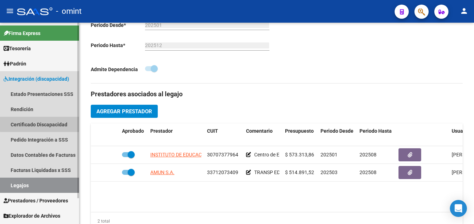
click at [44, 124] on link "Certificado Discapacidad" at bounding box center [39, 124] width 79 height 15
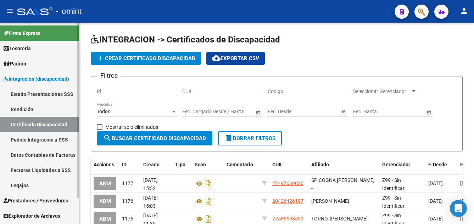
click at [36, 184] on link "Legajos" at bounding box center [39, 185] width 79 height 15
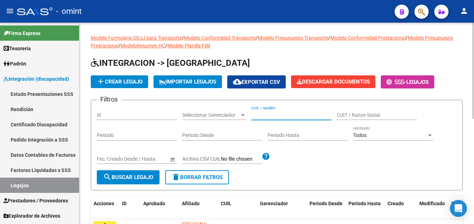
paste input "RODRIGUEZ LAUTARO HERNAN"
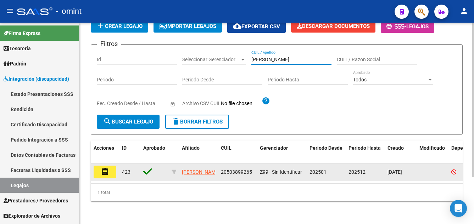
type input "RODRIGUEZ LAUTARO HERNAN"
click at [109, 166] on button "assignment" at bounding box center [105, 172] width 23 height 13
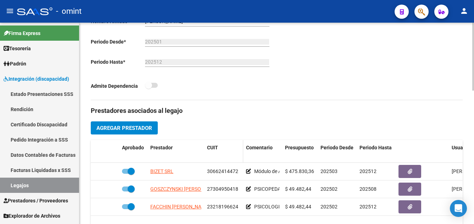
scroll to position [213, 0]
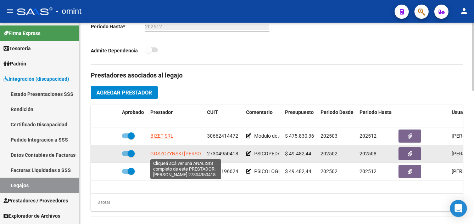
click at [190, 153] on span "GOSZCZYNSKI PAULA PATRICIA" at bounding box center [186, 154] width 72 height 6
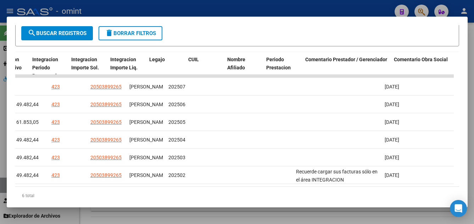
scroll to position [0, 1092]
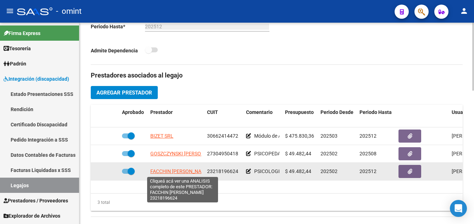
click at [190, 170] on span "FACCHIN SANDRA CATALINA" at bounding box center [180, 172] width 60 height 6
type textarea "23218196624"
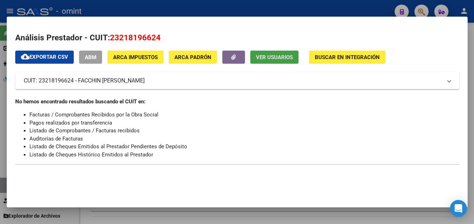
click at [270, 57] on span "Ver Usuarios" at bounding box center [274, 57] width 37 height 6
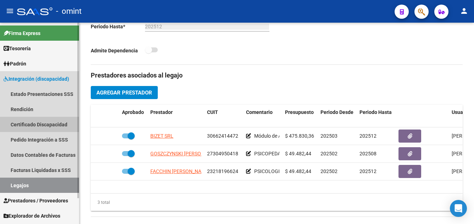
click at [52, 128] on link "Certificado Discapacidad" at bounding box center [39, 124] width 79 height 15
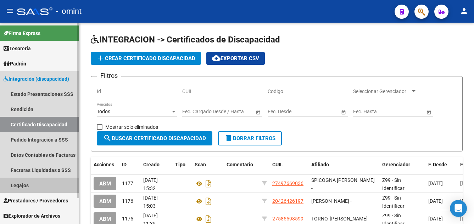
drag, startPoint x: 35, startPoint y: 185, endPoint x: 43, endPoint y: 184, distance: 7.8
click at [35, 185] on link "Legajos" at bounding box center [39, 185] width 79 height 15
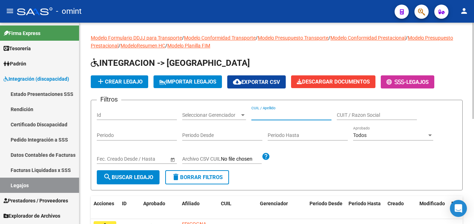
paste input "[PERSON_NAME] LAVORIERO [PERSON_NAME]"
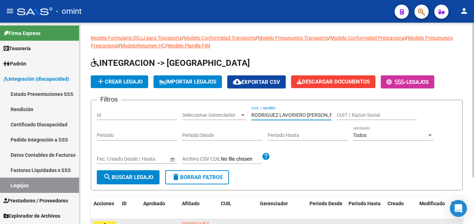
scroll to position [61, 0]
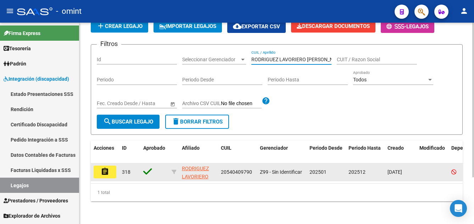
type input "[PERSON_NAME] LAVORIERO [PERSON_NAME]"
click at [111, 166] on button "assignment" at bounding box center [105, 172] width 23 height 13
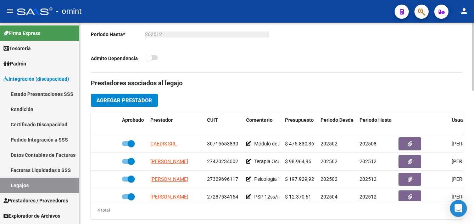
scroll to position [12, 0]
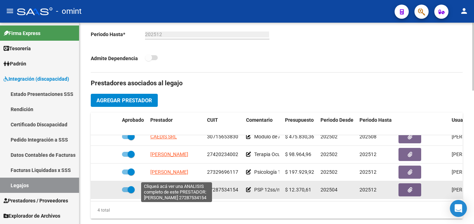
click at [187, 187] on span "[PERSON_NAME]" at bounding box center [169, 190] width 38 height 6
type textarea "27287534154"
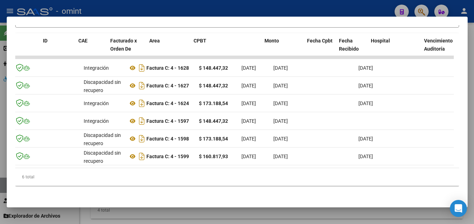
scroll to position [0, 0]
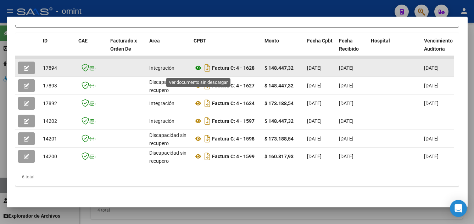
click at [196, 70] on icon at bounding box center [197, 68] width 9 height 9
click at [30, 69] on button "button" at bounding box center [26, 68] width 17 height 13
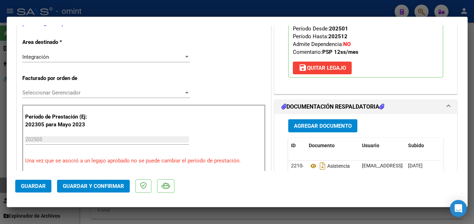
scroll to position [177, 0]
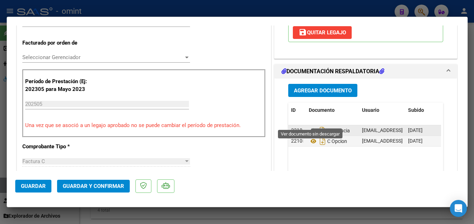
click at [309, 126] on icon at bounding box center [313, 130] width 9 height 9
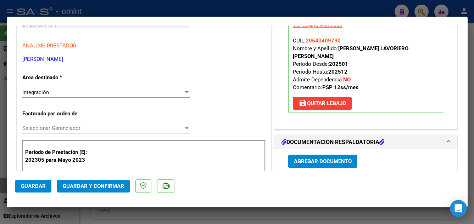
scroll to position [0, 0]
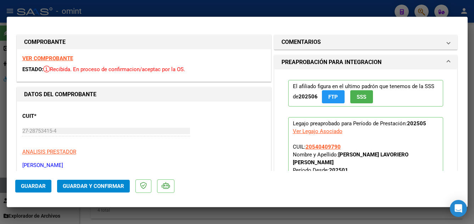
click at [53, 58] on strong "VER COMPROBANTE" at bounding box center [47, 58] width 51 height 6
type input "$ 0,00"
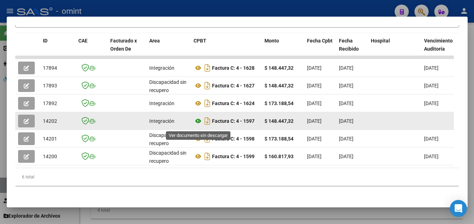
click at [197, 122] on icon at bounding box center [197, 121] width 9 height 9
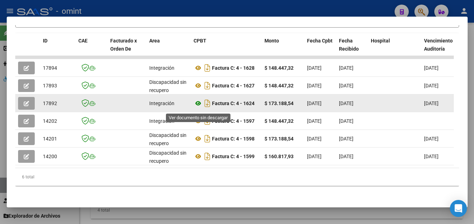
click at [198, 106] on icon at bounding box center [197, 103] width 9 height 9
click at [27, 106] on icon "button" at bounding box center [26, 103] width 5 height 5
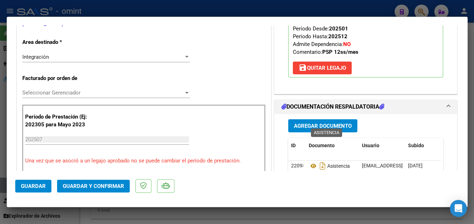
scroll to position [177, 0]
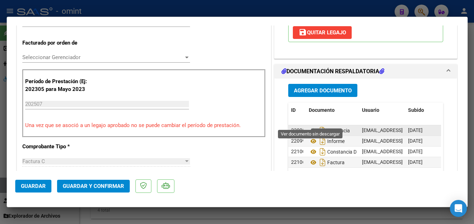
click at [309, 126] on icon at bounding box center [313, 130] width 9 height 9
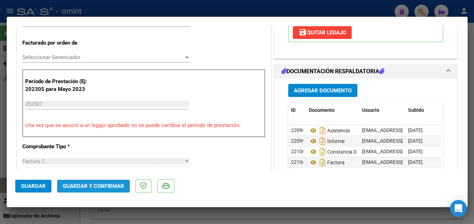
click at [101, 185] on span "Guardar y Confirmar" at bounding box center [93, 186] width 61 height 6
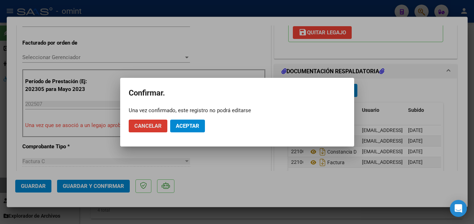
click at [195, 124] on span "Aceptar" at bounding box center [187, 126] width 23 height 6
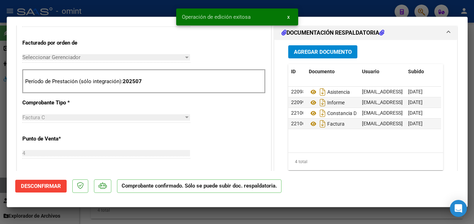
type input "$ 0,00"
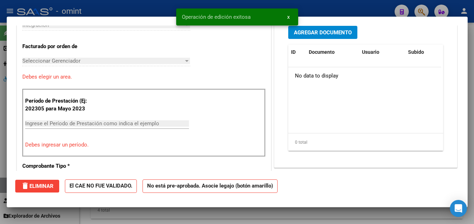
scroll to position [190, 0]
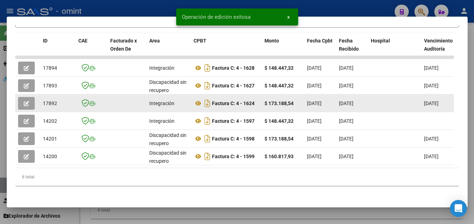
drag, startPoint x: 42, startPoint y: 107, endPoint x: 59, endPoint y: 109, distance: 17.1
click at [59, 109] on datatable-body-cell "17892" at bounding box center [57, 103] width 35 height 17
drag, startPoint x: 59, startPoint y: 109, endPoint x: 53, endPoint y: 107, distance: 5.8
copy span "17892"
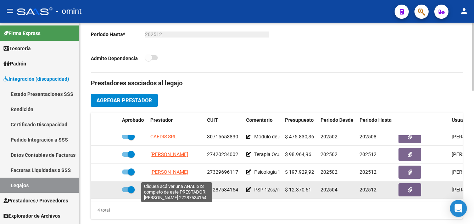
click at [187, 187] on span "[PERSON_NAME]" at bounding box center [169, 190] width 38 height 6
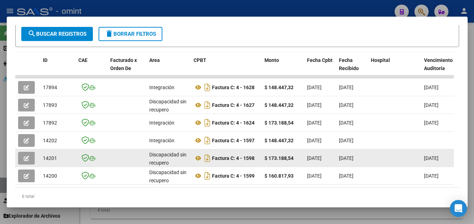
scroll to position [169, 0]
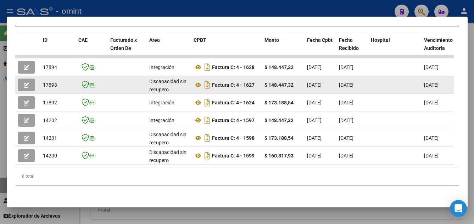
click at [30, 79] on button "button" at bounding box center [26, 85] width 17 height 13
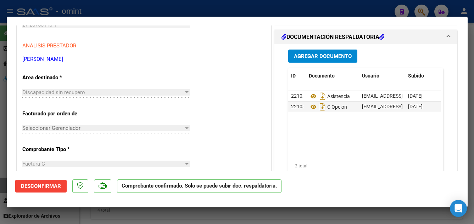
scroll to position [0, 0]
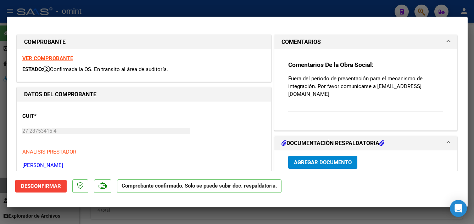
click at [64, 57] on strong "VER COMPROBANTE" at bounding box center [47, 58] width 51 height 6
type input "$ 0,00"
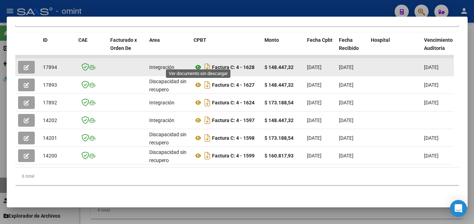
click at [194, 63] on icon at bounding box center [197, 67] width 9 height 9
click at [29, 61] on button "button" at bounding box center [26, 67] width 17 height 13
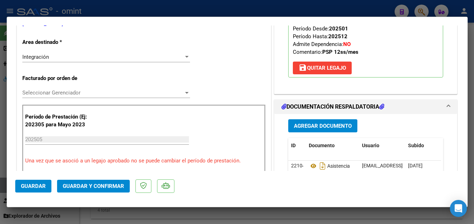
scroll to position [213, 0]
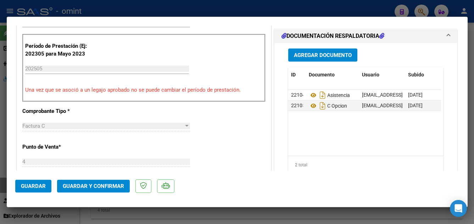
click at [110, 186] on span "Guardar y Confirmar" at bounding box center [93, 186] width 61 height 6
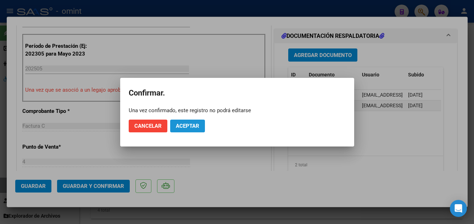
click at [191, 123] on span "Aceptar" at bounding box center [187, 126] width 23 height 6
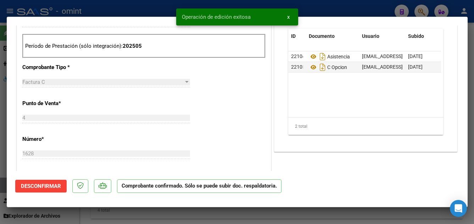
type input "$ 0,00"
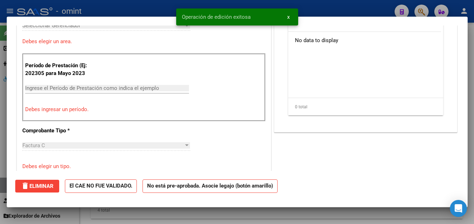
scroll to position [225, 0]
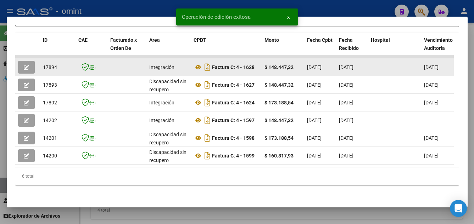
drag, startPoint x: 41, startPoint y: 62, endPoint x: 58, endPoint y: 62, distance: 16.6
click at [58, 62] on datatable-body-cell "17894" at bounding box center [57, 66] width 35 height 17
copy span "17894"
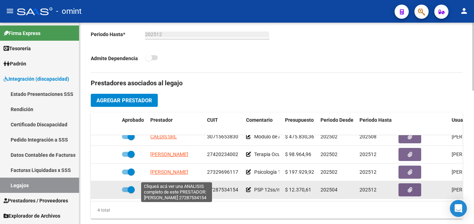
click at [185, 187] on span "[PERSON_NAME]" at bounding box center [169, 190] width 38 height 6
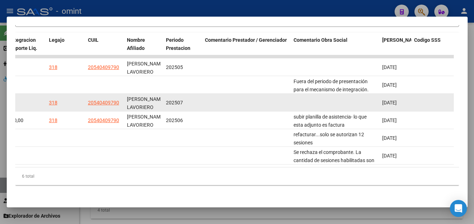
scroll to position [134, 0]
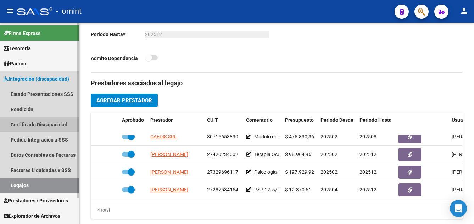
click at [46, 123] on link "Certificado Discapacidad" at bounding box center [39, 124] width 79 height 15
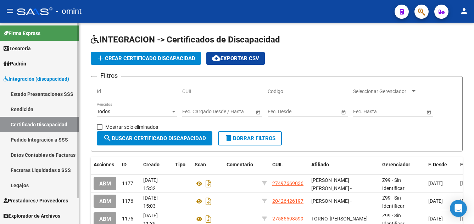
click at [43, 183] on link "Legajos" at bounding box center [39, 185] width 79 height 15
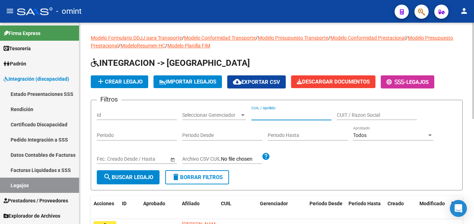
paste input "27287534154"
type input "27287534154"
drag, startPoint x: 284, startPoint y: 114, endPoint x: 225, endPoint y: 114, distance: 58.4
click at [226, 114] on div "Filtros Id Seleccionar Gerenciador Seleccionar Gerenciador 27287534154 CUIL / A…" at bounding box center [277, 138] width 360 height 64
paste input "[PERSON_NAME] IGN"
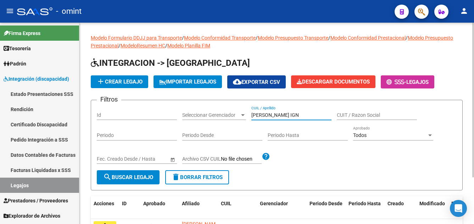
scroll to position [61, 0]
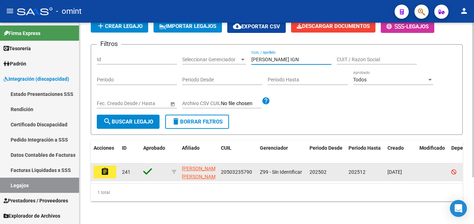
type input "[PERSON_NAME] IGN"
click at [106, 168] on mat-icon "assignment" at bounding box center [105, 172] width 9 height 9
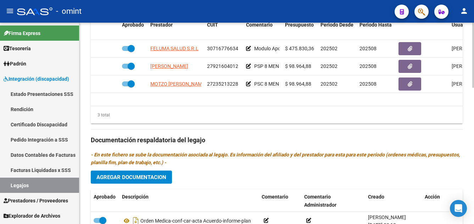
scroll to position [283, 0]
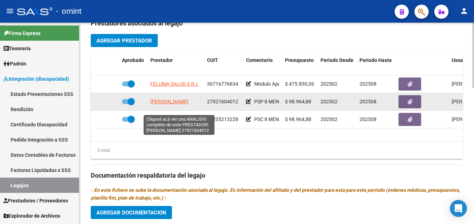
click at [188, 104] on span "[PERSON_NAME]" at bounding box center [169, 102] width 38 height 6
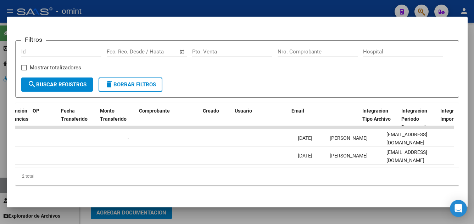
scroll to position [0, 623]
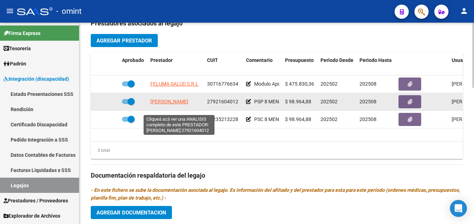
click at [185, 104] on span "[PERSON_NAME]" at bounding box center [169, 102] width 38 height 6
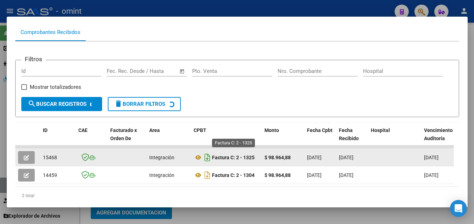
scroll to position [98, 0]
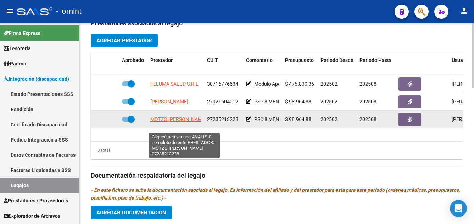
click at [187, 122] on span "MOTZO [PERSON_NAME]" at bounding box center [178, 120] width 56 height 6
type textarea "27235213228"
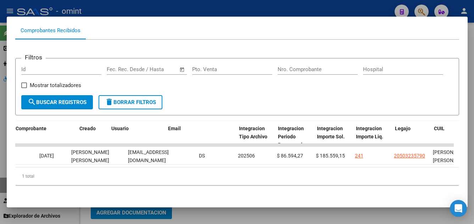
scroll to position [0, 746]
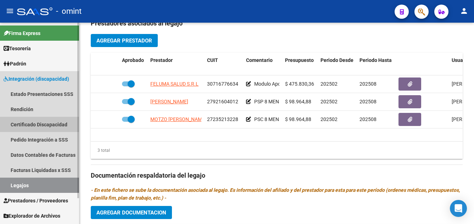
click at [56, 125] on link "Certificado Discapacidad" at bounding box center [39, 124] width 79 height 15
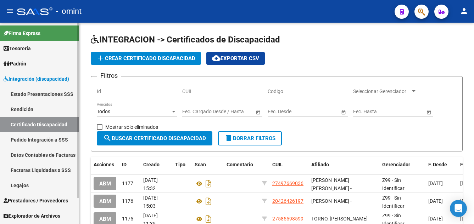
click at [40, 184] on link "Legajos" at bounding box center [39, 185] width 79 height 15
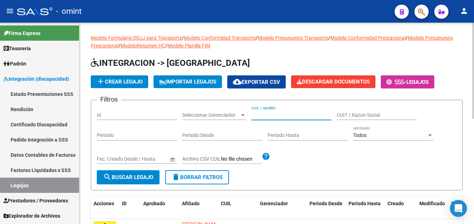
paste input "[PERSON_NAME]"
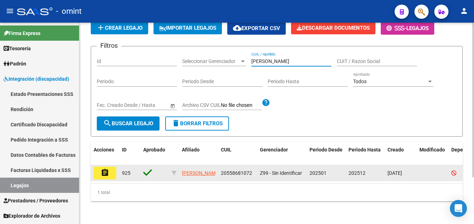
type input "[PERSON_NAME]"
click at [105, 169] on mat-icon "assignment" at bounding box center [105, 173] width 9 height 9
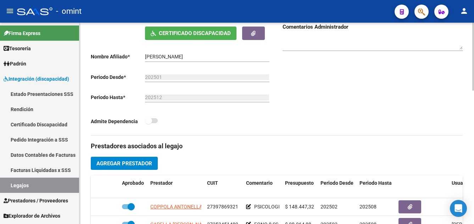
scroll to position [213, 0]
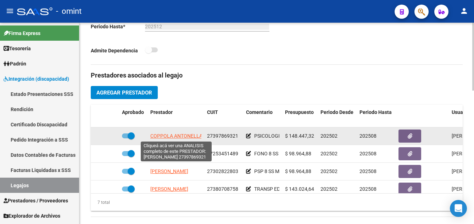
click at [194, 137] on span "COPPOLA ANTONELLA" at bounding box center [176, 136] width 52 height 6
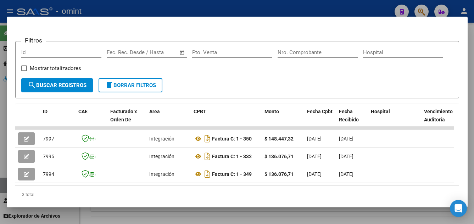
scroll to position [116, 0]
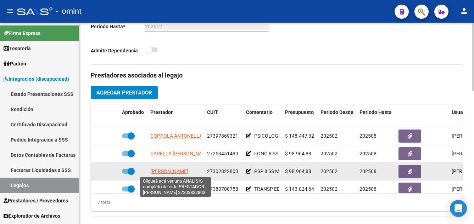
click at [188, 174] on span "[PERSON_NAME]" at bounding box center [169, 172] width 38 height 6
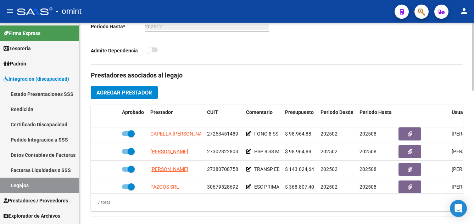
scroll to position [21, 0]
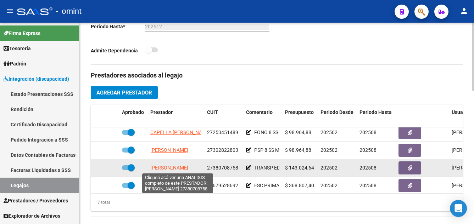
click at [175, 169] on span "[PERSON_NAME]" at bounding box center [169, 168] width 38 height 6
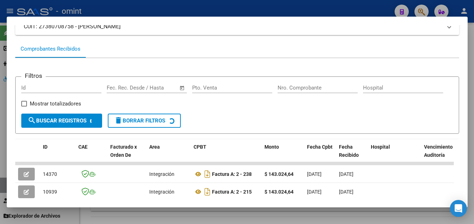
scroll to position [90, 0]
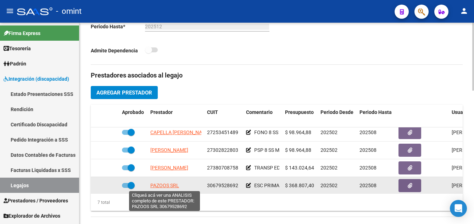
click at [172, 186] on span "PAZOOS SRL" at bounding box center [164, 186] width 29 height 6
type textarea "30679528692"
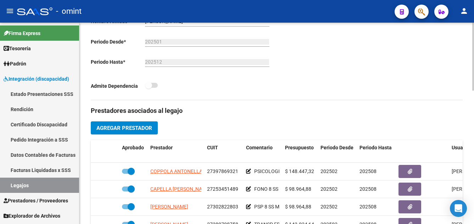
scroll to position [71, 0]
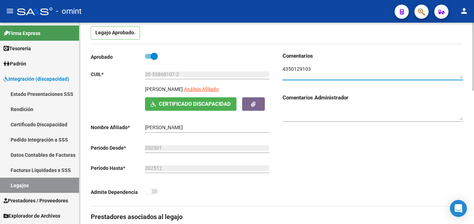
drag, startPoint x: 313, startPoint y: 70, endPoint x: 288, endPoint y: 70, distance: 24.8
click at [281, 68] on div "Comentarios Comentarios Administrador" at bounding box center [370, 129] width 186 height 154
click at [36, 124] on link "Certificado Discapacidad" at bounding box center [39, 124] width 79 height 15
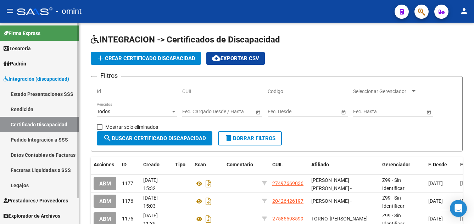
click at [46, 187] on link "Legajos" at bounding box center [39, 185] width 79 height 15
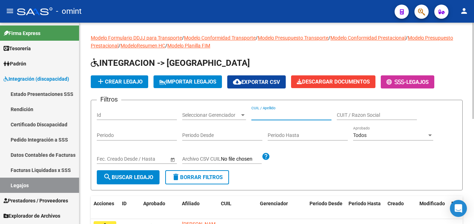
paste input "[PERSON_NAME] [PERSON_NAME]"
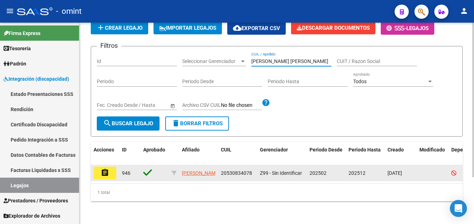
type input "[PERSON_NAME] [PERSON_NAME]"
click at [114, 167] on button "assignment" at bounding box center [105, 173] width 23 height 13
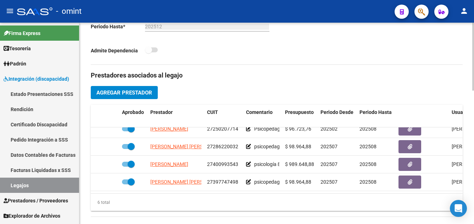
scroll to position [248, 0]
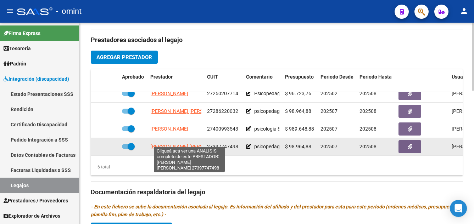
click at [184, 144] on span "[PERSON_NAME] [PERSON_NAME]" at bounding box center [188, 147] width 77 height 6
type textarea "27397747498"
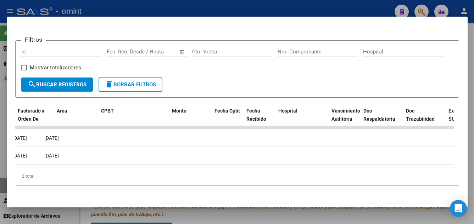
scroll to position [0, 0]
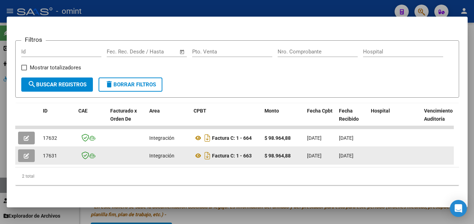
click at [28, 153] on icon "button" at bounding box center [26, 155] width 5 height 5
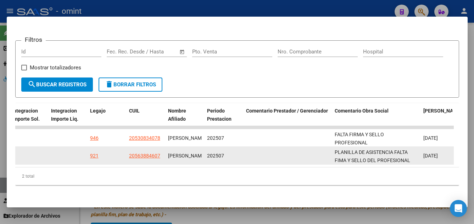
scroll to position [0, 1047]
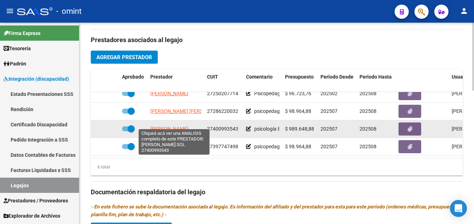
click at [185, 126] on span "[PERSON_NAME]" at bounding box center [169, 129] width 38 height 6
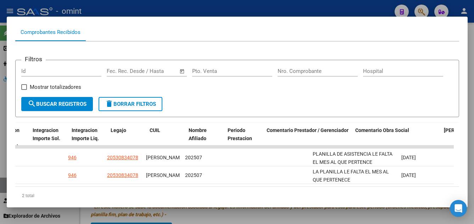
scroll to position [0, 1092]
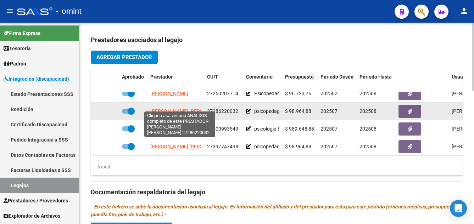
click at [187, 108] on span "[PERSON_NAME] [PERSON_NAME]" at bounding box center [188, 111] width 77 height 6
type textarea "27286220032"
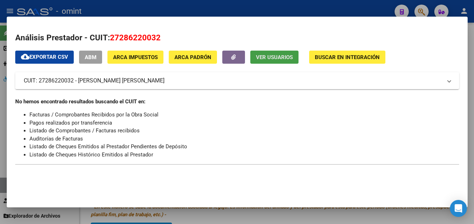
click at [281, 52] on button "Ver Usuarios" at bounding box center [274, 57] width 48 height 13
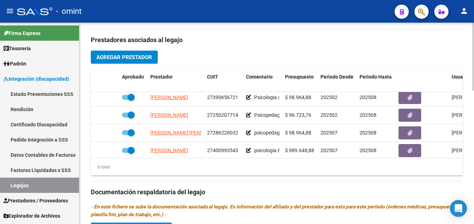
scroll to position [20, 0]
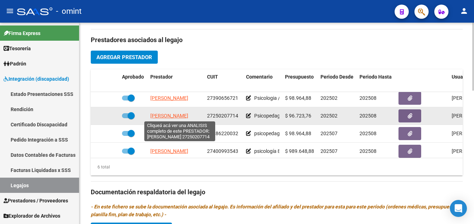
click at [188, 116] on span "[PERSON_NAME]" at bounding box center [169, 116] width 38 height 6
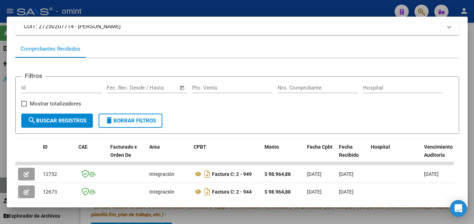
scroll to position [90, 0]
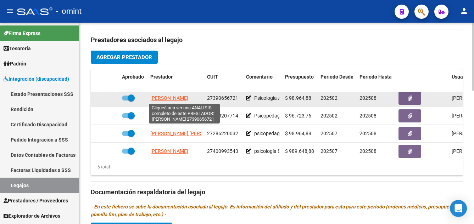
click at [187, 98] on span "[PERSON_NAME]" at bounding box center [169, 98] width 38 height 6
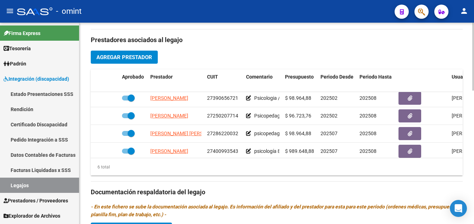
scroll to position [0, 0]
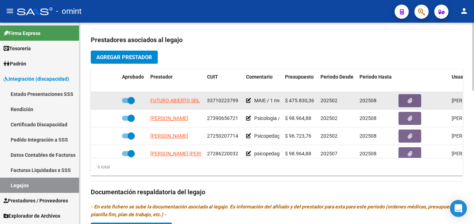
click at [182, 102] on span "FUTURO ABIERTO SRL" at bounding box center [175, 101] width 50 height 6
type textarea "33710223799"
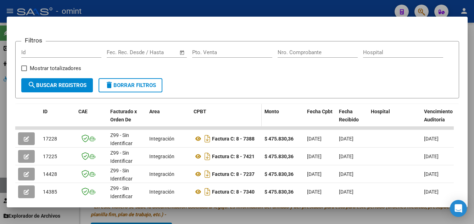
scroll to position [125, 0]
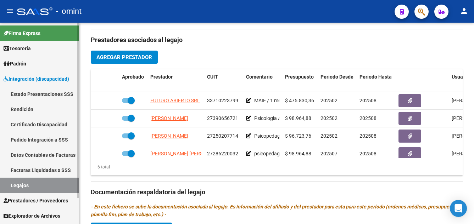
click at [44, 188] on link "Legajos" at bounding box center [39, 185] width 79 height 15
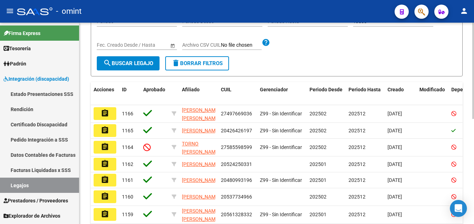
scroll to position [8, 0]
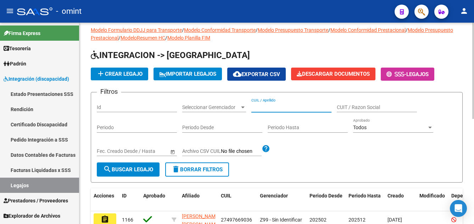
paste input "[PERSON_NAME] TH"
type input "[PERSON_NAME] TH"
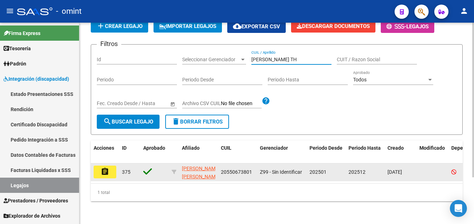
click at [108, 169] on mat-icon "assignment" at bounding box center [105, 172] width 9 height 9
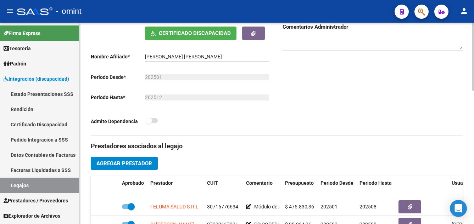
scroll to position [177, 0]
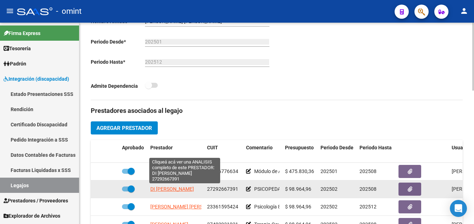
click at [183, 190] on span "DI [PERSON_NAME]" at bounding box center [172, 189] width 44 height 6
type textarea "27292667391"
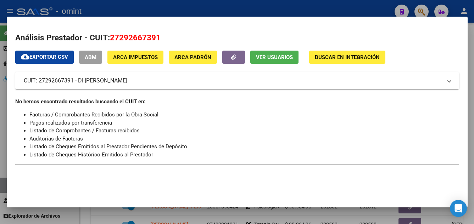
click at [272, 58] on span "Ver Usuarios" at bounding box center [274, 57] width 37 height 6
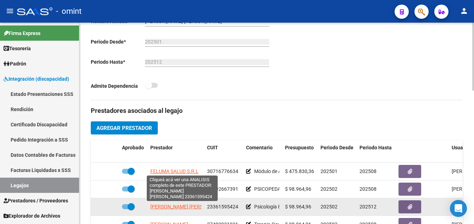
click at [190, 206] on span "[PERSON_NAME] [PERSON_NAME]" at bounding box center [188, 207] width 77 height 6
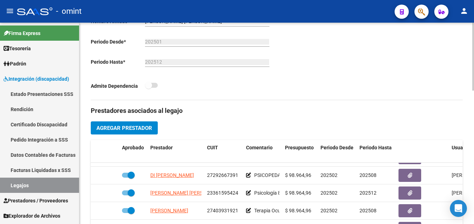
scroll to position [17, 0]
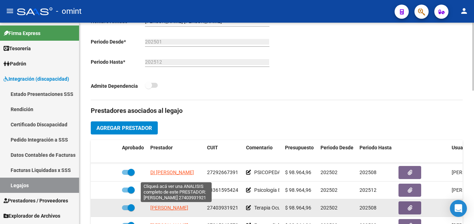
click at [188, 207] on span "[PERSON_NAME]" at bounding box center [169, 208] width 38 height 6
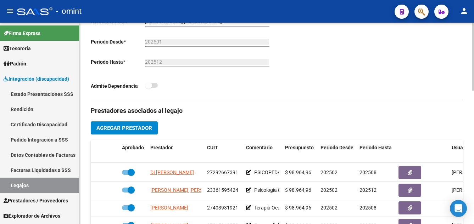
scroll to position [30, 0]
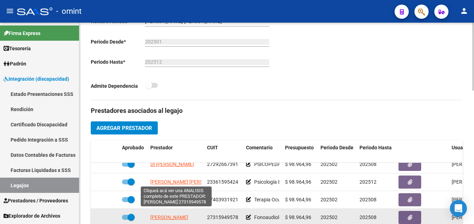
click at [188, 215] on span "[PERSON_NAME]" at bounding box center [169, 218] width 38 height 6
type textarea "27315949578"
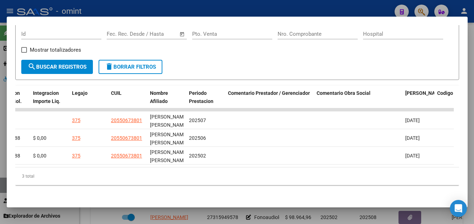
scroll to position [0, 1082]
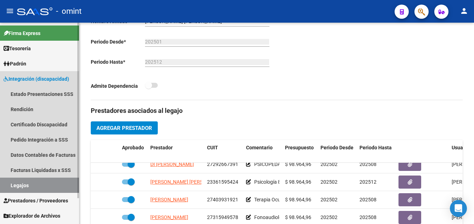
click at [22, 80] on span "Integración (discapacidad)" at bounding box center [37, 79] width 66 height 8
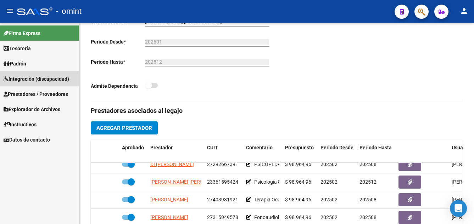
click at [22, 79] on span "Integración (discapacidad)" at bounding box center [37, 79] width 66 height 8
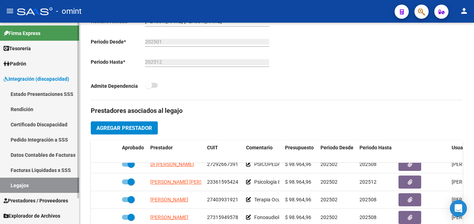
click at [41, 170] on link "Facturas Liquidadas x SSS" at bounding box center [39, 170] width 79 height 15
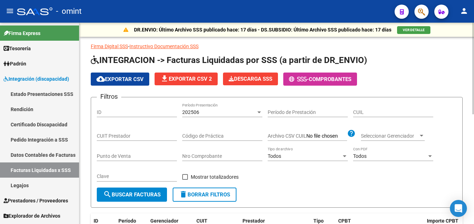
click at [208, 111] on div "202506" at bounding box center [219, 112] width 74 height 6
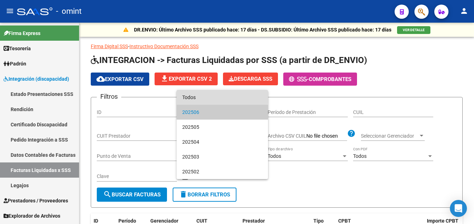
click at [204, 97] on span "Todos" at bounding box center [222, 97] width 80 height 15
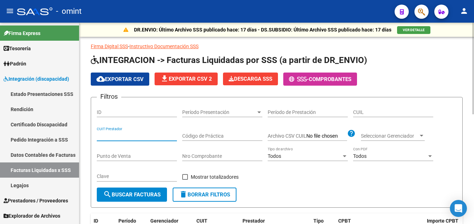
paste input "27-16105392-4"
type input "27-16105392-4"
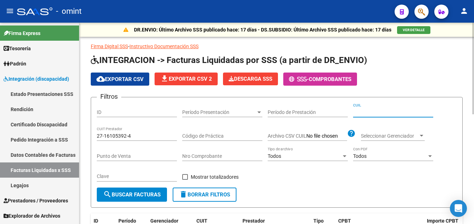
paste input "20-54067515-6"
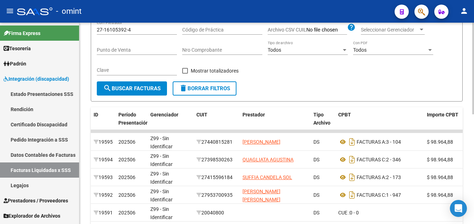
type input "20-54067515-6"
click at [155, 87] on span "search Buscar Facturas" at bounding box center [131, 88] width 57 height 6
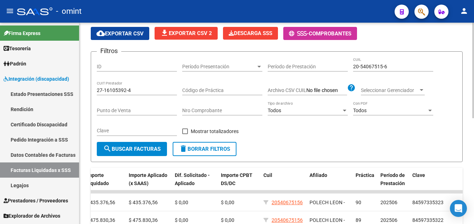
scroll to position [10, 0]
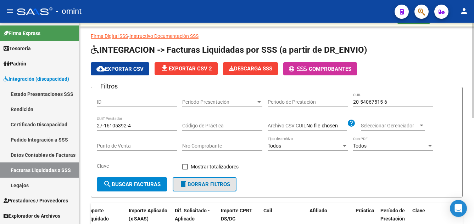
click at [200, 186] on span "delete Borrar Filtros" at bounding box center [204, 184] width 51 height 6
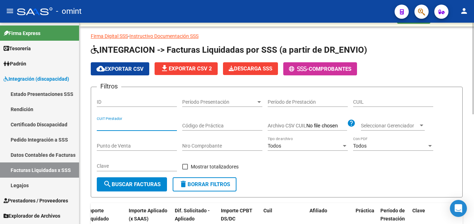
paste input "27-35169296-6"
type input "27-35169296-6"
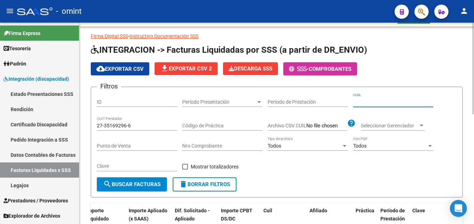
paste input "20-50153288-7"
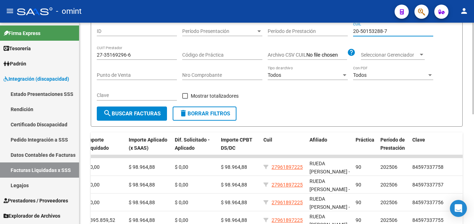
type input "20-50153288-7"
click at [126, 110] on button "search Buscar Facturas" at bounding box center [132, 114] width 70 height 14
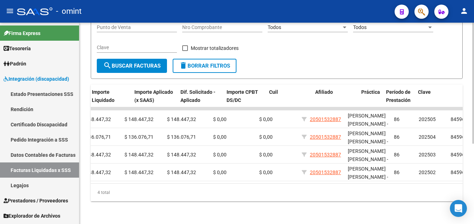
scroll to position [0, 425]
